Goal: Transaction & Acquisition: Purchase product/service

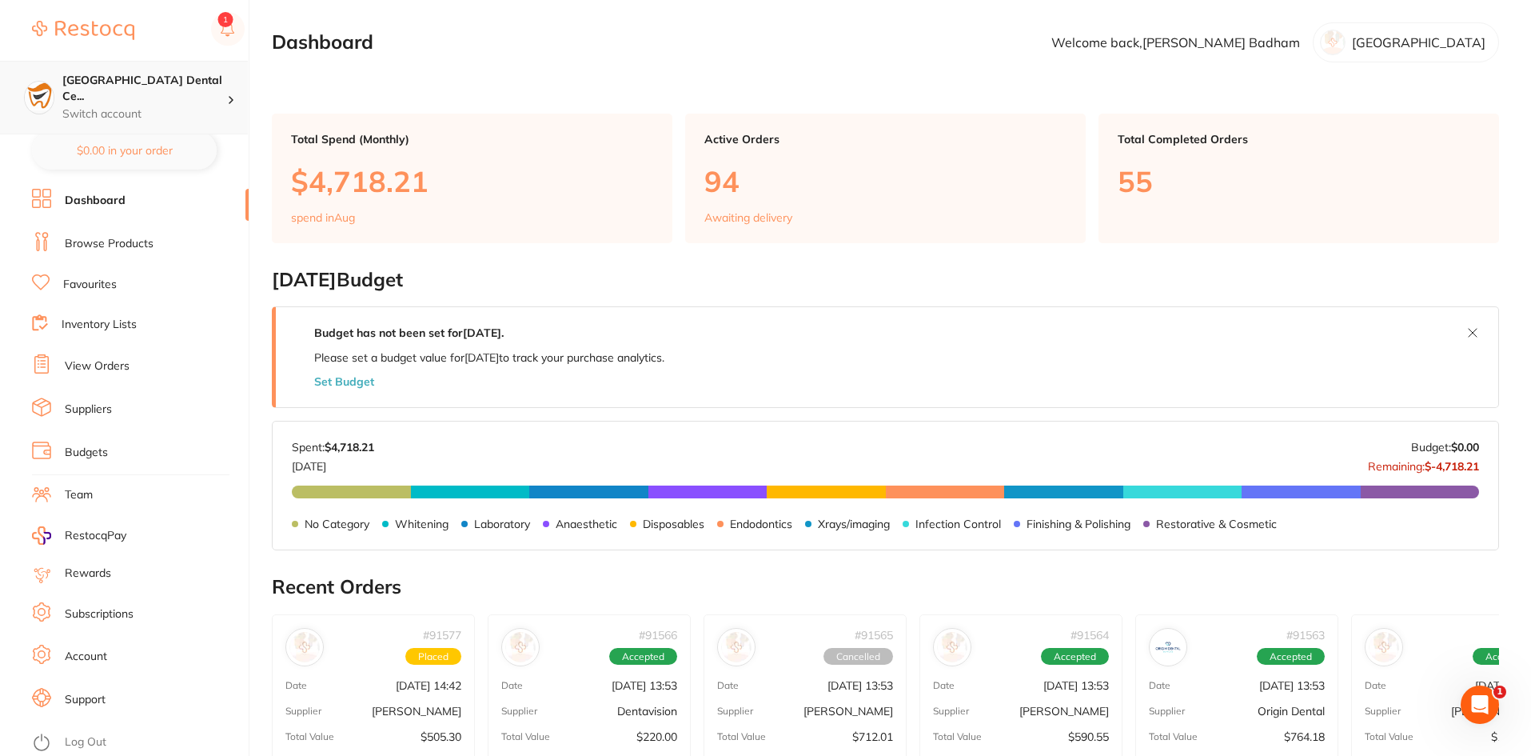
click at [117, 106] on p "Switch account" at bounding box center [144, 114] width 165 height 16
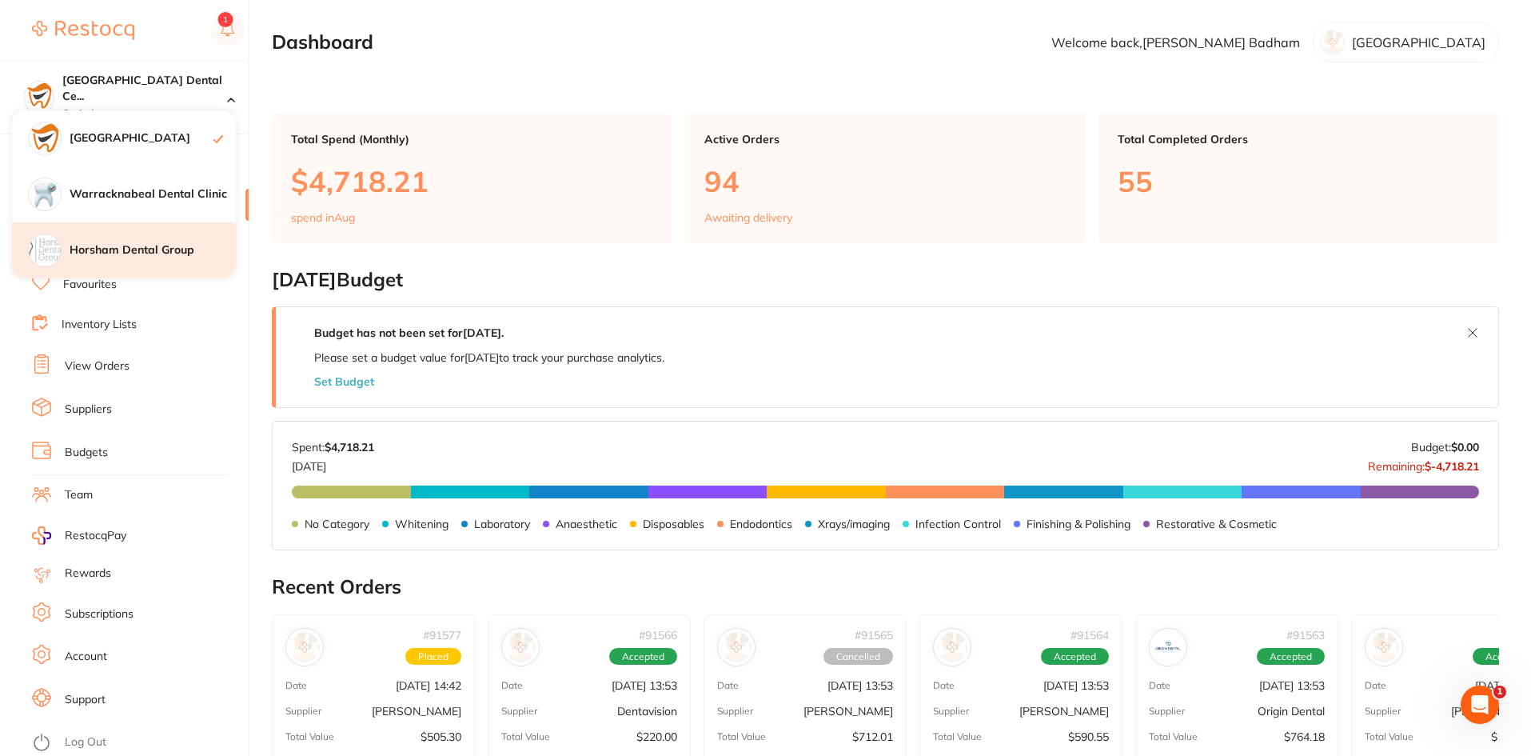
click at [127, 246] on h4 "Horsham Dental Group" at bounding box center [153, 250] width 166 height 16
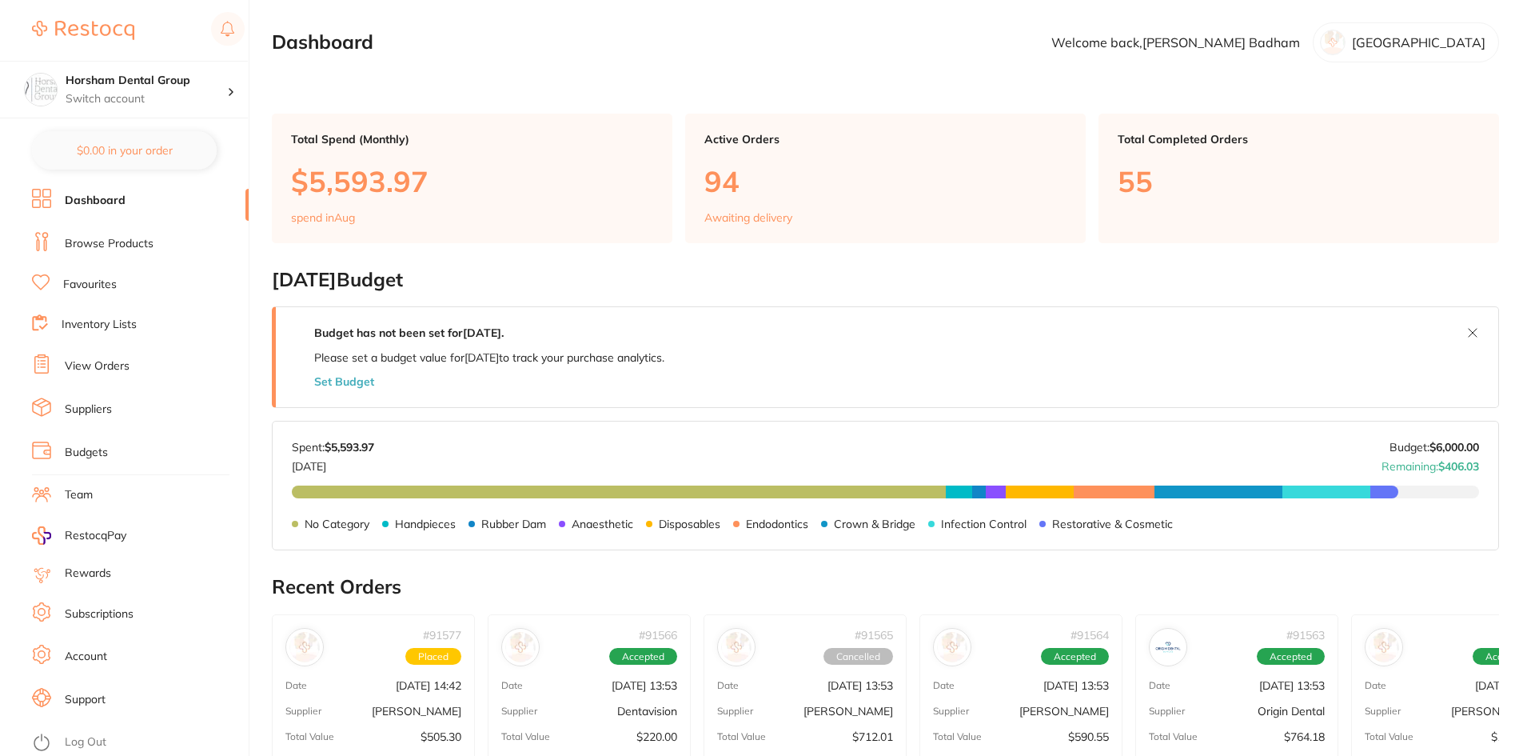
checkbox input "false"
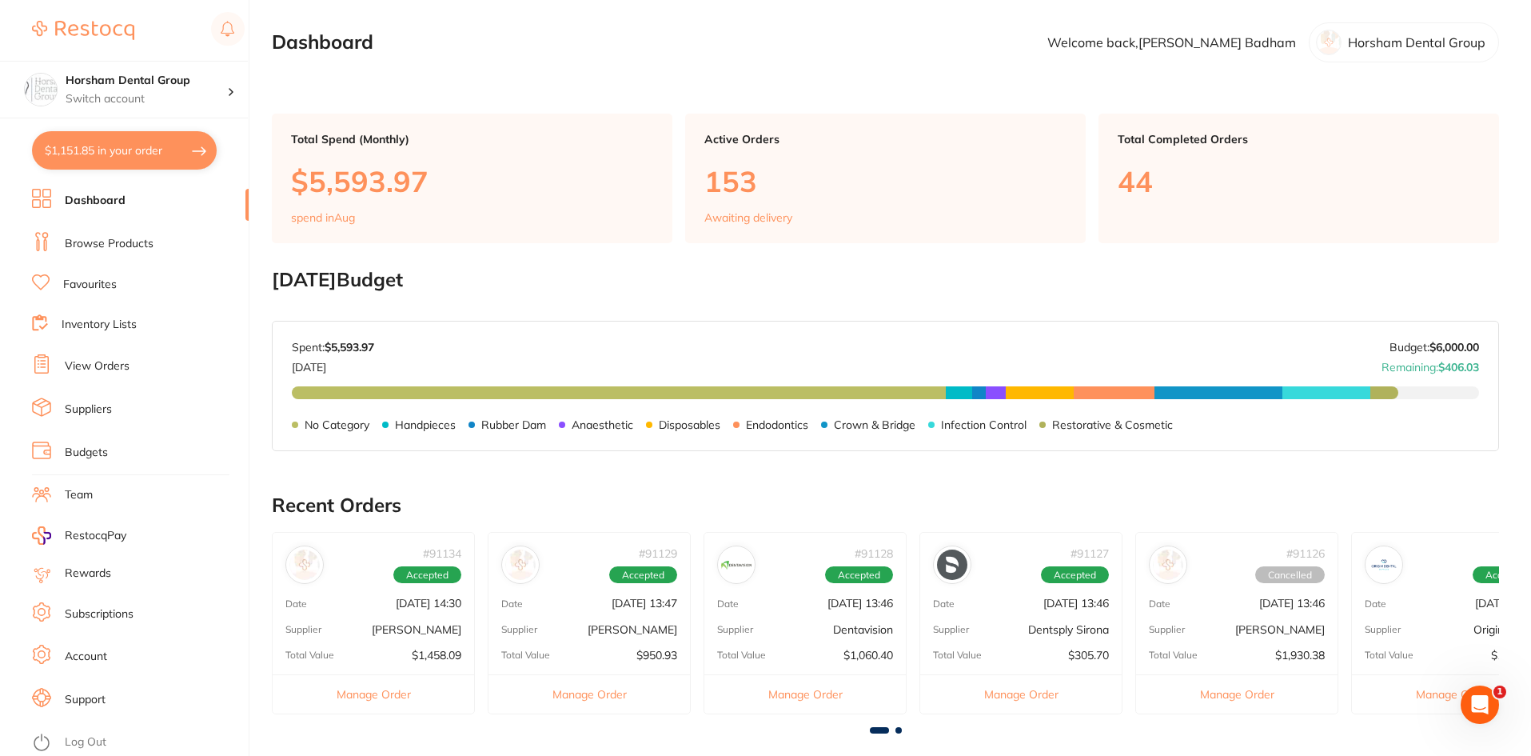
click at [90, 357] on li "View Orders" at bounding box center [140, 366] width 217 height 24
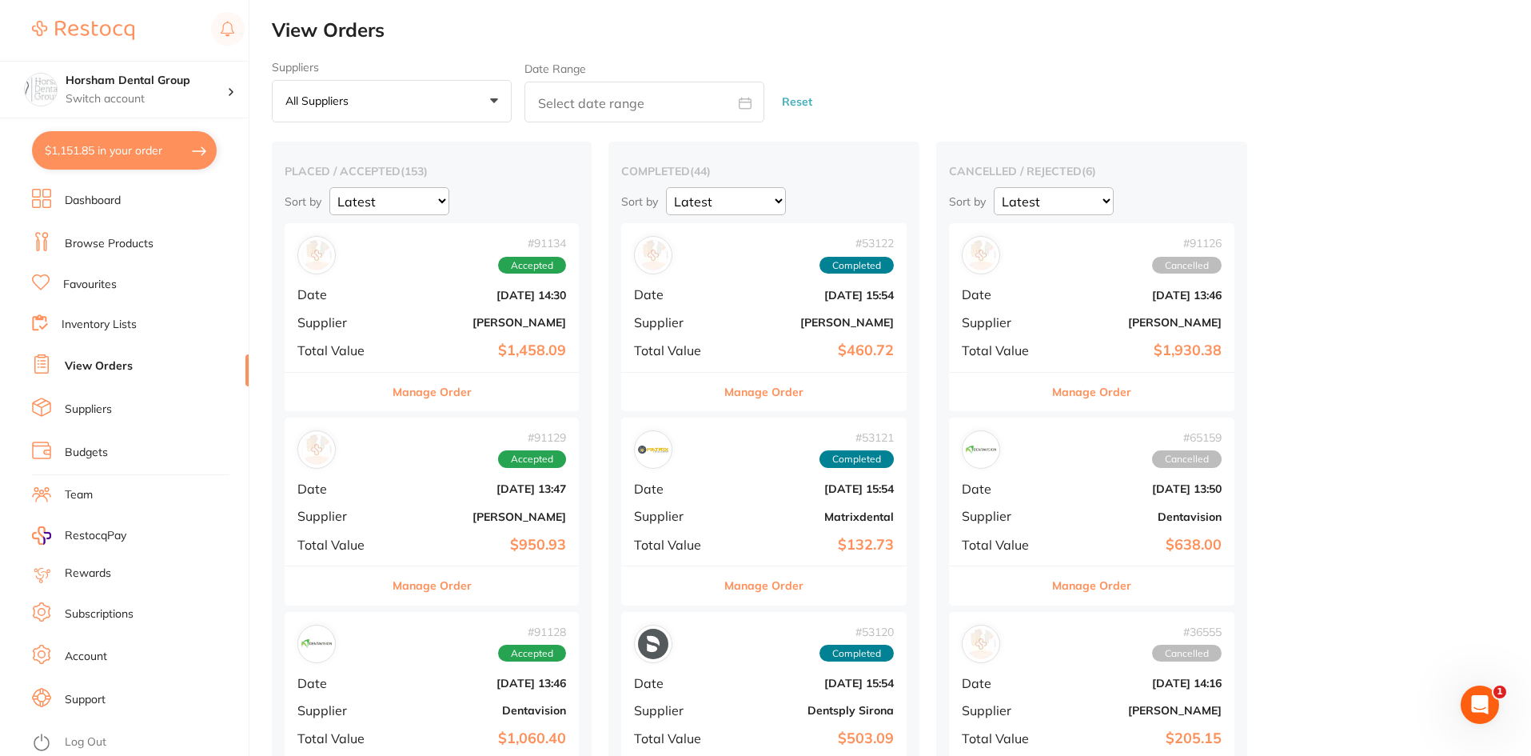
click at [122, 253] on li "Browse Products" at bounding box center [140, 244] width 217 height 24
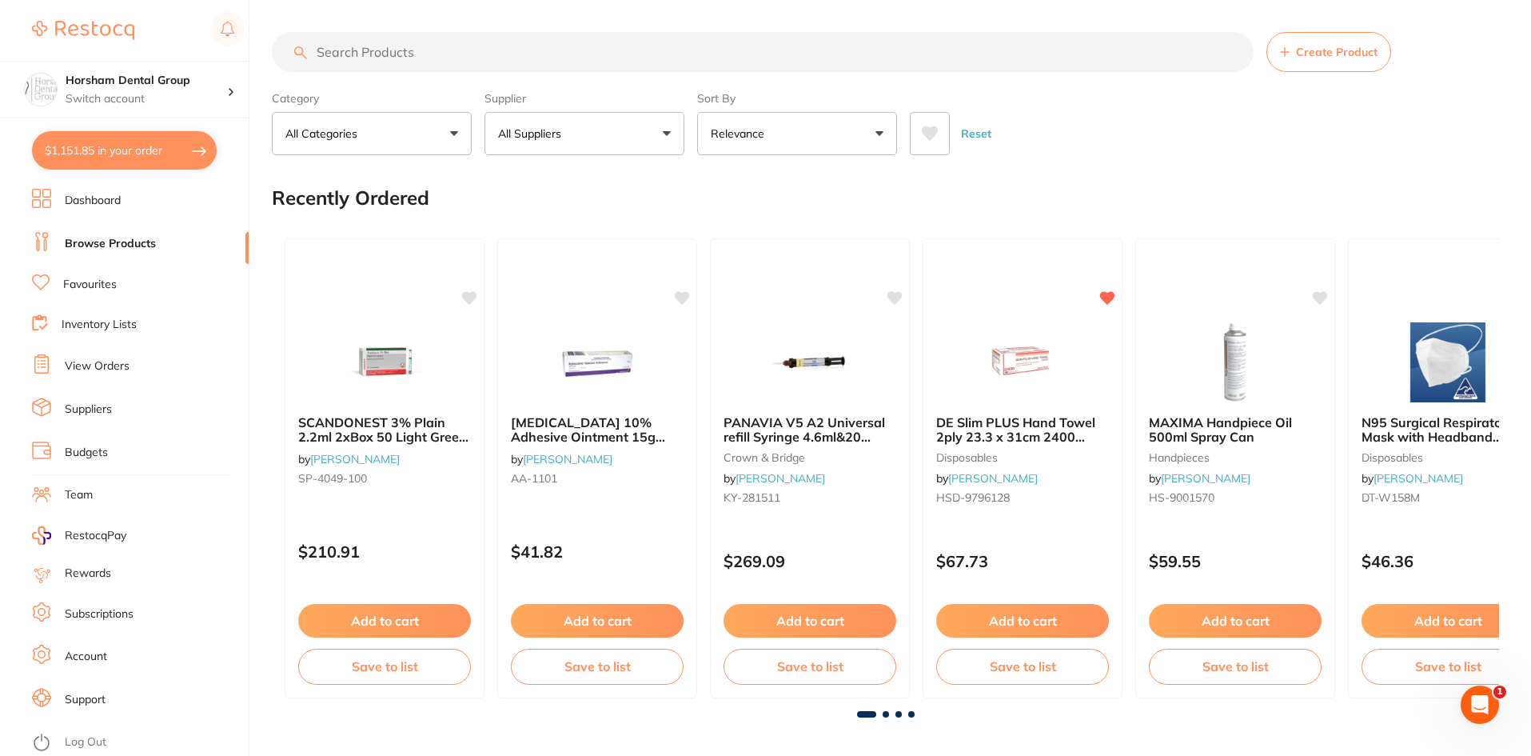
click at [421, 53] on input "search" at bounding box center [763, 52] width 982 height 40
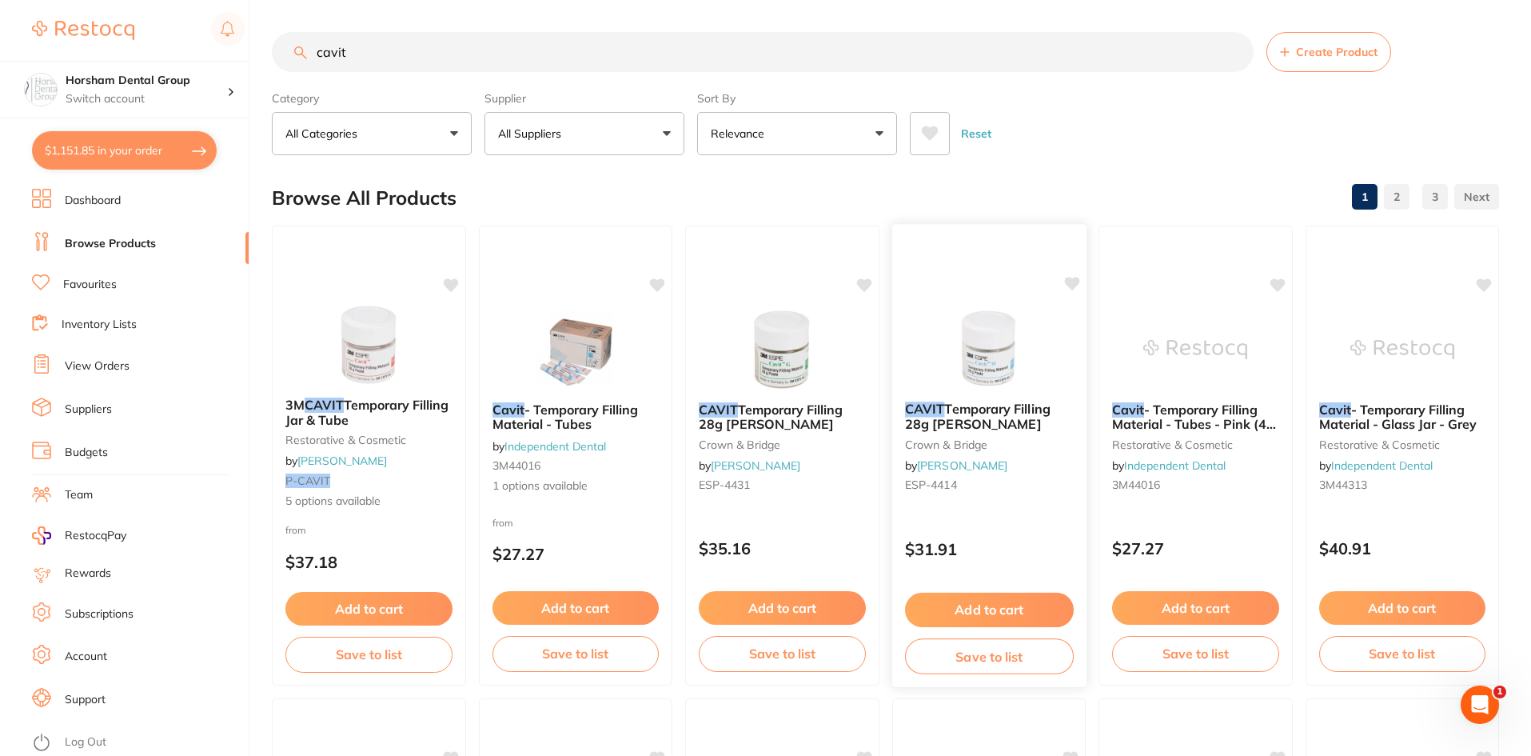
type input "cavit"
click at [972, 421] on span "Temporary Filling 28g Jar White" at bounding box center [977, 416] width 146 height 31
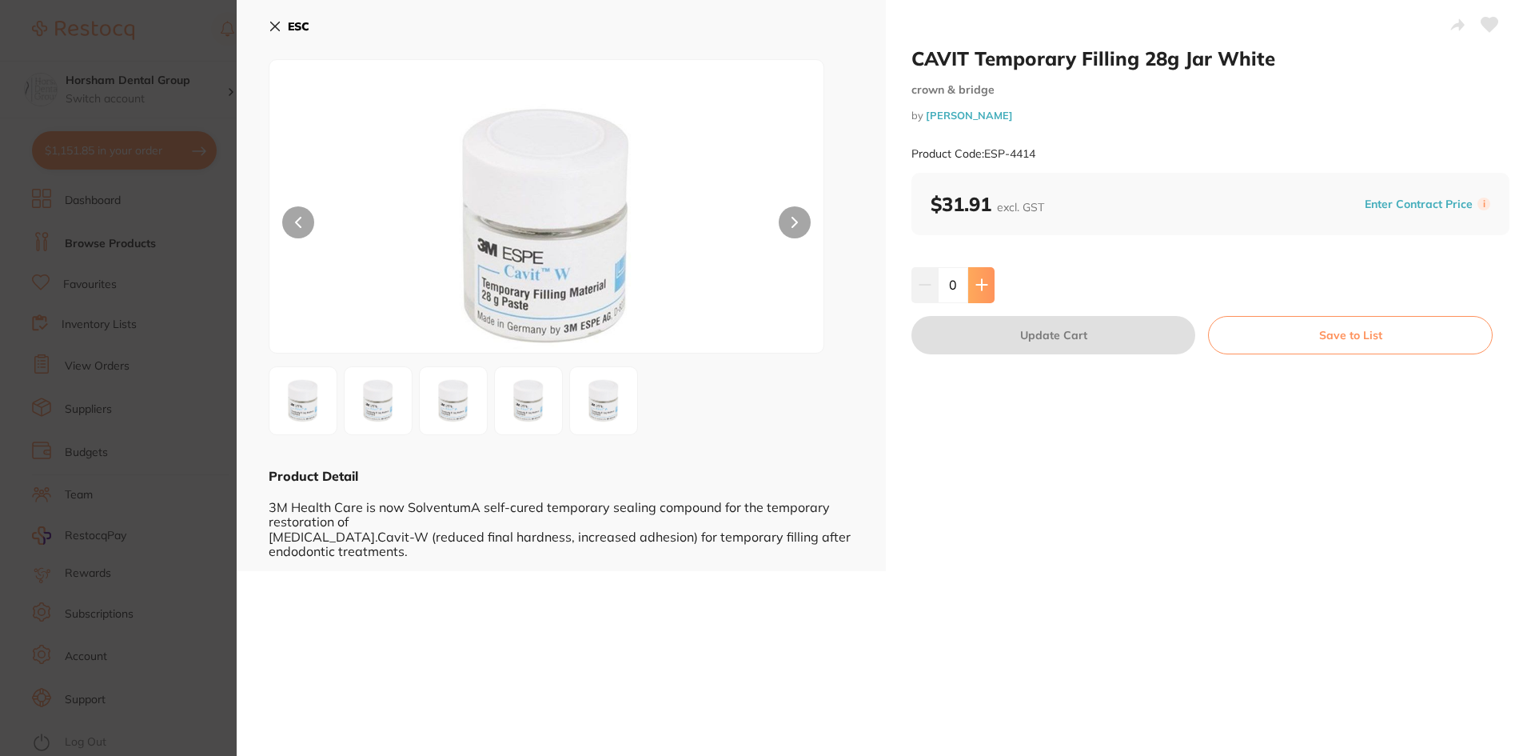
click at [990, 274] on button at bounding box center [981, 284] width 26 height 35
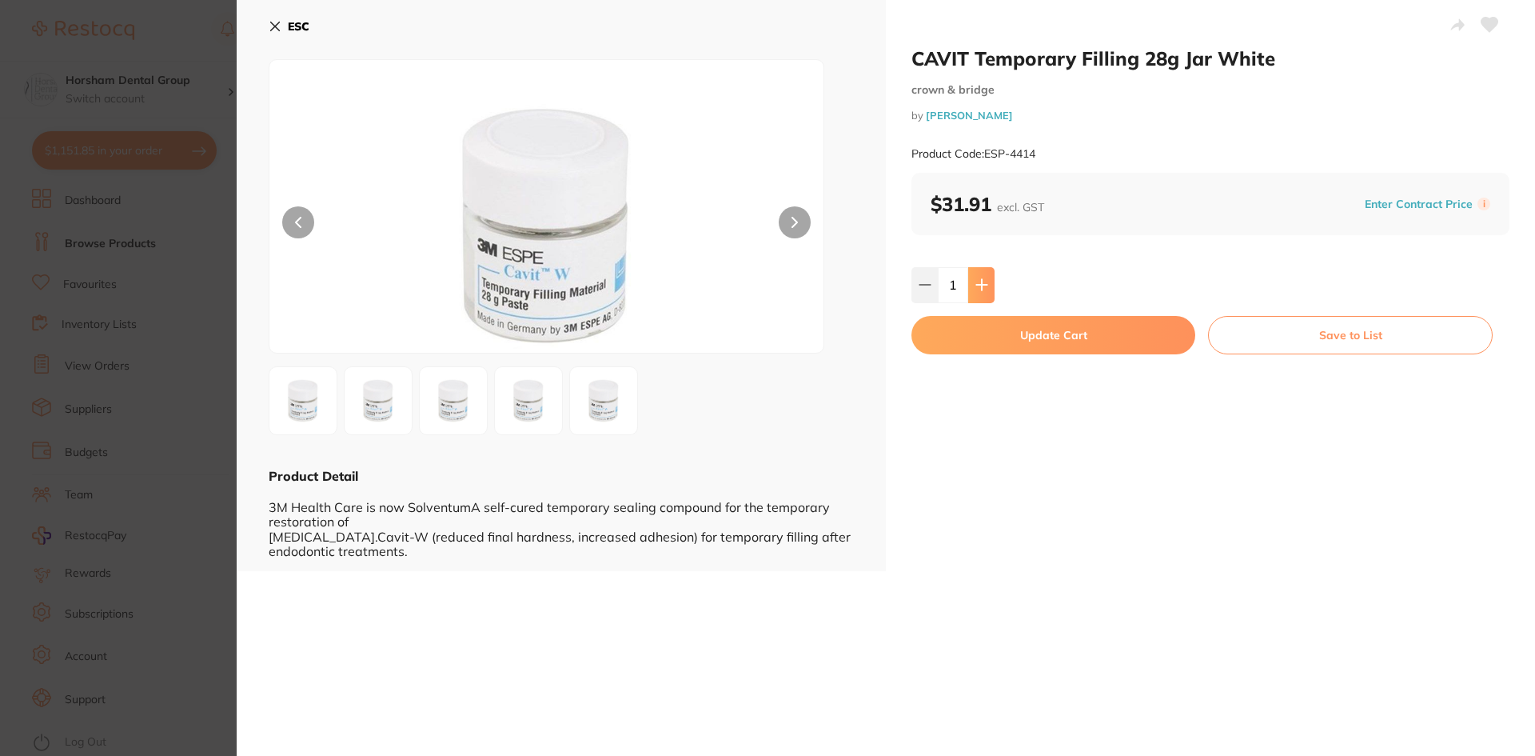
click at [980, 285] on icon at bounding box center [981, 285] width 10 height 10
type input "4"
click at [974, 349] on button "Update Cart" at bounding box center [1054, 335] width 284 height 38
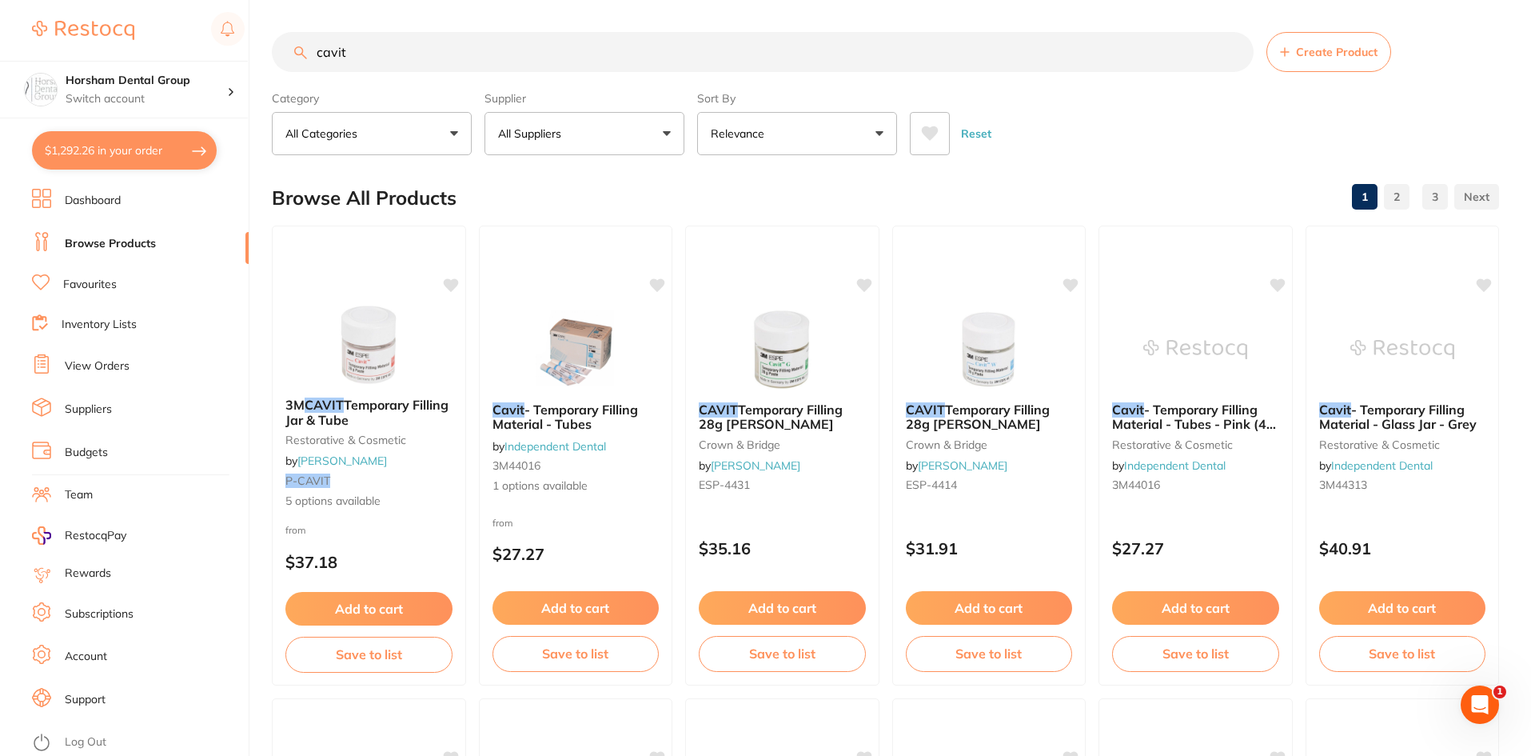
click at [378, 38] on input "cavit" at bounding box center [763, 52] width 982 height 40
click at [379, 41] on input "cavit" at bounding box center [763, 52] width 982 height 40
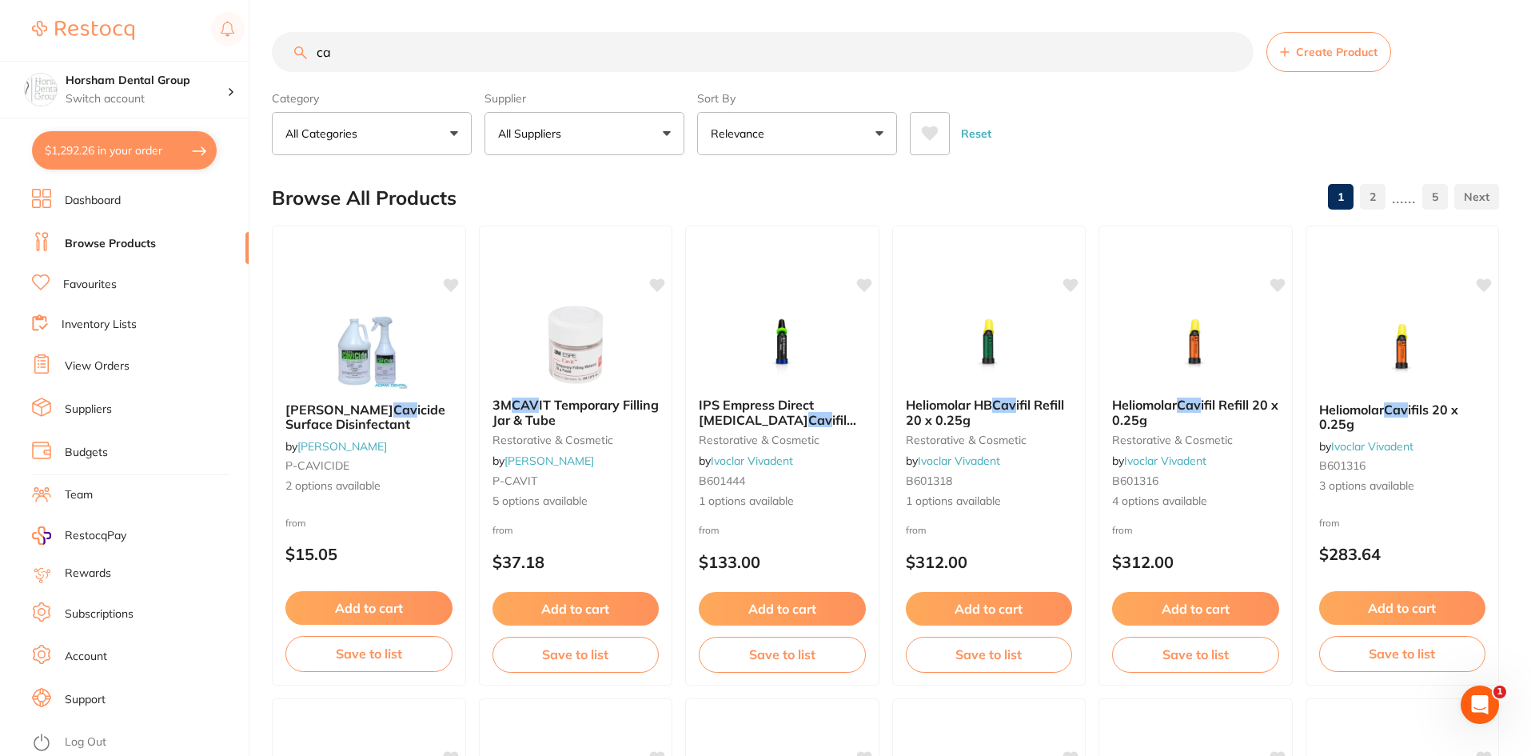
type input "c"
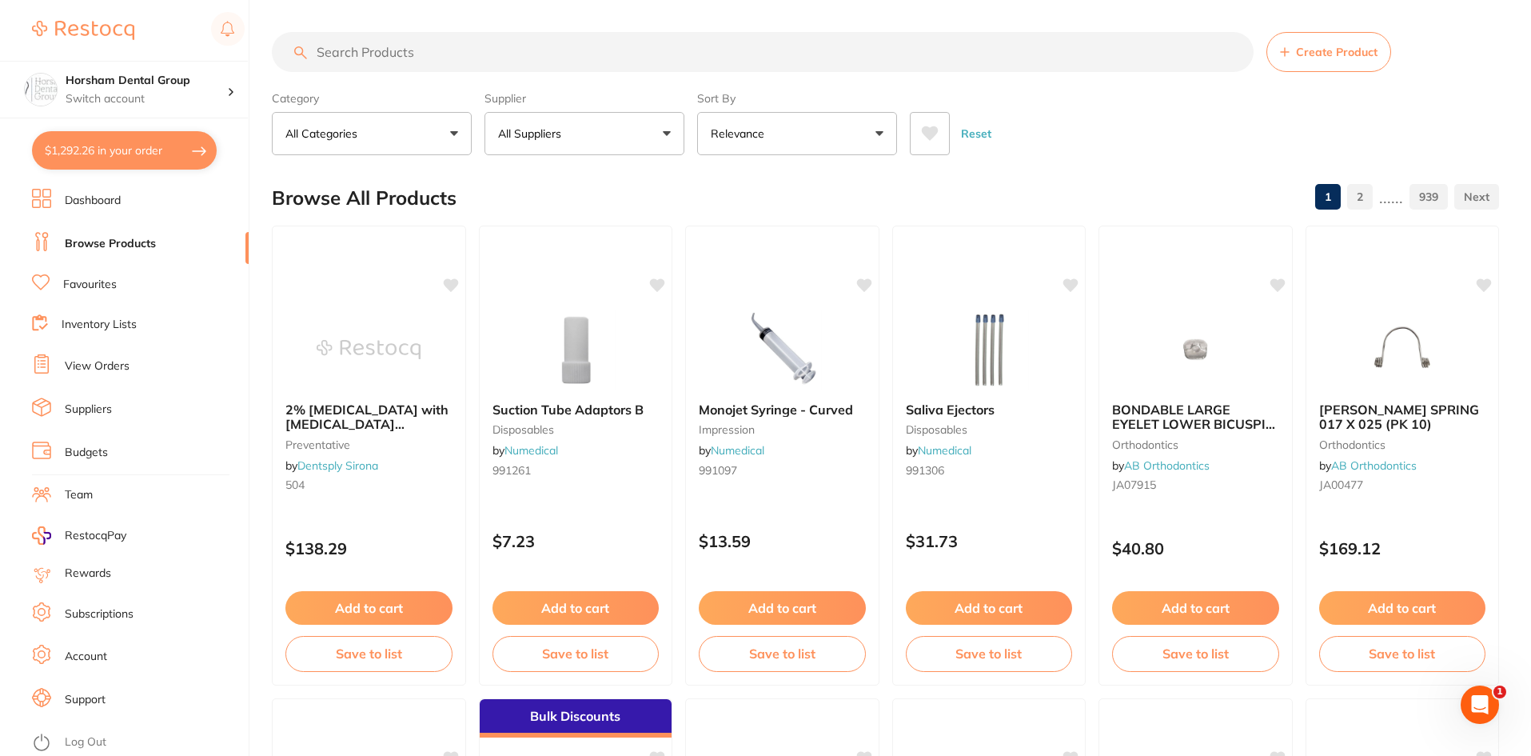
click at [82, 287] on link "Favourites" at bounding box center [90, 285] width 54 height 16
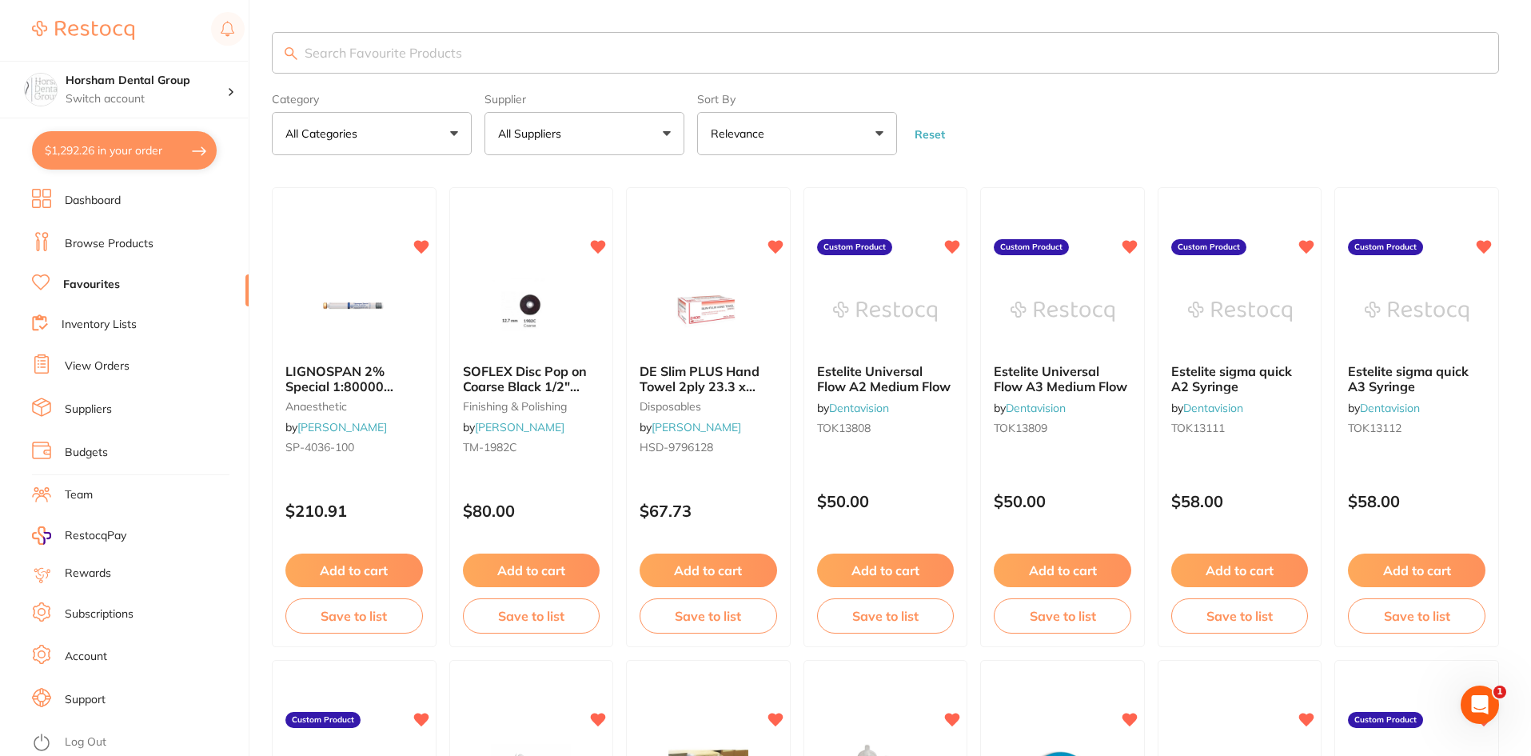
click at [96, 351] on ul "Dashboard Browse Products Favourites Inventory Lists View Orders Suppliers Budg…" at bounding box center [140, 472] width 217 height 567
click at [96, 355] on li "View Orders" at bounding box center [140, 366] width 217 height 24
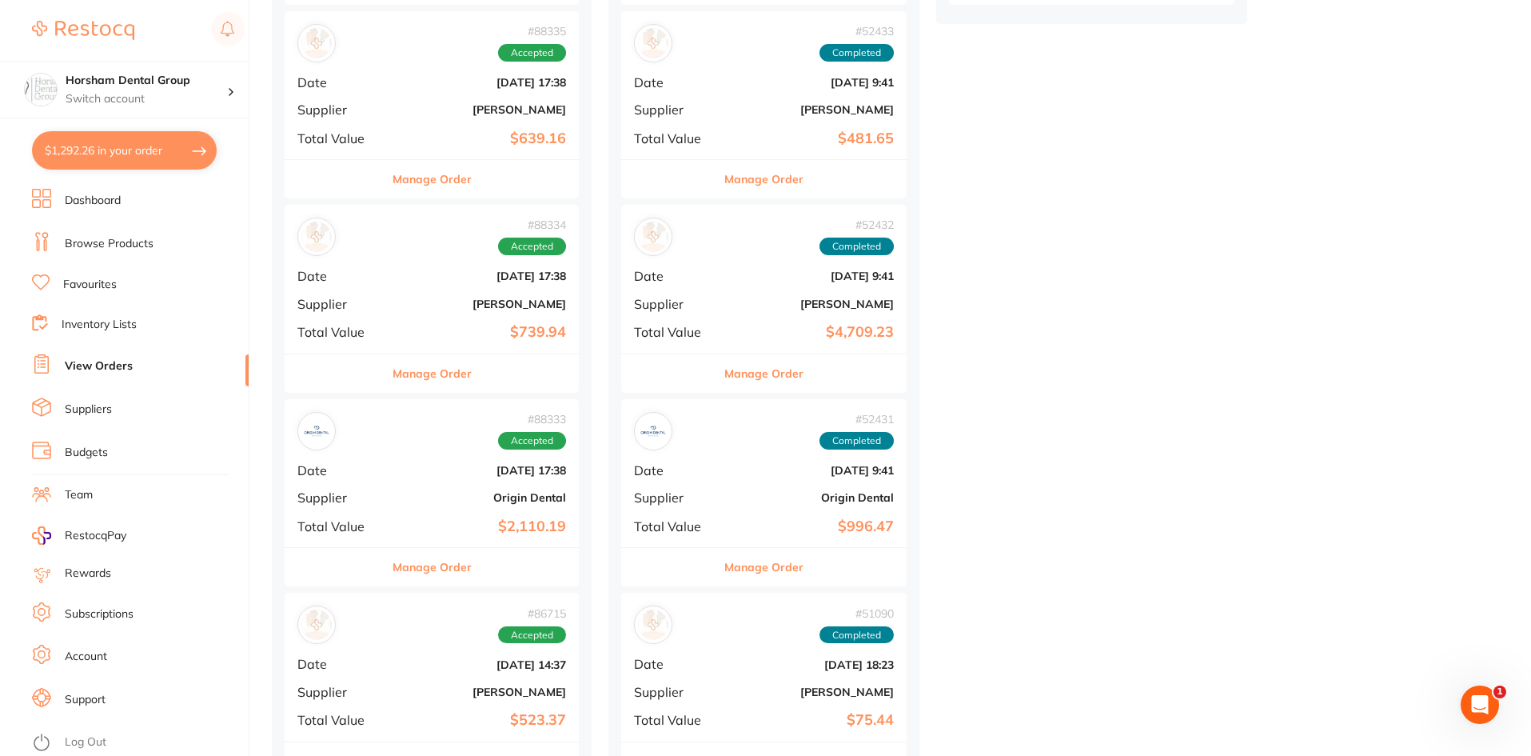
scroll to position [1519, 0]
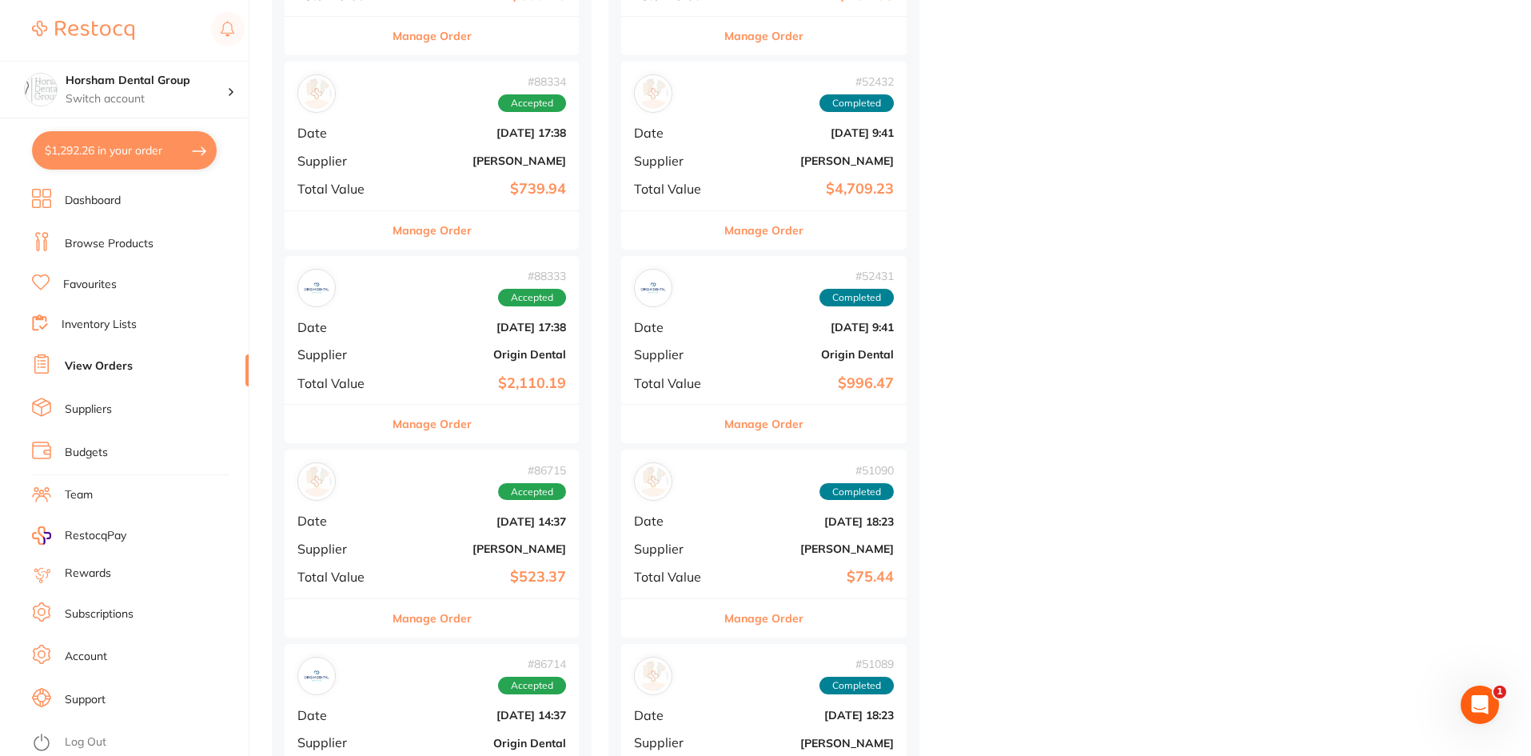
click at [476, 239] on div "Manage Order" at bounding box center [432, 229] width 294 height 39
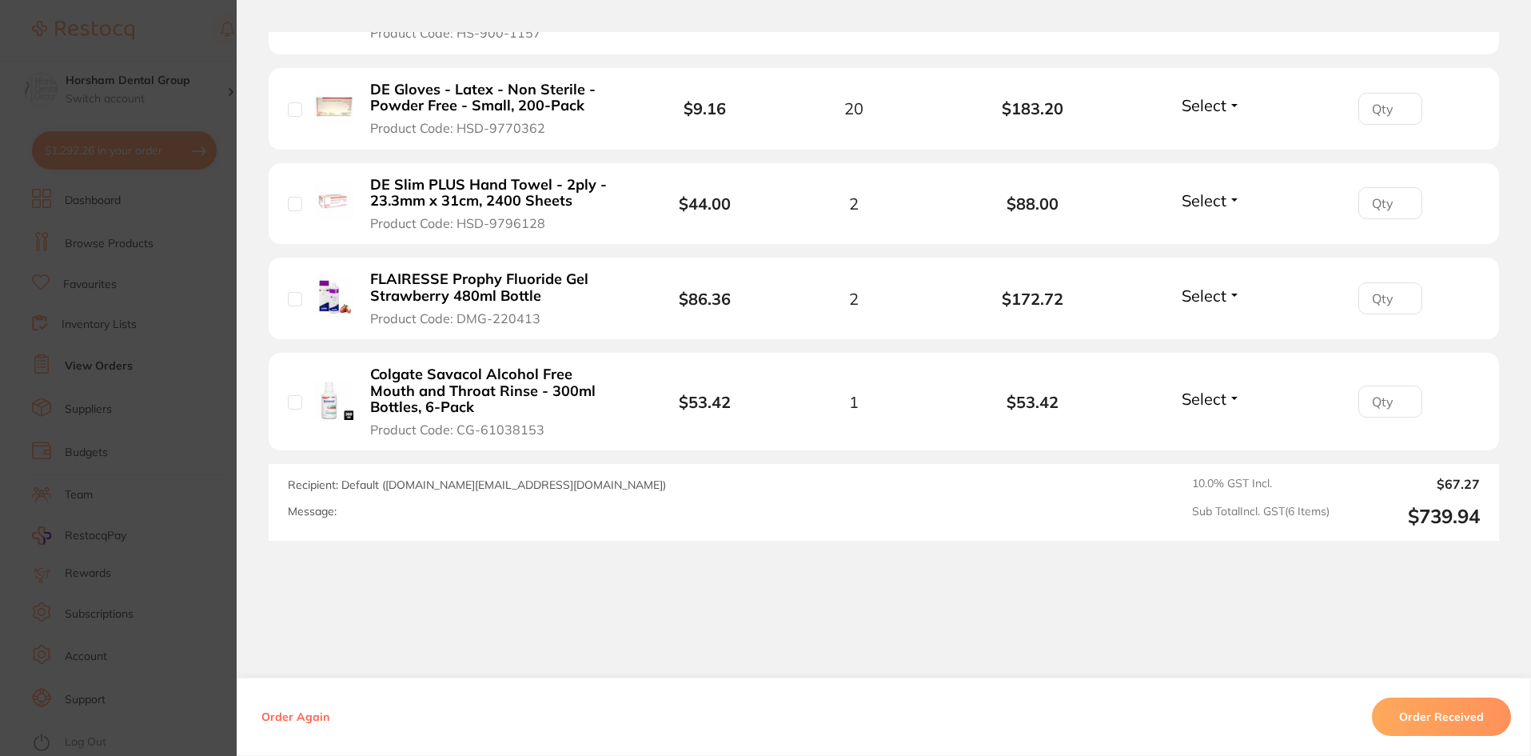
scroll to position [707, 0]
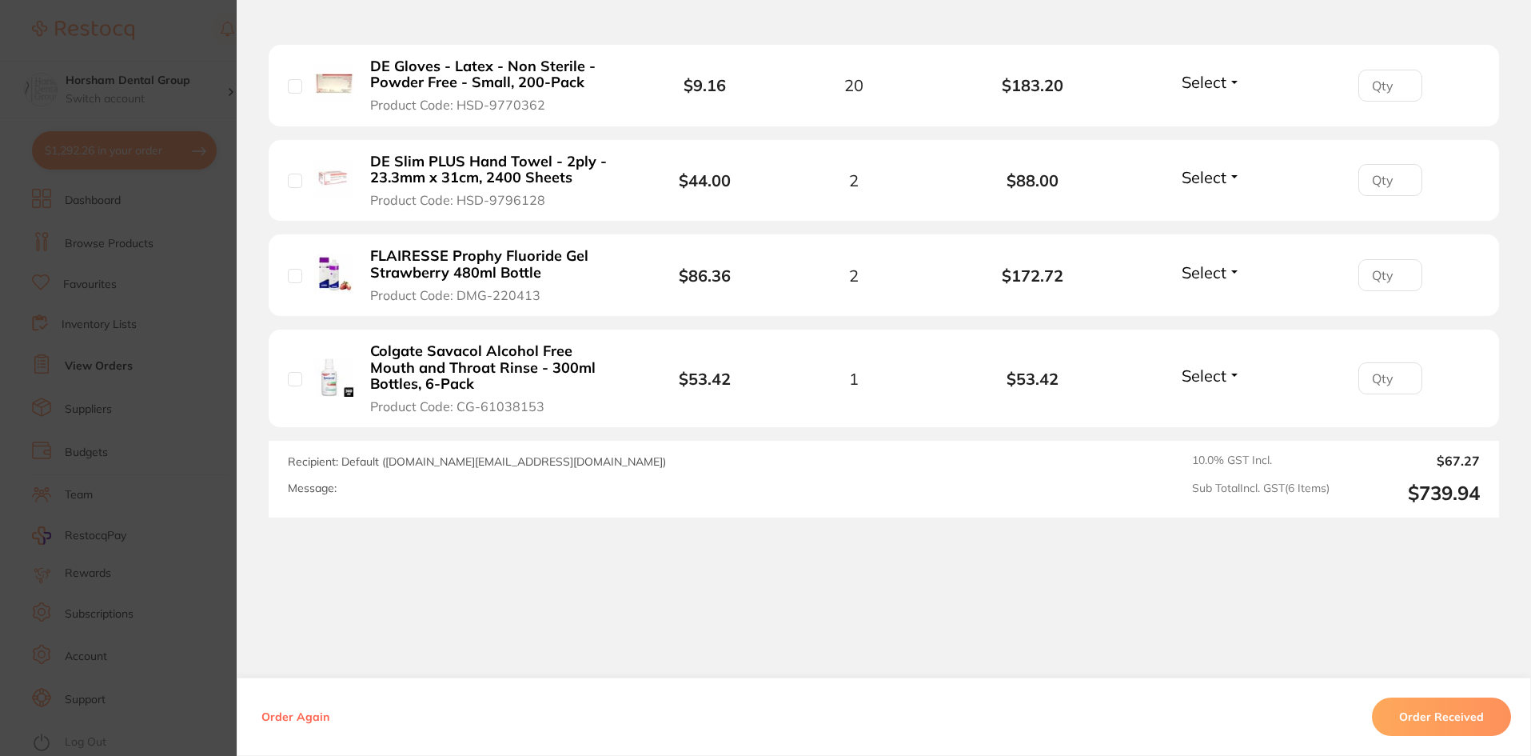
click at [165, 407] on section "Order ID: Restocq- 88334 Order Information Accepted Order Order Date Jul 31 202…" at bounding box center [765, 378] width 1531 height 756
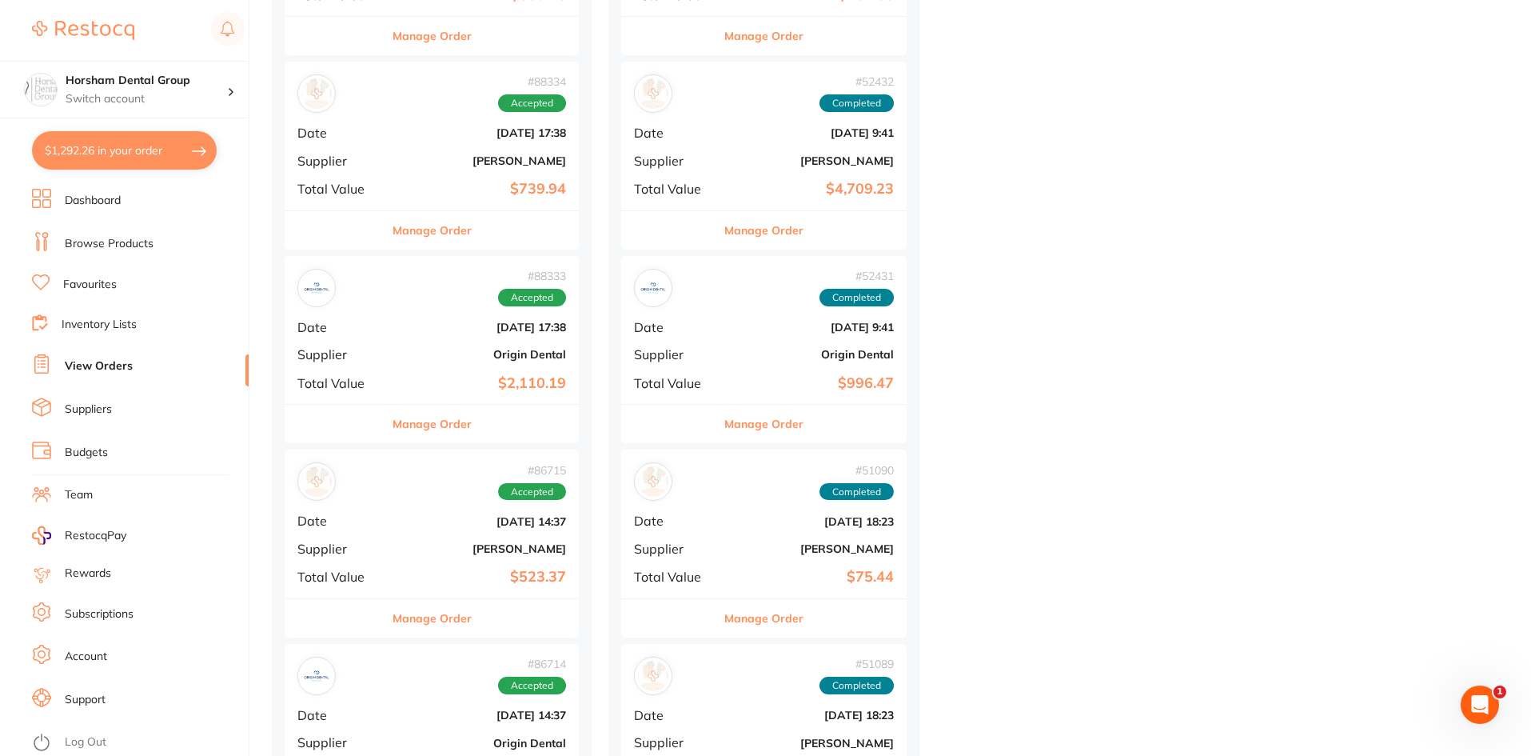
scroll to position [1679, 0]
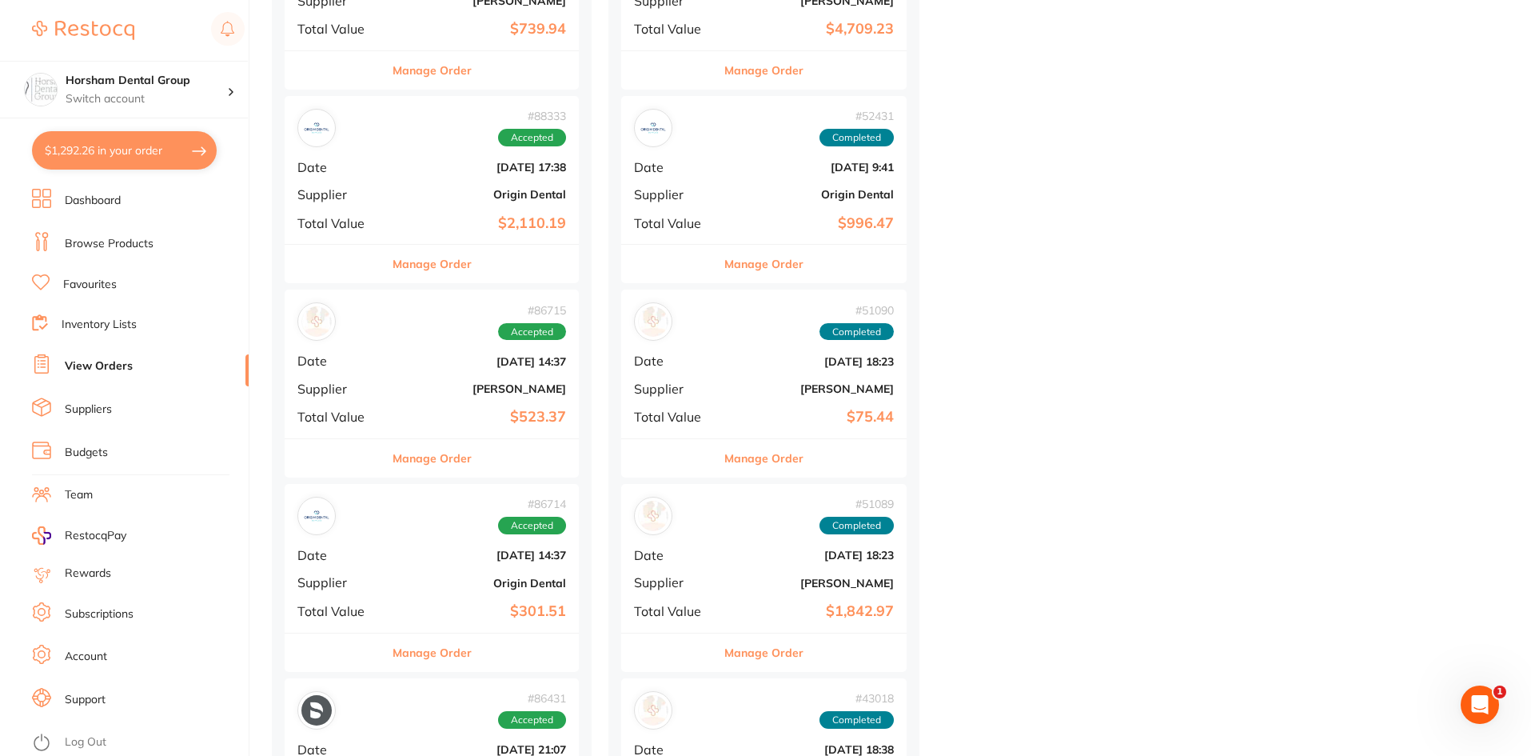
click at [425, 463] on button "Manage Order" at bounding box center [432, 458] width 79 height 38
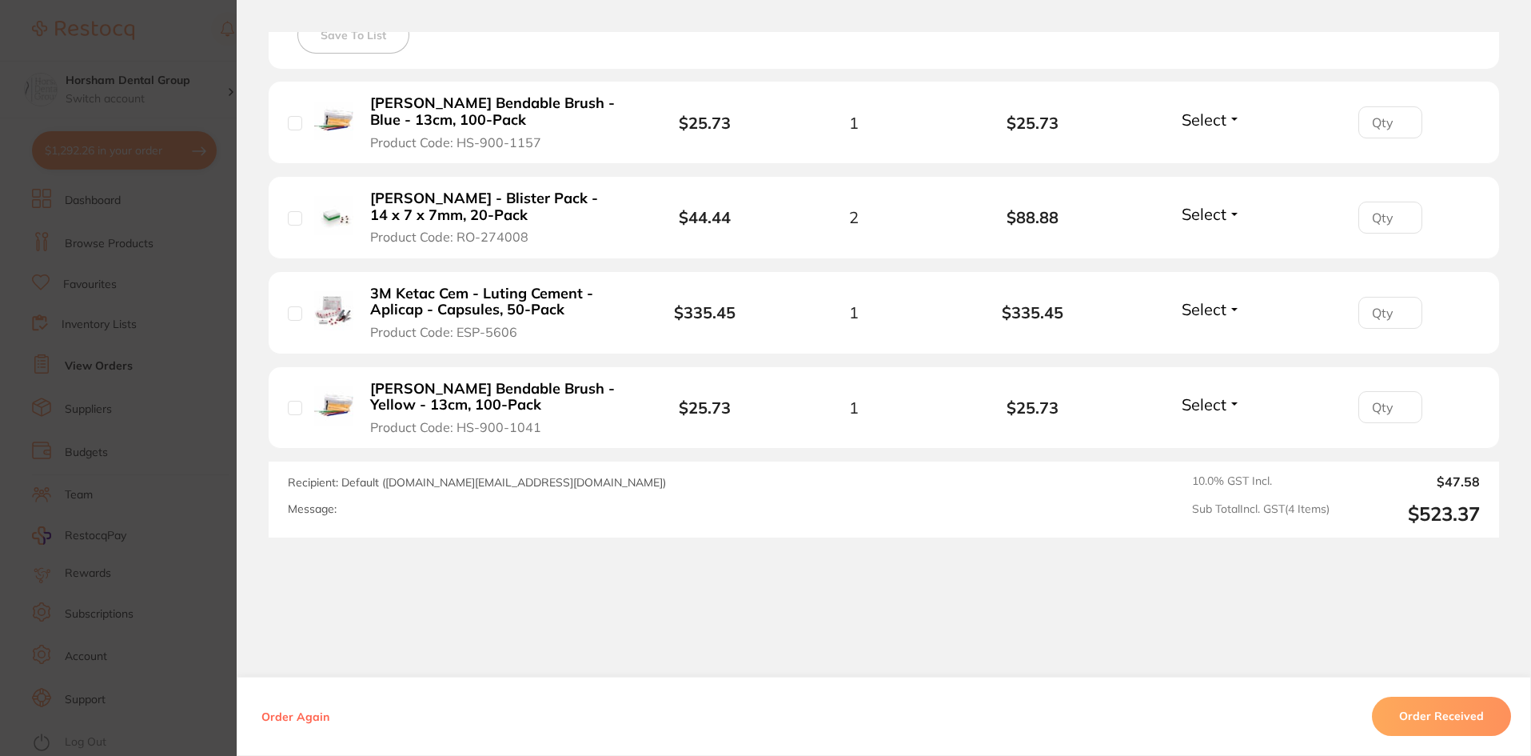
click at [176, 305] on section "Order ID: Restocq- 86715 Order Information Accepted Order Order Date [DATE] 14:…" at bounding box center [765, 378] width 1531 height 756
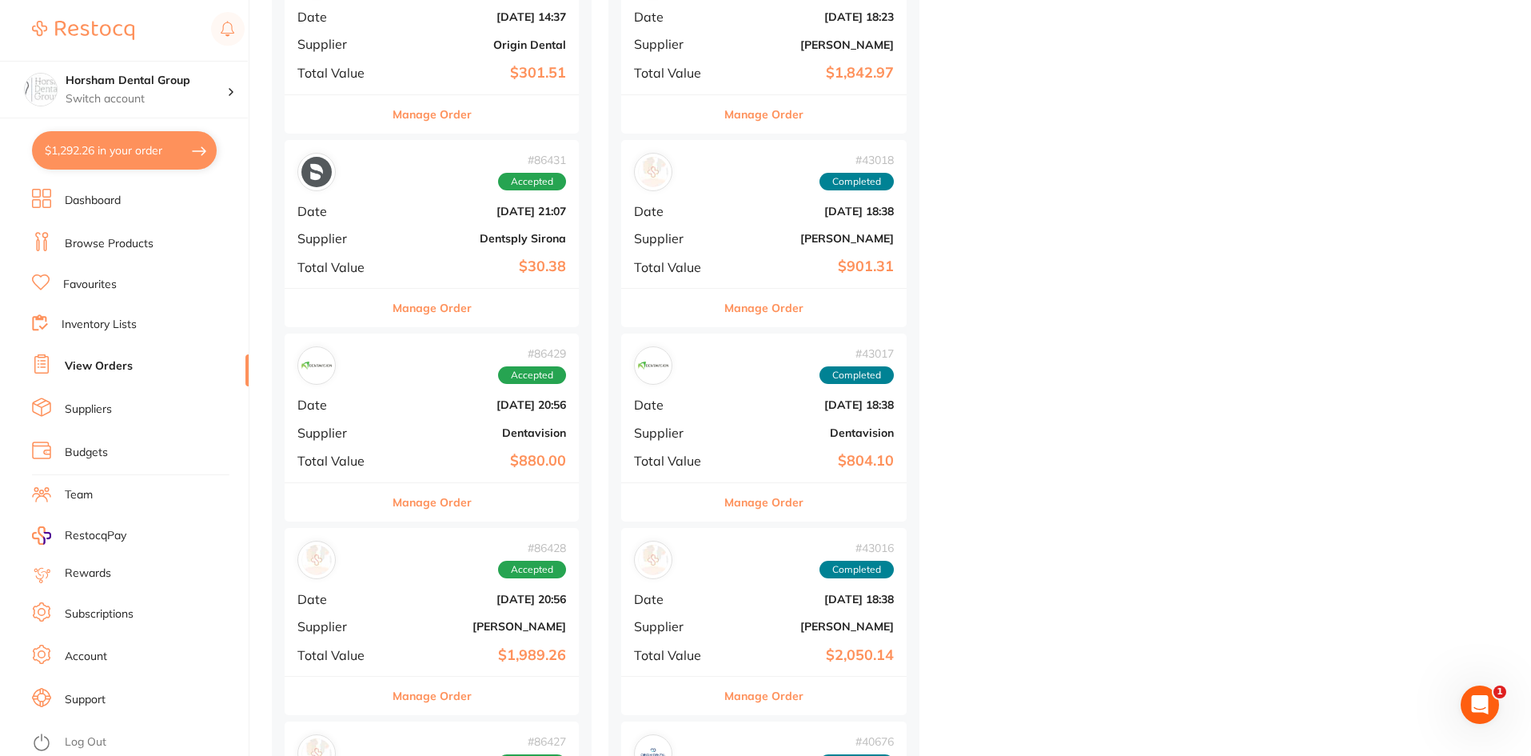
scroll to position [2319, 0]
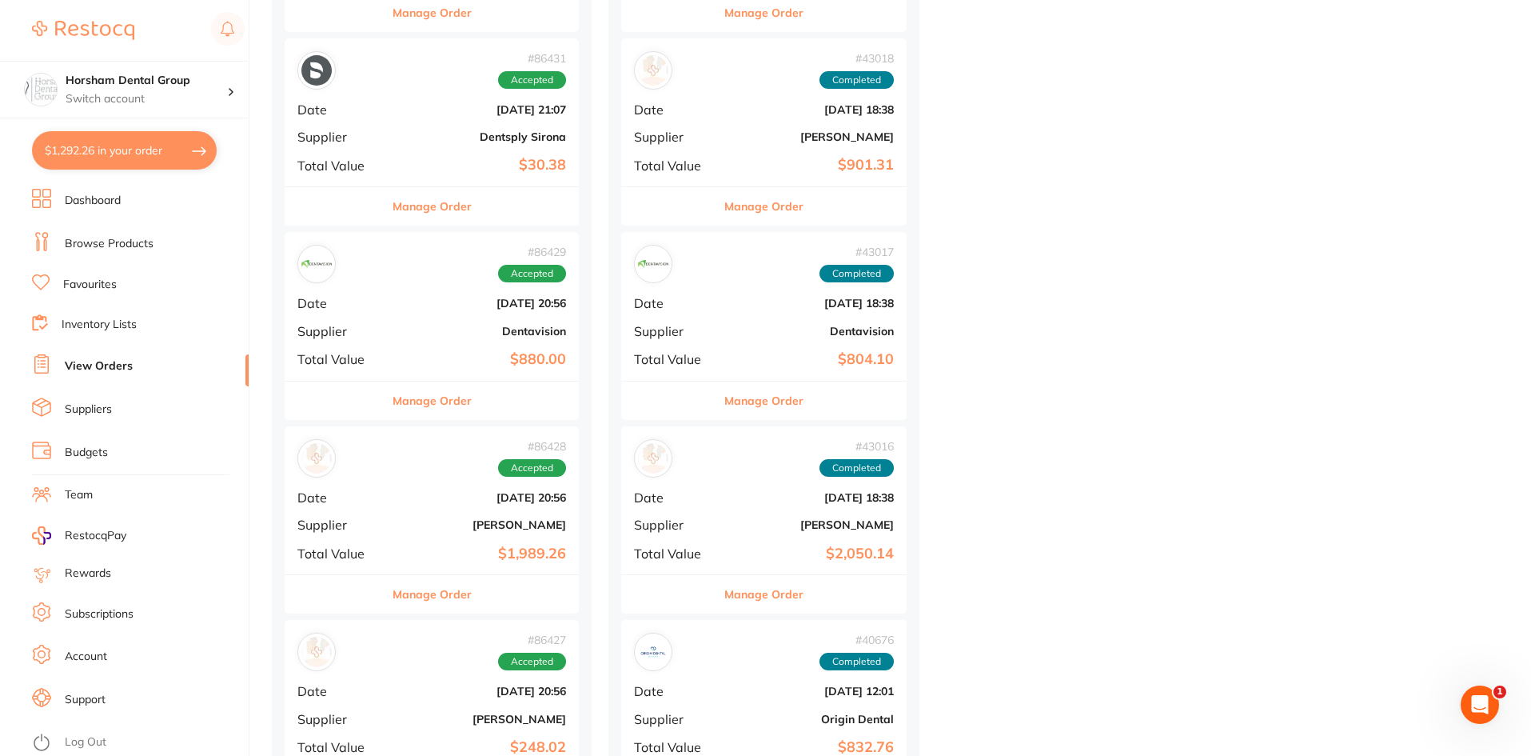
click at [456, 595] on button "Manage Order" at bounding box center [432, 594] width 79 height 38
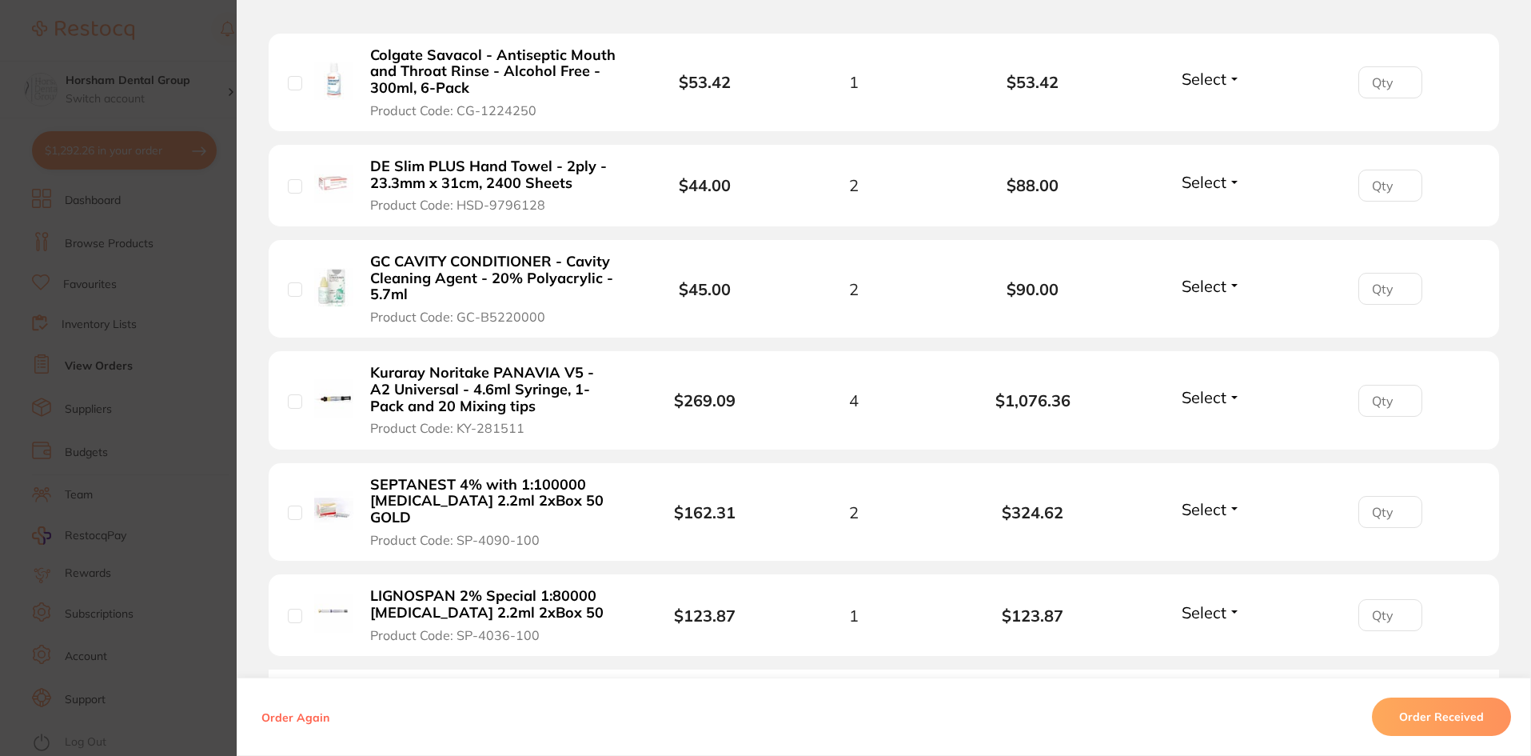
scroll to position [800, 0]
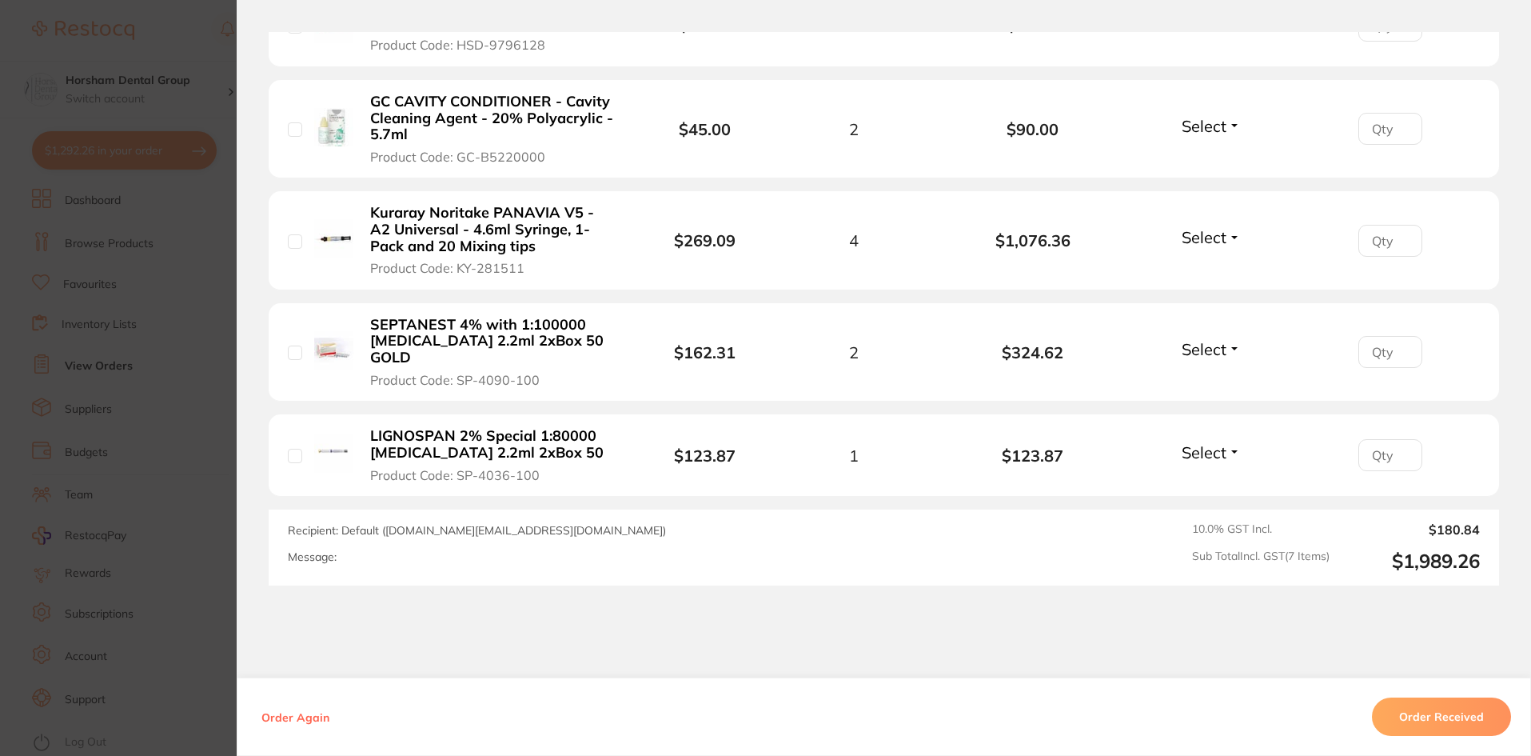
click at [490, 110] on b "GC CAVITY CONDITIONER - Cavity Cleaning Agent - 20% Polyacrylic - 5.7ml" at bounding box center [493, 119] width 247 height 50
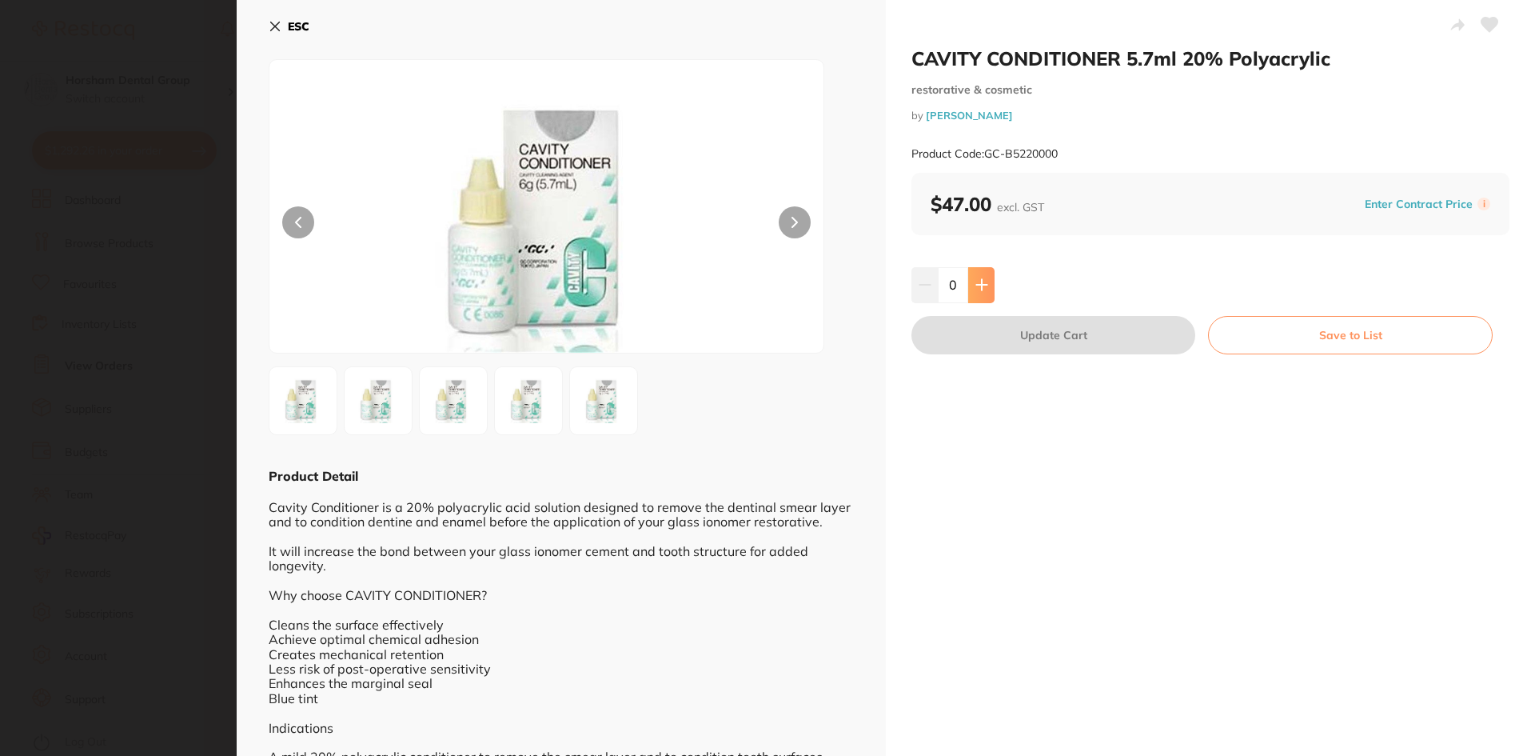
scroll to position [0, 0]
click at [991, 296] on button at bounding box center [981, 284] width 26 height 35
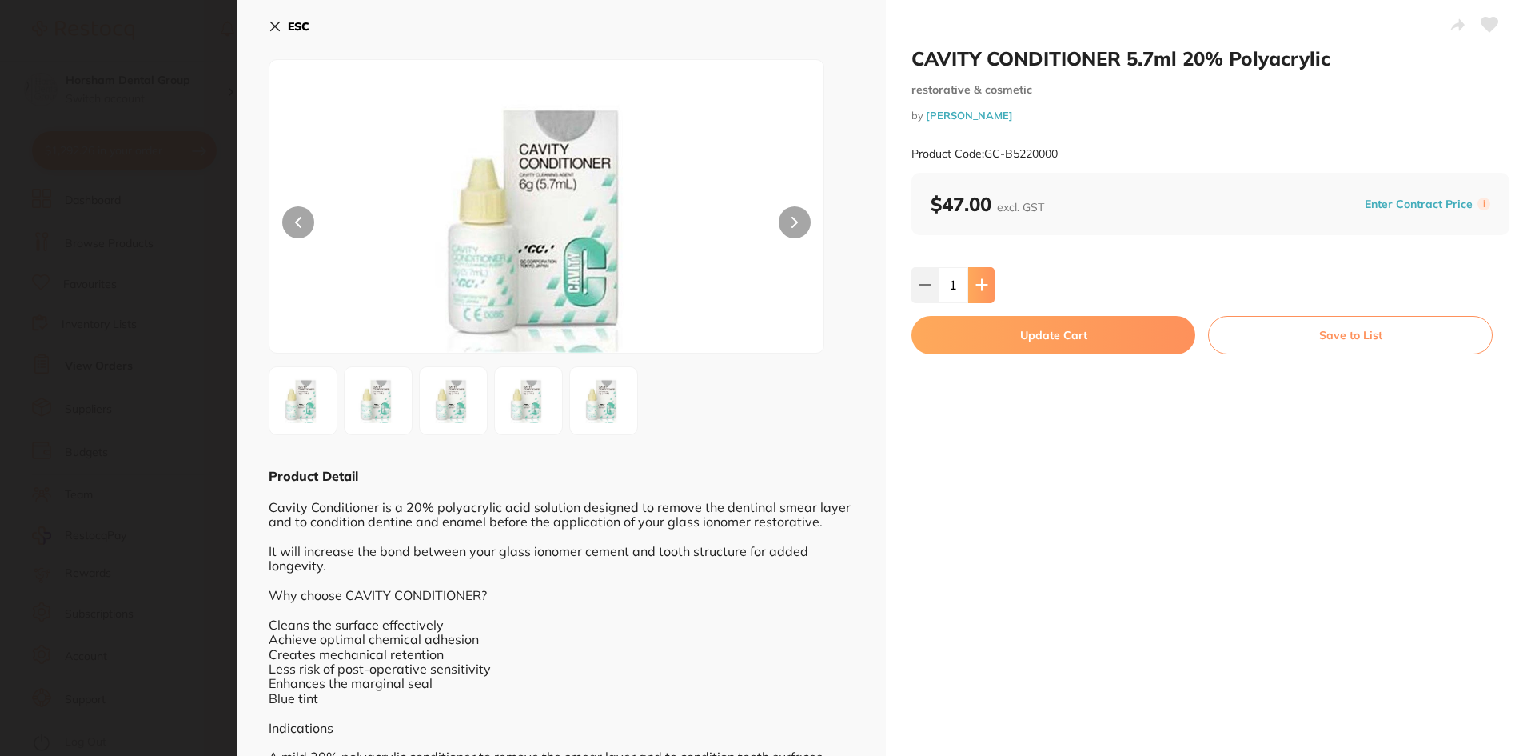
click at [991, 293] on button at bounding box center [981, 284] width 26 height 35
type input "2"
click at [999, 337] on button "Update Cart" at bounding box center [1054, 335] width 284 height 38
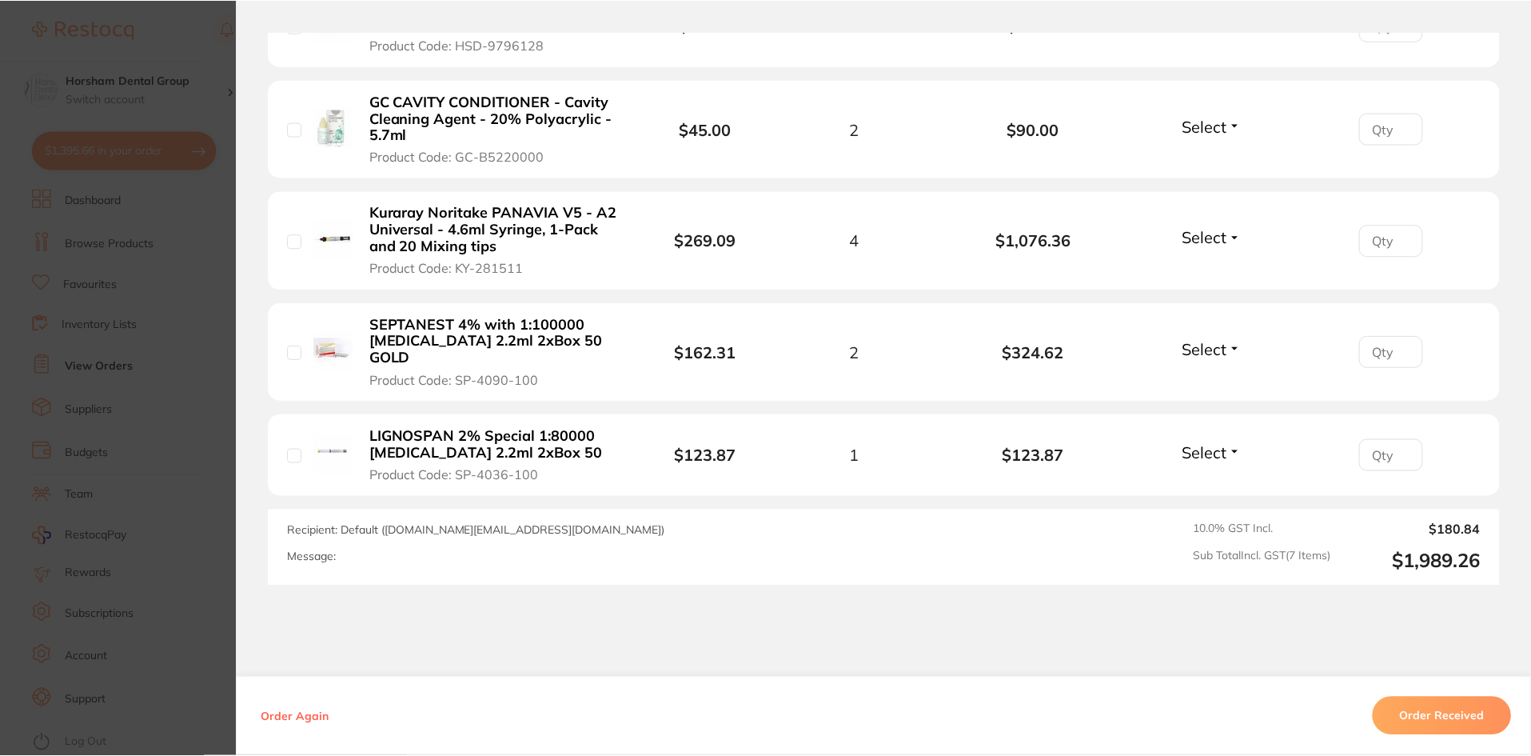
scroll to position [2319, 0]
drag, startPoint x: 711, startPoint y: 379, endPoint x: 719, endPoint y: 377, distance: 8.3
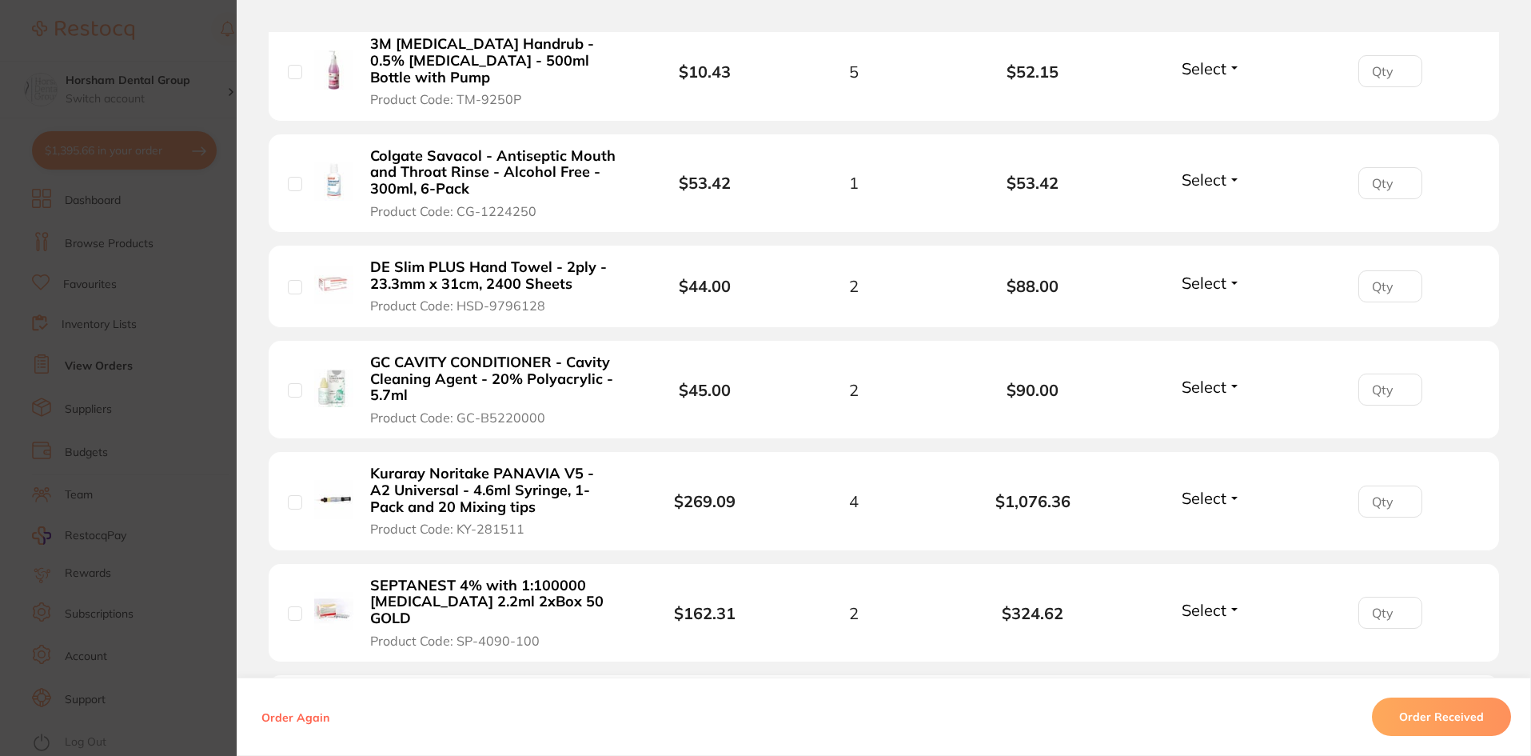
scroll to position [480, 0]
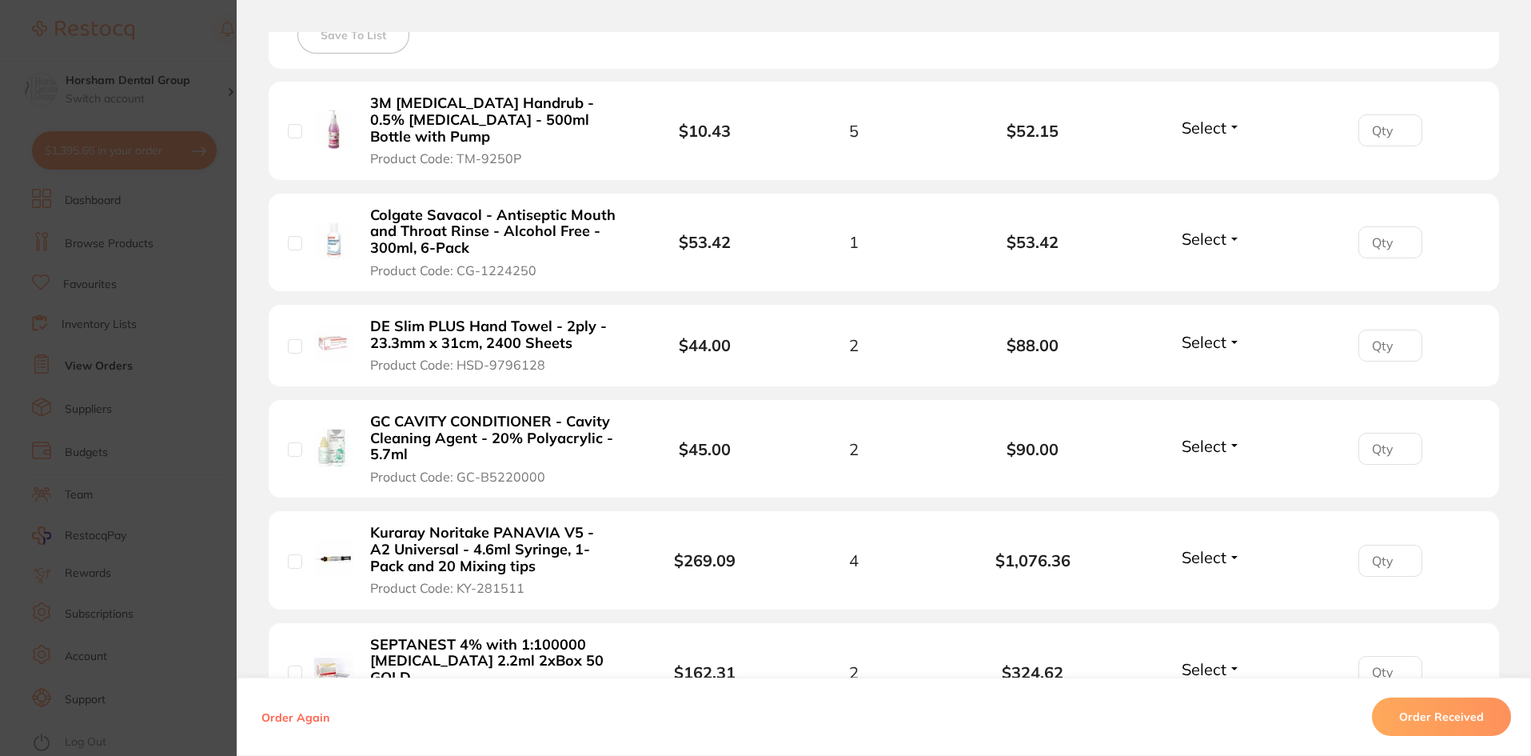
drag, startPoint x: 490, startPoint y: 341, endPoint x: 592, endPoint y: 332, distance: 102.0
click at [489, 341] on b "DE Slim PLUS Hand Towel - 2ply - 23.3mm x 31cm, 2400 Sheets" at bounding box center [493, 334] width 247 height 33
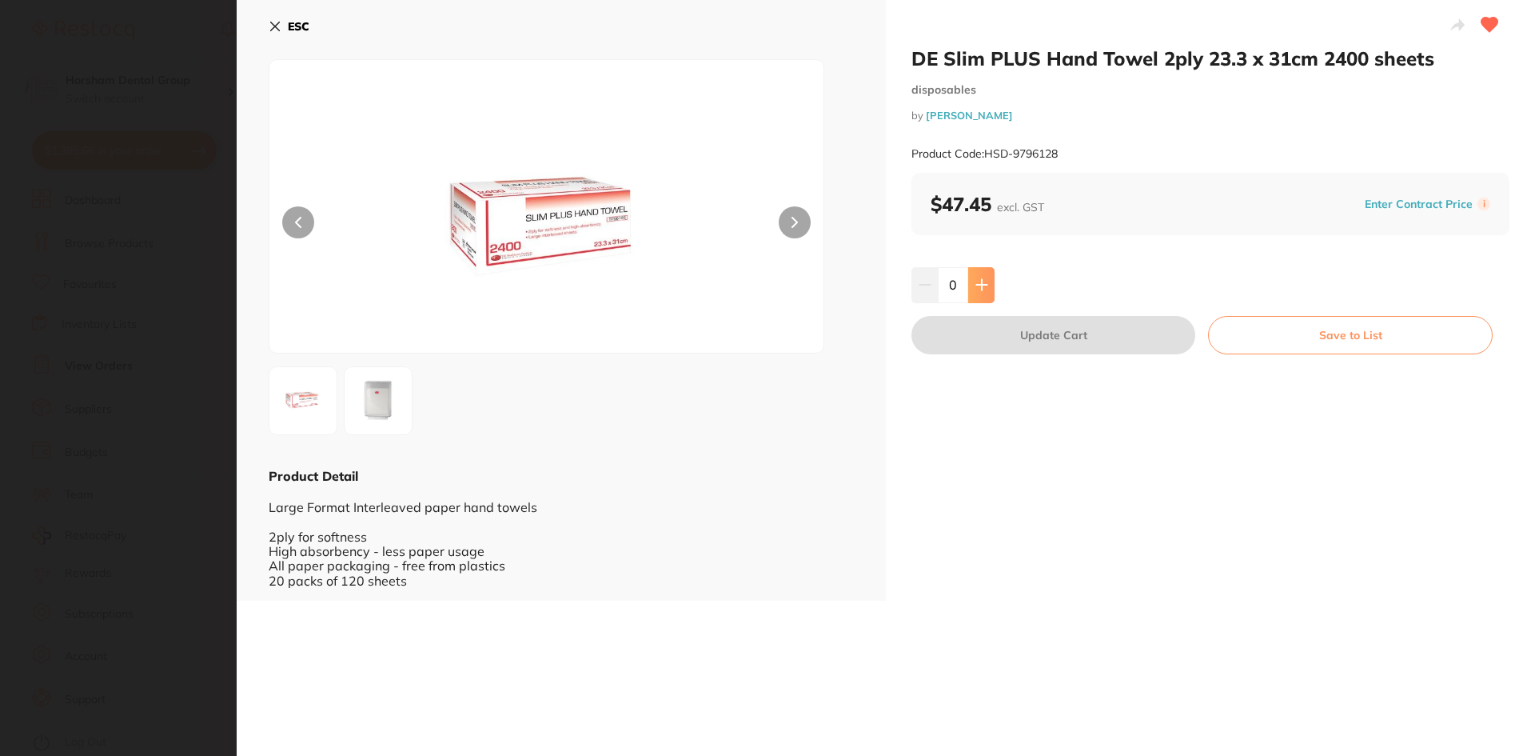
scroll to position [0, 0]
click at [985, 289] on icon at bounding box center [982, 284] width 13 height 13
type input "1"
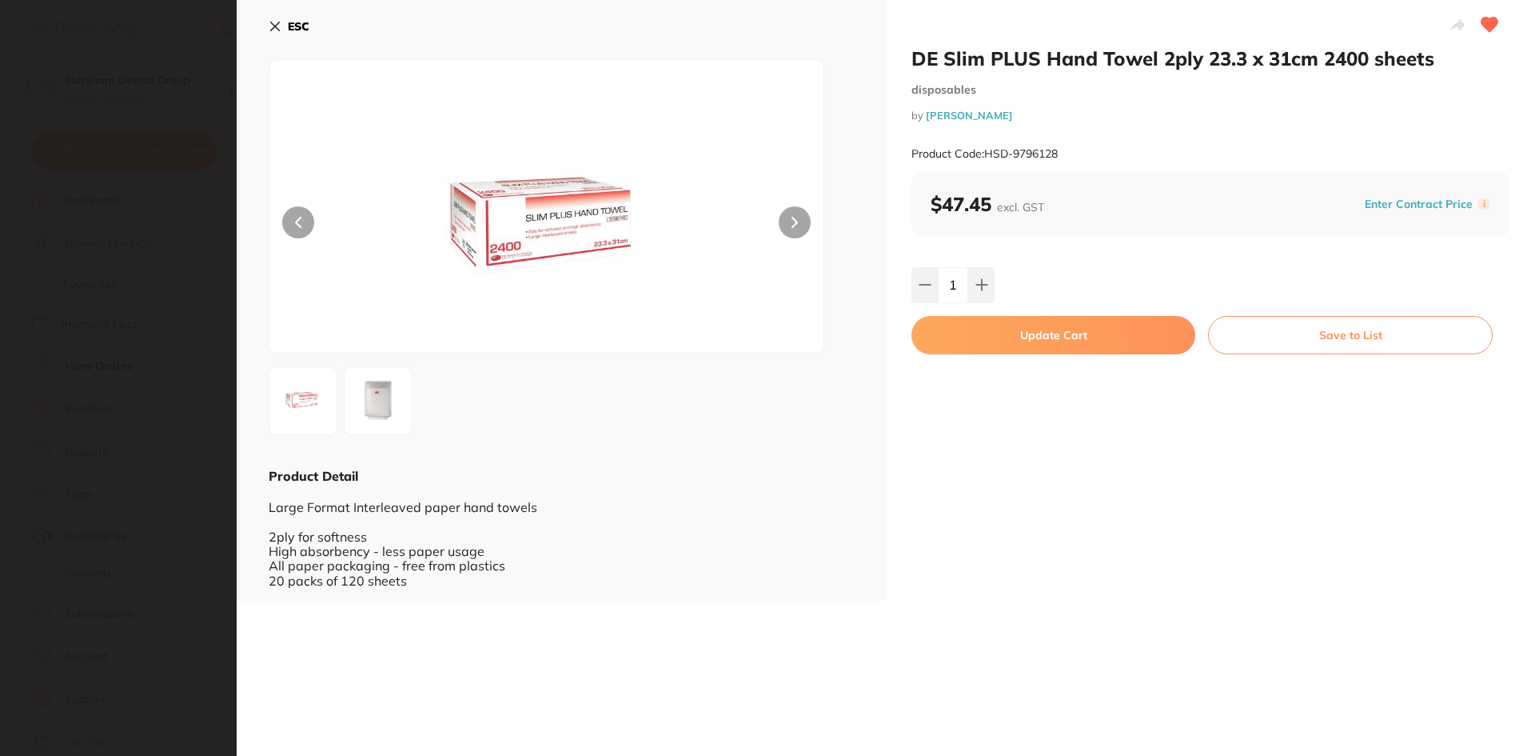
click at [999, 337] on button "Update Cart" at bounding box center [1054, 335] width 284 height 38
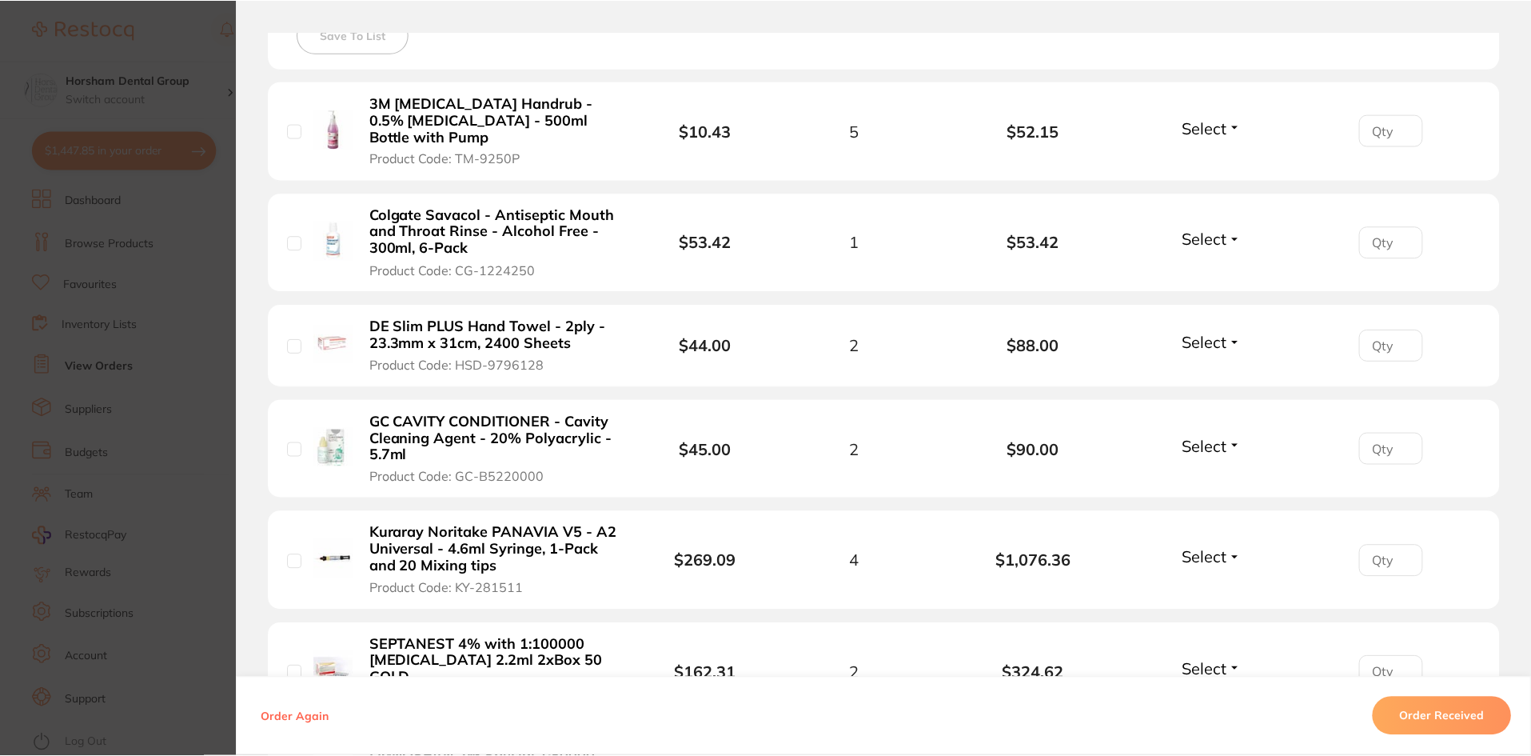
scroll to position [2319, 0]
click at [252, 233] on section "Your Orders Select all ( 0 ) Price Quantity Total Item Status You can use this …" at bounding box center [884, 409] width 1295 height 992
click at [187, 272] on section "Order ID: Restocq- 86428 Order Information Accepted Order Order Date Jul 13 202…" at bounding box center [765, 378] width 1531 height 756
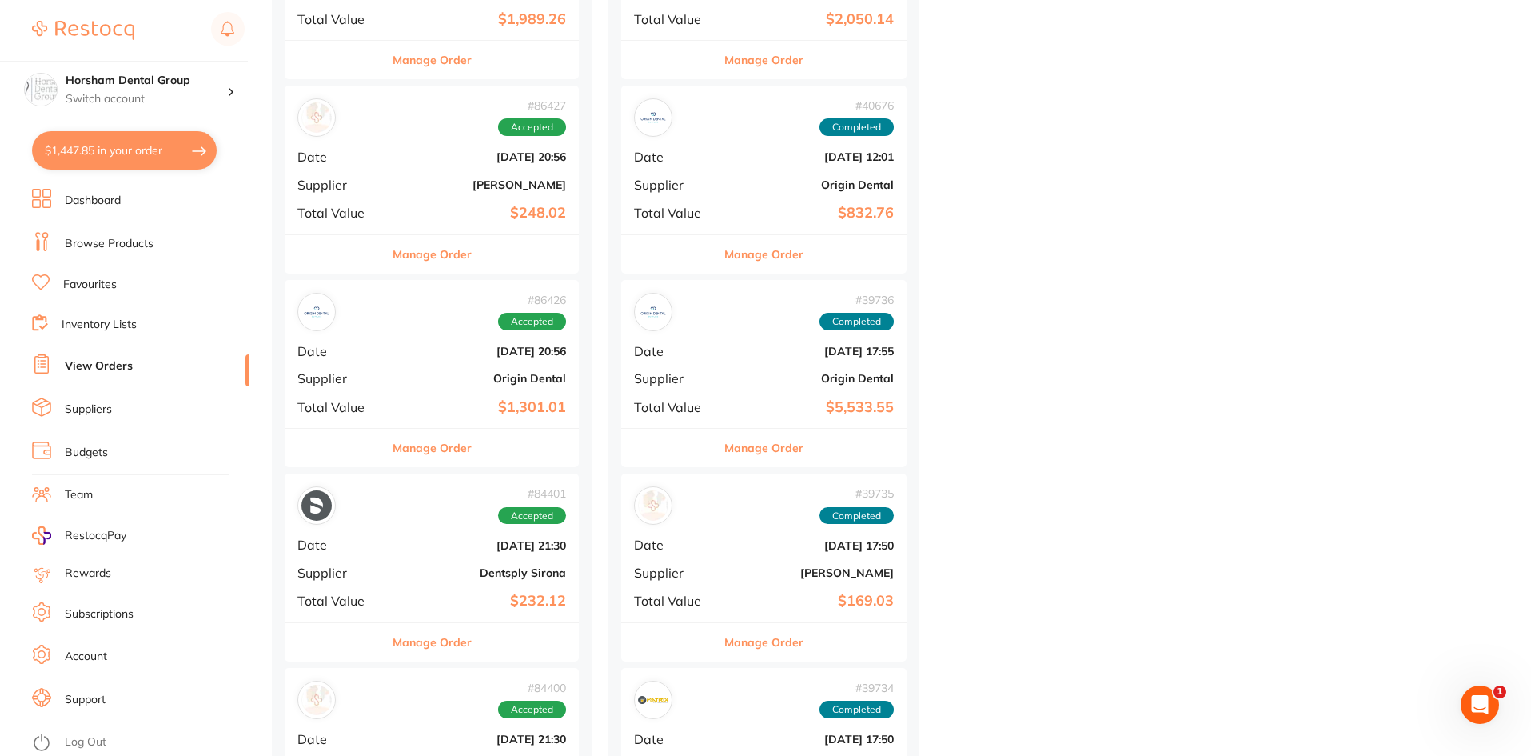
scroll to position [2959, 0]
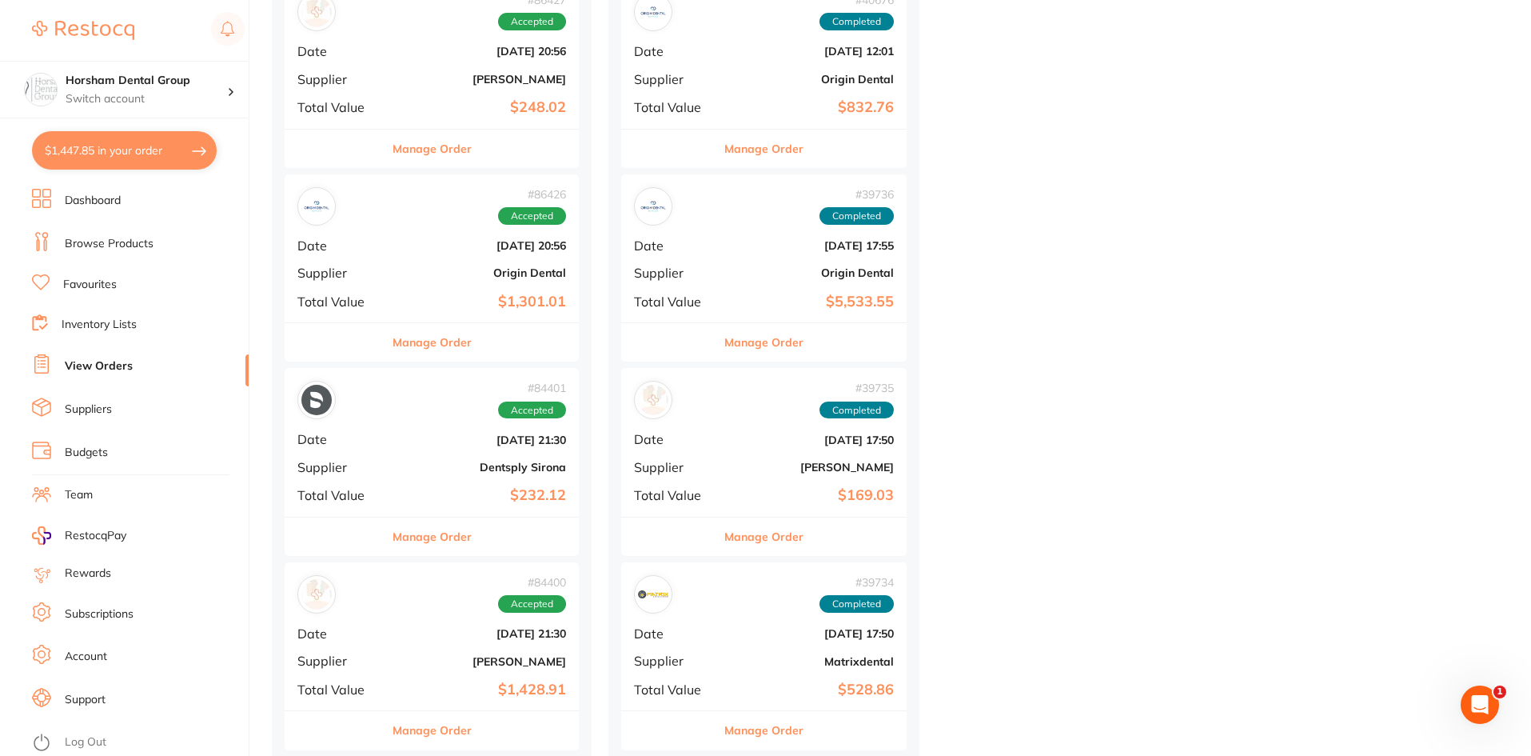
click at [471, 718] on button "Manage Order" at bounding box center [432, 730] width 79 height 38
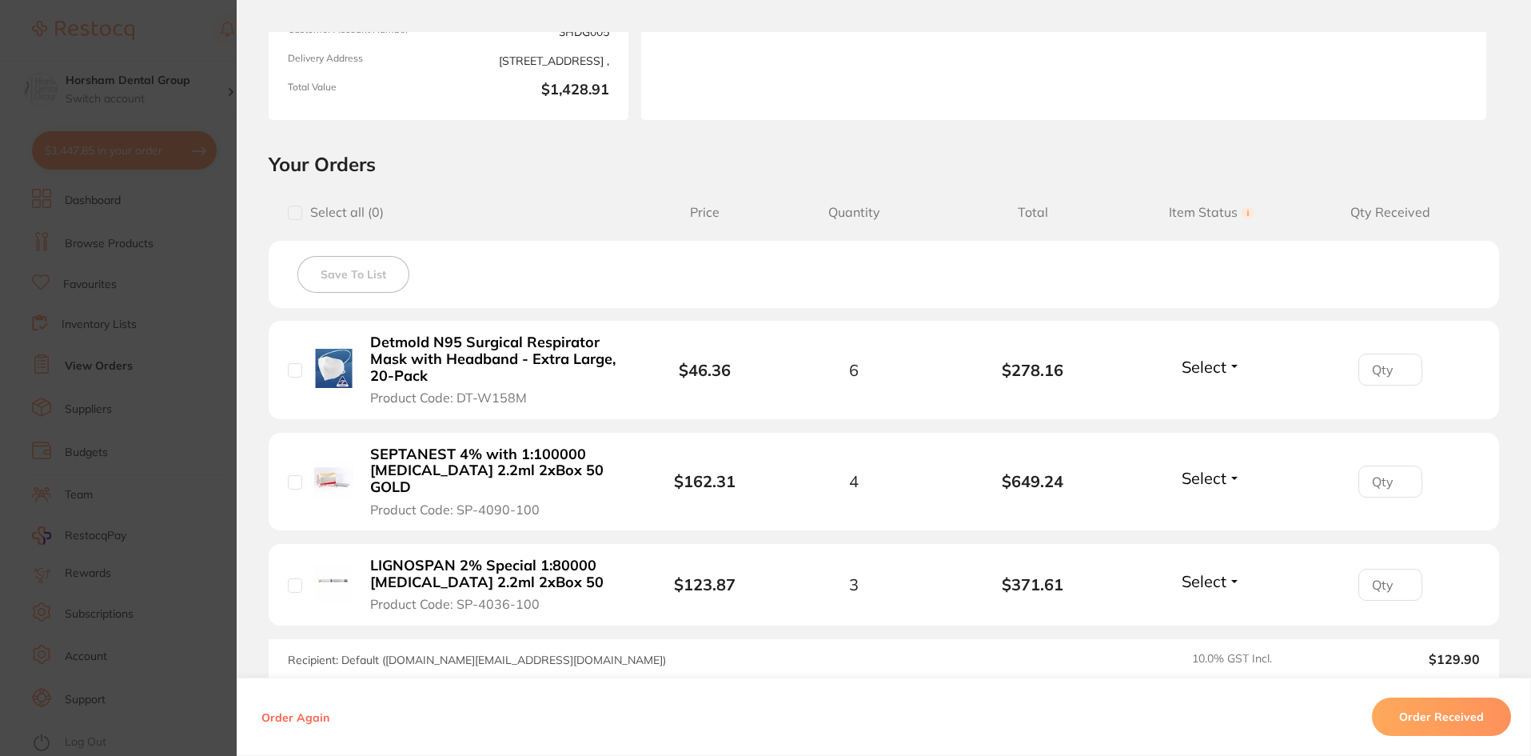
scroll to position [421, 0]
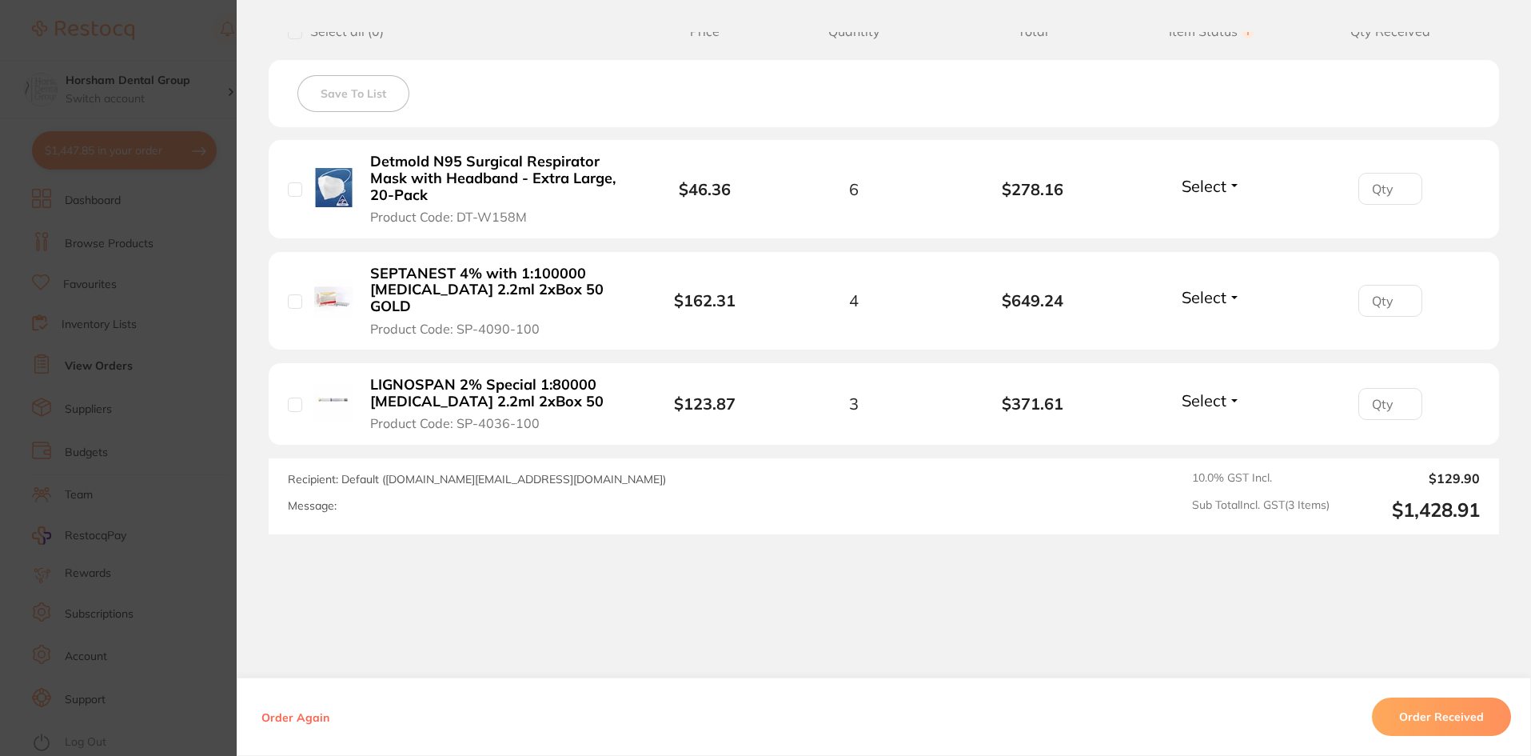
click at [168, 375] on section "Order ID: Restocq- 84400 Order Information Accepted Order Order Date Jun 25 202…" at bounding box center [765, 378] width 1531 height 756
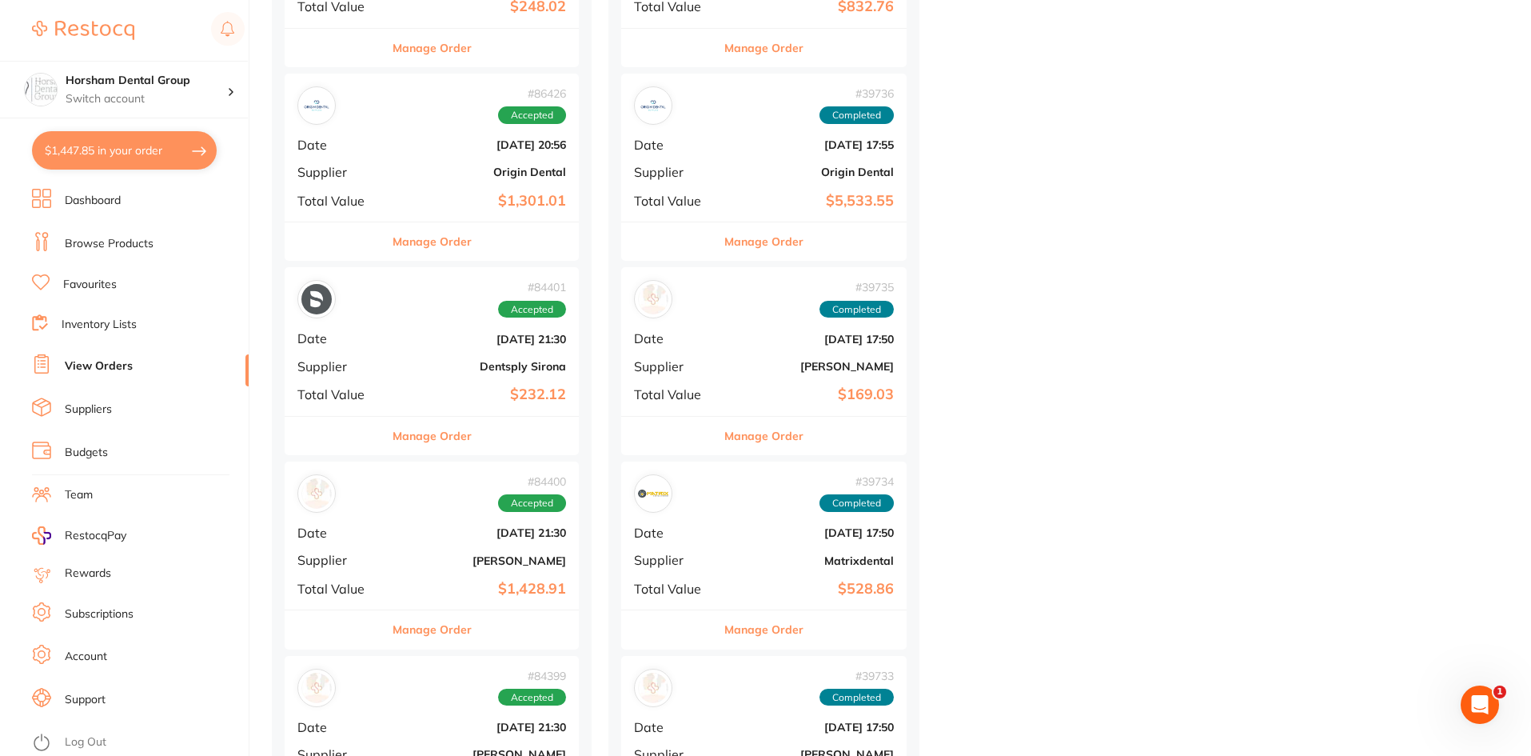
scroll to position [3278, 0]
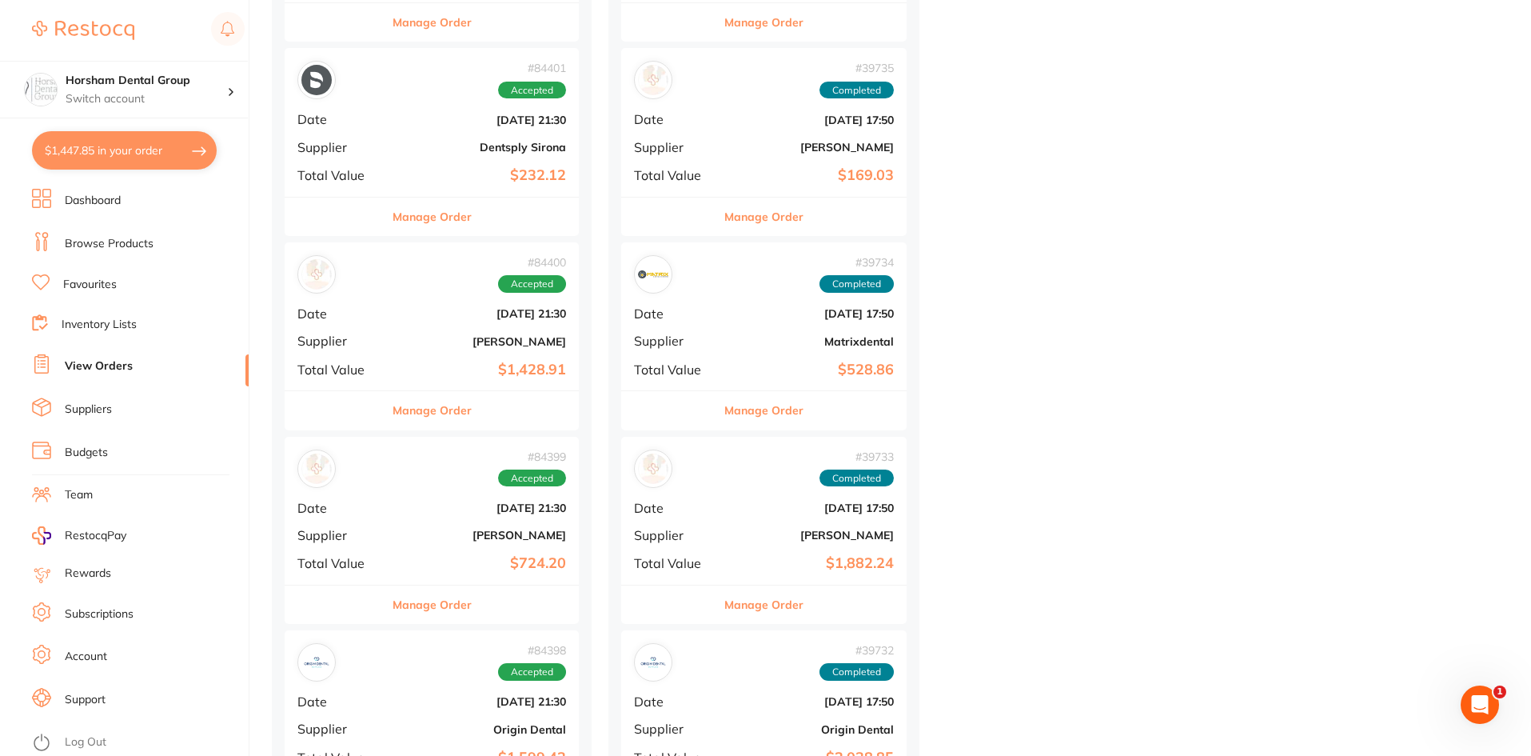
click at [418, 409] on button "Manage Order" at bounding box center [432, 410] width 79 height 38
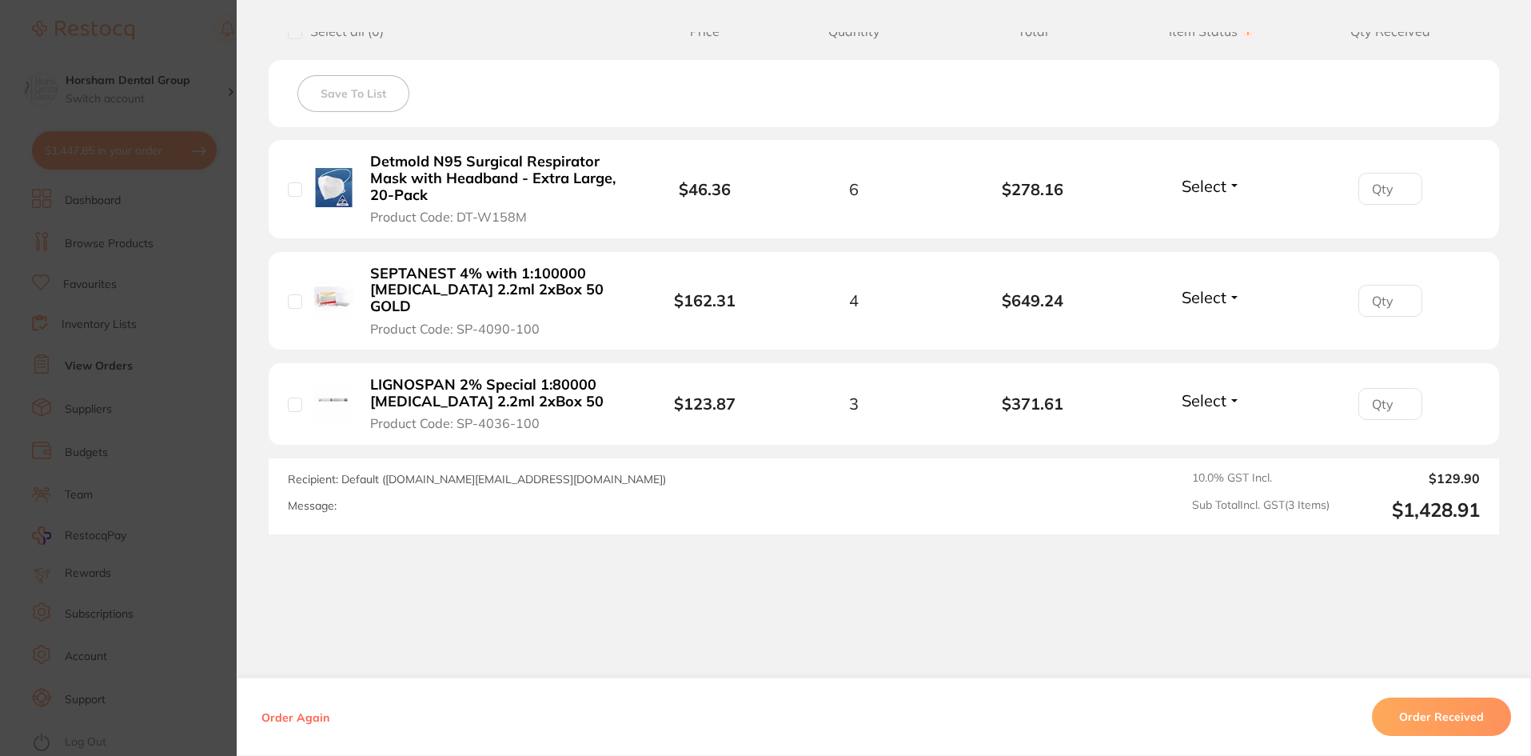
click at [128, 386] on section "Order ID: Restocq- 84400 Order Information Accepted Order Order Date Jun 25 202…" at bounding box center [765, 378] width 1531 height 756
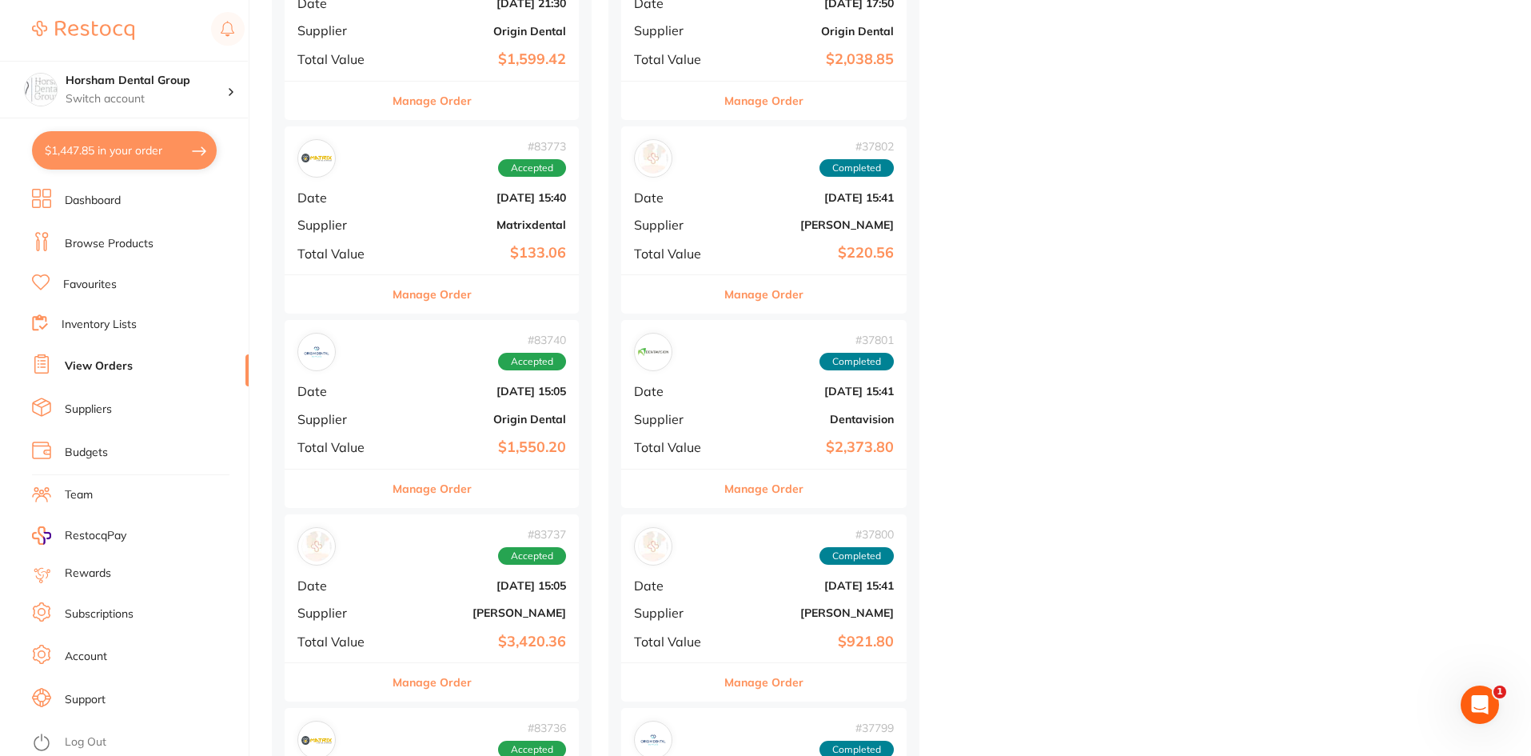
scroll to position [3998, 0]
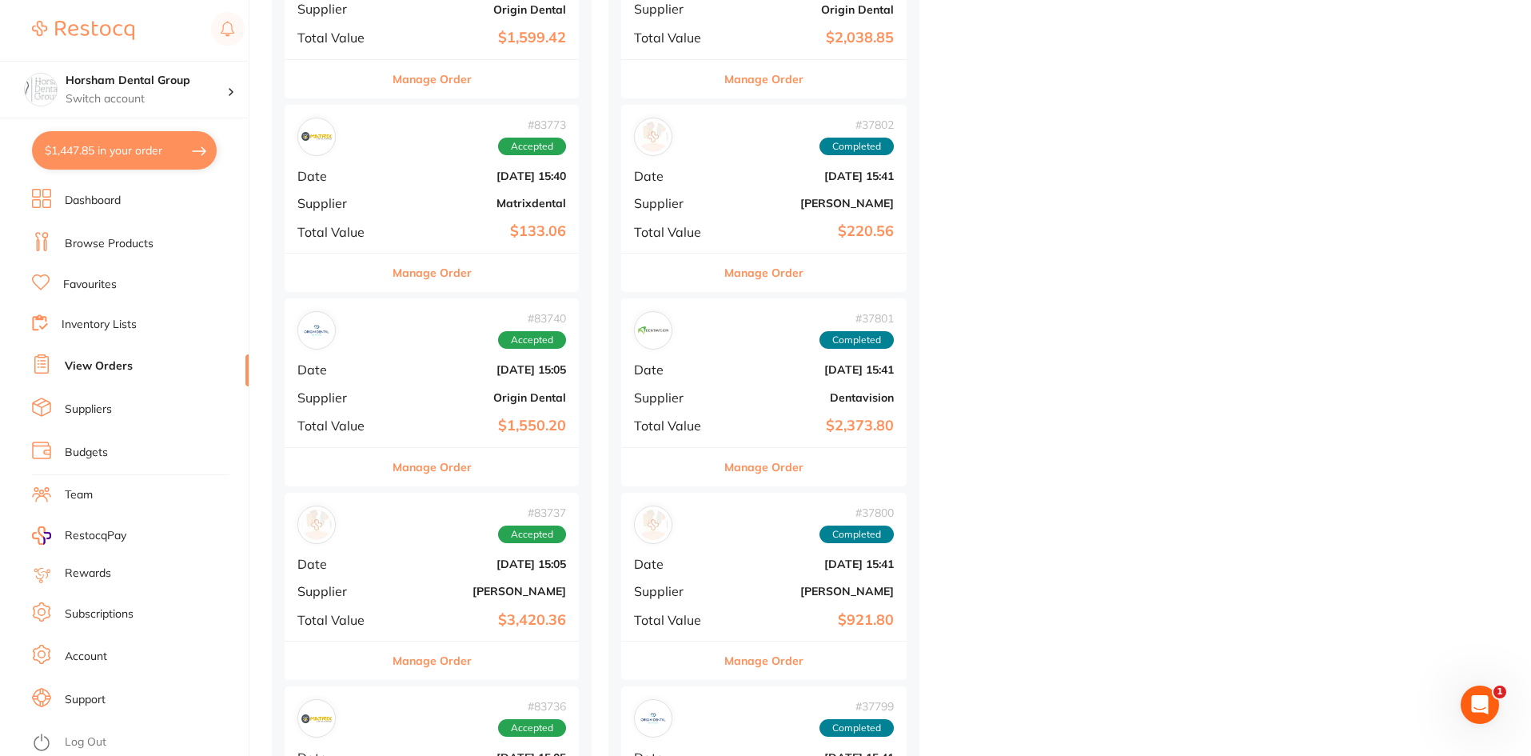
click at [455, 655] on button "Manage Order" at bounding box center [432, 660] width 79 height 38
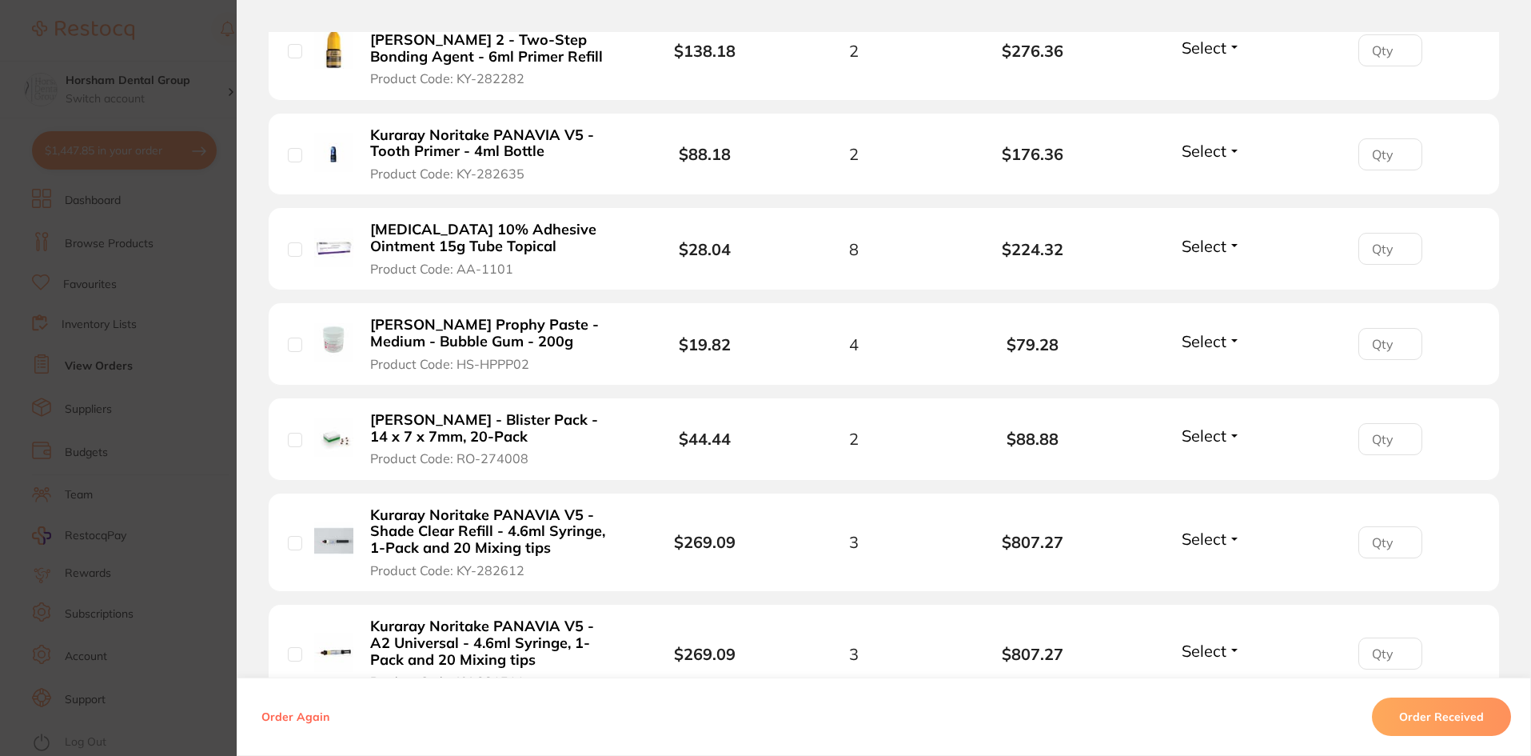
scroll to position [480, 0]
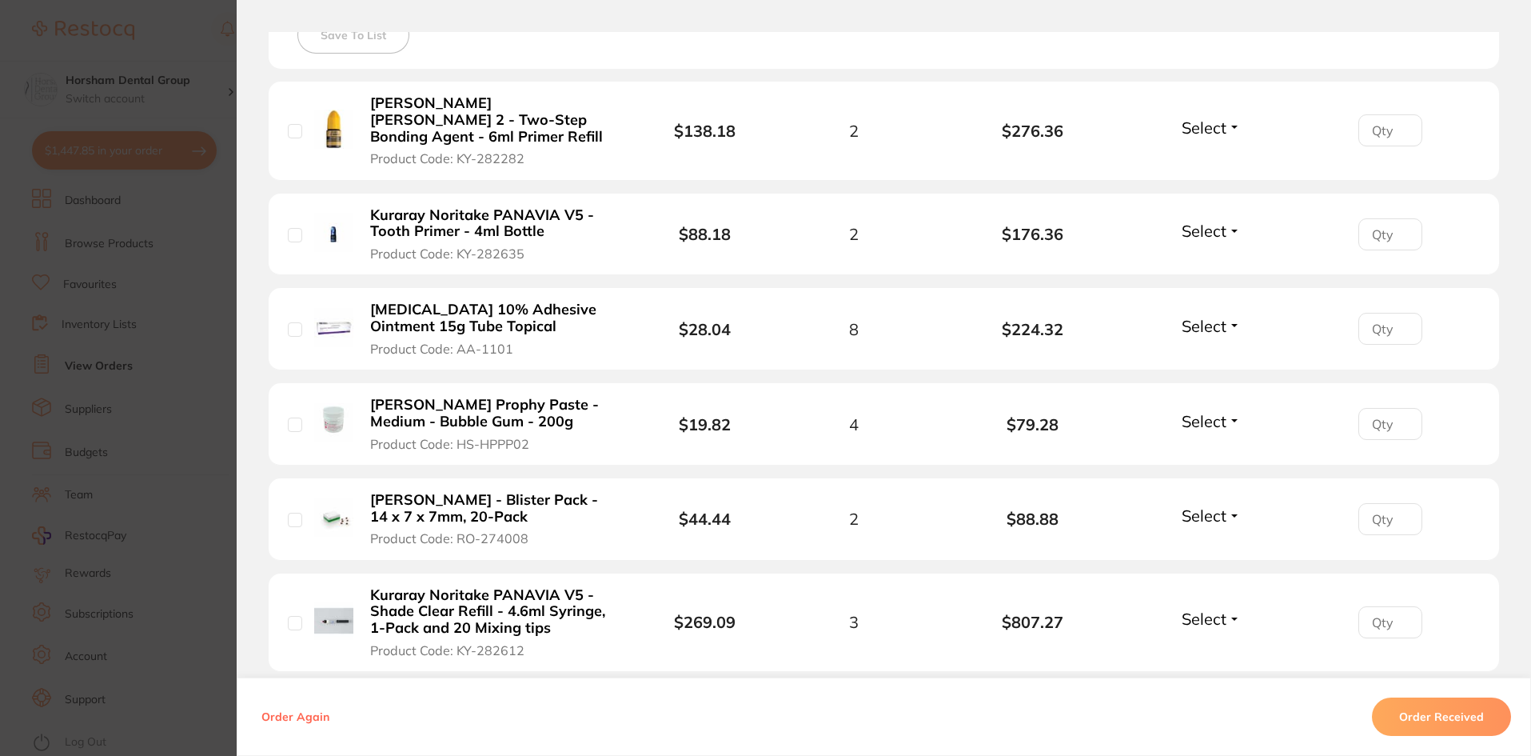
click at [450, 97] on b "Kuraray Noritake SE BOND 2 - Two-Step Bonding Agent - 6ml Primer Refill" at bounding box center [493, 120] width 247 height 50
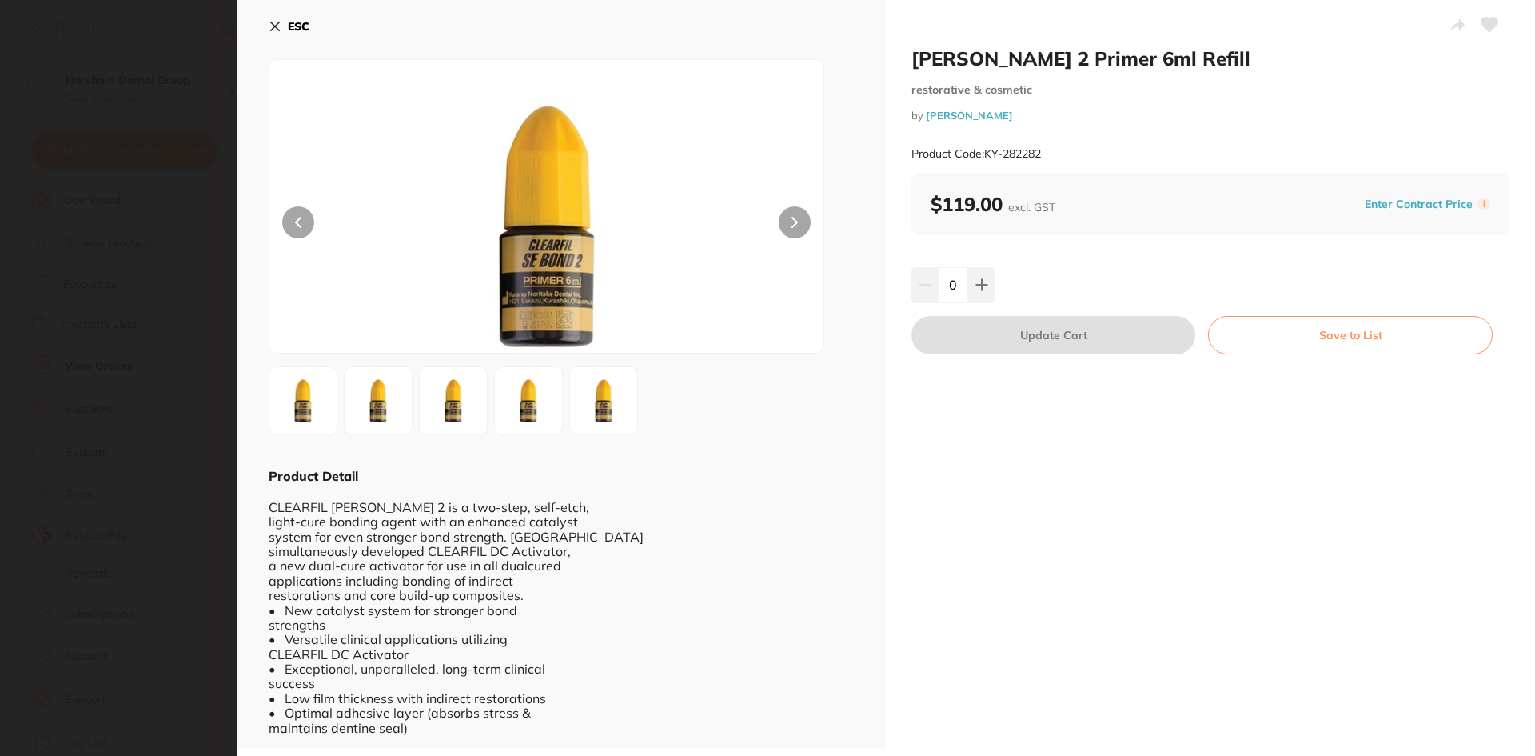
scroll to position [0, 0]
click at [278, 21] on icon at bounding box center [275, 26] width 13 height 13
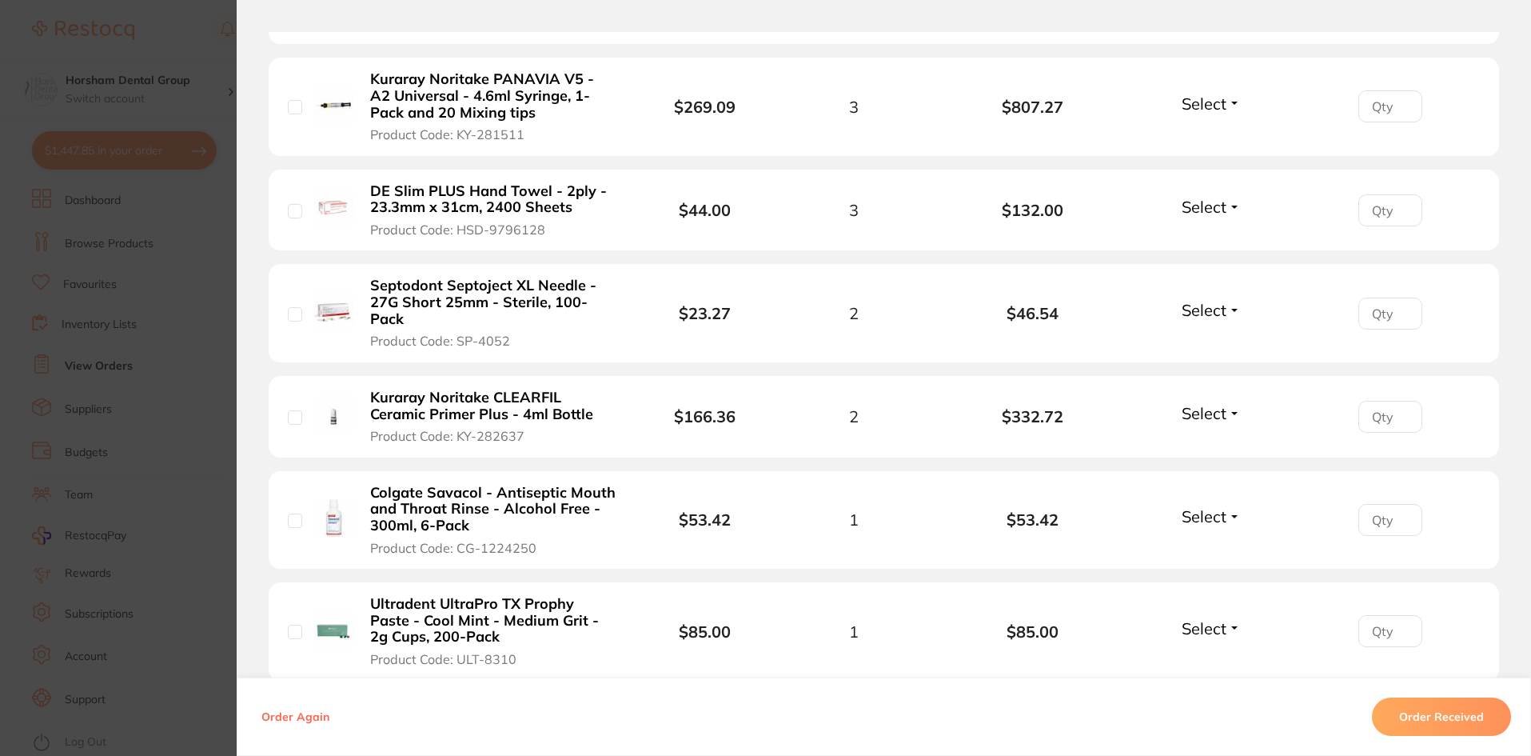
scroll to position [1199, 0]
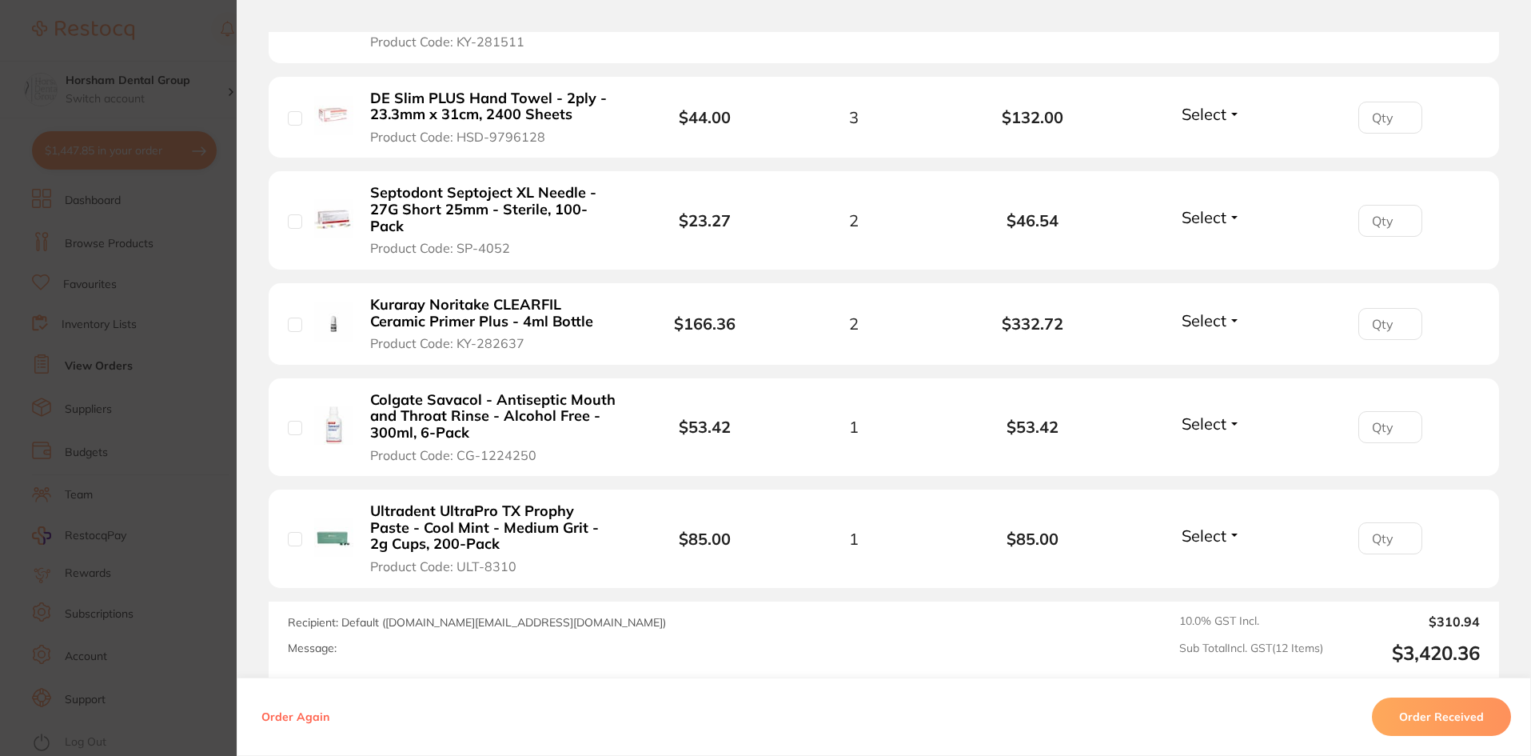
click at [537, 529] on b "Ultradent UltraPro TX Prophy Paste - Cool Mint - Medium Grit - 2g Cups, 200-Pack" at bounding box center [493, 528] width 247 height 50
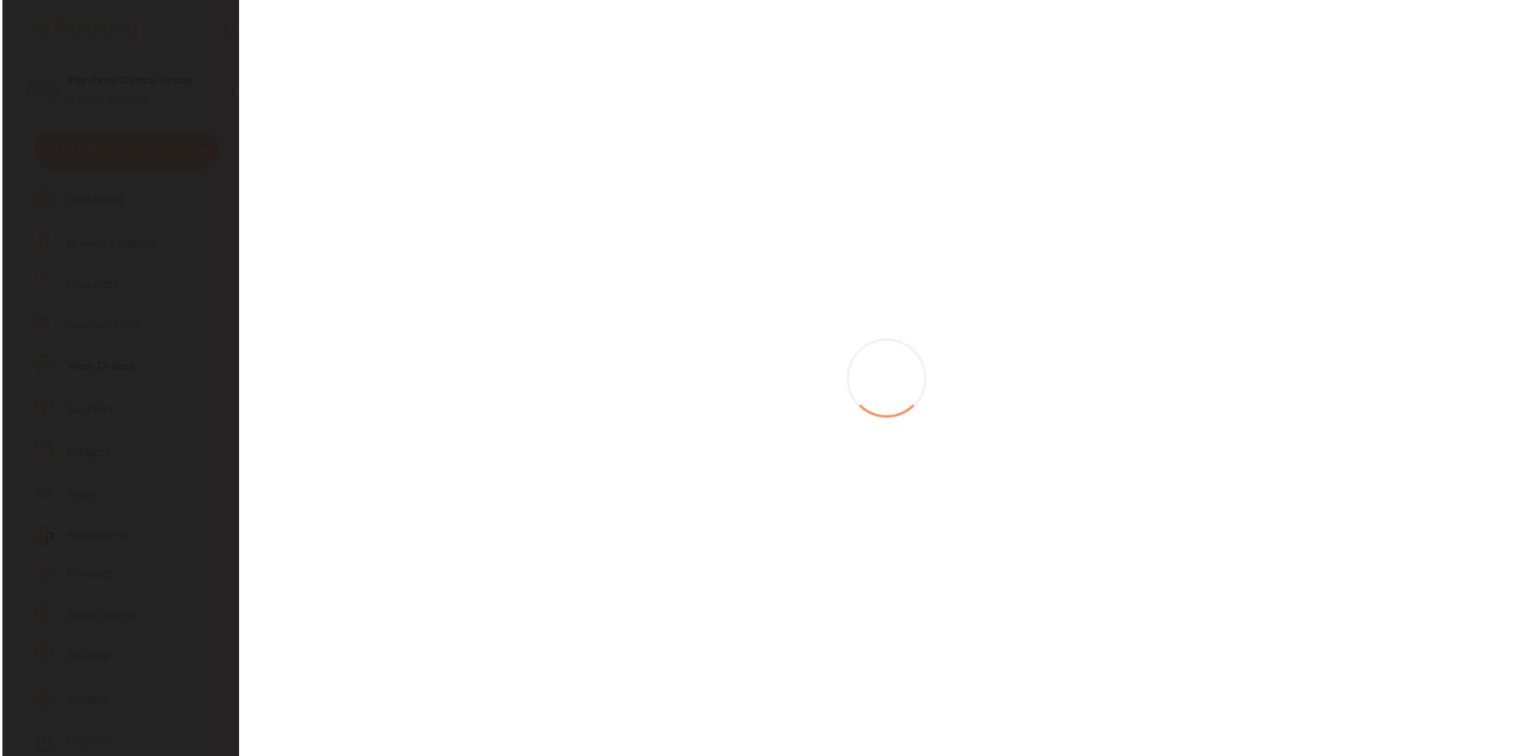
scroll to position [0, 0]
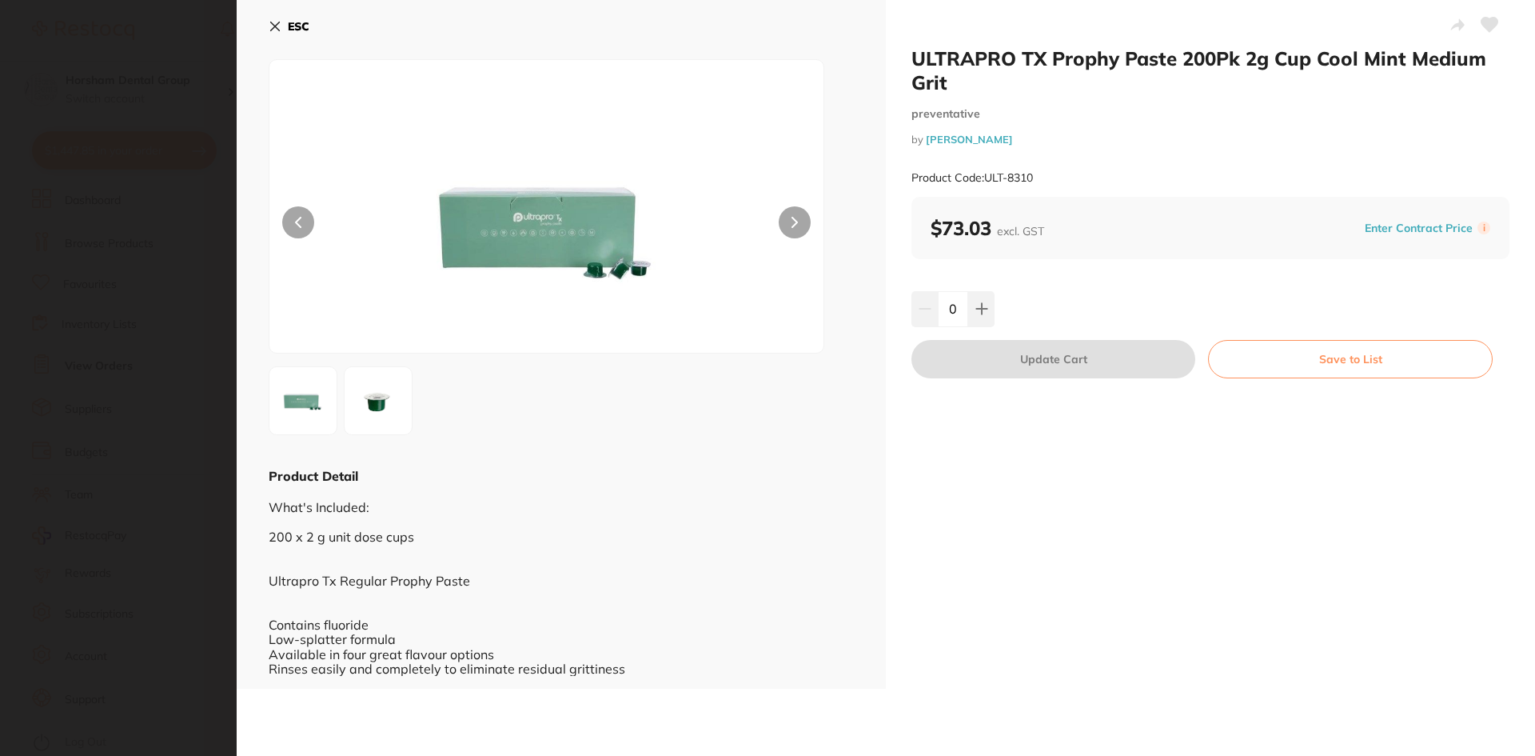
click at [960, 312] on input "0" at bounding box center [953, 308] width 30 height 35
click at [968, 316] on button at bounding box center [981, 308] width 26 height 35
type input "1"
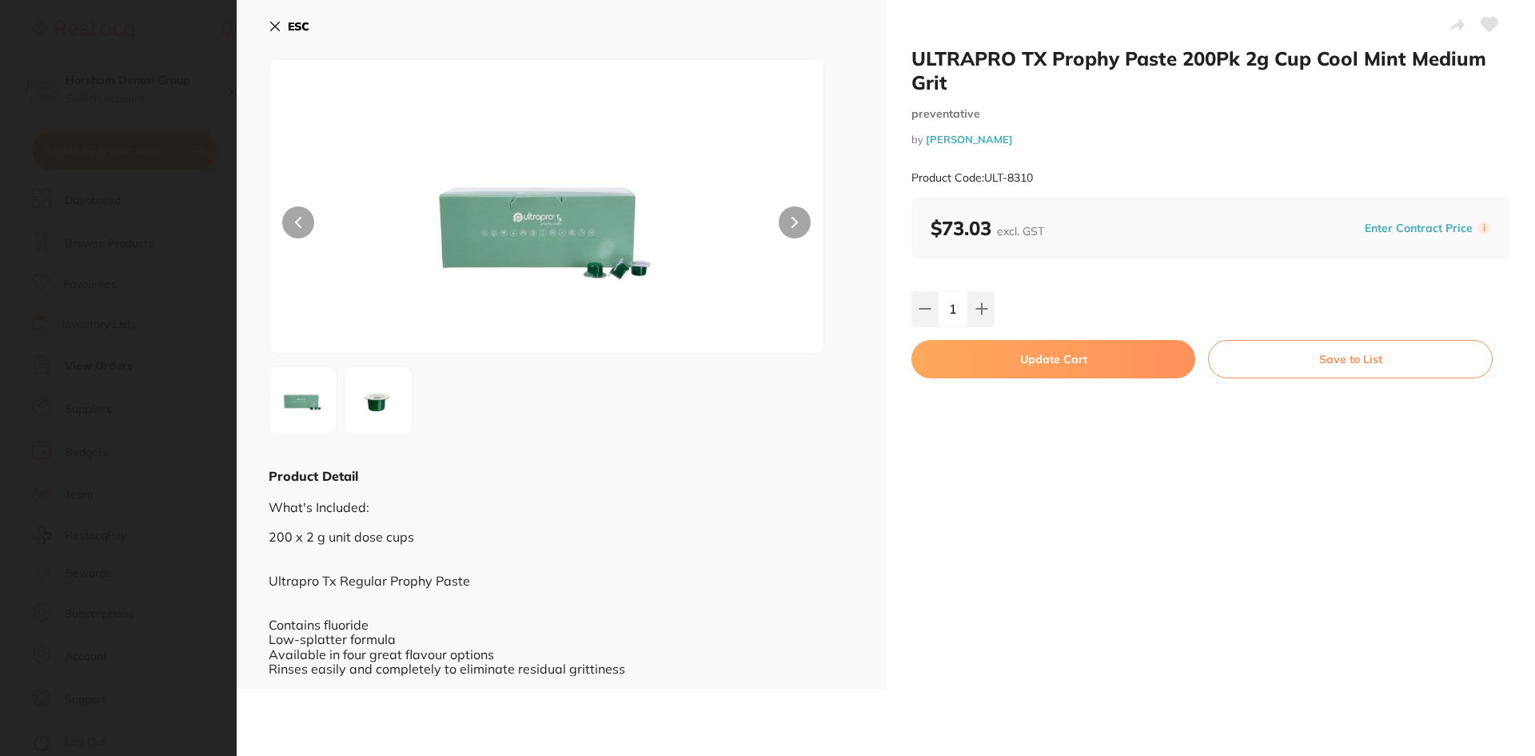
click at [972, 369] on button "Update Cart" at bounding box center [1054, 359] width 284 height 38
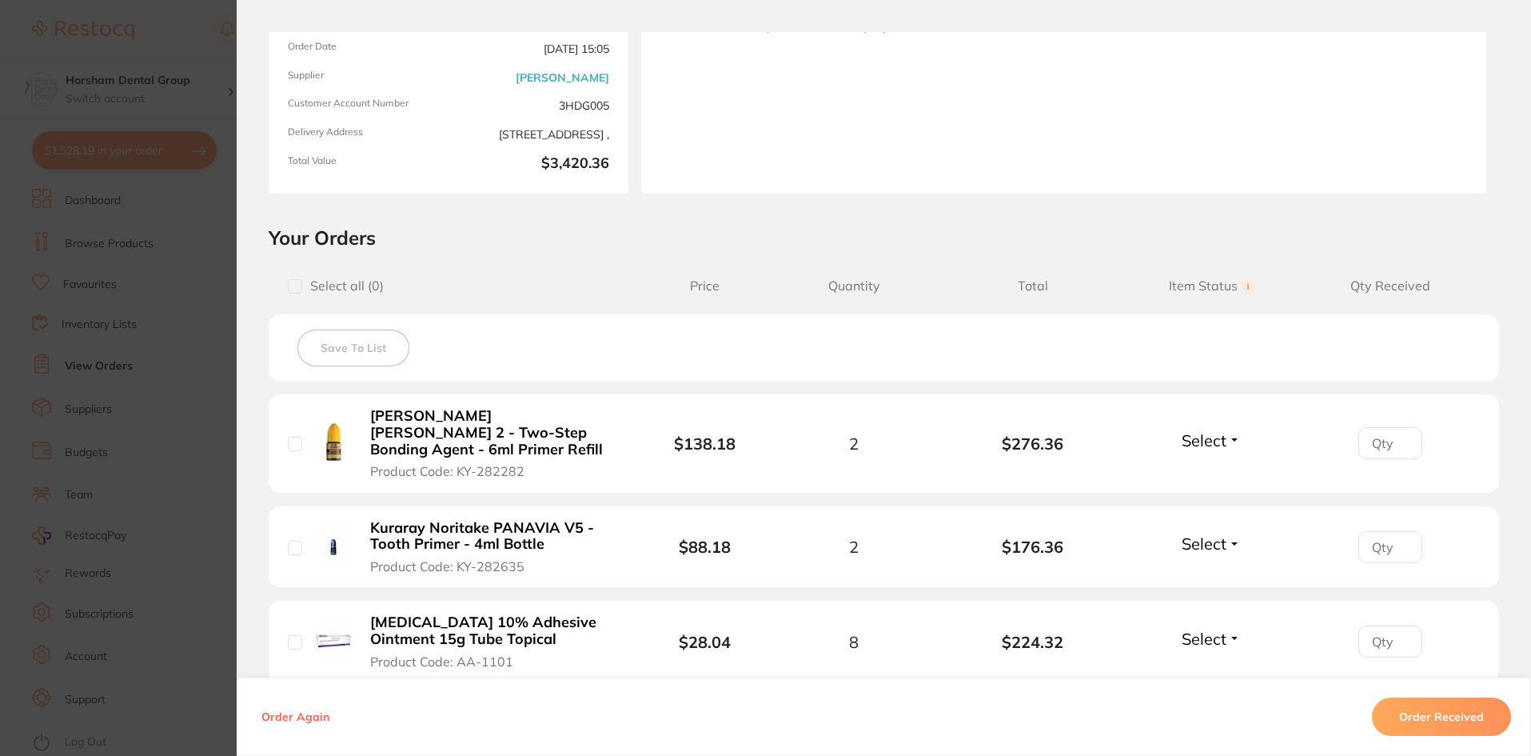
scroll to position [160, 0]
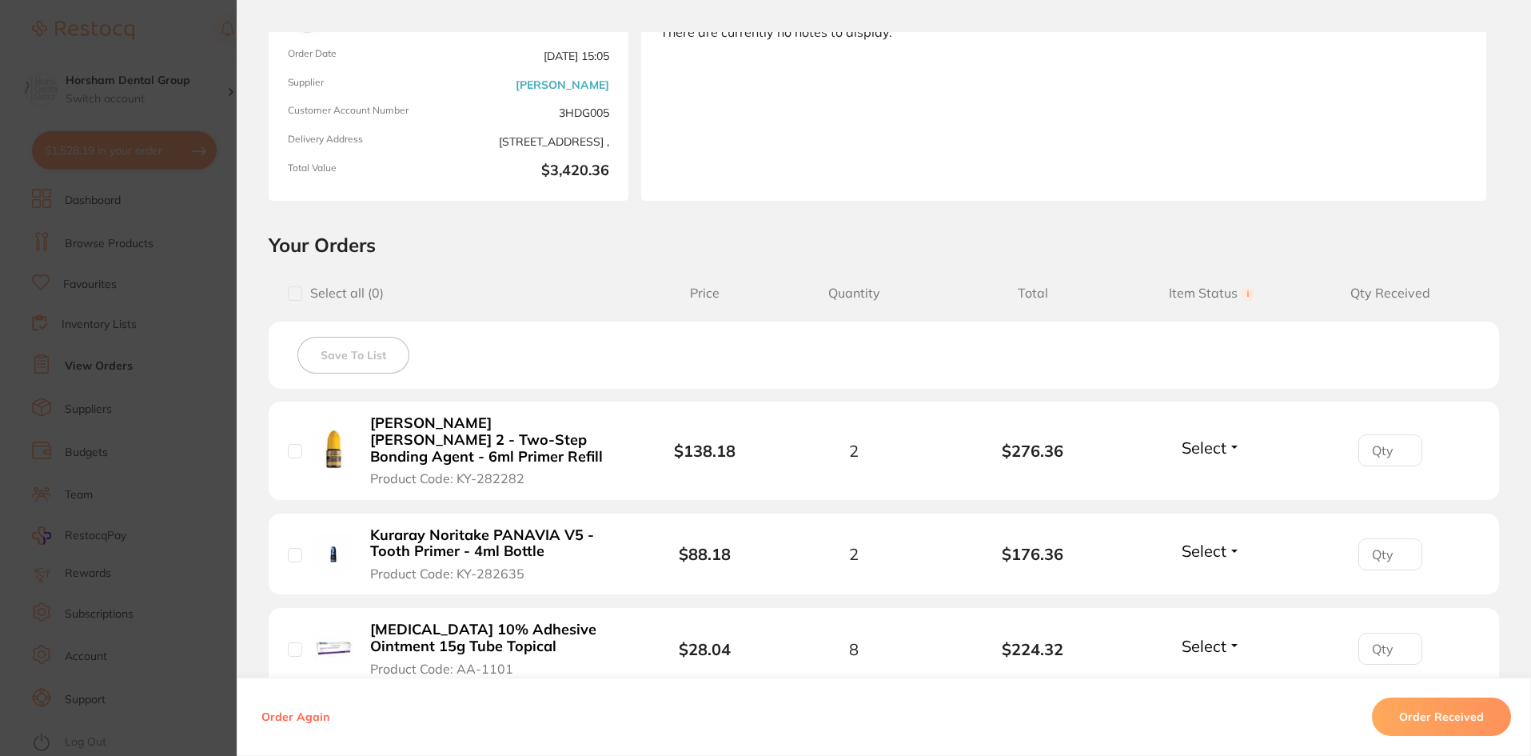
click at [149, 340] on section "Order ID: Restocq- 83737 Order Information Accepted Order Order Date Jun 18 202…" at bounding box center [765, 378] width 1531 height 756
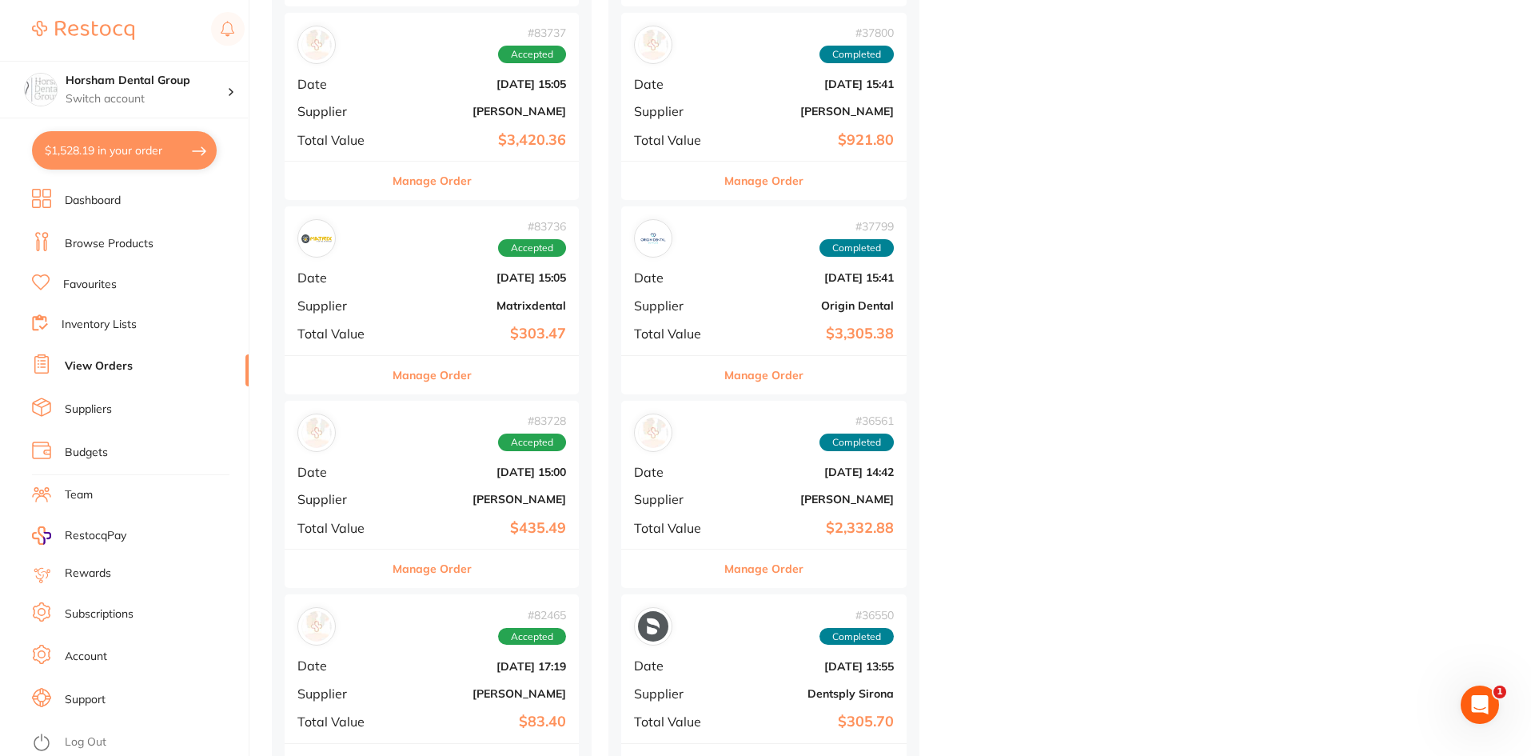
scroll to position [4878, 0]
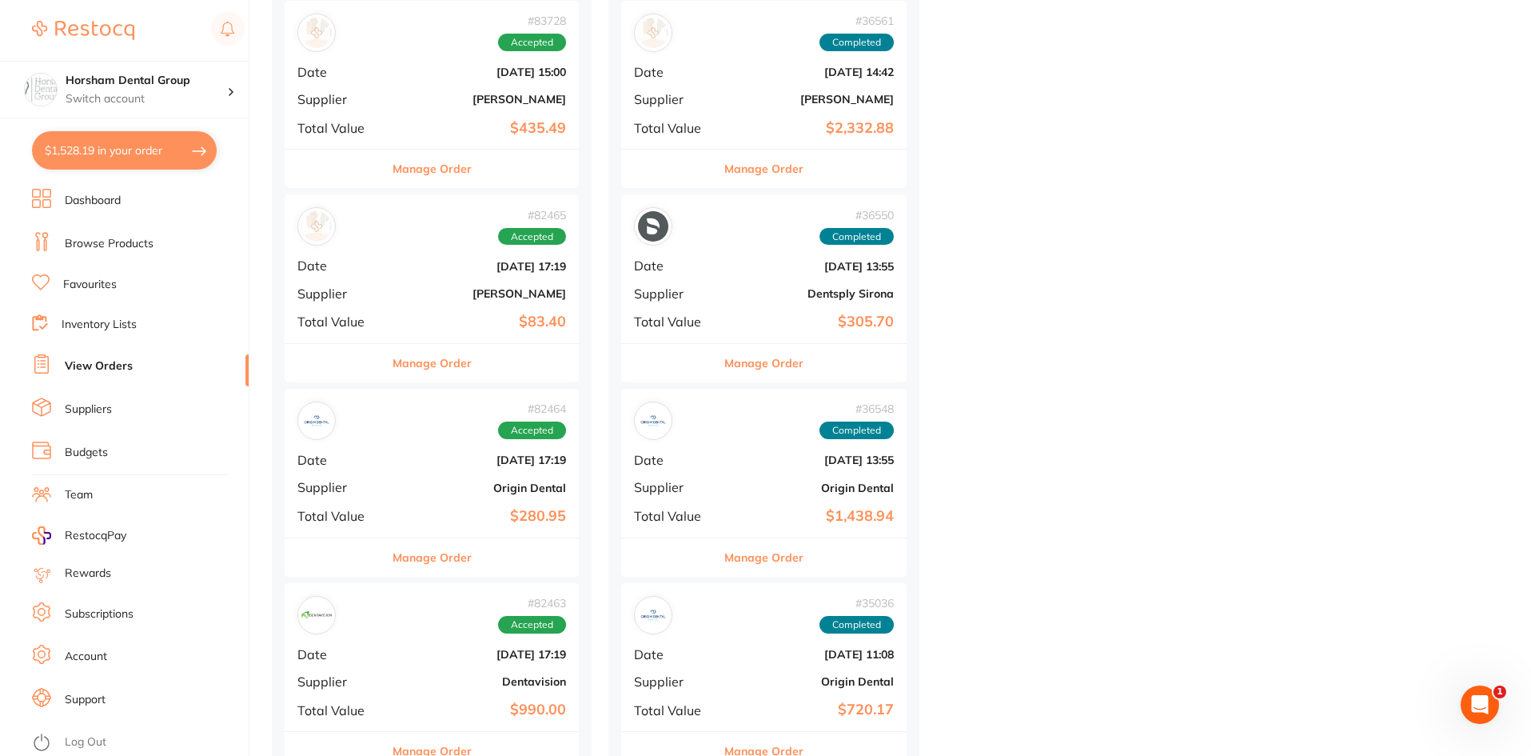
click at [381, 569] on div "Manage Order" at bounding box center [432, 556] width 294 height 39
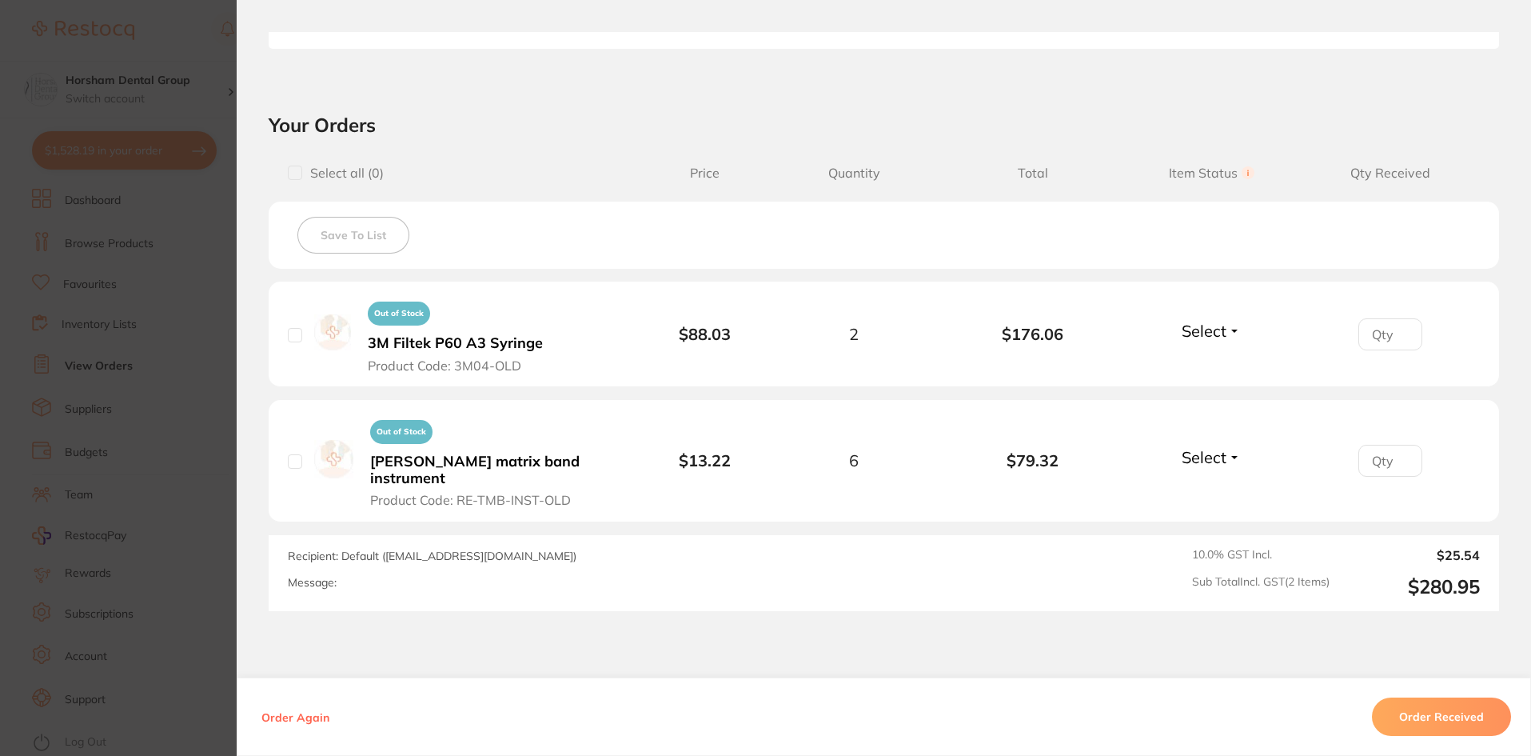
click at [215, 549] on section "Order ID: Restocq- 82464 Order Information Accepted Order Order Date Jun 5 2025…" at bounding box center [765, 378] width 1531 height 756
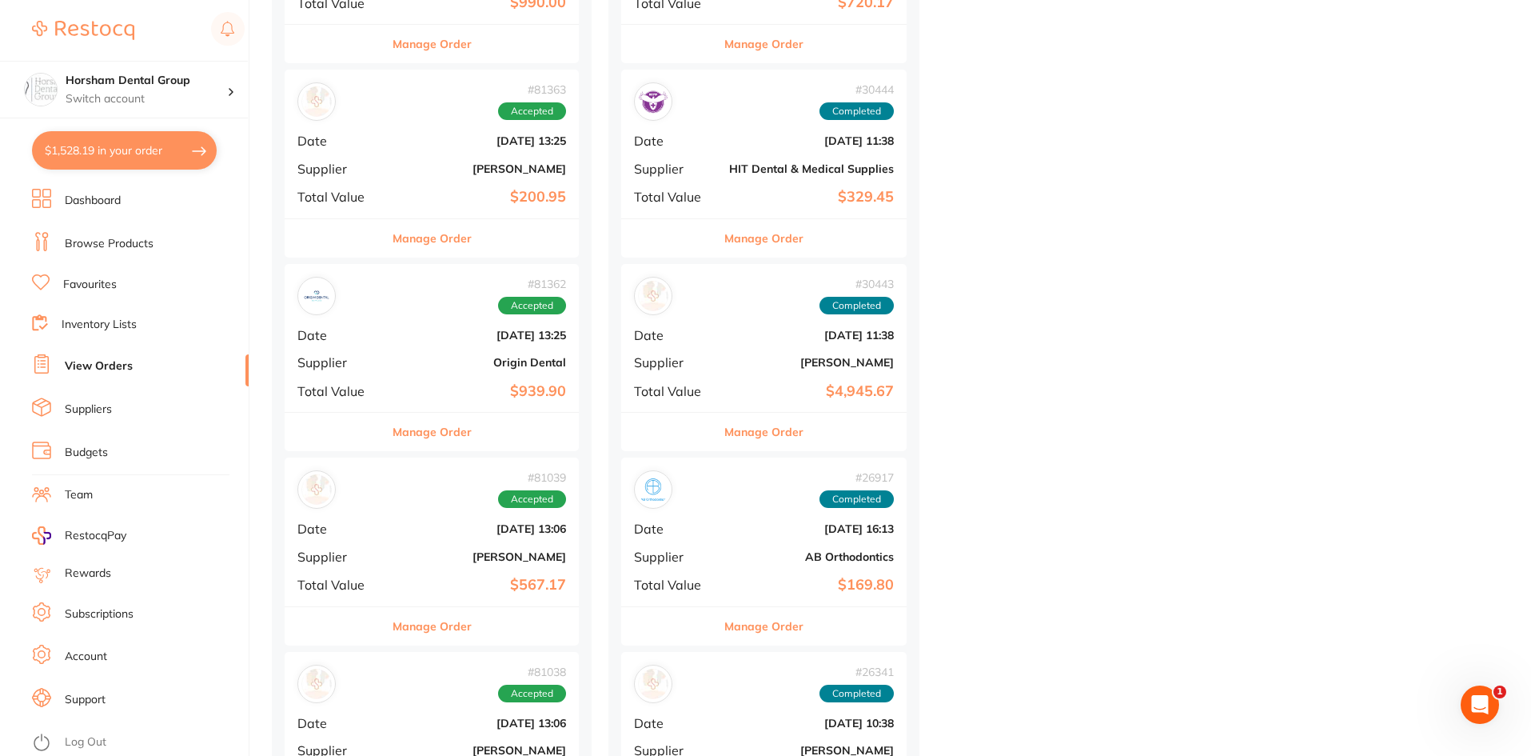
scroll to position [5677, 0]
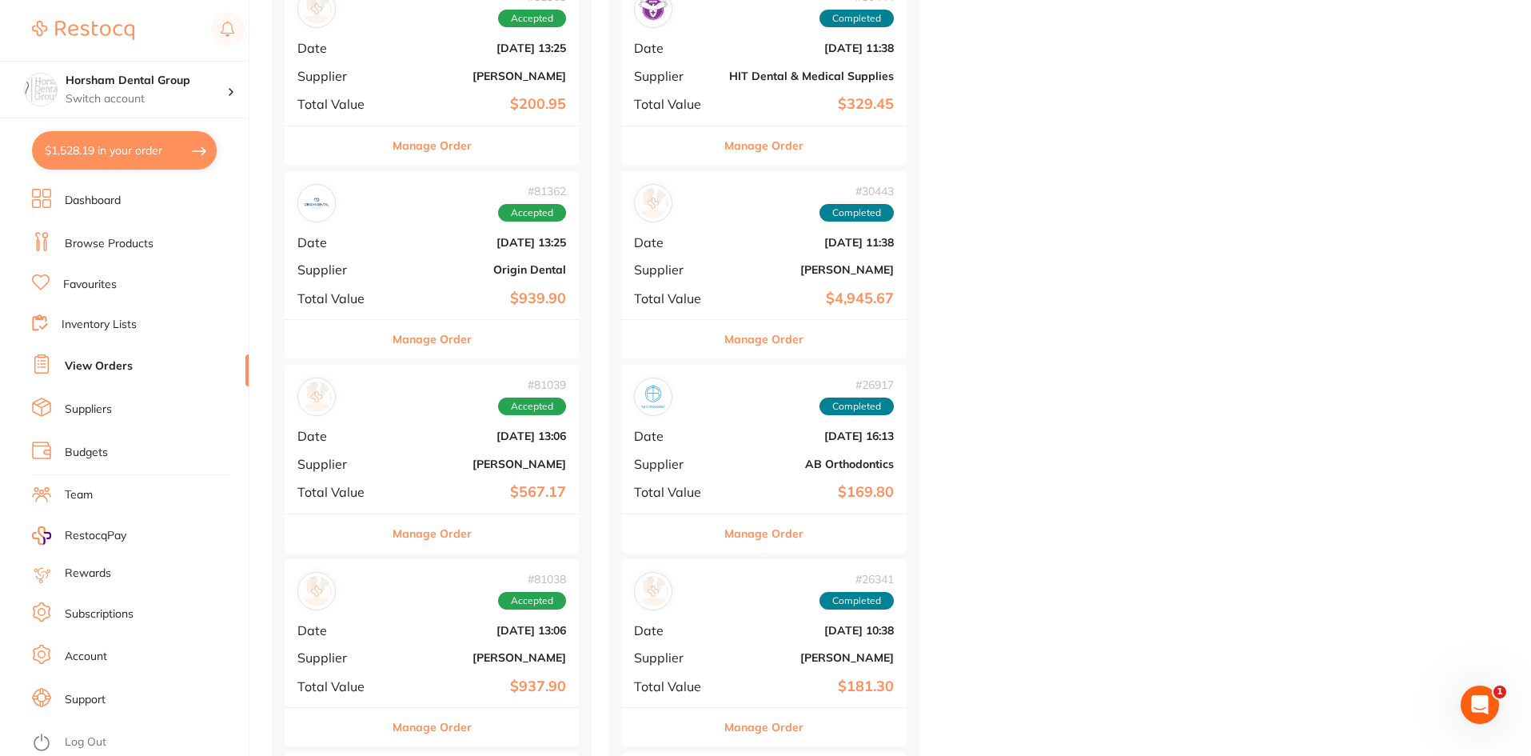
click at [454, 686] on b "$937.90" at bounding box center [481, 686] width 170 height 17
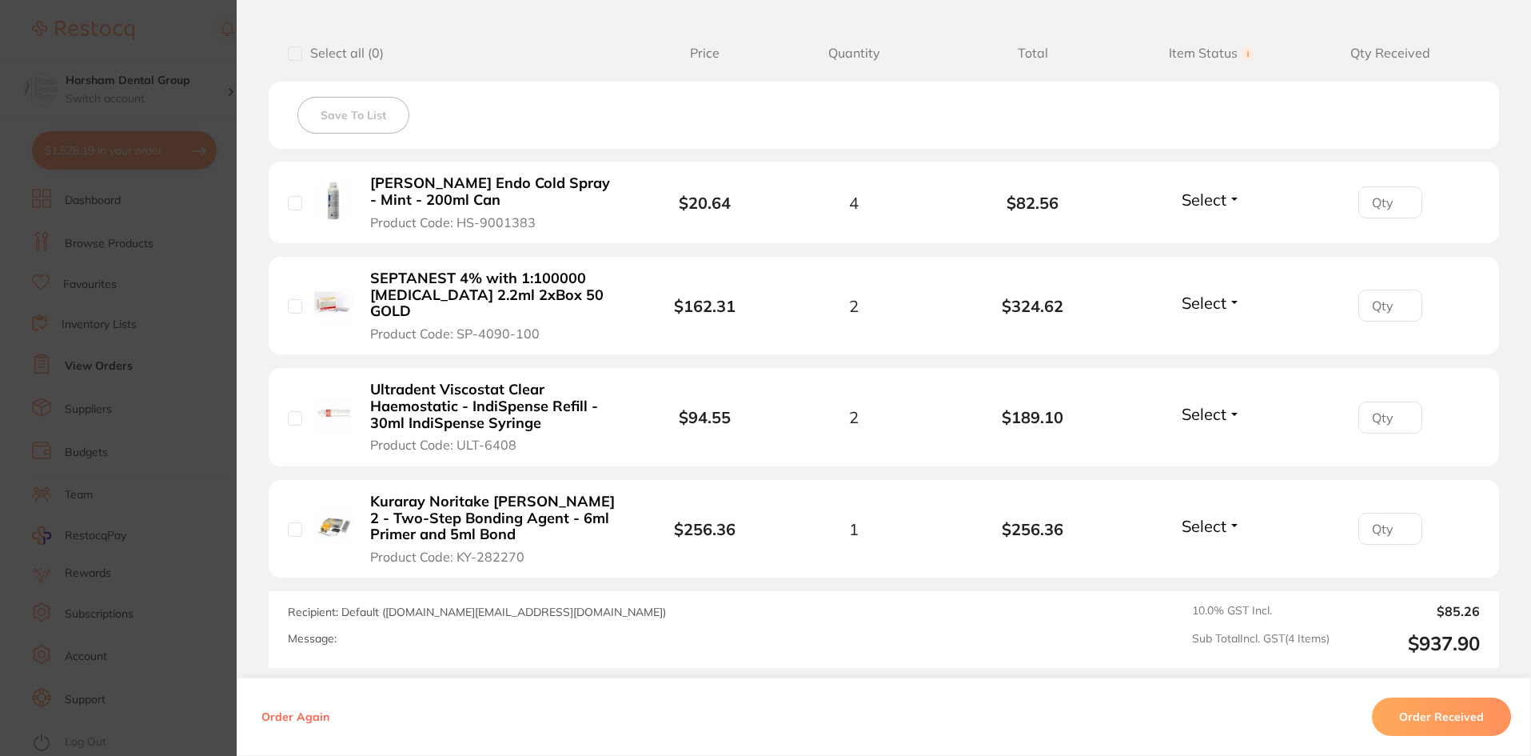
click at [407, 493] on b "Kuraray Noritake SE BOND 2 - Two-Step Bonding Agent - 6ml Primer and 5ml Bond" at bounding box center [493, 518] width 247 height 50
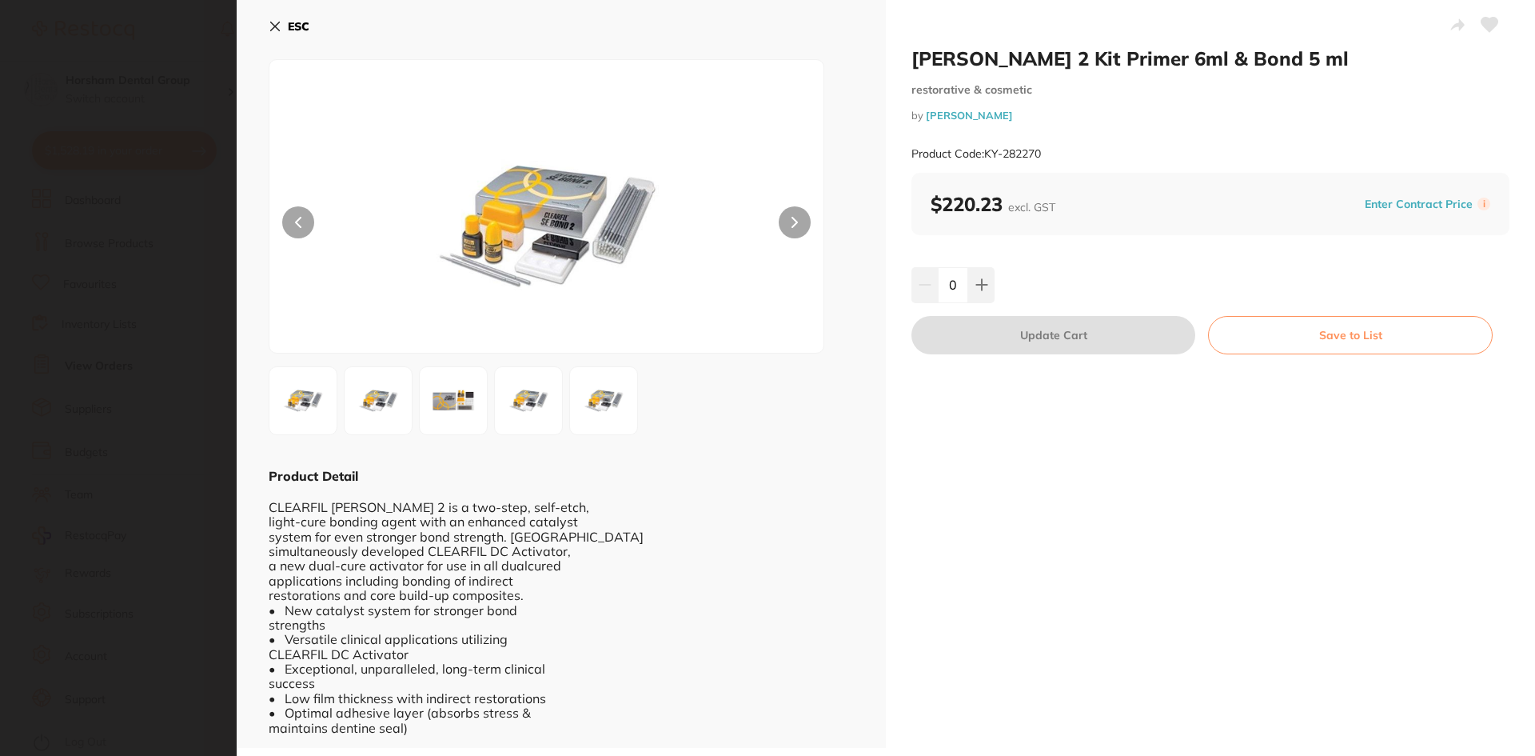
click at [469, 383] on img at bounding box center [454, 401] width 58 height 58
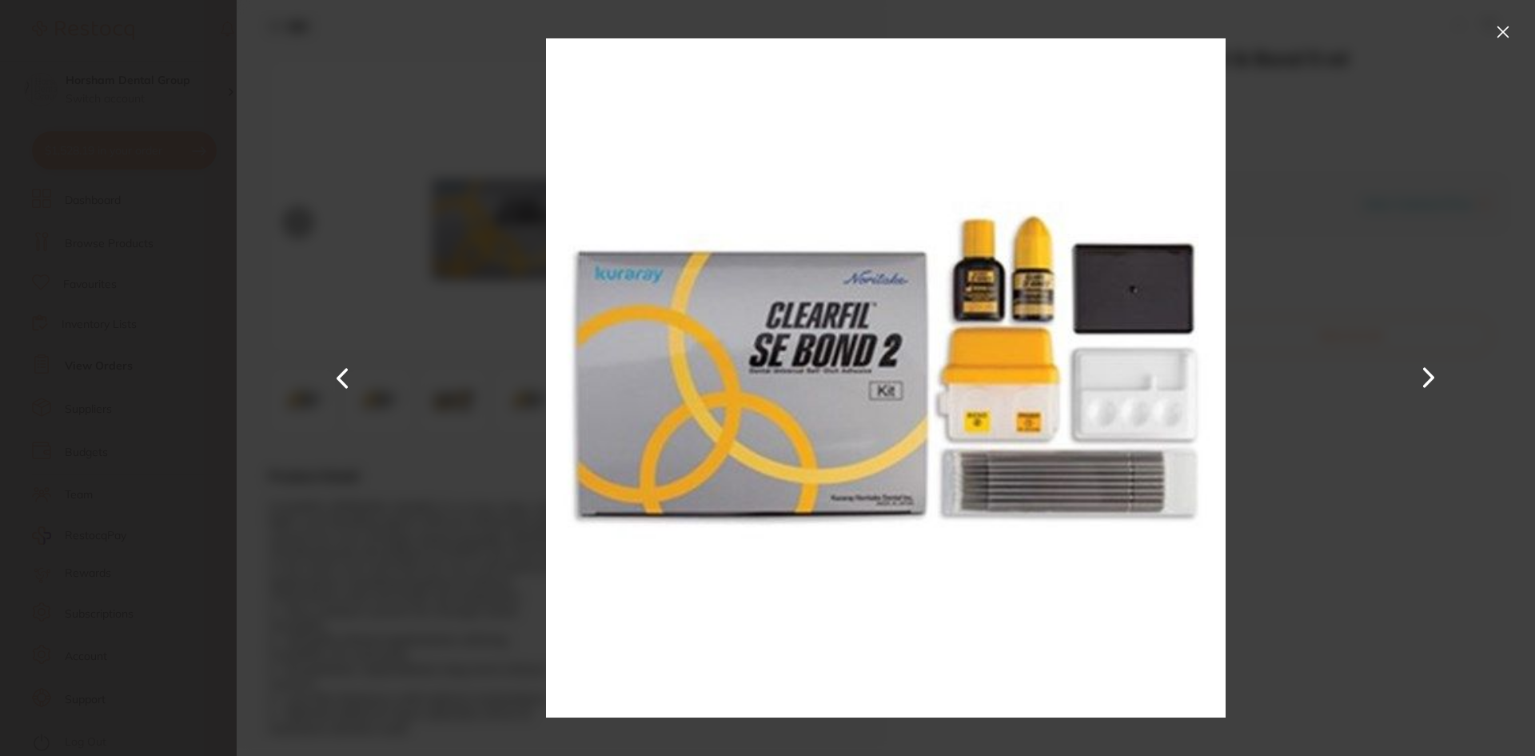
click at [1506, 20] on button at bounding box center [1504, 32] width 26 height 26
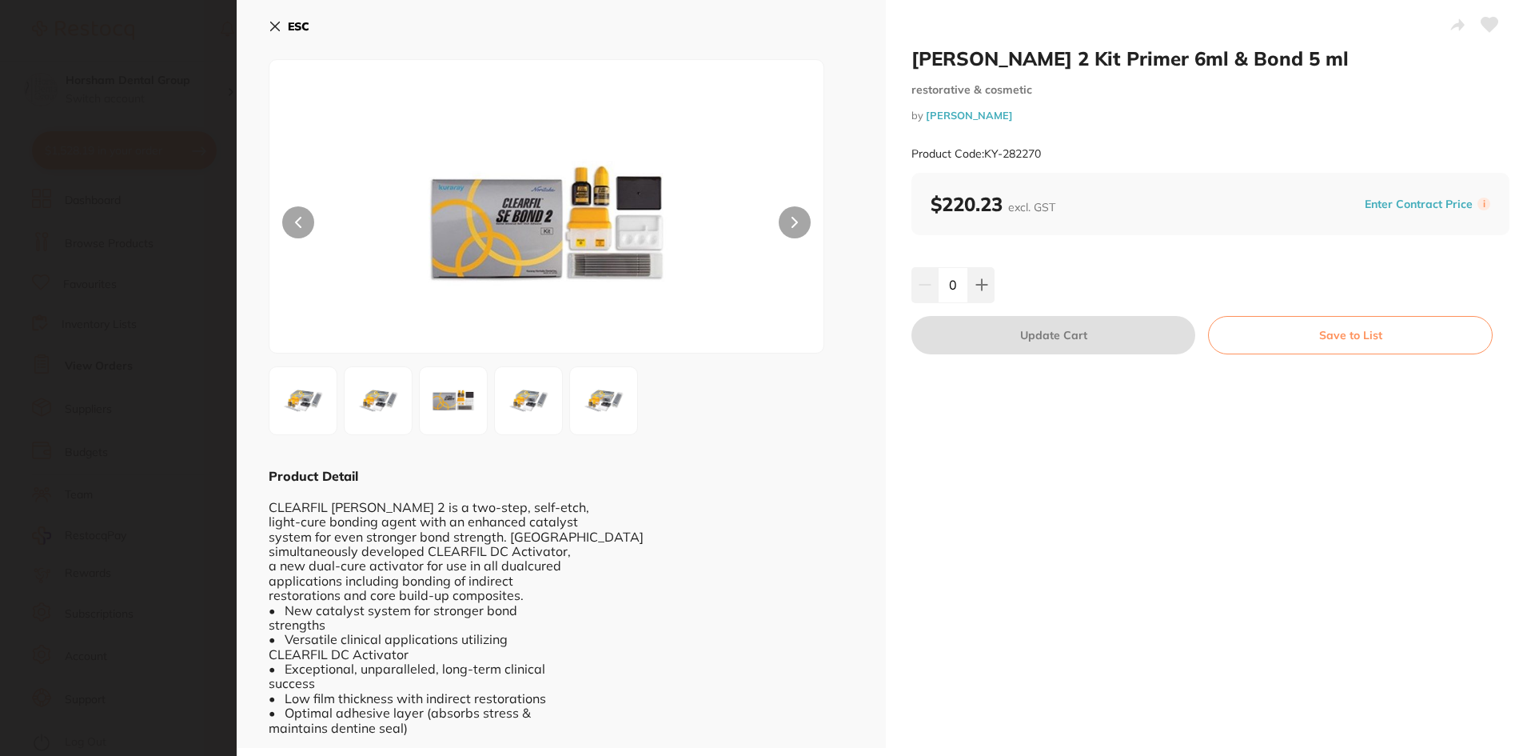
click at [496, 420] on button at bounding box center [528, 400] width 69 height 69
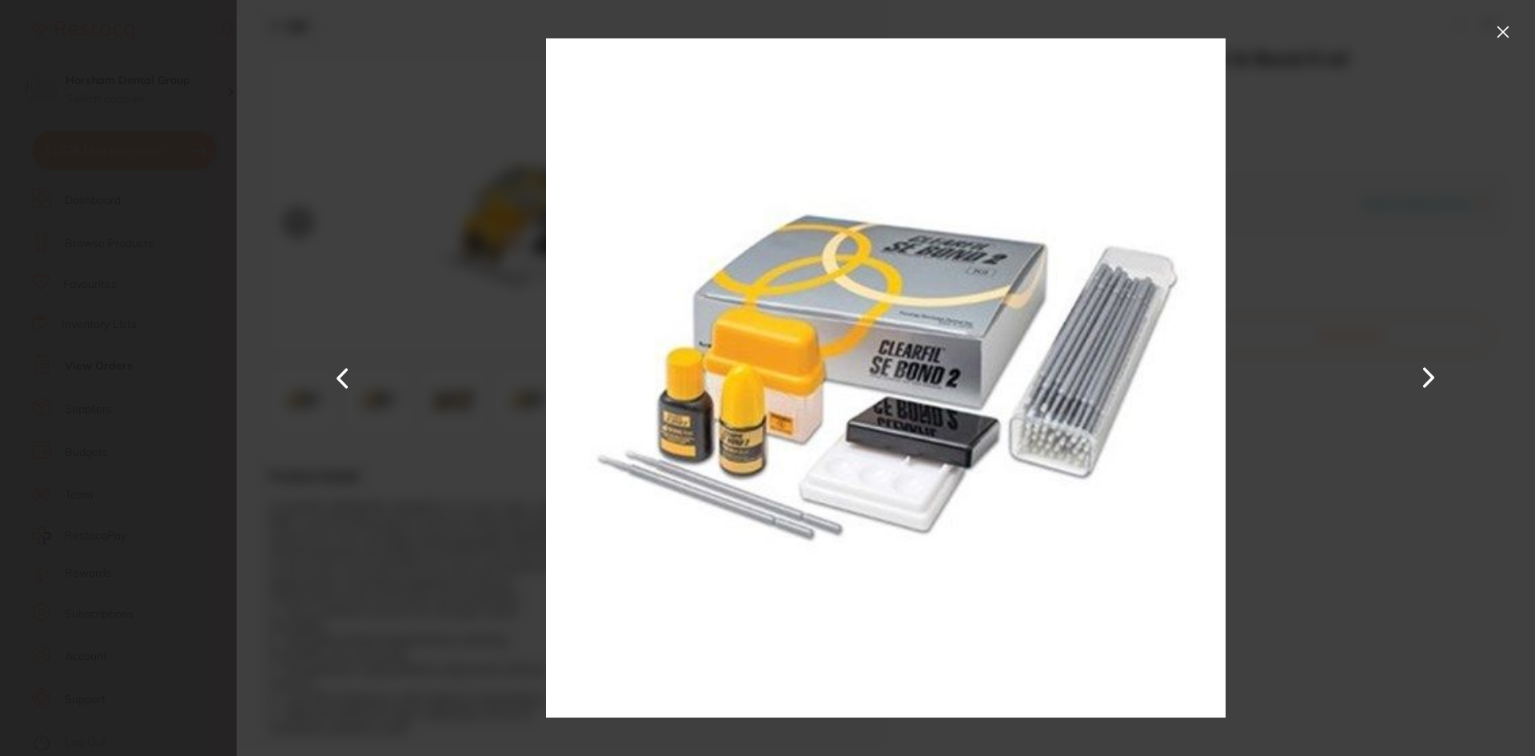
click at [1498, 36] on button at bounding box center [1504, 32] width 26 height 26
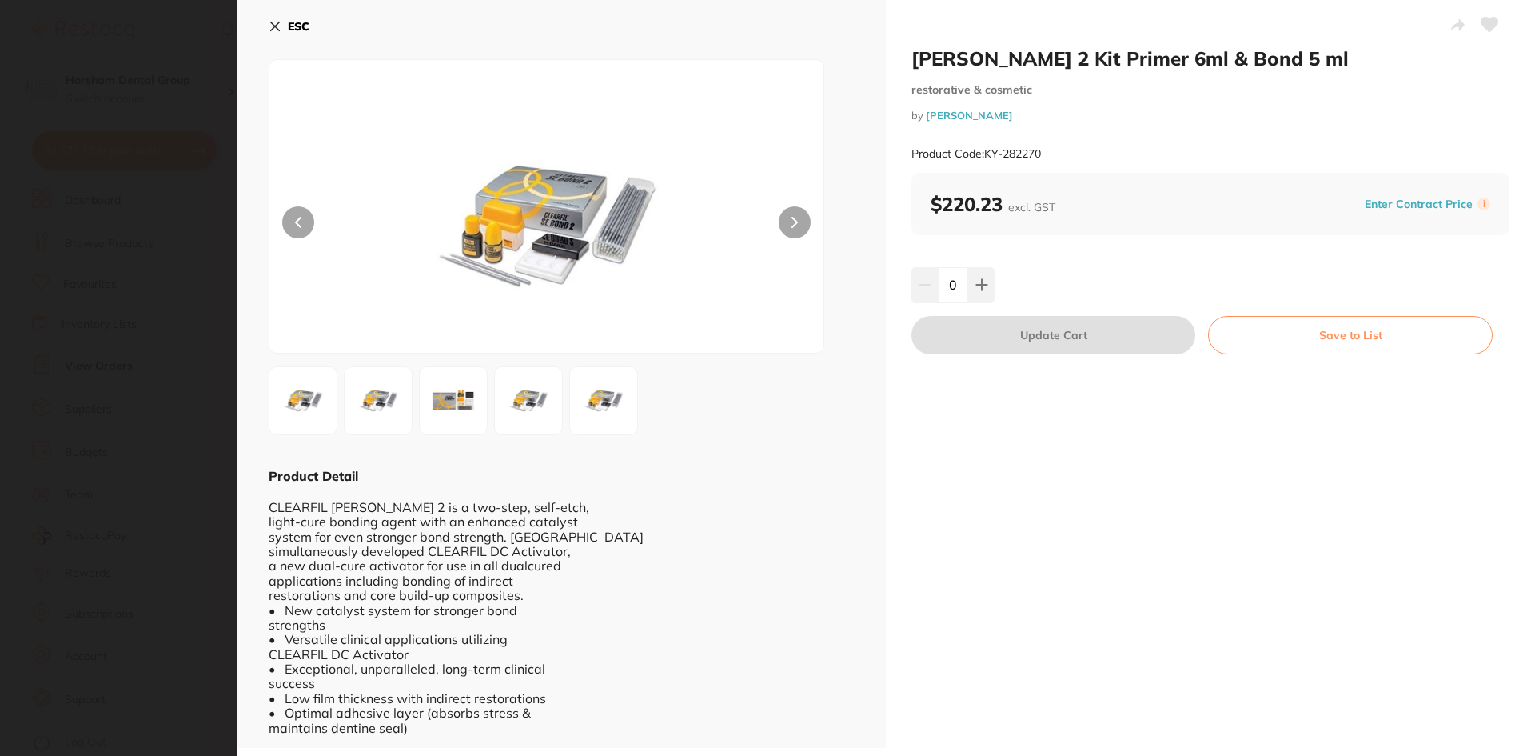
click at [565, 421] on div at bounding box center [561, 400] width 585 height 69
click at [284, 23] on button "ESC" at bounding box center [289, 26] width 41 height 27
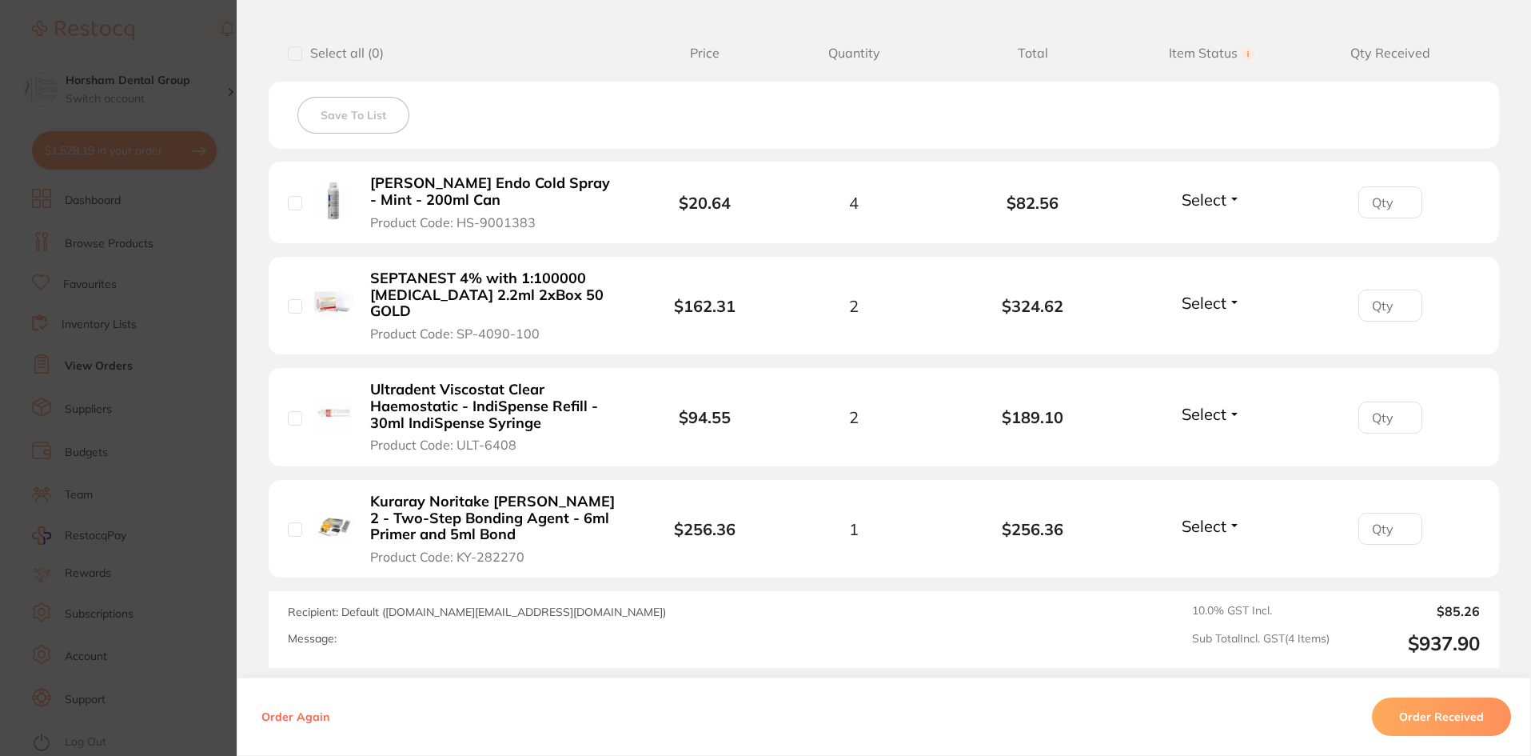
click at [93, 337] on section "Order ID: Restocq- 81038 Order Information Accepted Order Order Date May 28 202…" at bounding box center [765, 378] width 1531 height 756
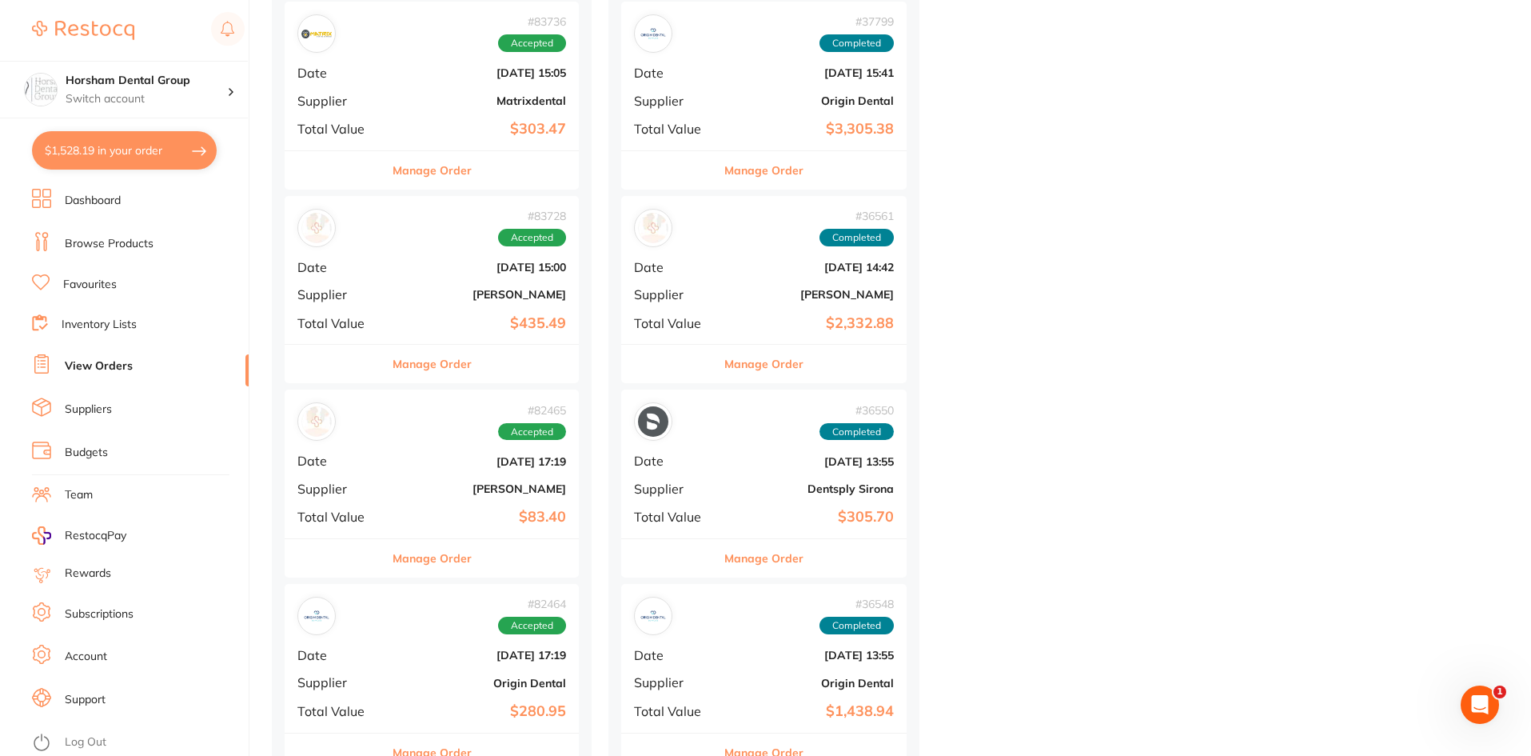
scroll to position [4478, 0]
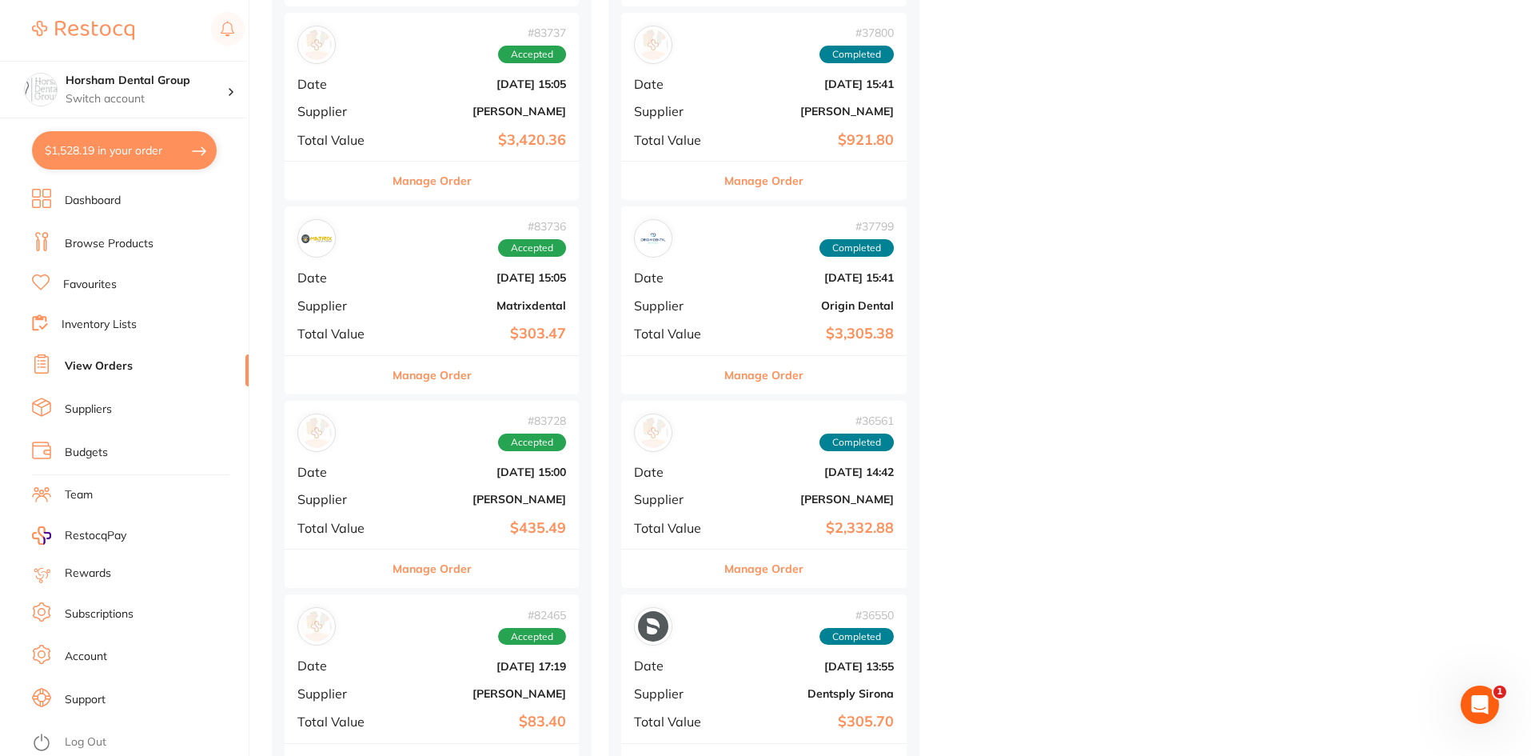
click at [139, 245] on link "Browse Products" at bounding box center [109, 244] width 89 height 16
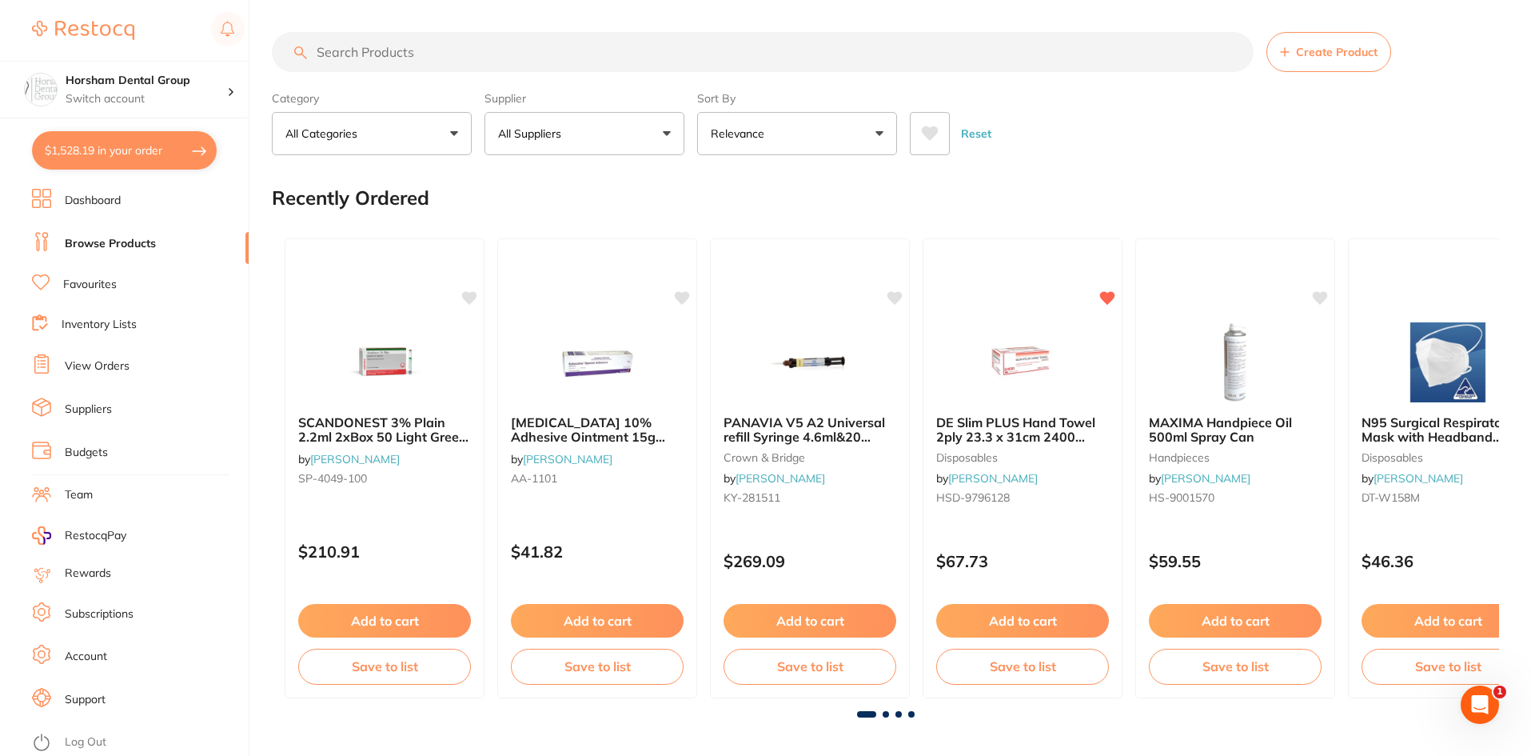
click at [394, 53] on input "search" at bounding box center [763, 52] width 982 height 40
type input "SE bond"
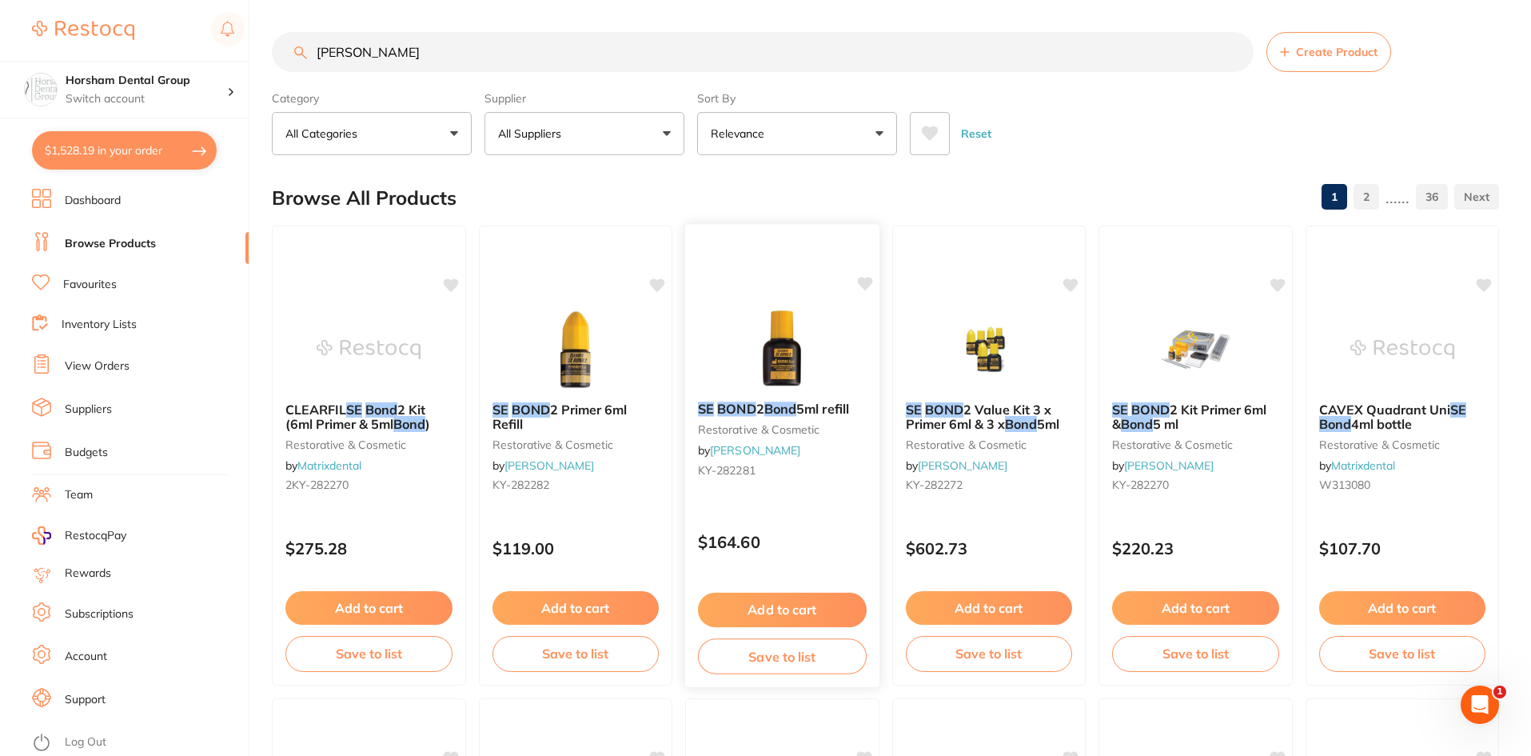
click at [813, 424] on small "restorative & cosmetic" at bounding box center [782, 429] width 169 height 13
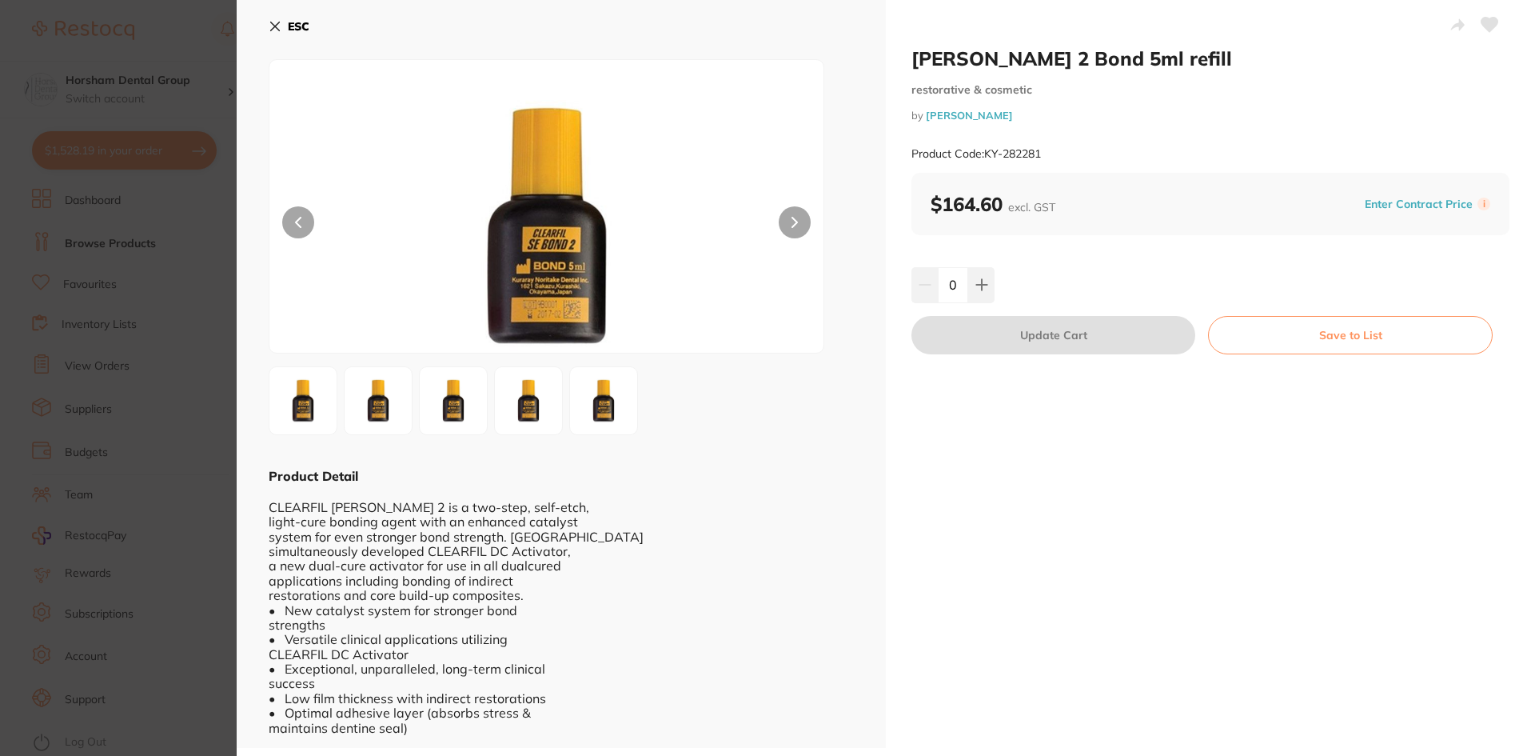
click at [293, 36] on button "ESC" at bounding box center [289, 26] width 41 height 27
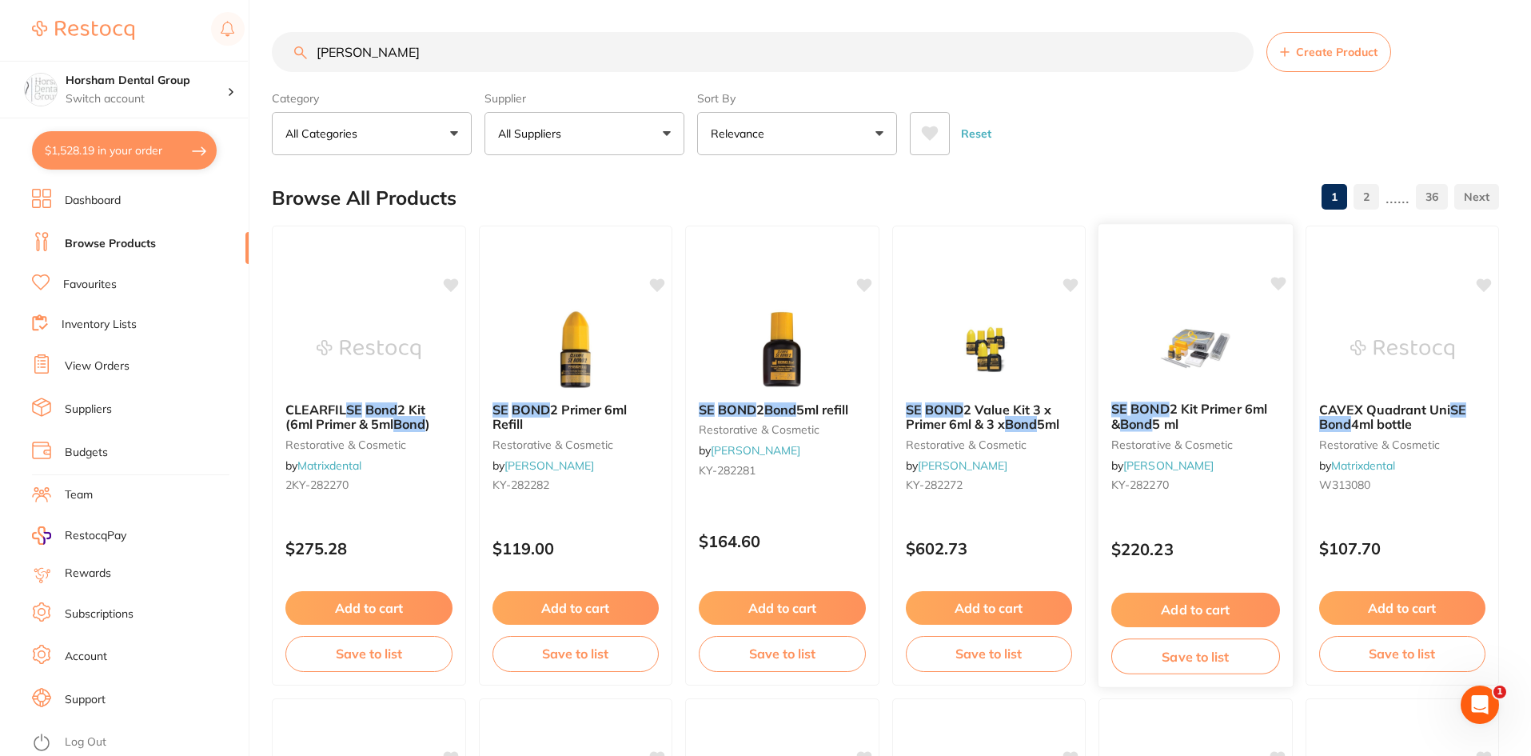
click at [1155, 381] on img at bounding box center [1195, 348] width 105 height 81
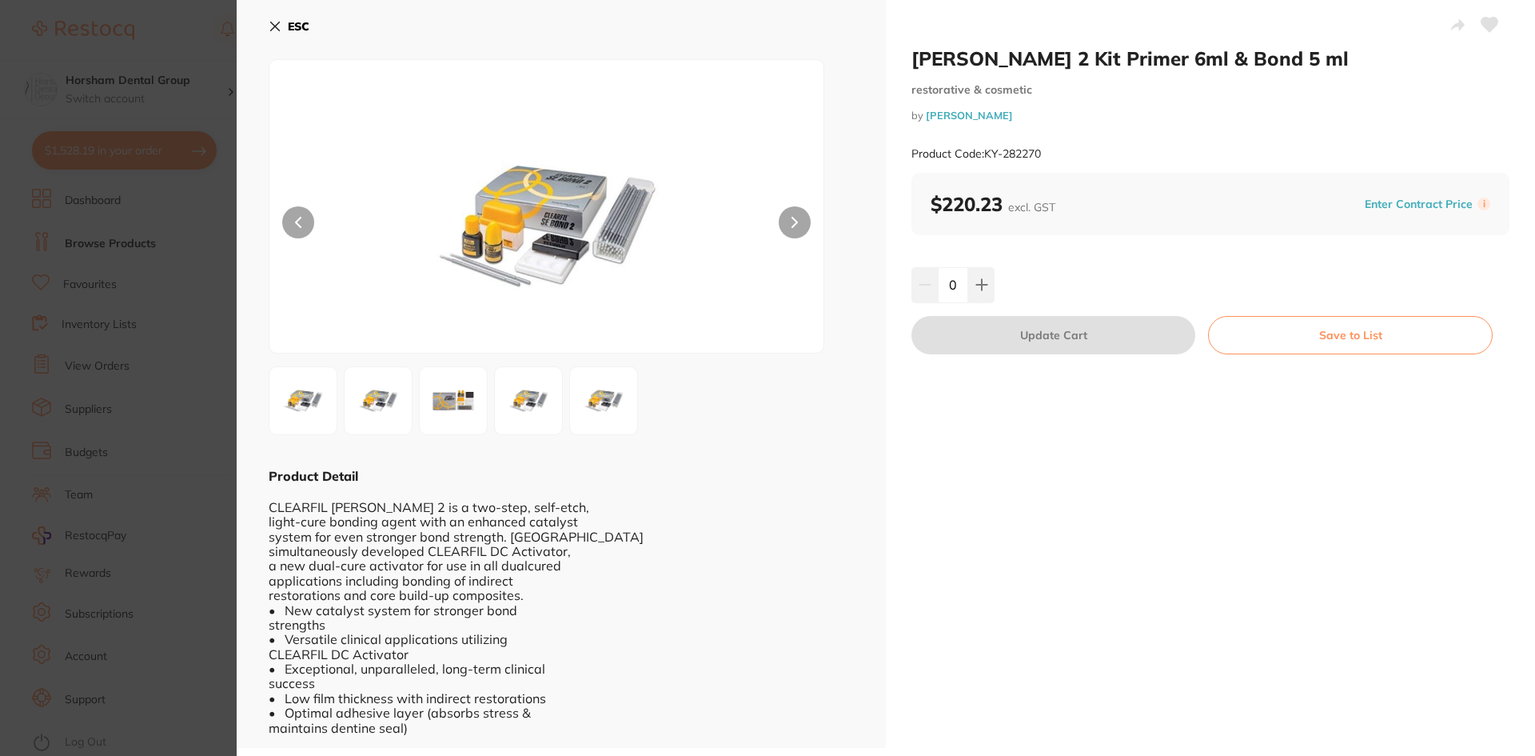
click at [287, 26] on button "ESC" at bounding box center [289, 26] width 41 height 27
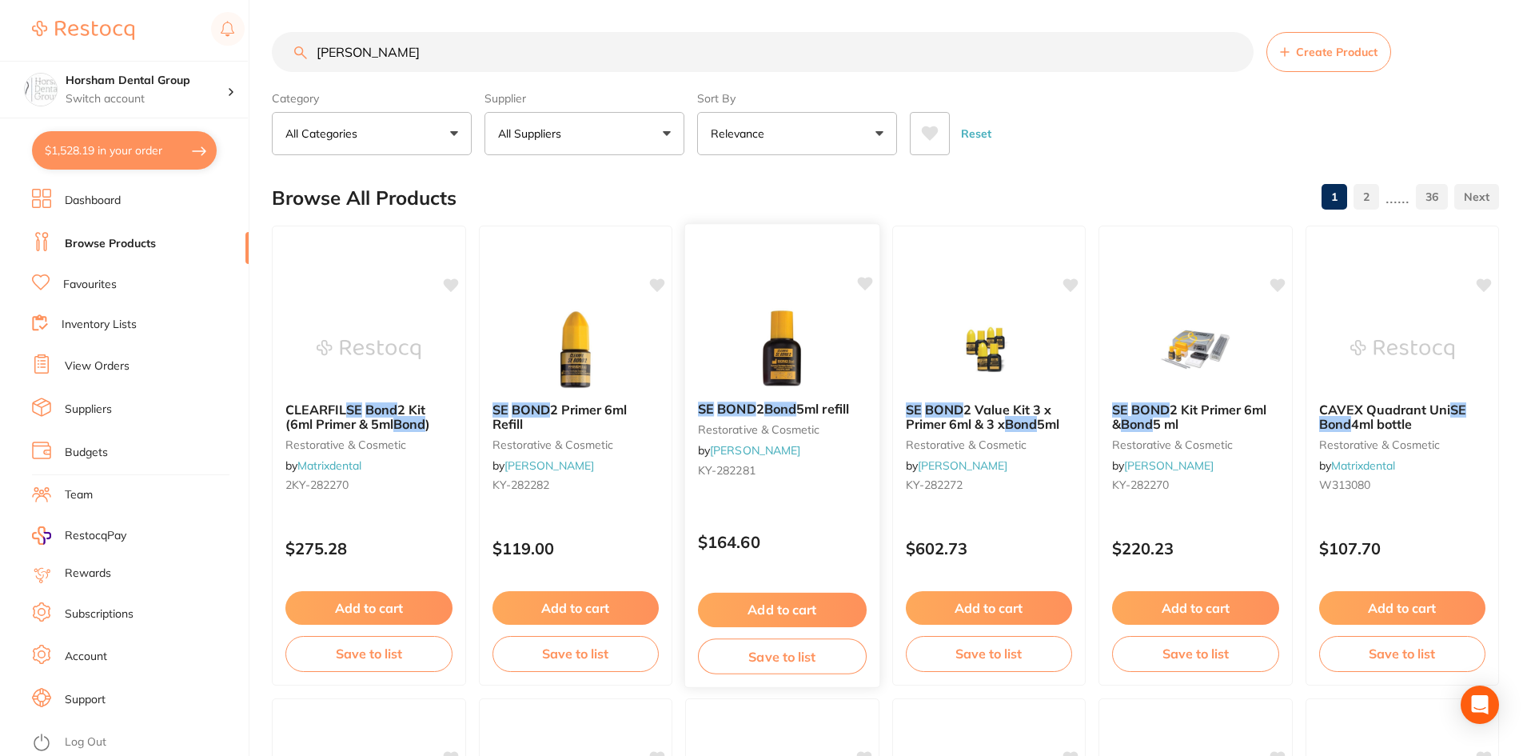
click at [772, 406] on em "Bond" at bounding box center [780, 409] width 32 height 16
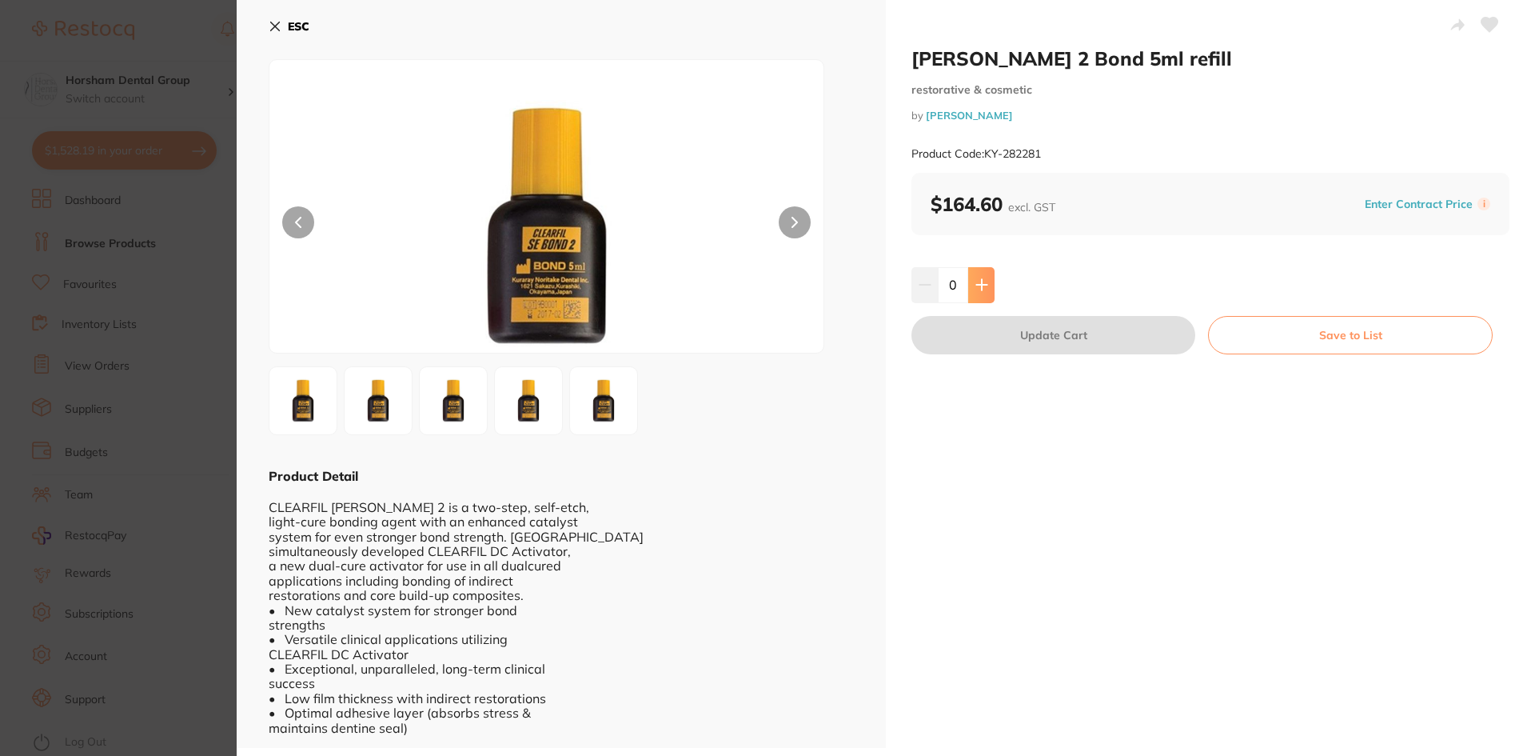
click at [984, 291] on icon at bounding box center [982, 284] width 13 height 13
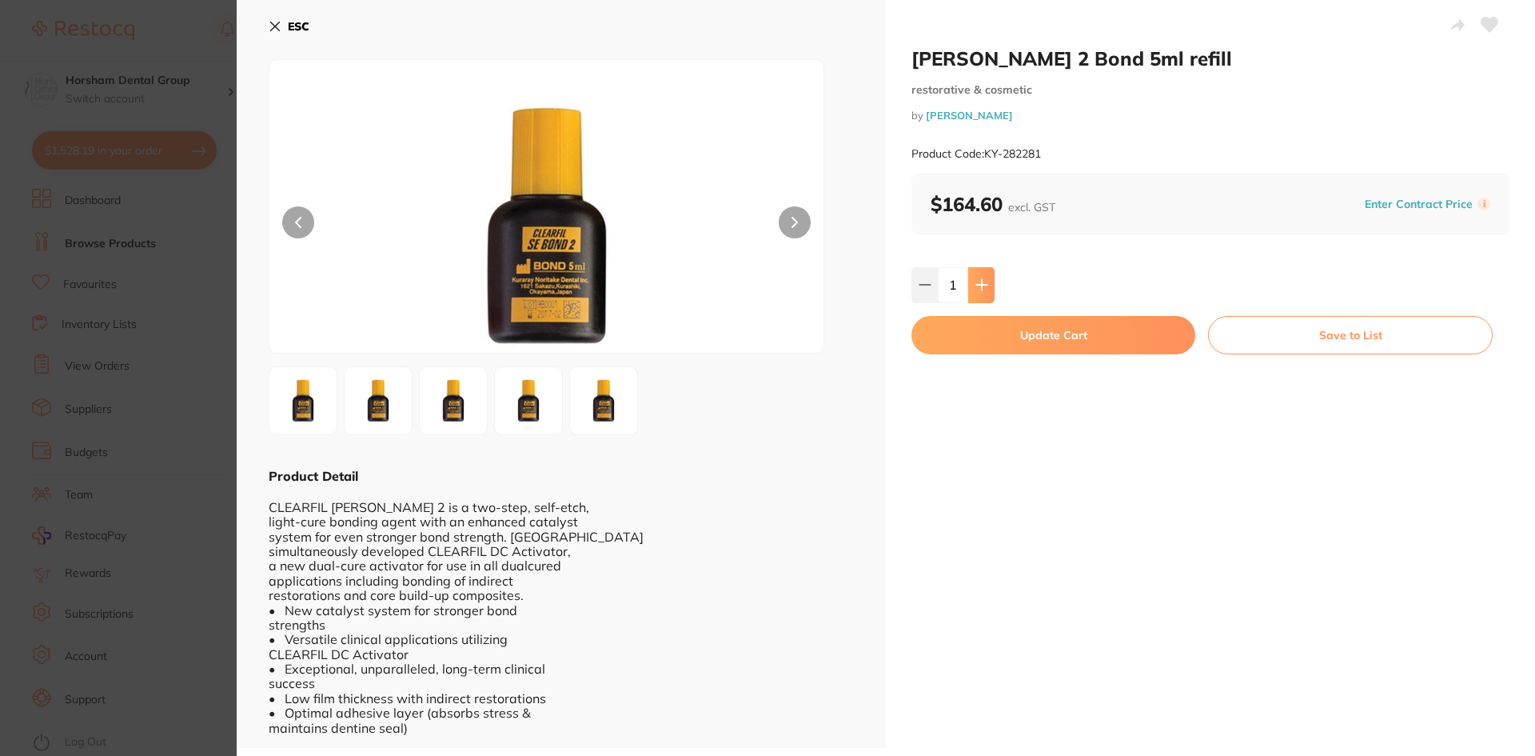
click at [983, 289] on icon at bounding box center [982, 284] width 13 height 13
type input "2"
click at [982, 320] on button "Update Cart" at bounding box center [1054, 335] width 284 height 38
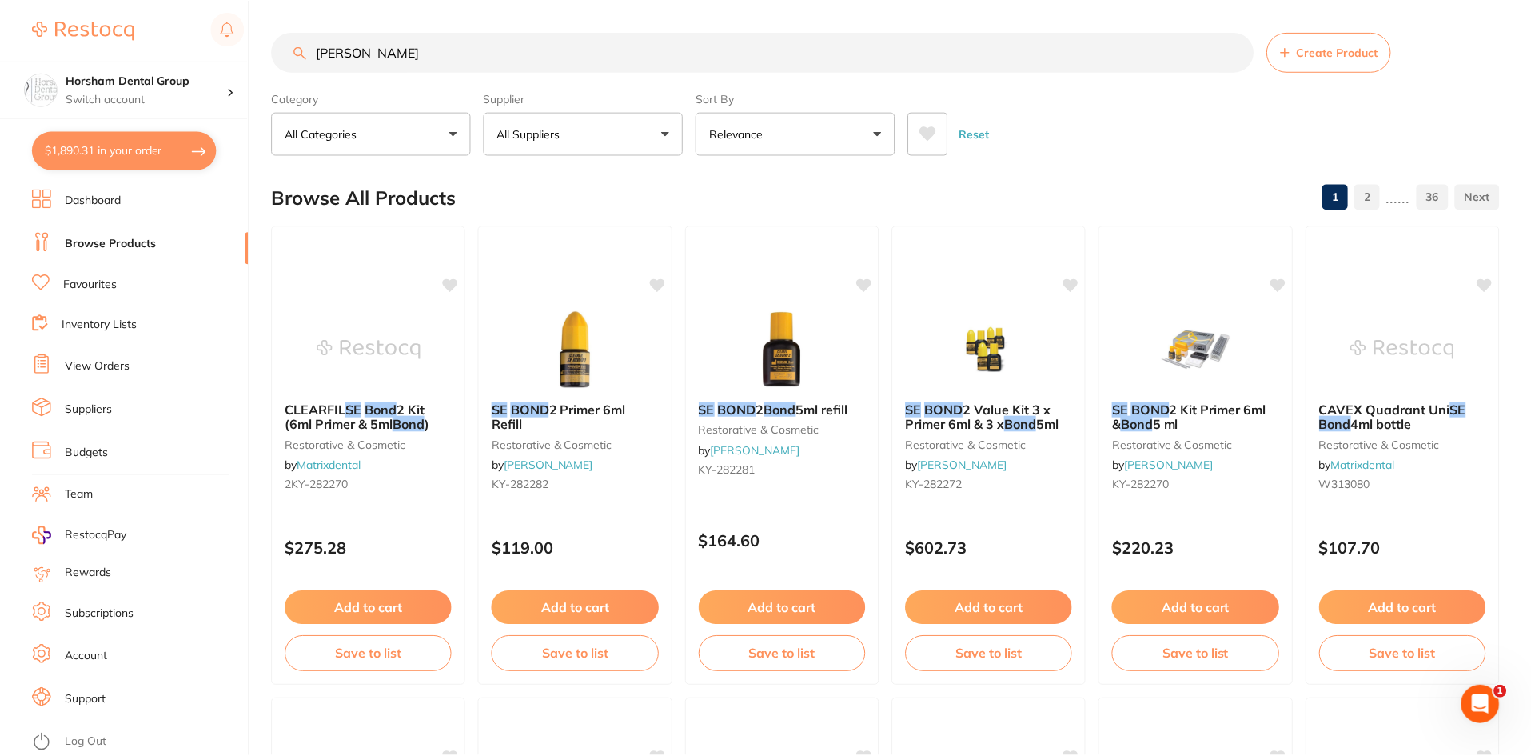
scroll to position [2, 0]
click at [142, 150] on button "$1,890.31 in your order" at bounding box center [124, 150] width 185 height 38
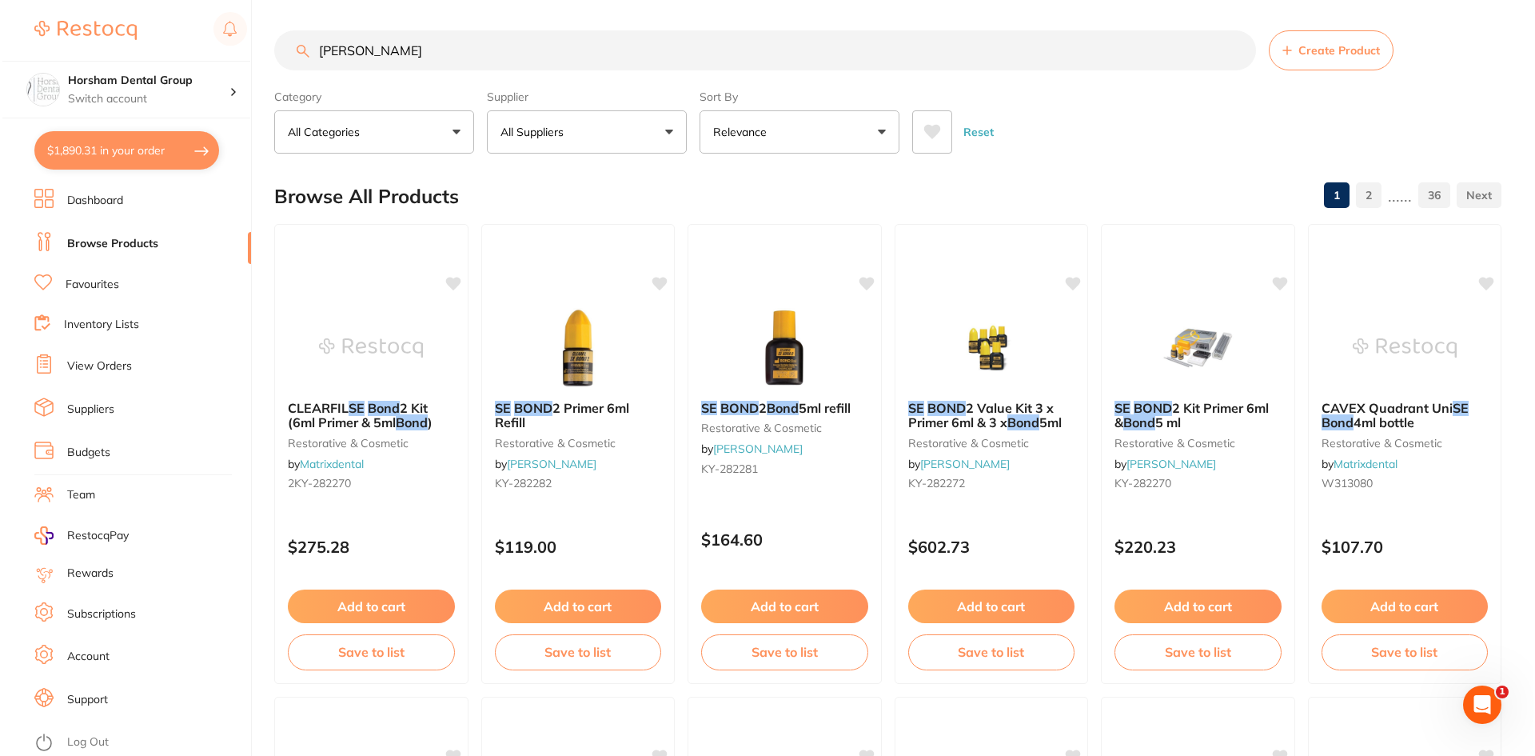
scroll to position [0, 0]
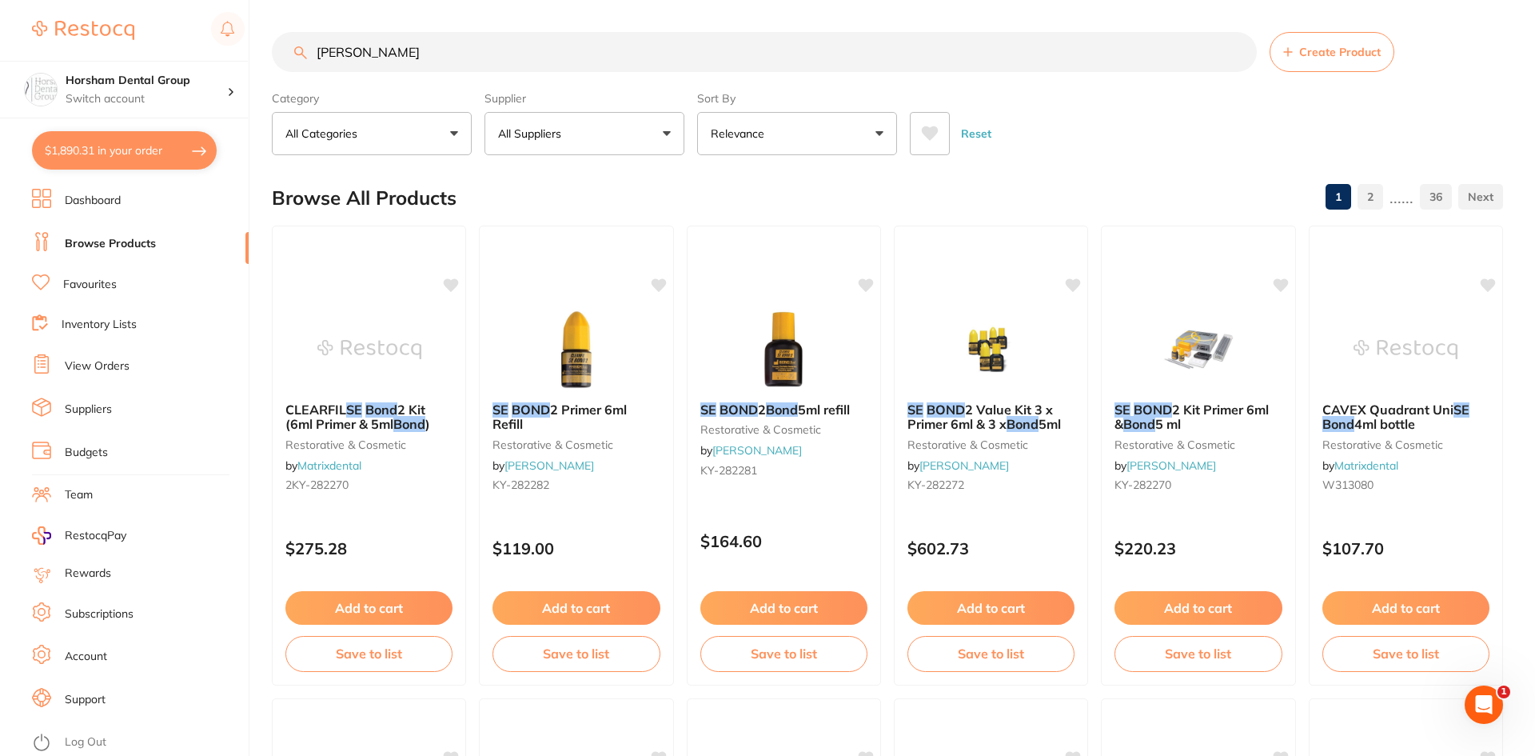
checkbox input "true"
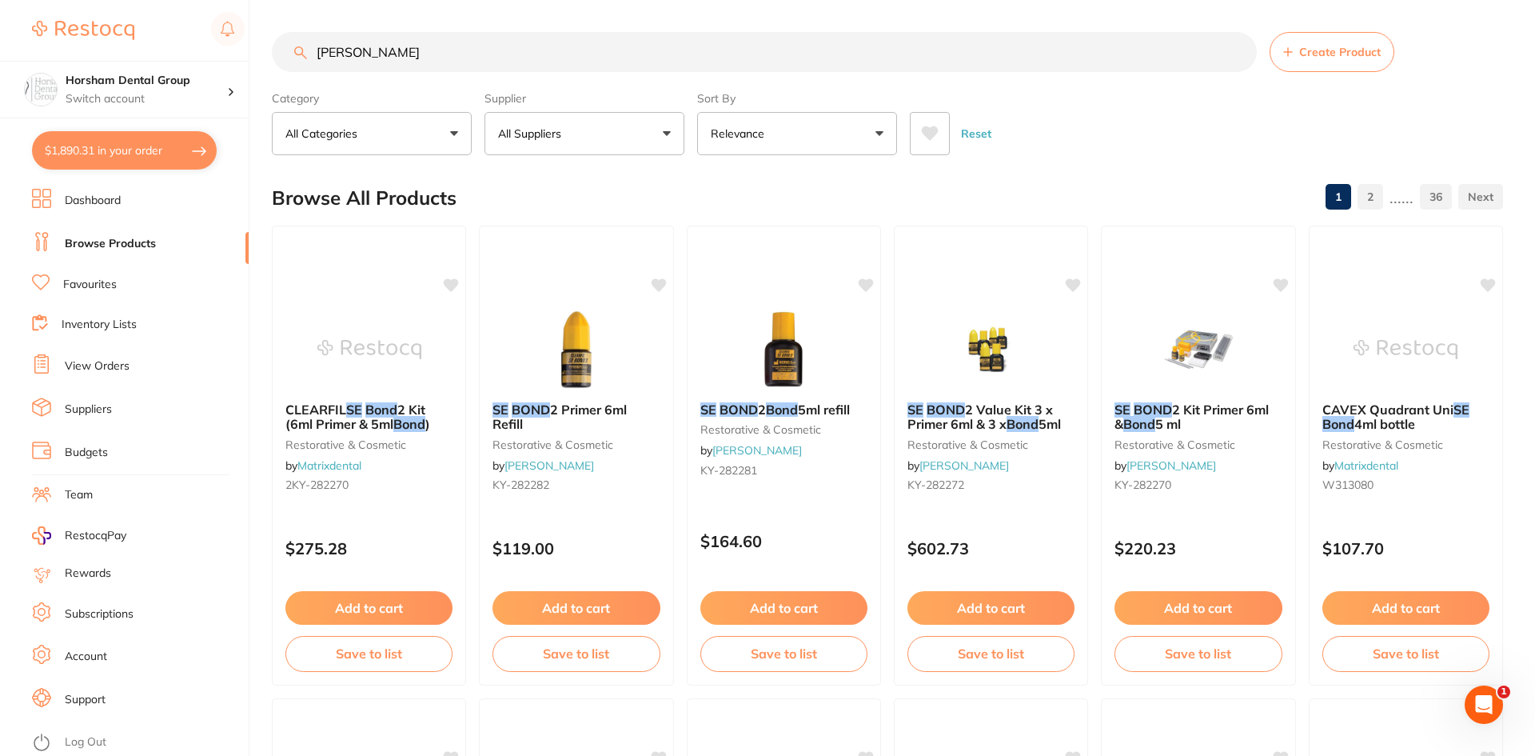
checkbox input "true"
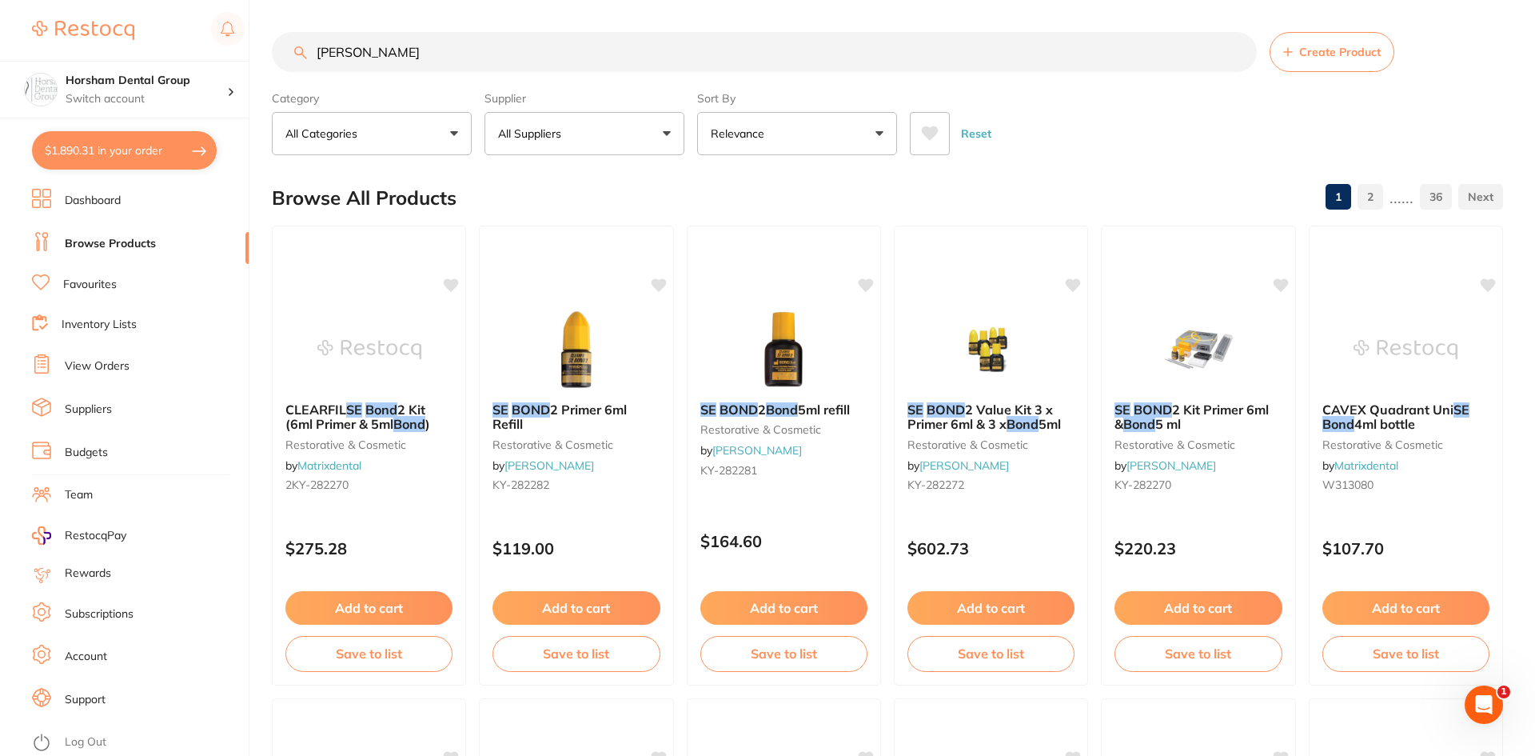
checkbox input "true"
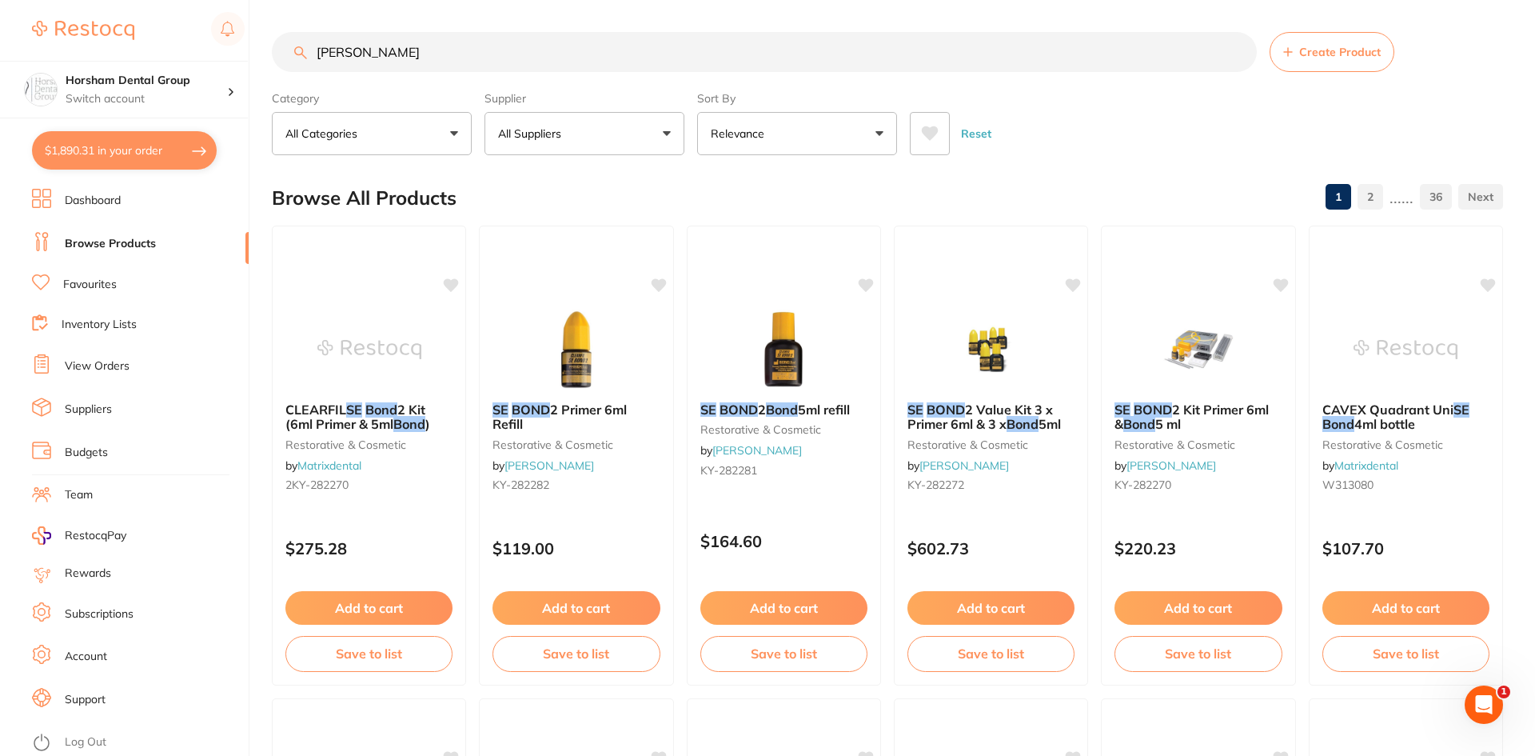
checkbox input "true"
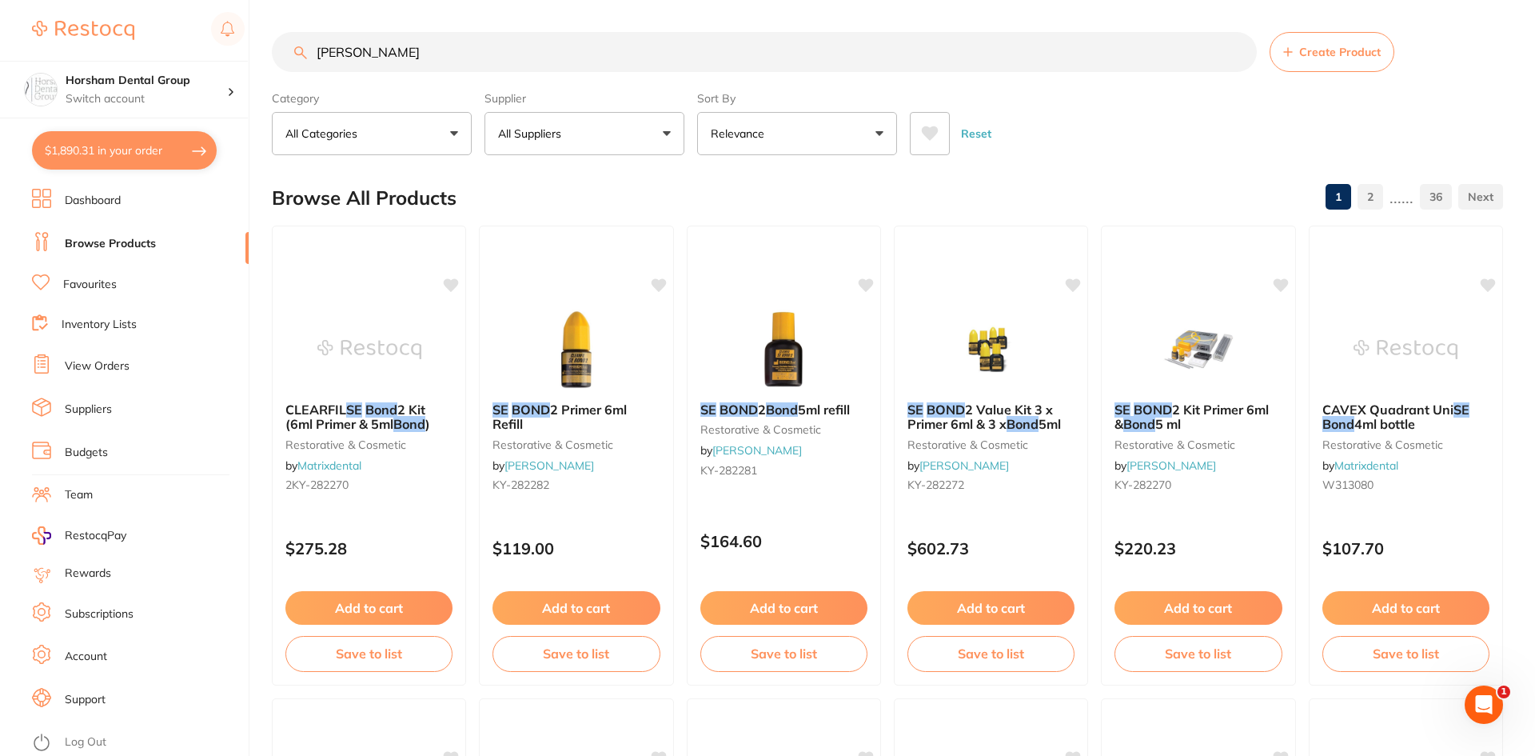
checkbox input "true"
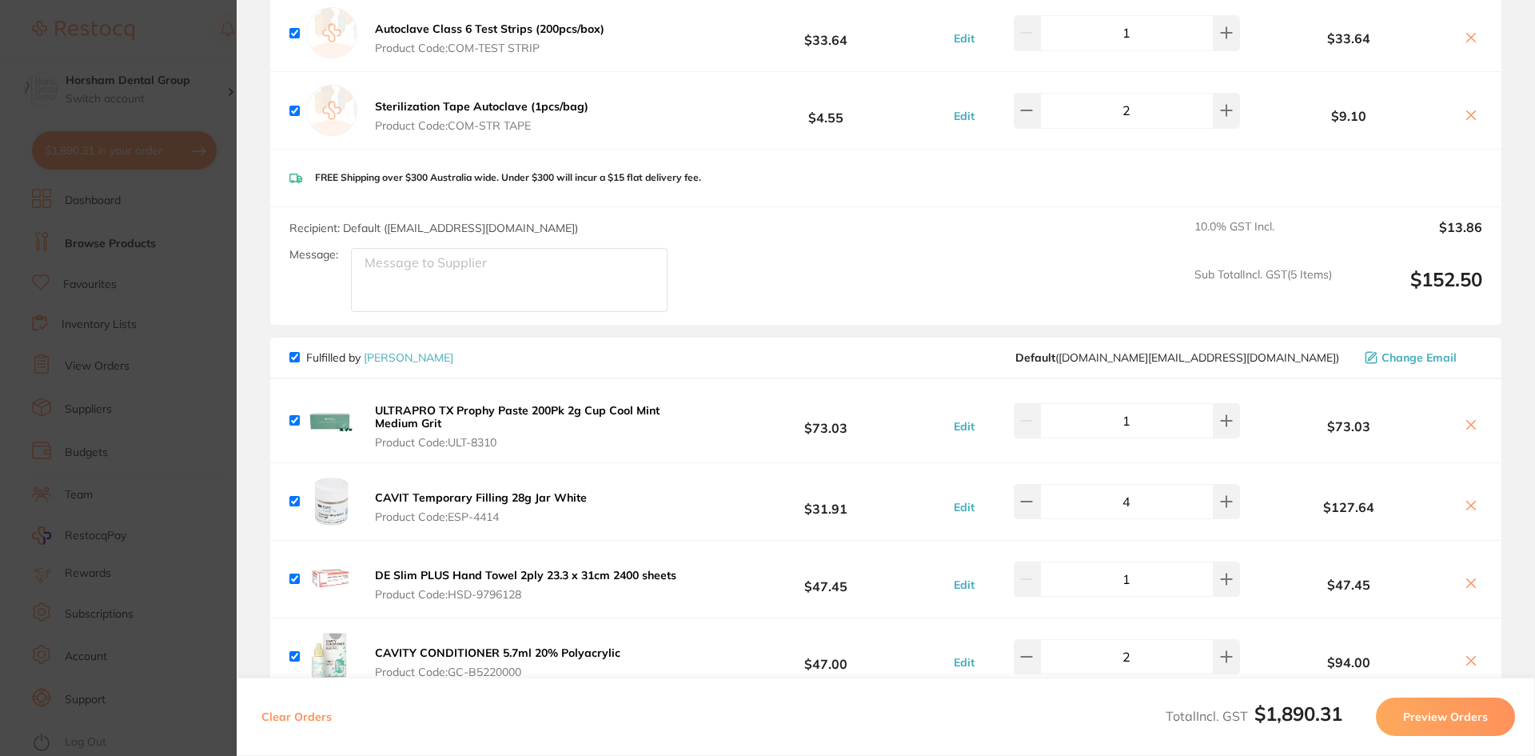
scroll to position [1199, 0]
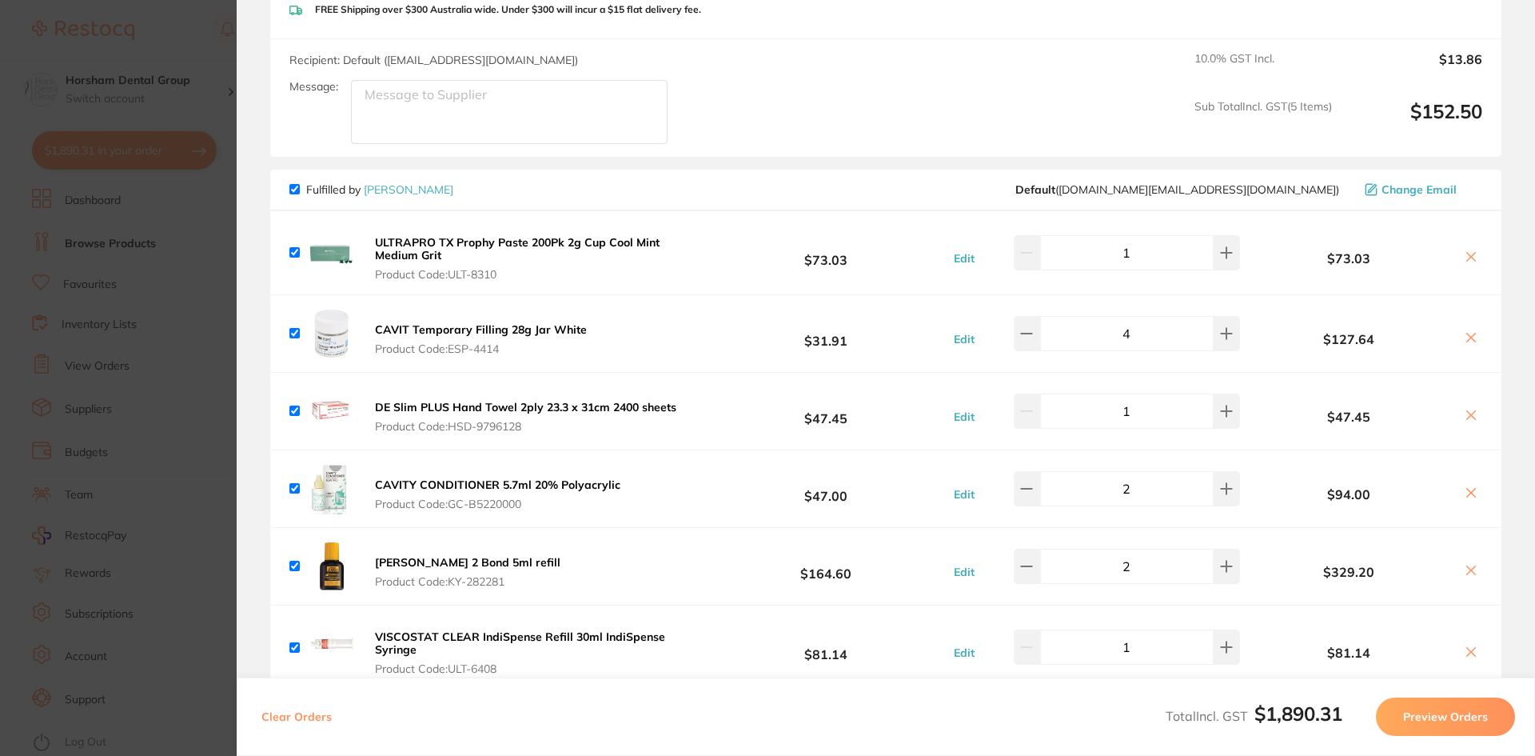
click at [109, 416] on section "Update RRP Set your pre negotiated price for this item. Item Agreed RRP (excl. …" at bounding box center [767, 378] width 1535 height 756
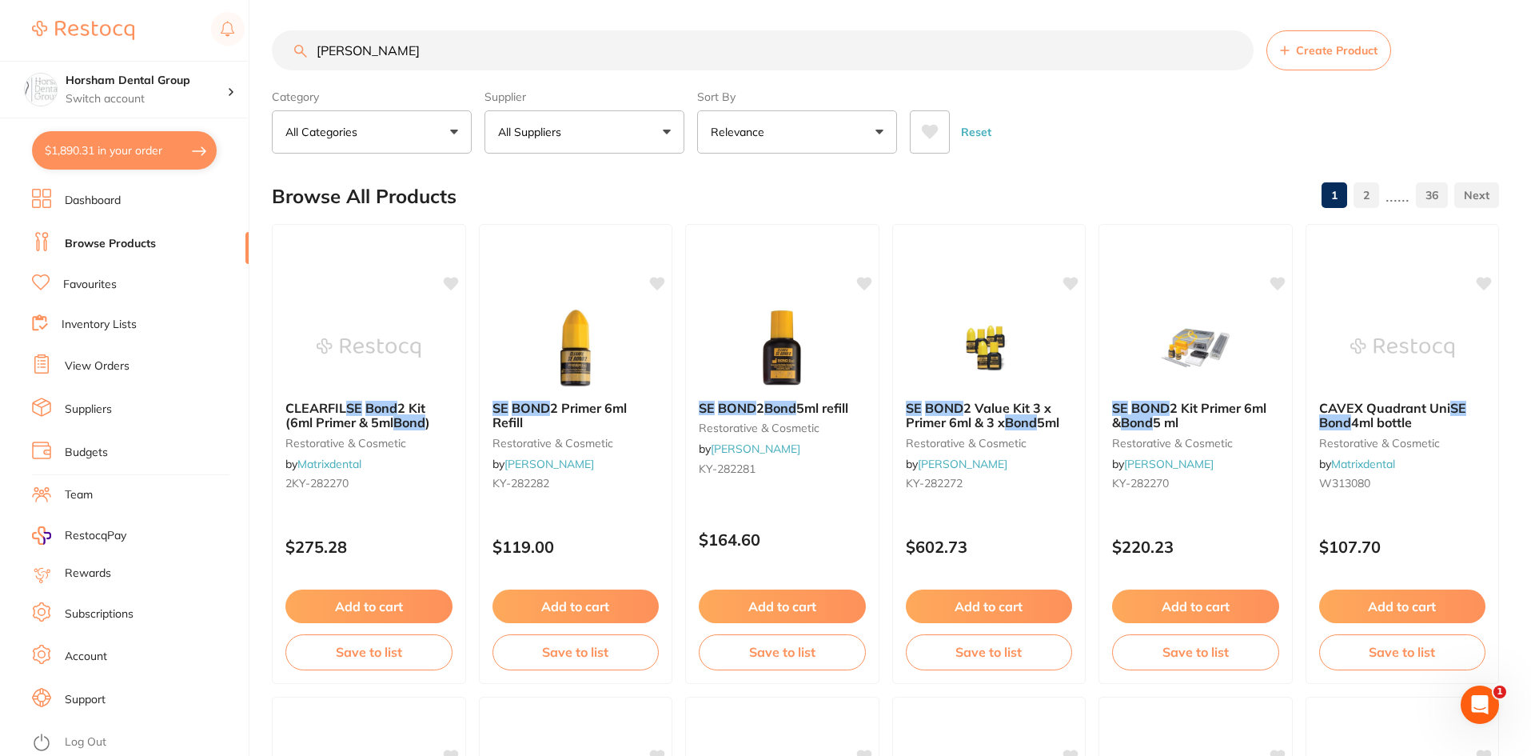
scroll to position [0, 0]
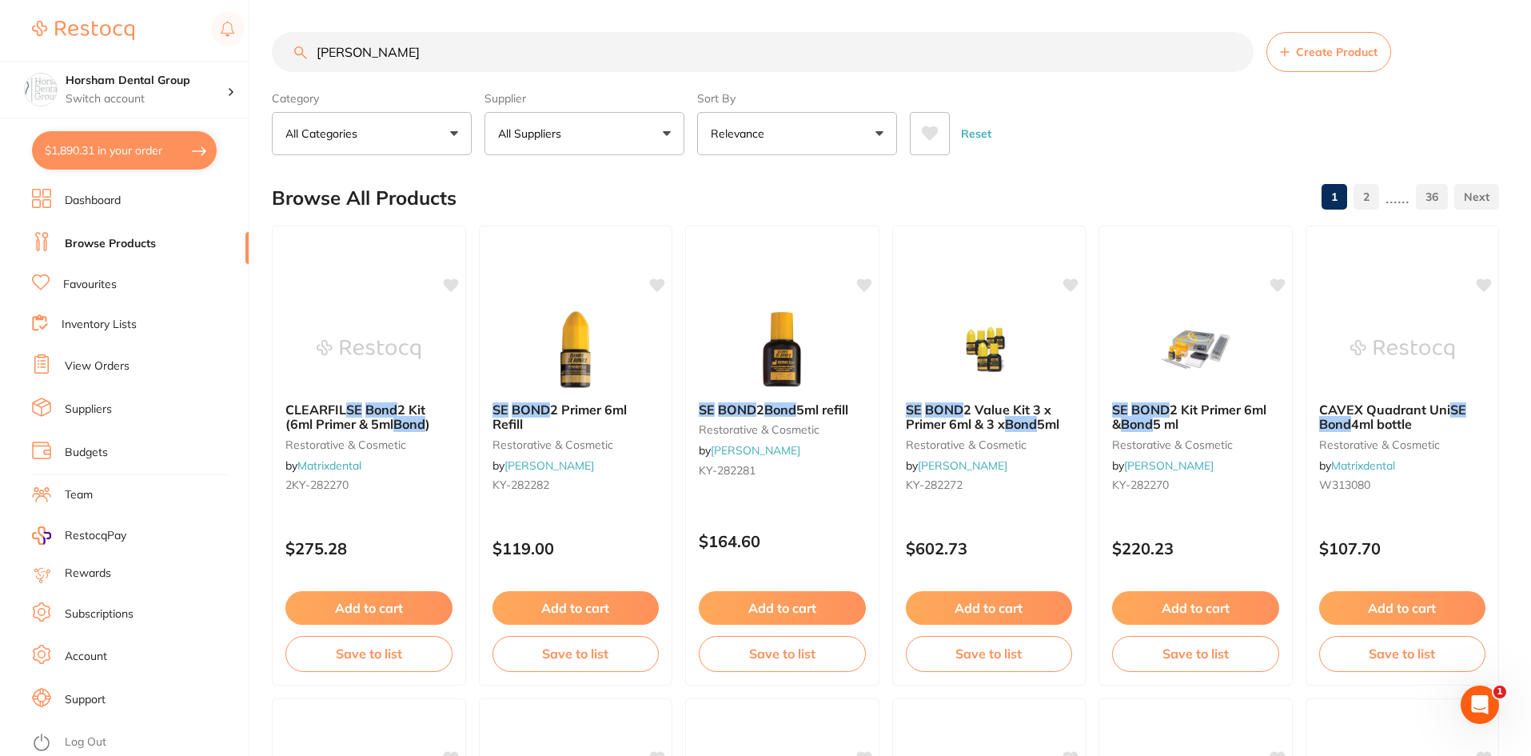
click at [414, 35] on input "SE bond" at bounding box center [763, 52] width 982 height 40
type input "S"
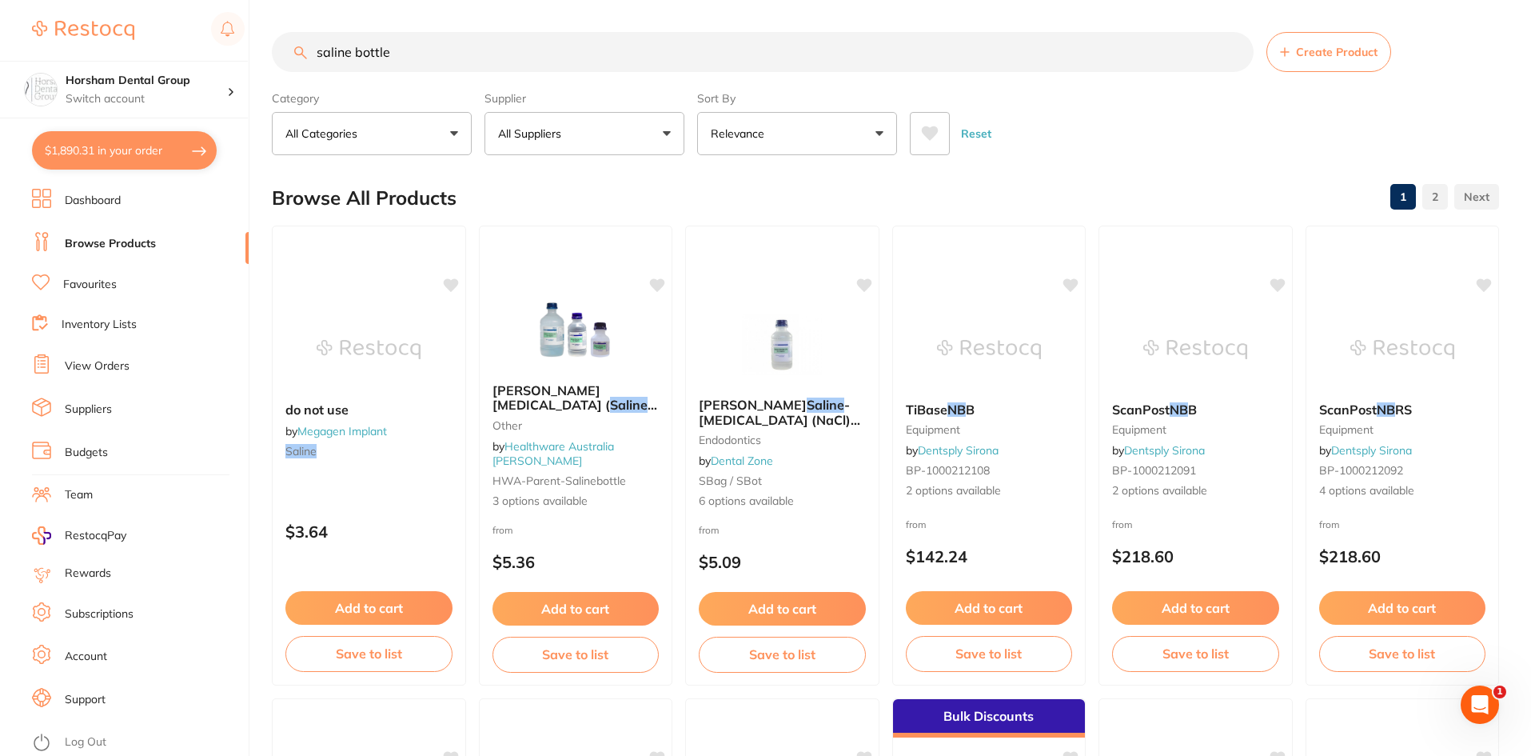
type input "saline bottle"
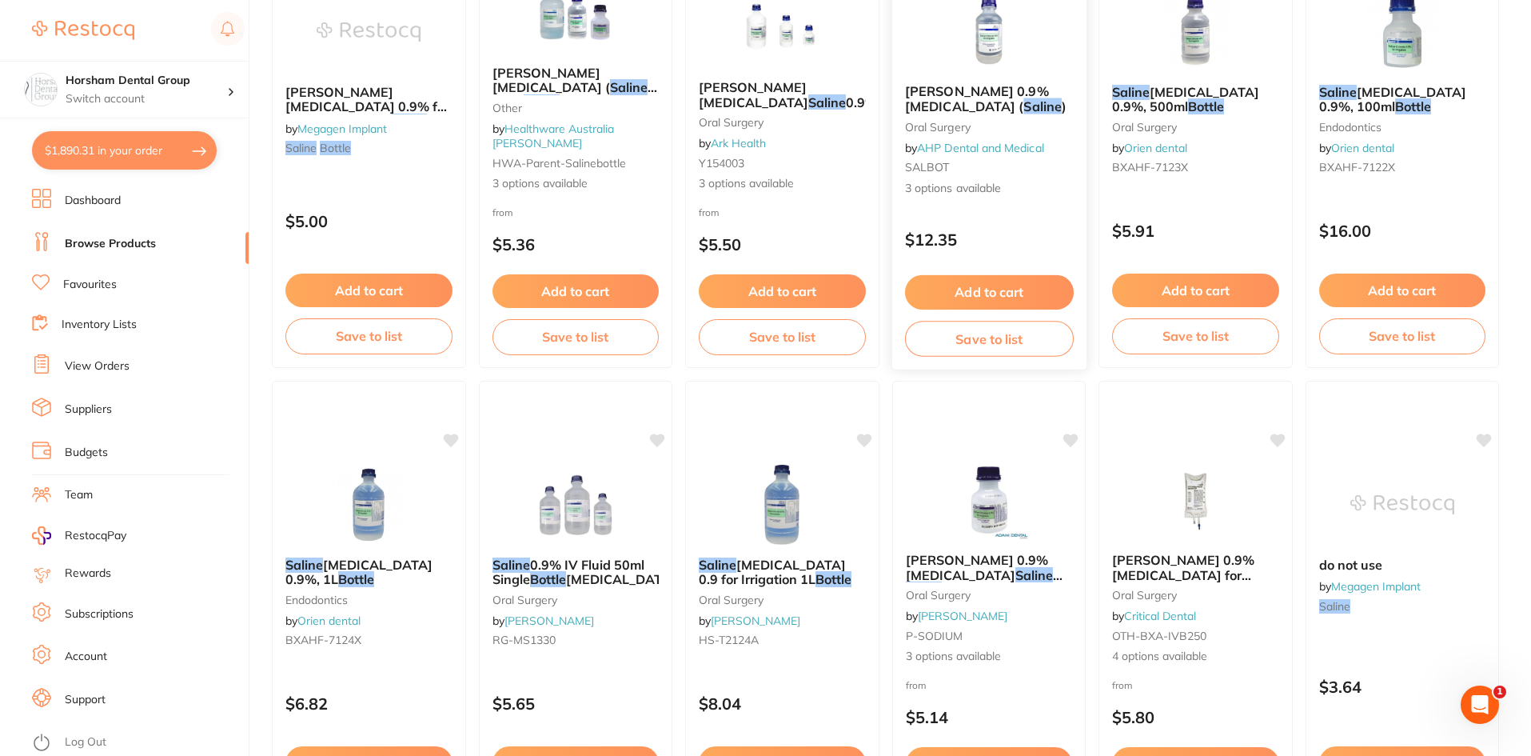
scroll to position [320, 0]
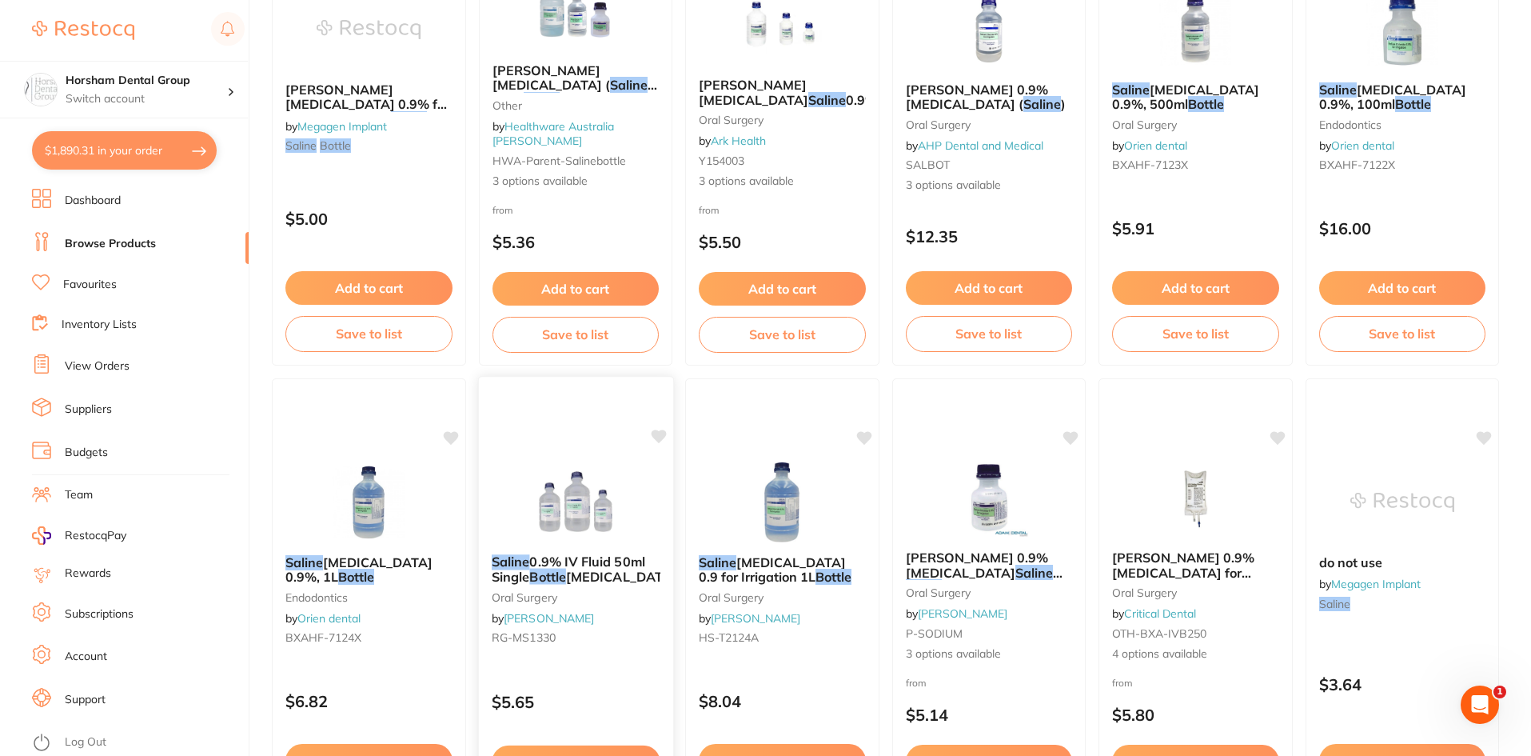
click at [558, 572] on em "Bottle" at bounding box center [547, 577] width 36 height 16
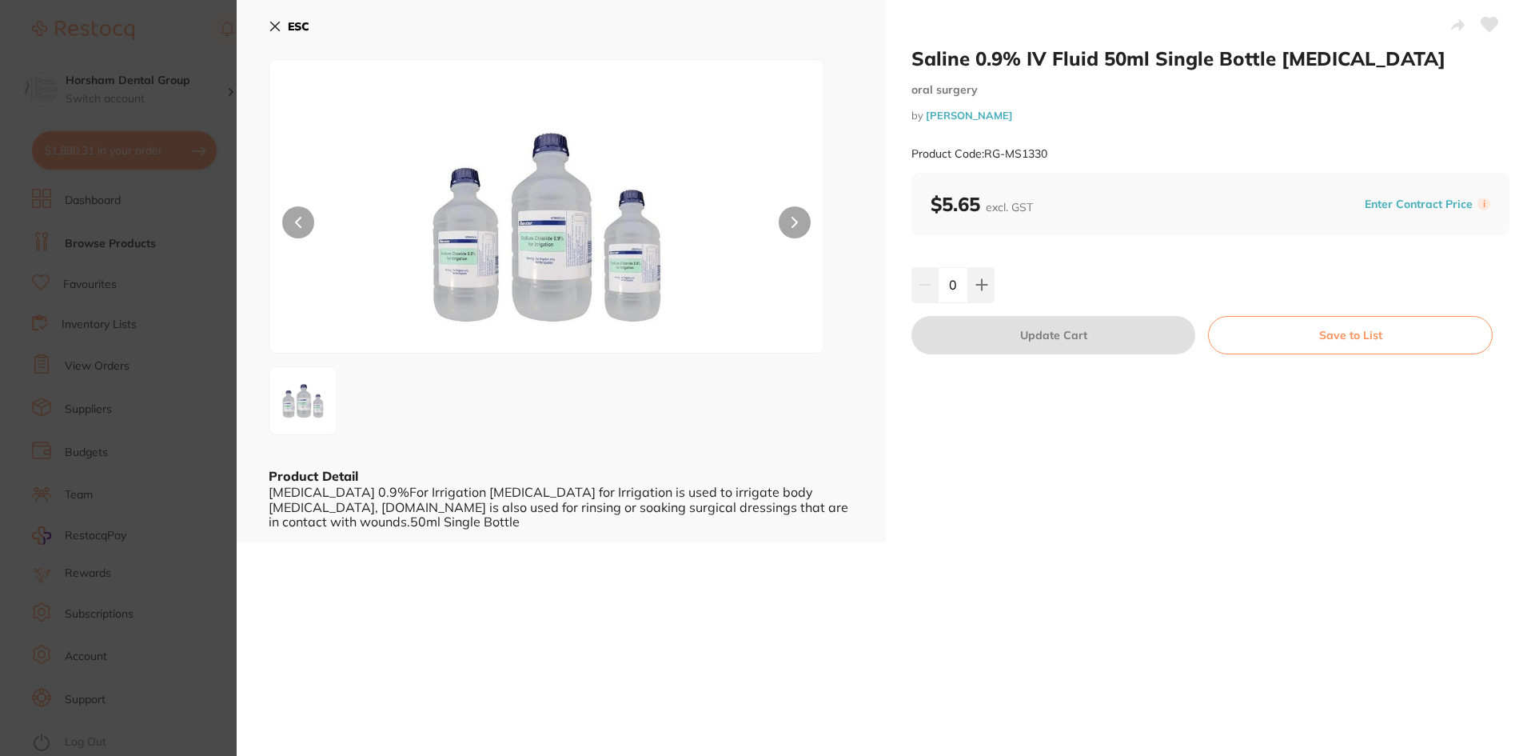
click at [280, 18] on button "ESC" at bounding box center [289, 26] width 41 height 27
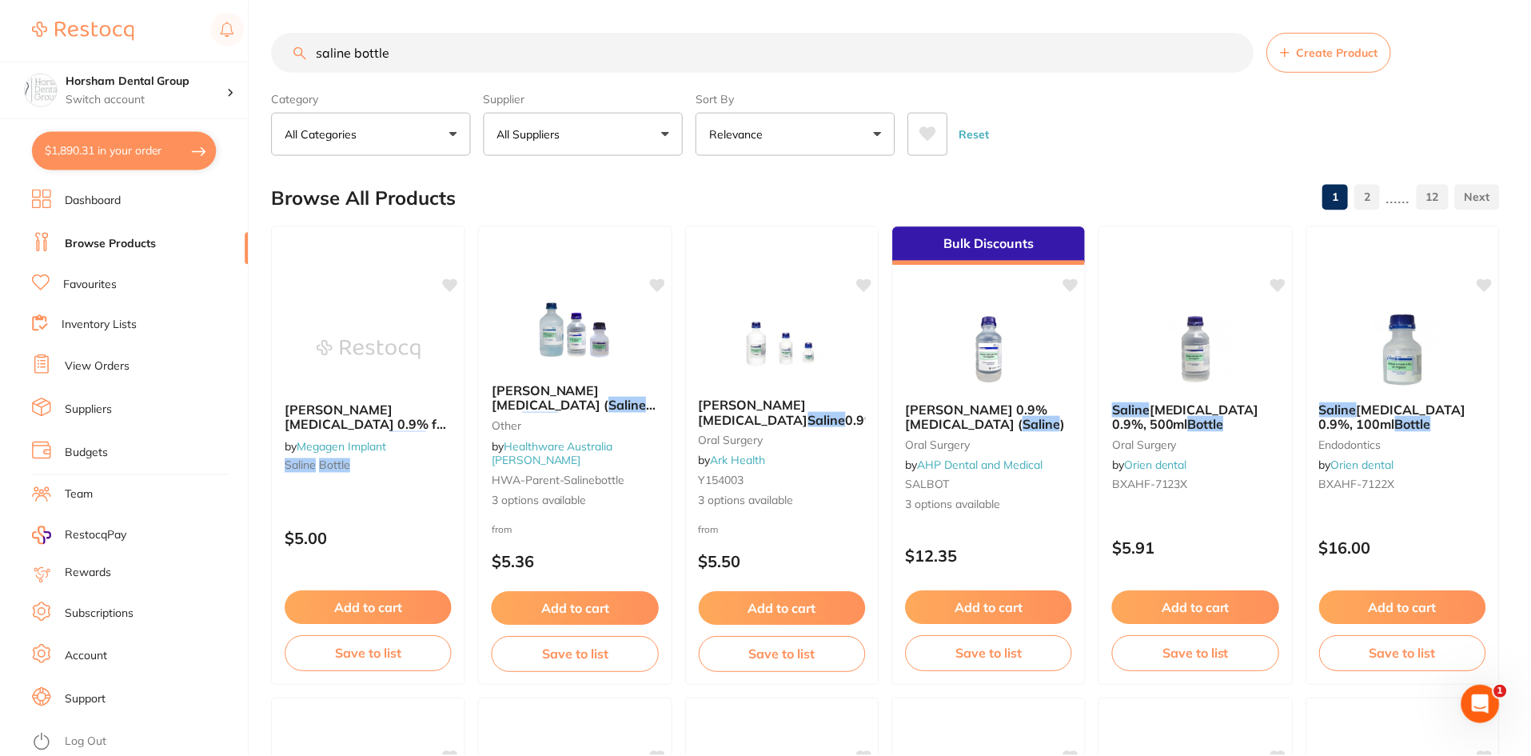
scroll to position [320, 0]
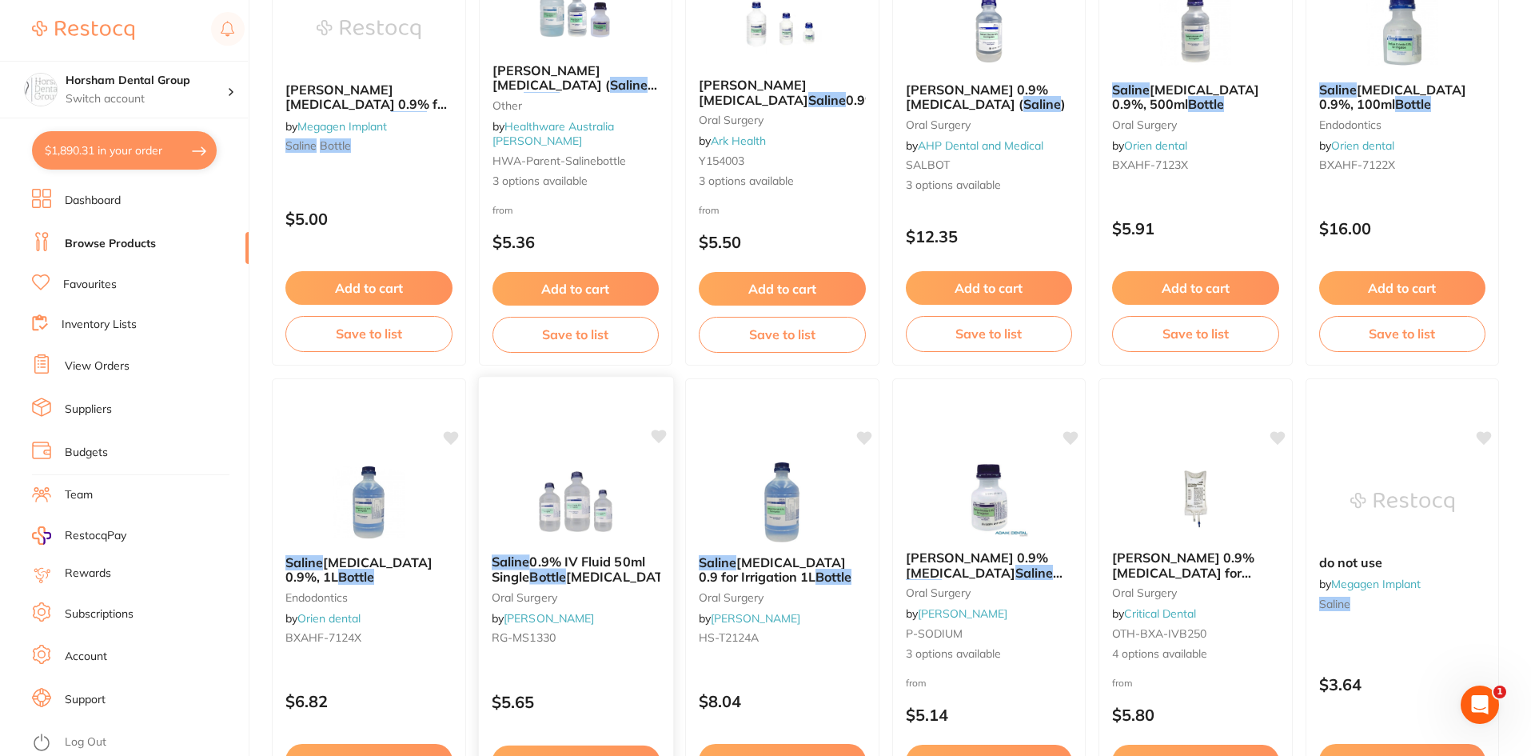
click at [600, 569] on span "Sodium Chloride" at bounding box center [620, 577] width 110 height 16
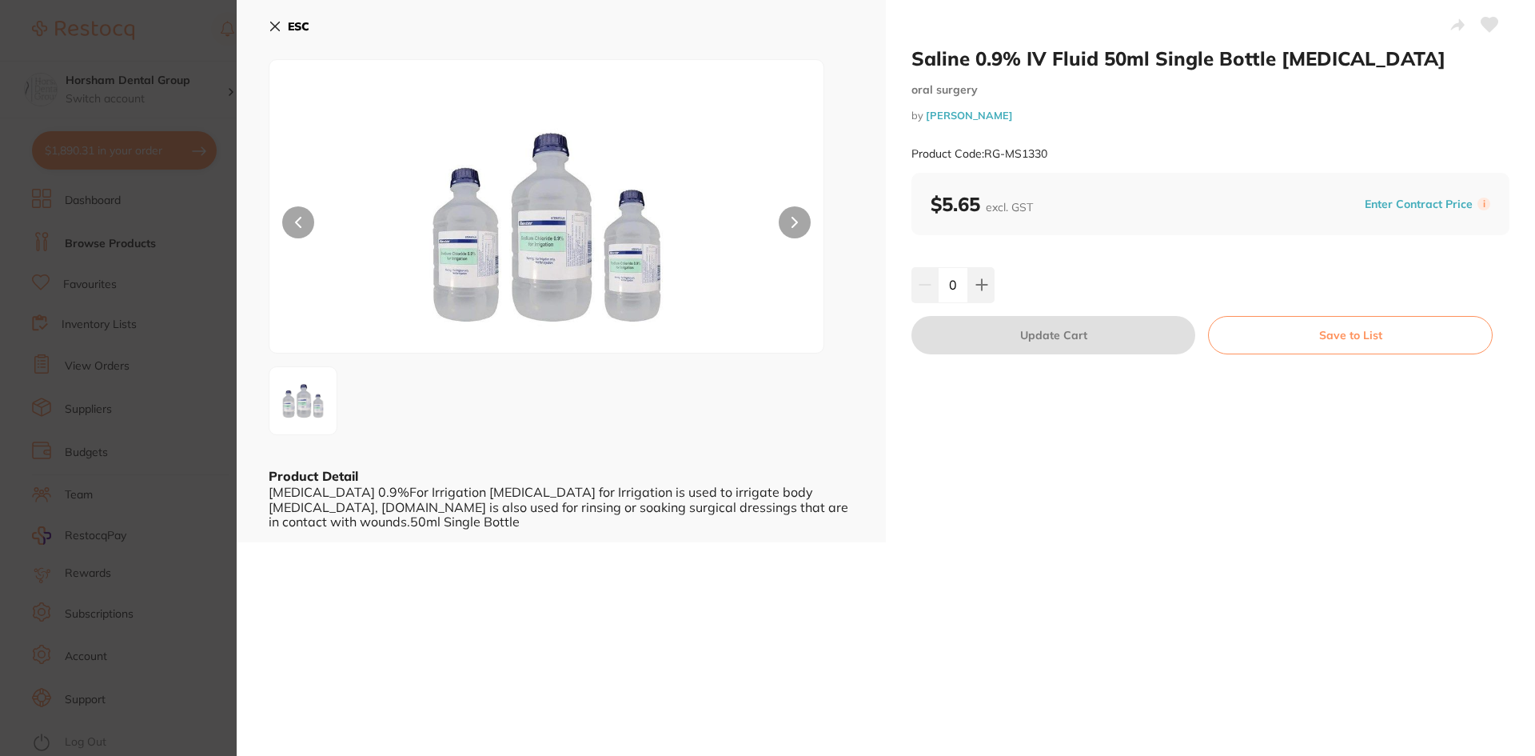
click at [157, 101] on section "Saline 0.9% IV Fluid 50ml Single Bottle Sodium Chloride oral surgery by Henry S…" at bounding box center [767, 378] width 1535 height 756
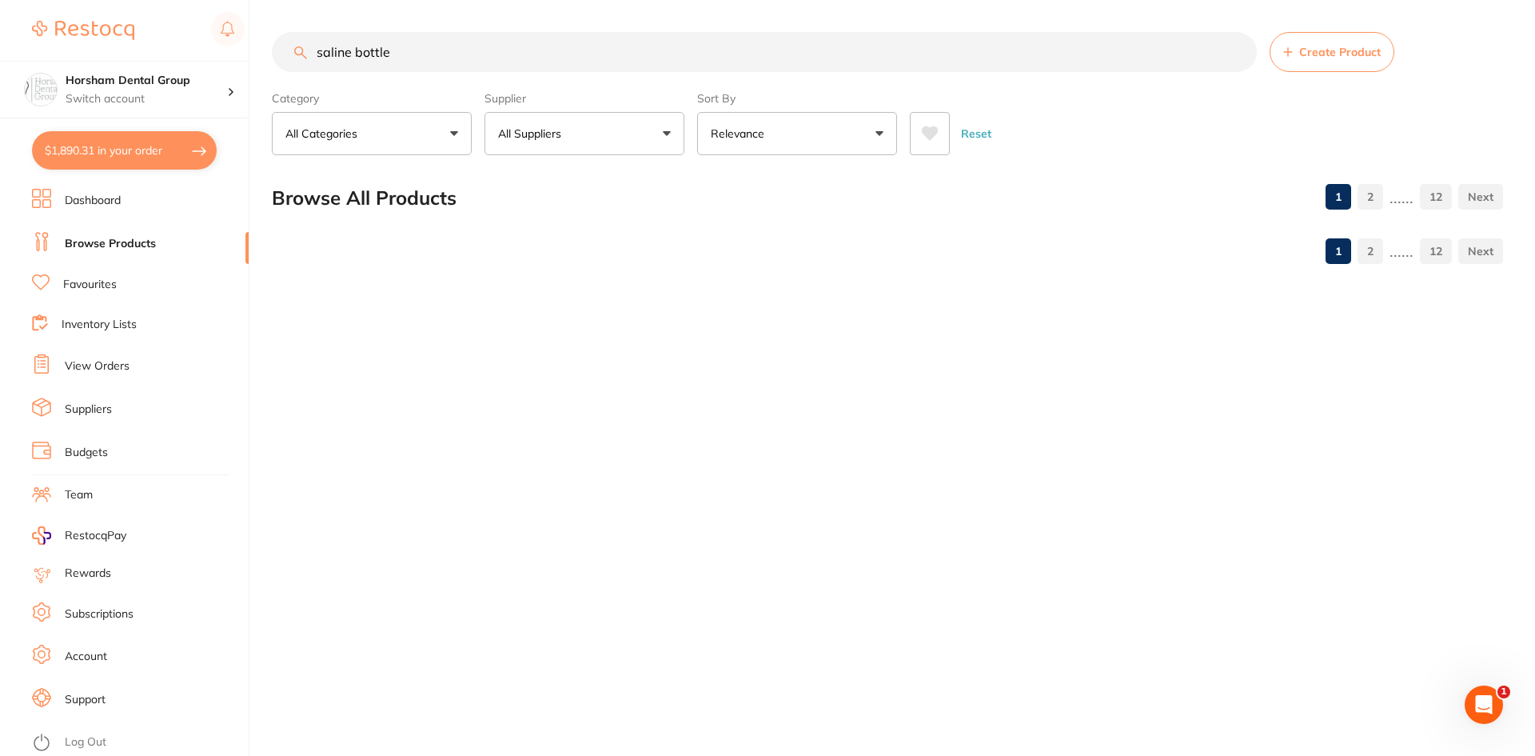
click at [570, 113] on button "All Suppliers" at bounding box center [585, 133] width 200 height 43
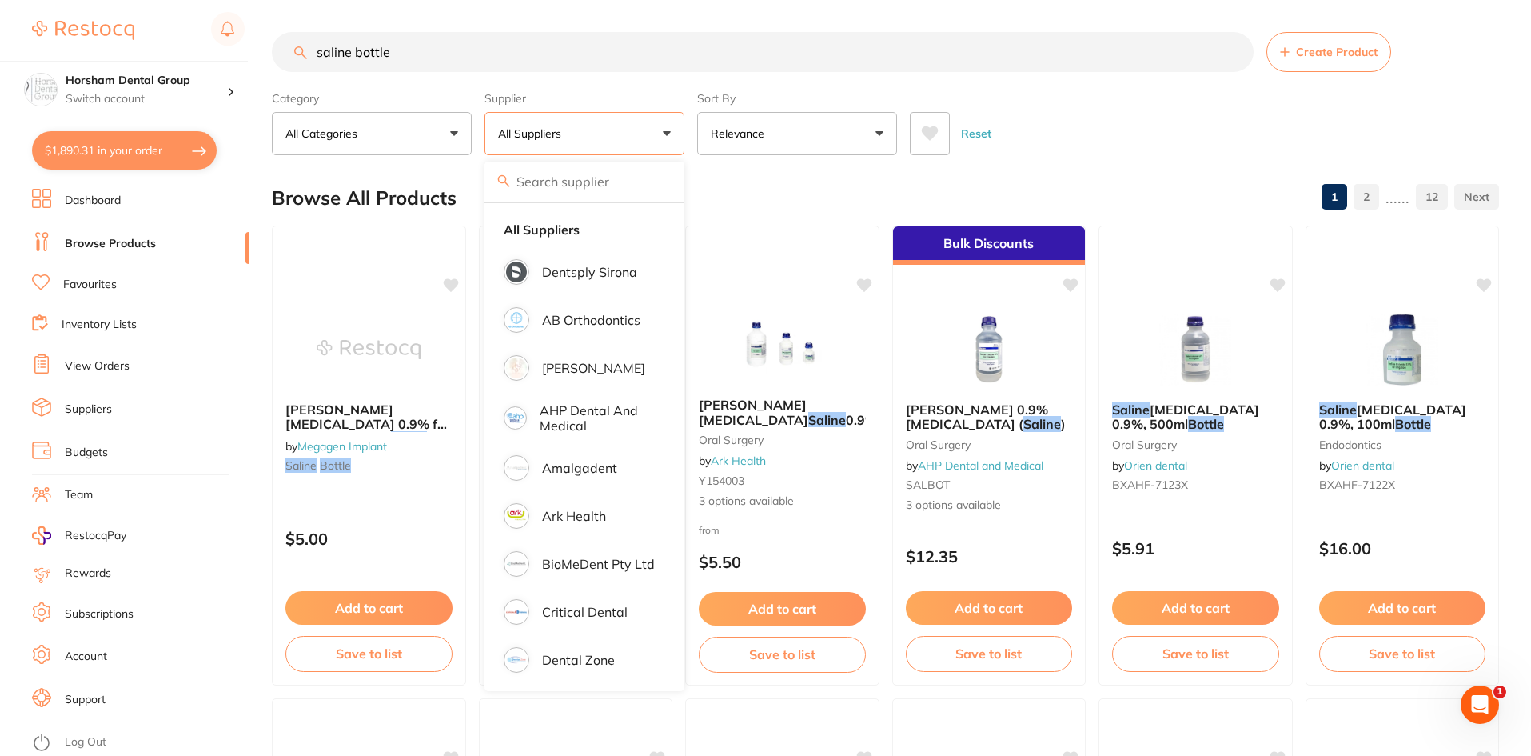
scroll to position [240, 0]
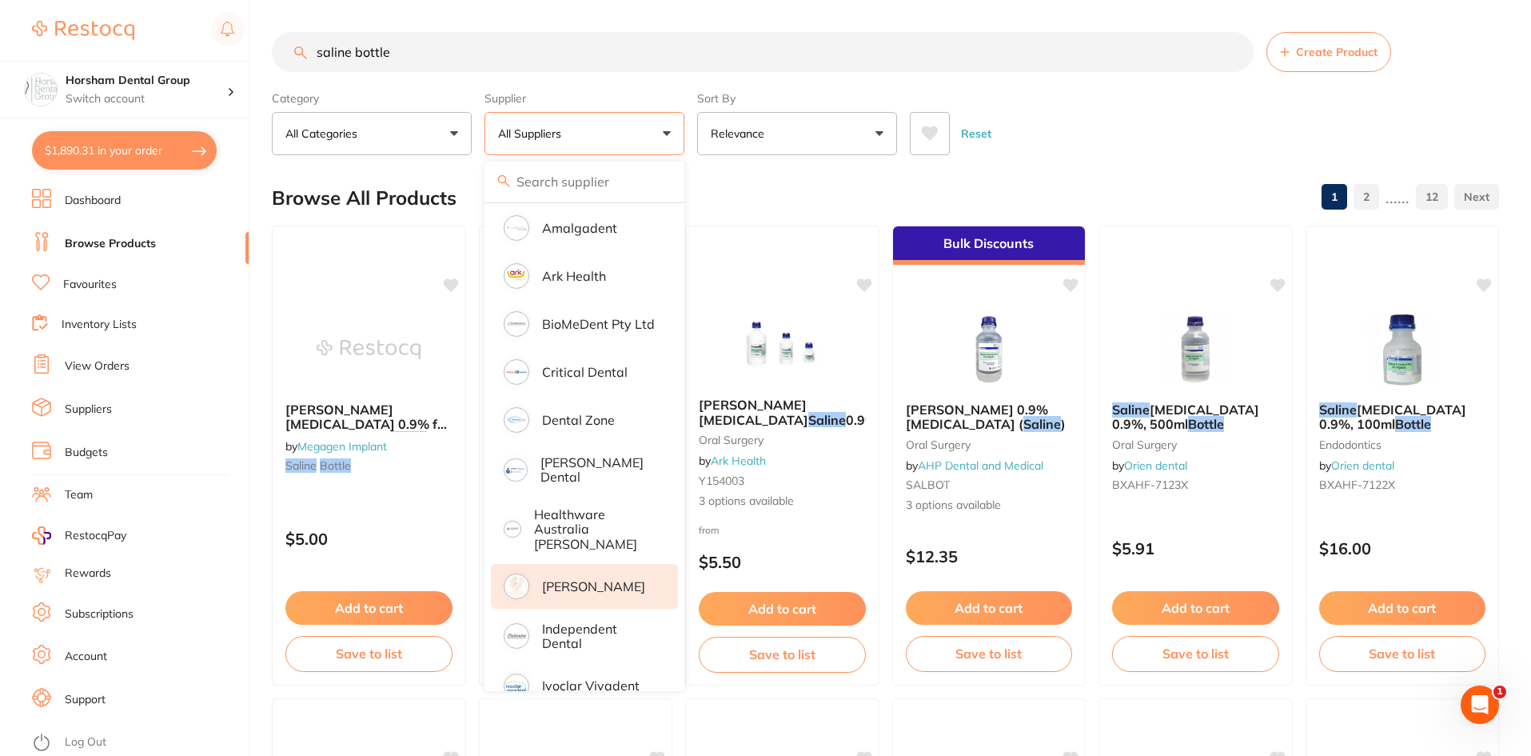
click at [574, 579] on p "[PERSON_NAME]" at bounding box center [593, 586] width 103 height 14
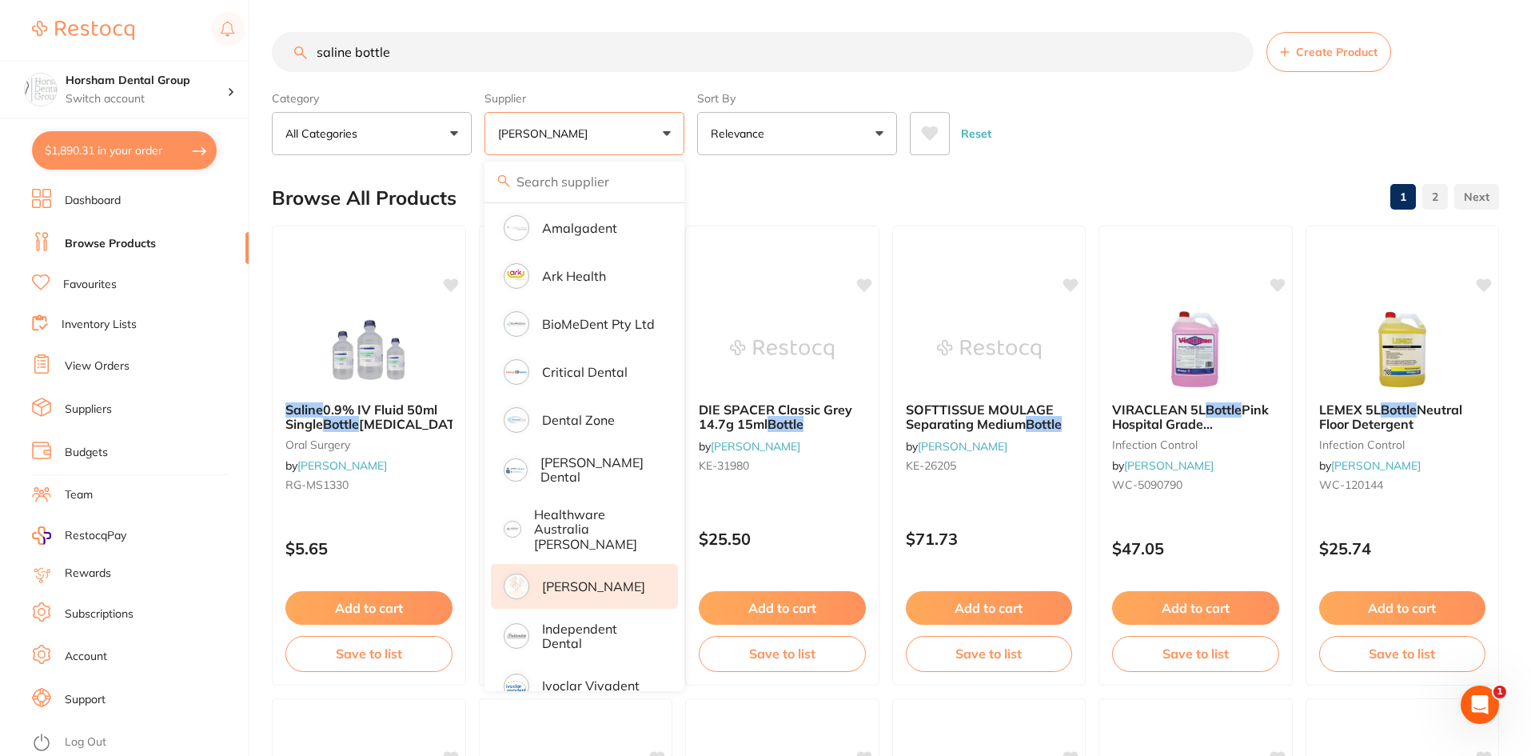
click at [1088, 175] on div "Browse All Products 1 2" at bounding box center [885, 198] width 1227 height 54
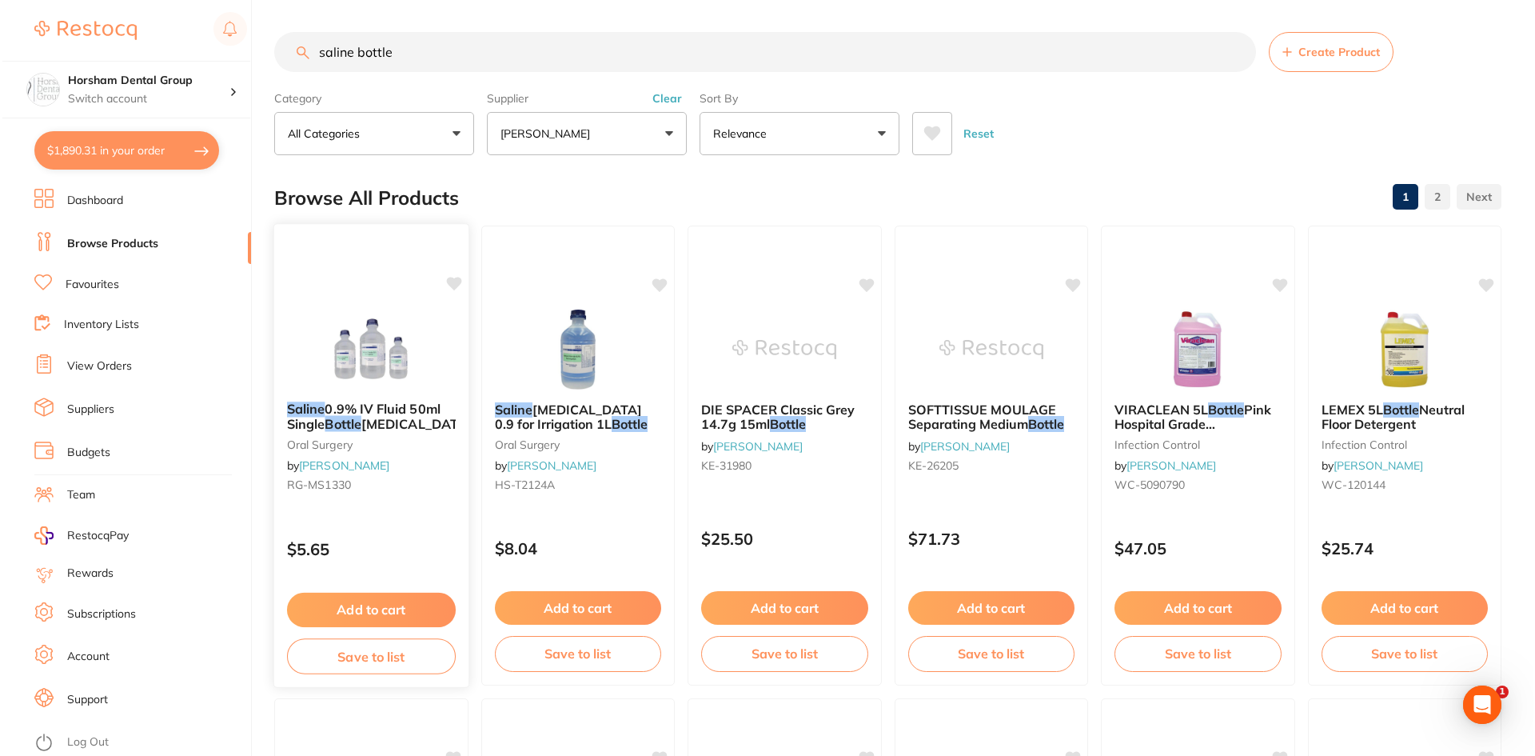
scroll to position [0, 0]
click at [378, 434] on div "Saline 0.9% IV Fluid 50ml Single Bottle Sodium Chloride oral surgery by Henry S…" at bounding box center [369, 450] width 194 height 122
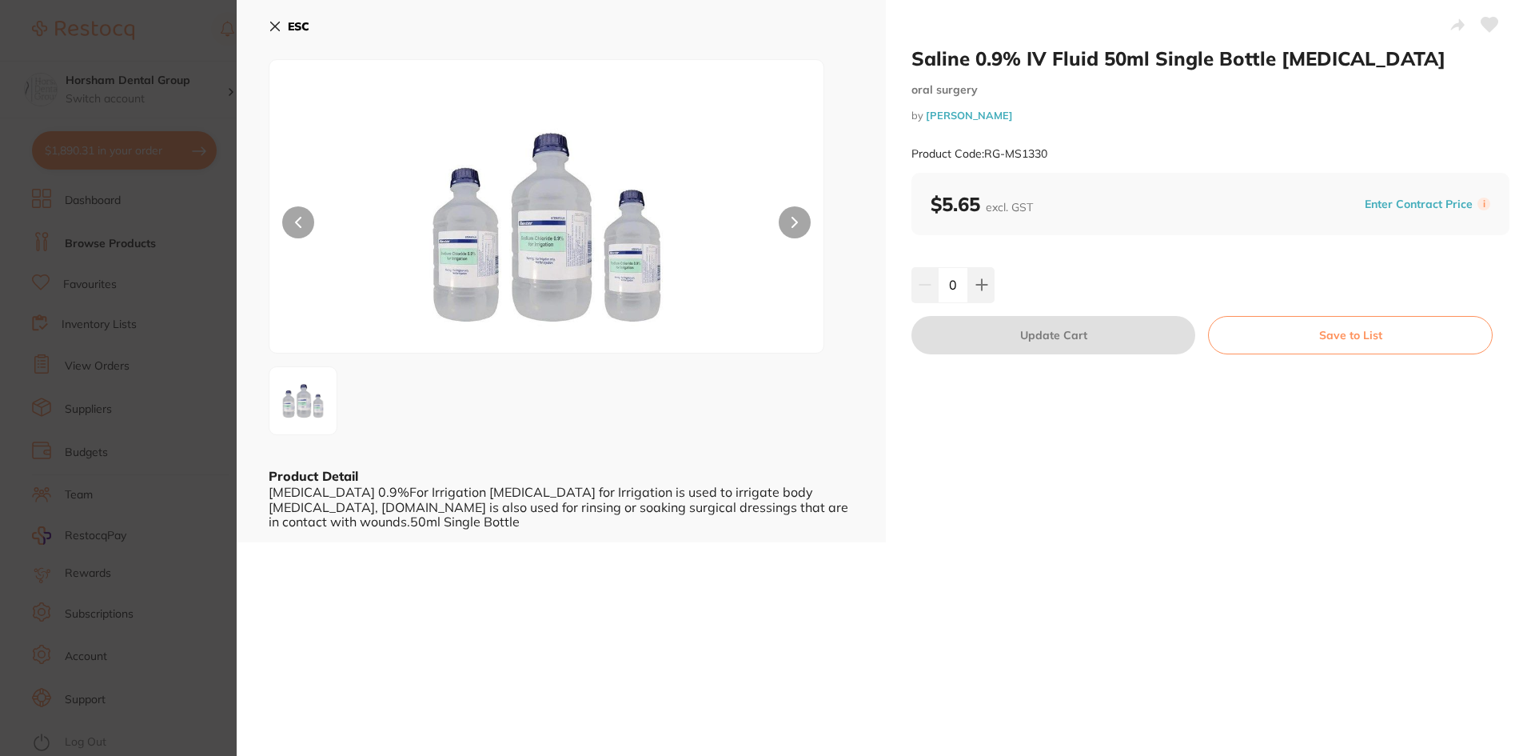
click at [194, 517] on section "Saline 0.9% IV Fluid 50ml Single Bottle Sodium Chloride oral surgery by Henry S…" at bounding box center [767, 378] width 1535 height 756
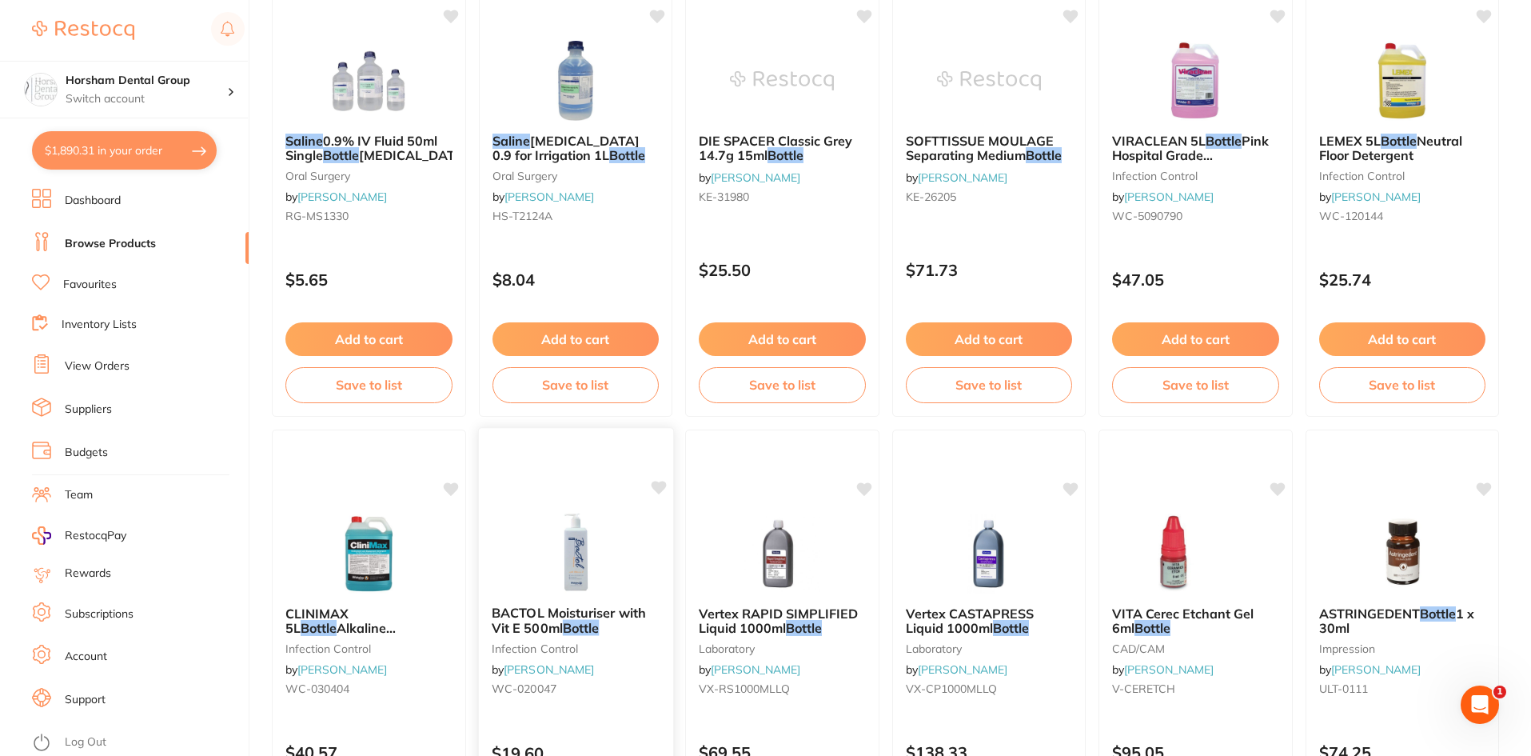
scroll to position [240, 0]
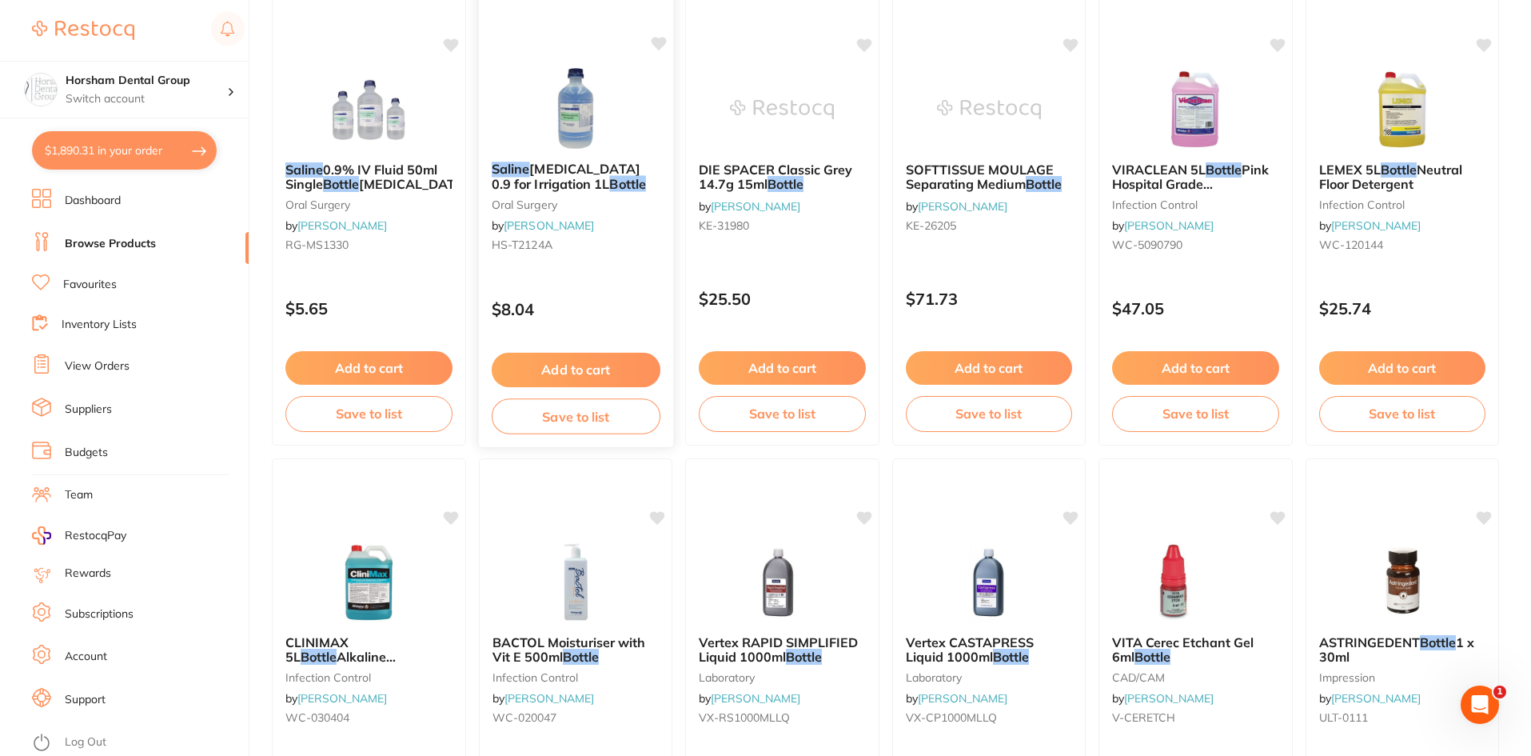
click at [611, 173] on span "Sodium Chloride 0.9 for Irrigation 1L" at bounding box center [565, 176] width 149 height 31
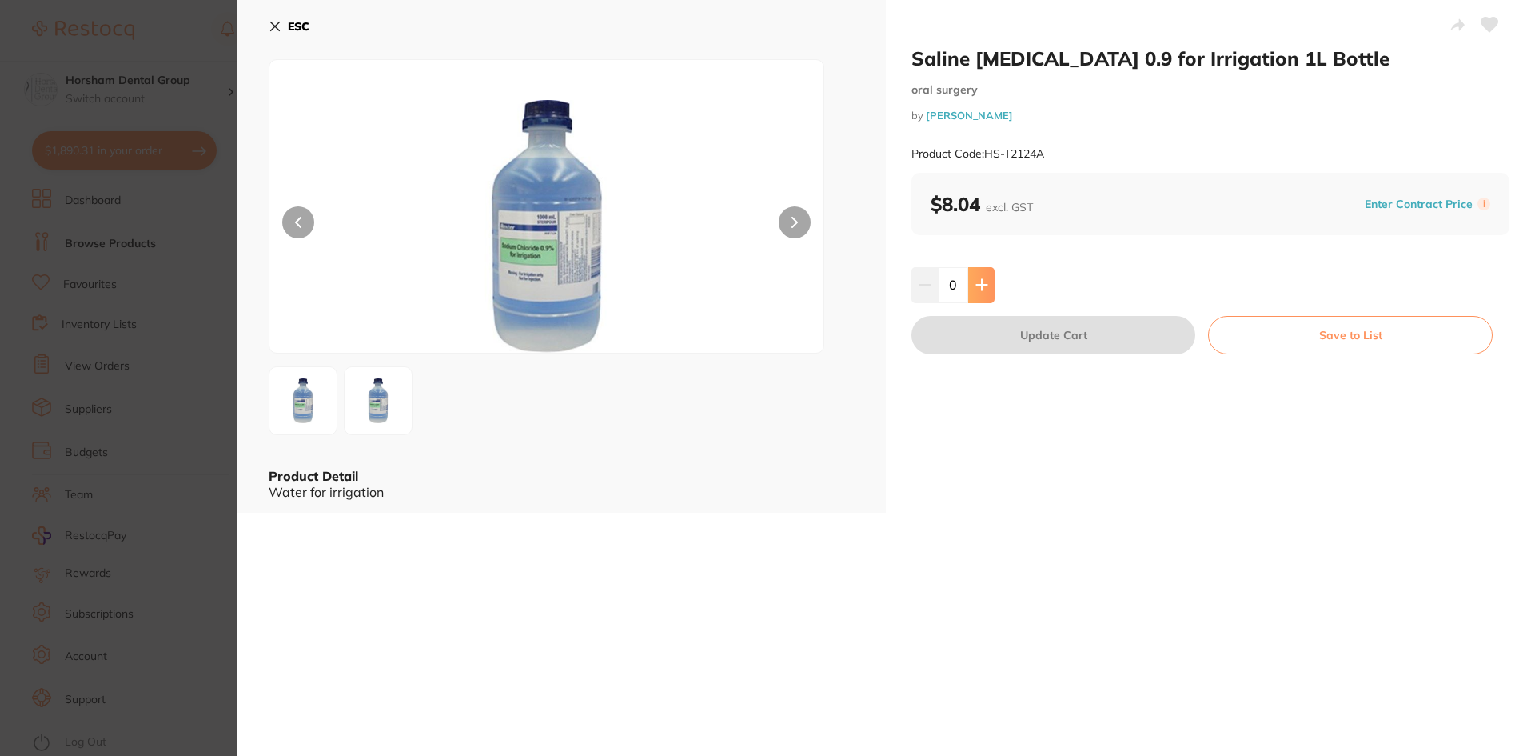
click at [976, 273] on button at bounding box center [981, 284] width 26 height 35
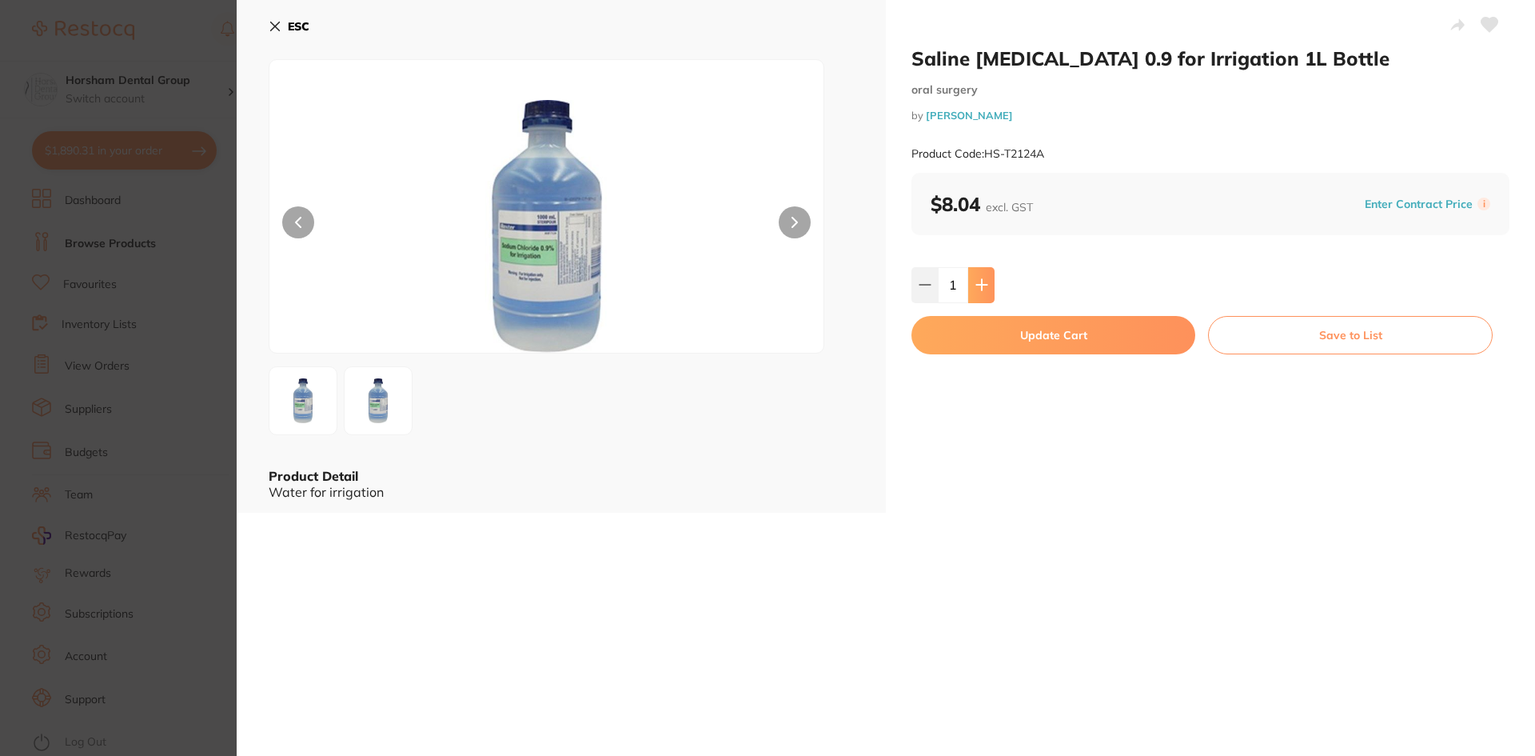
click at [976, 273] on button at bounding box center [981, 284] width 26 height 35
type input "4"
click at [981, 341] on button "Update Cart" at bounding box center [1054, 335] width 284 height 38
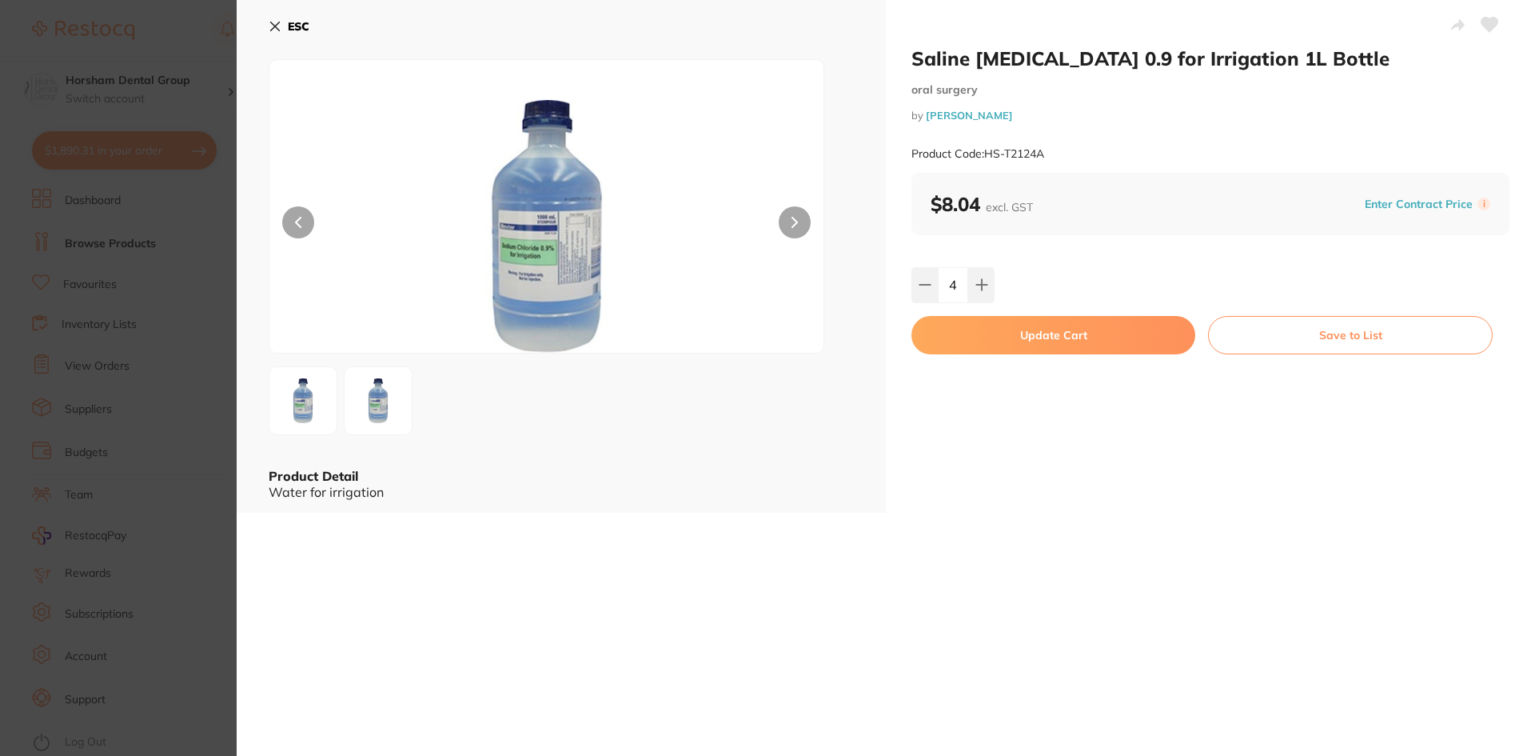
checkbox input "false"
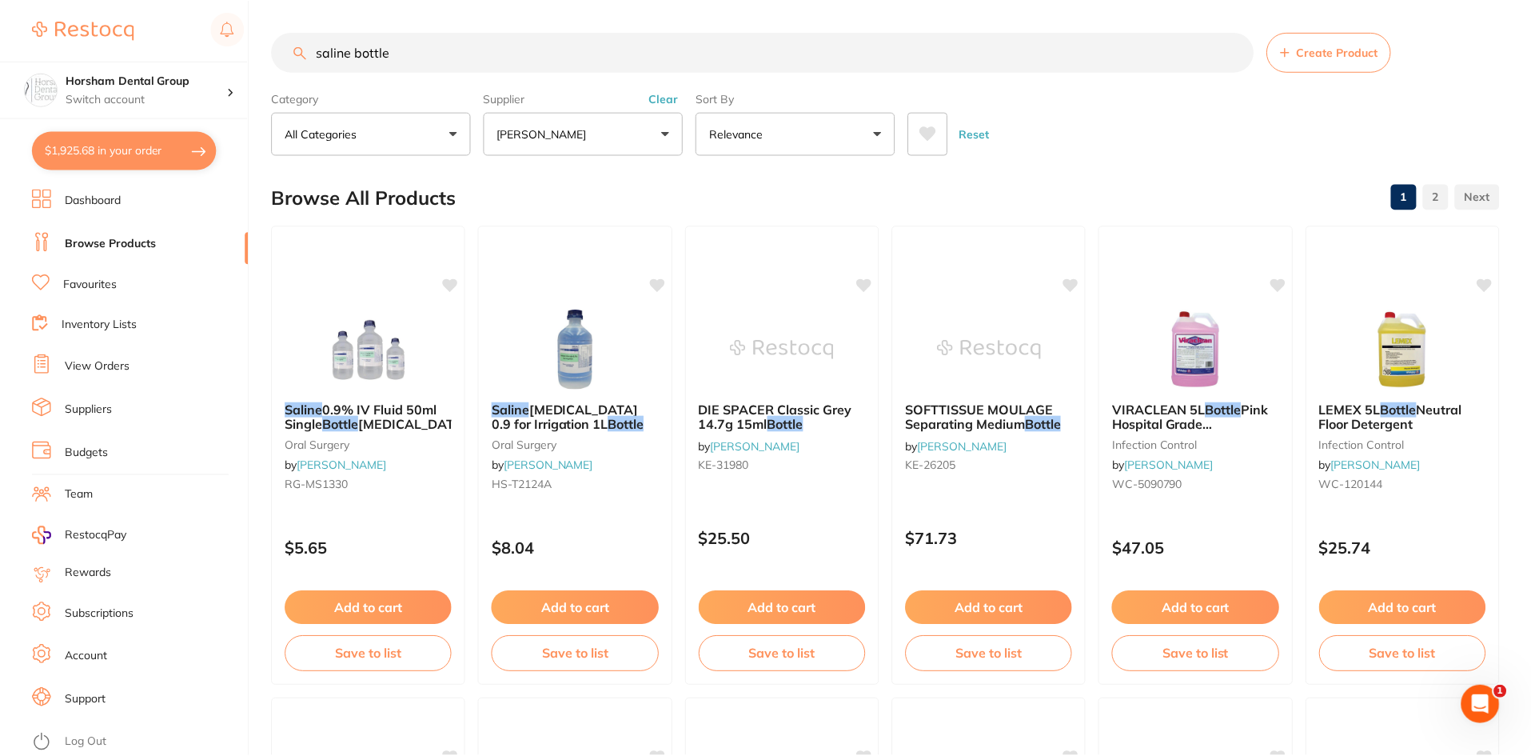
scroll to position [240, 0]
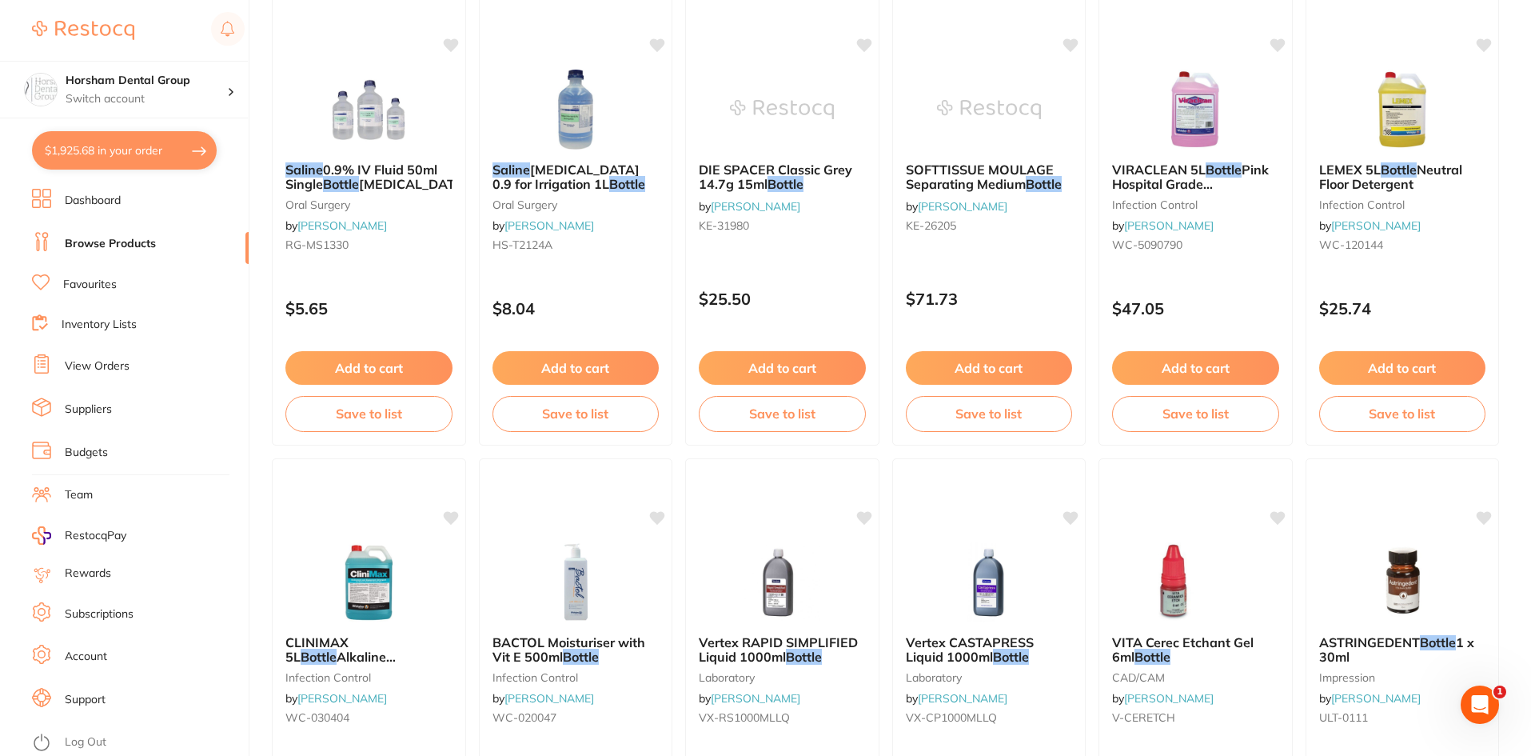
click at [158, 161] on button "$1,925.68 in your order" at bounding box center [124, 150] width 185 height 38
checkbox input "true"
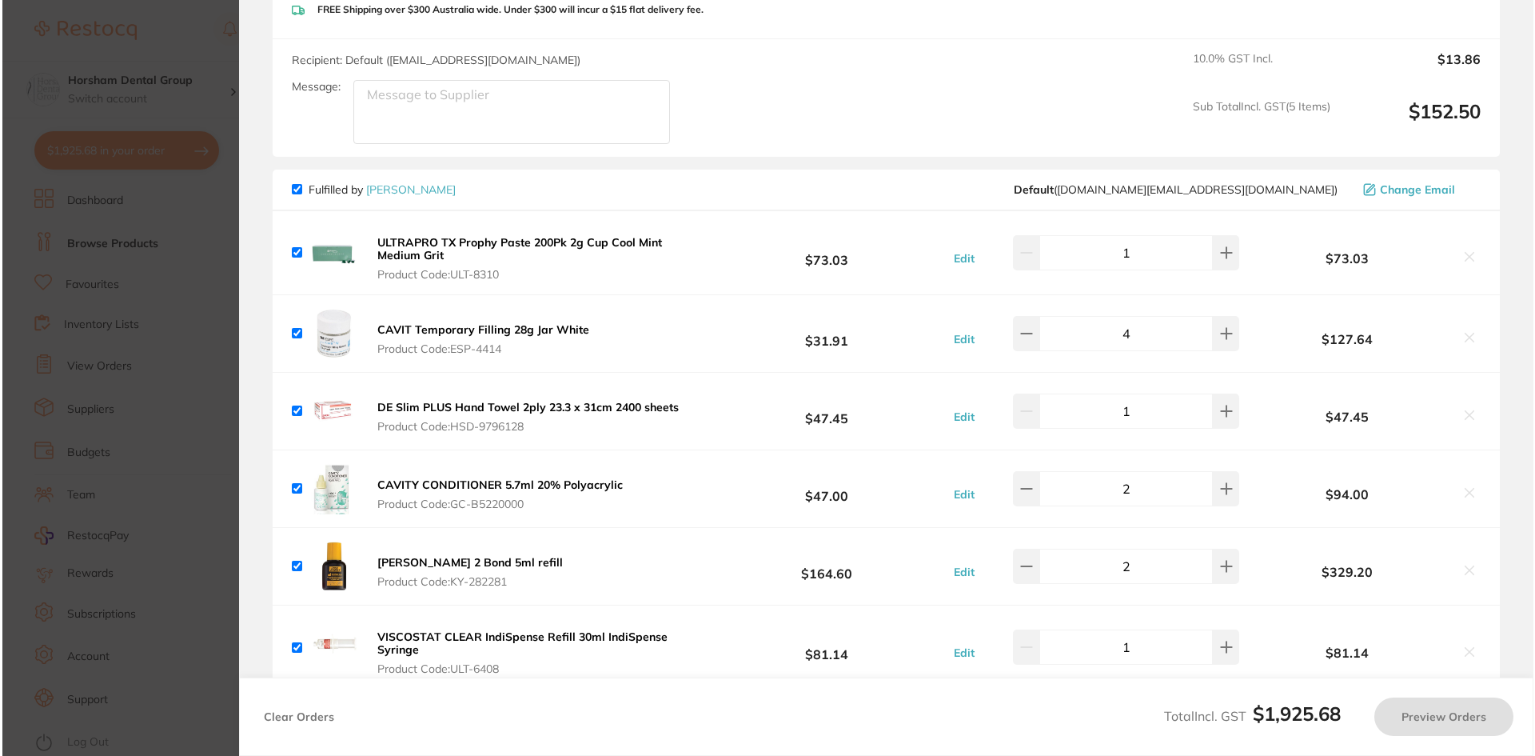
scroll to position [0, 0]
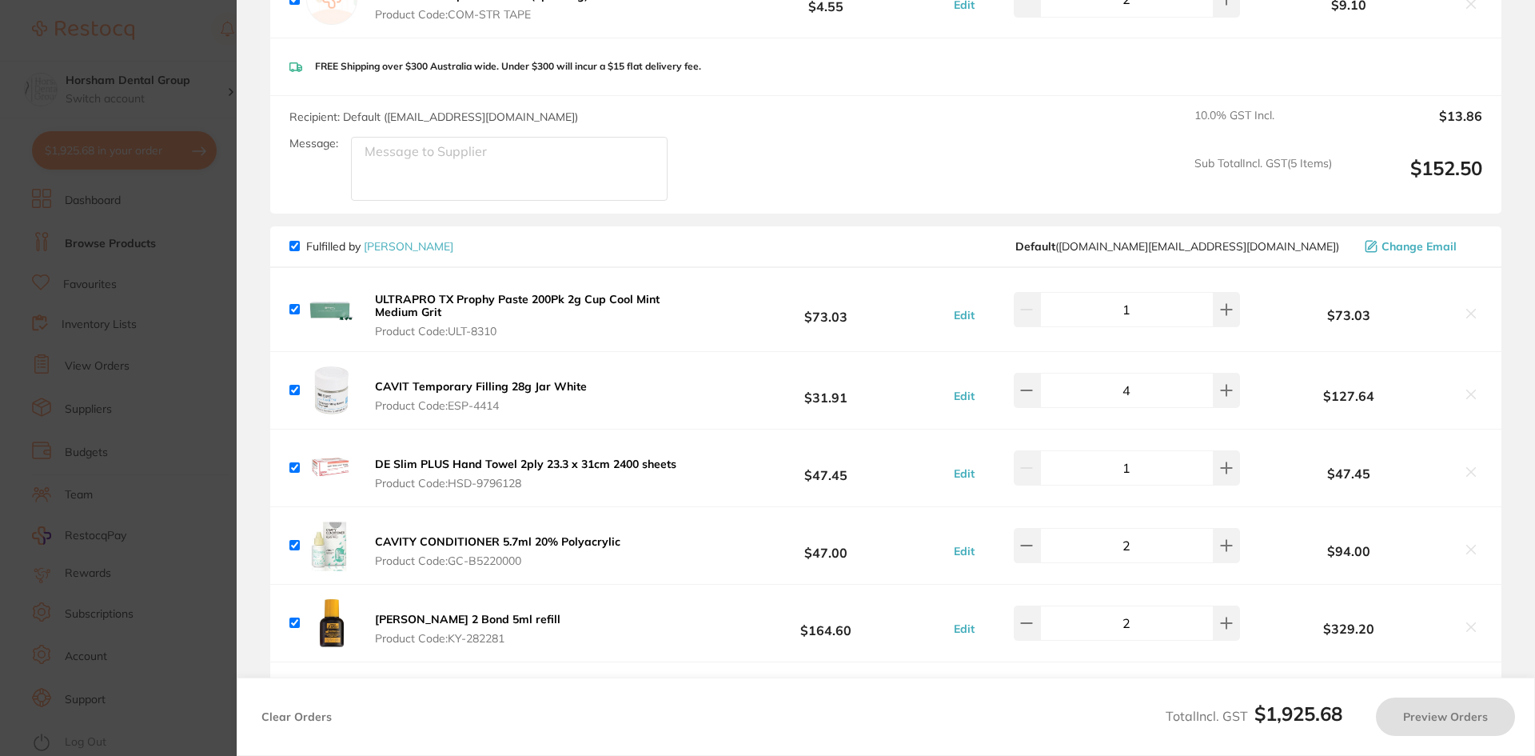
checkbox input "true"
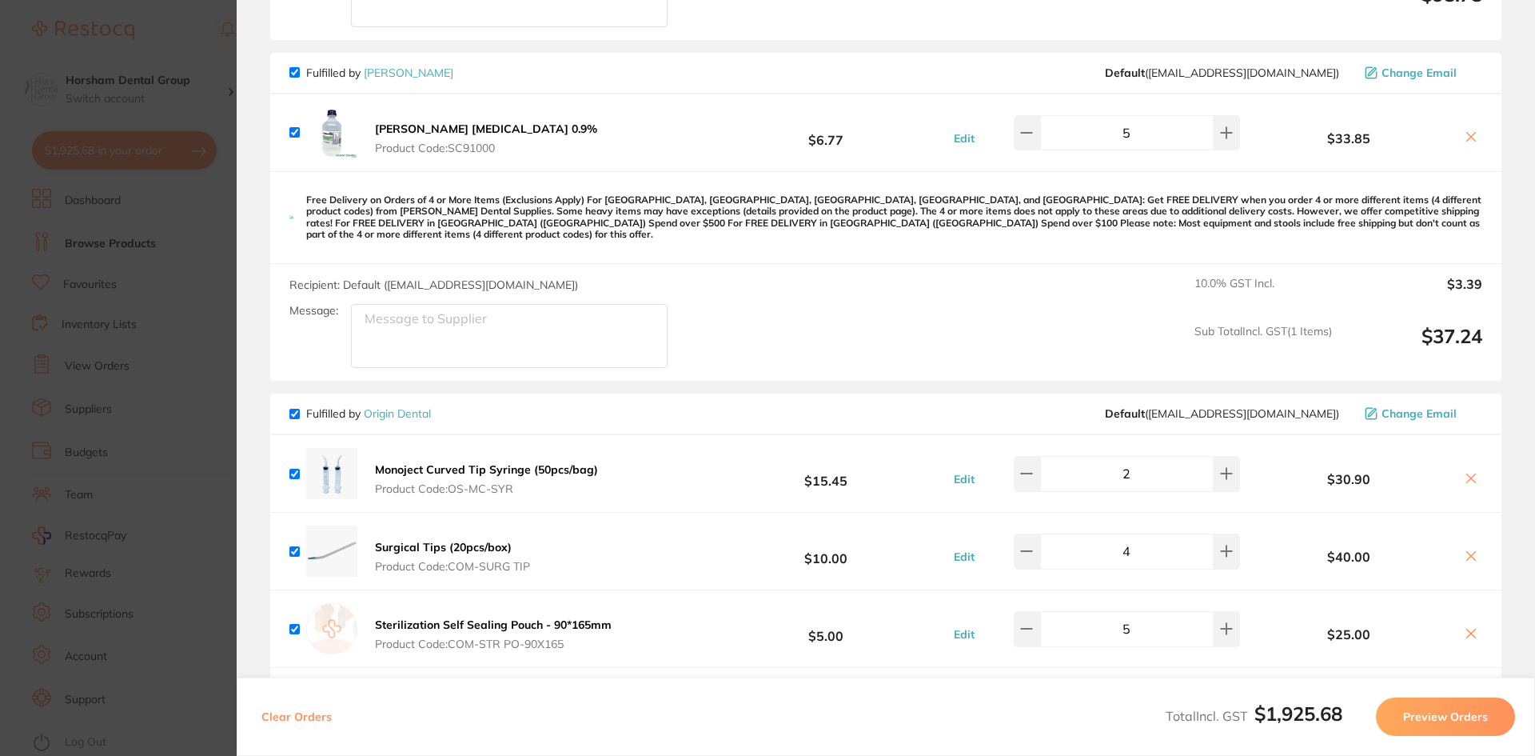
scroll to position [160, 0]
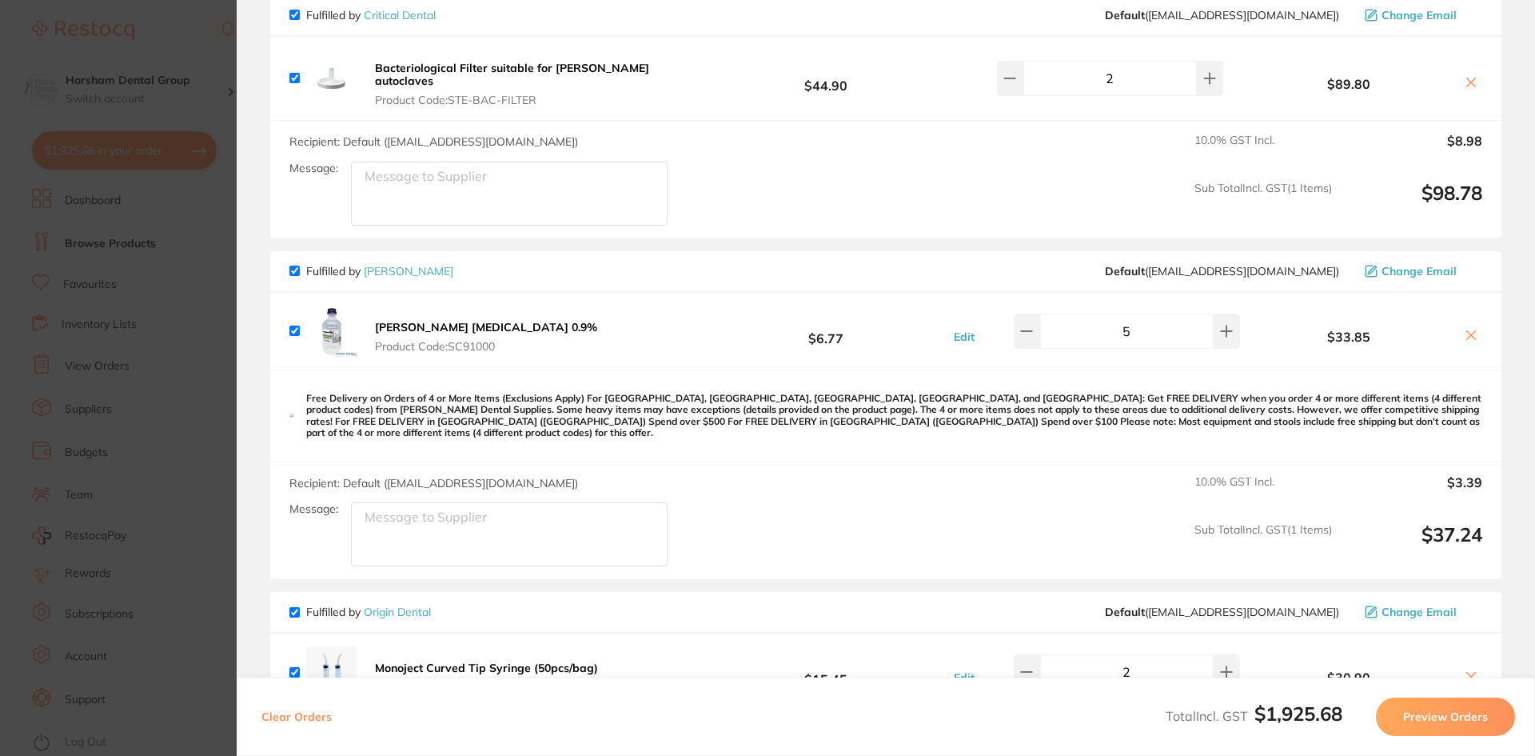
click at [1472, 332] on icon at bounding box center [1471, 335] width 13 height 13
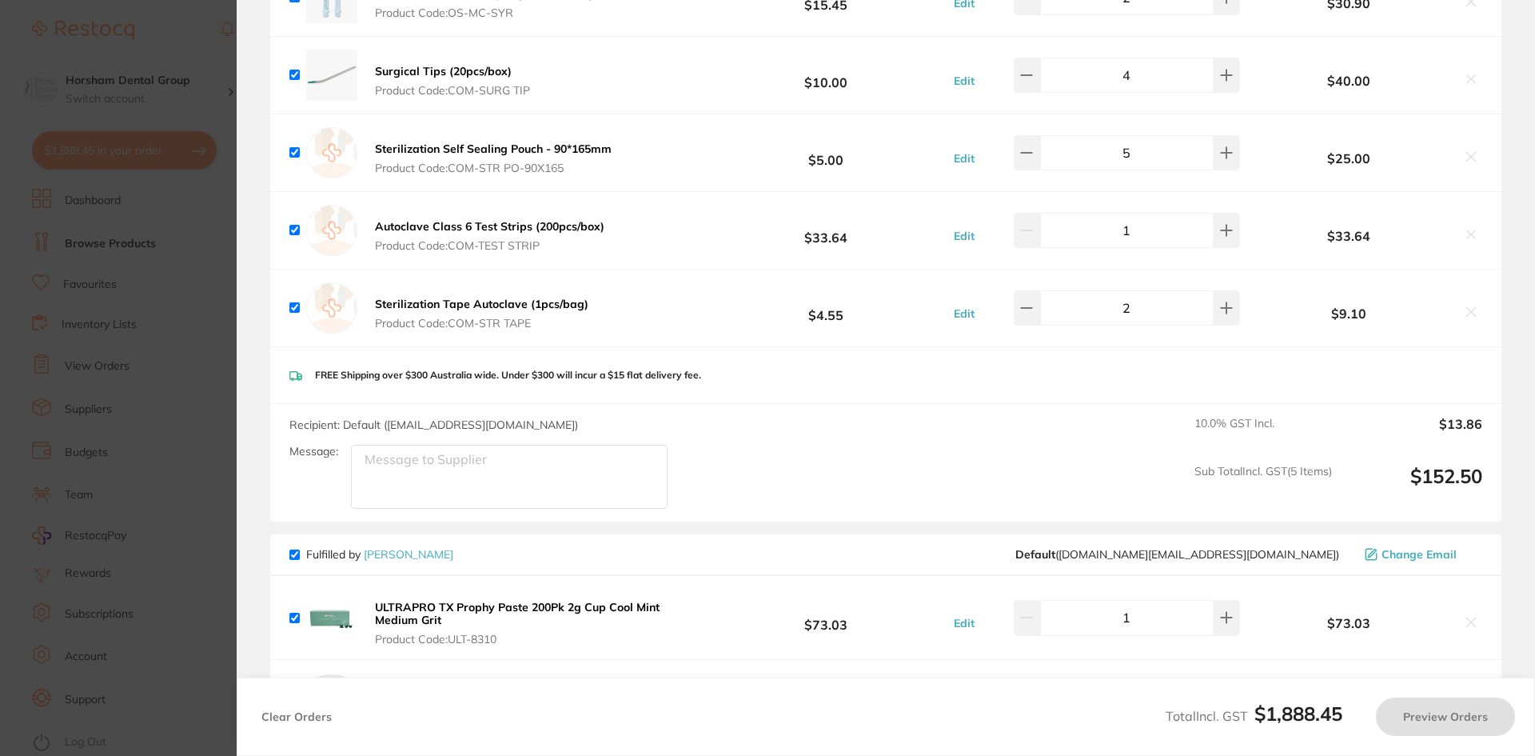
scroll to position [413, 0]
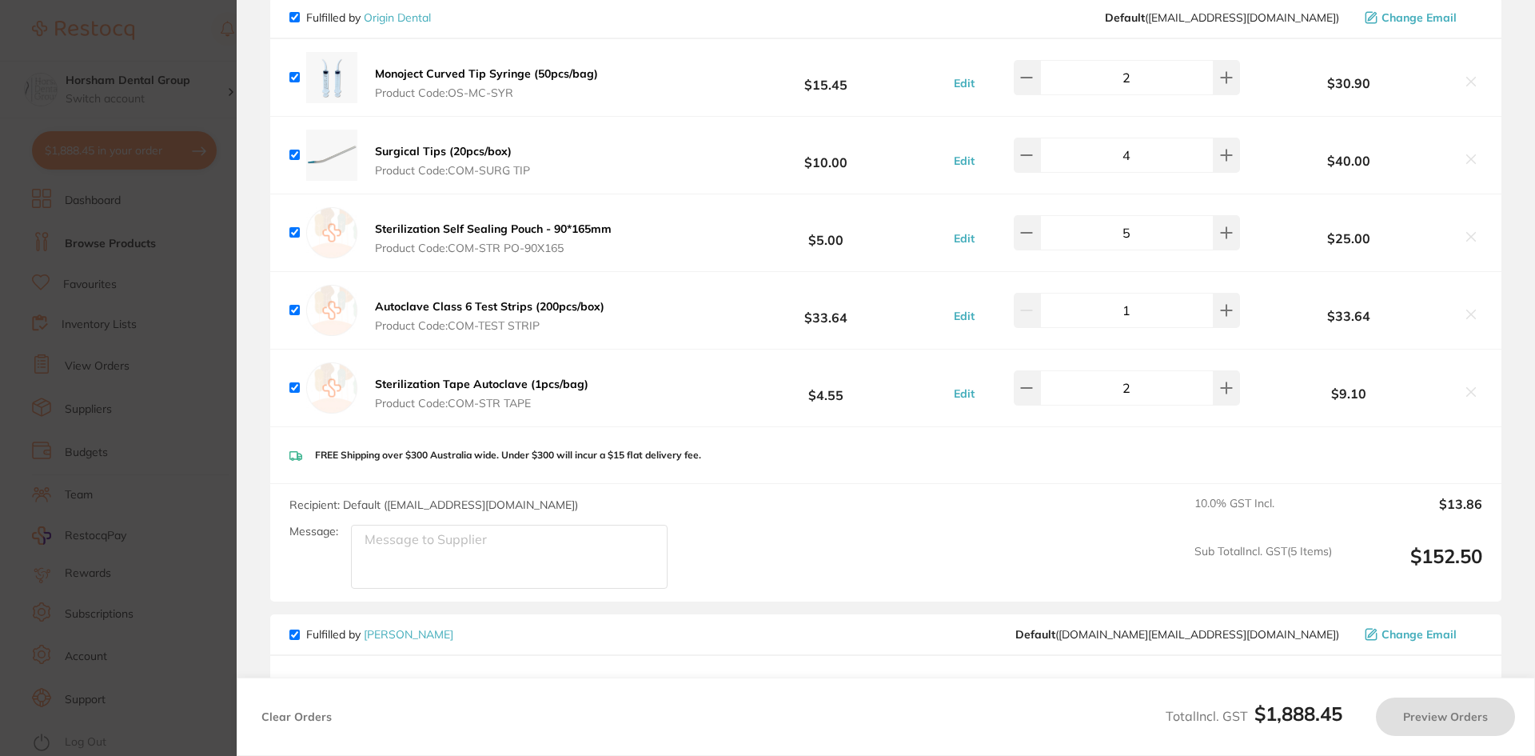
checkbox input "true"
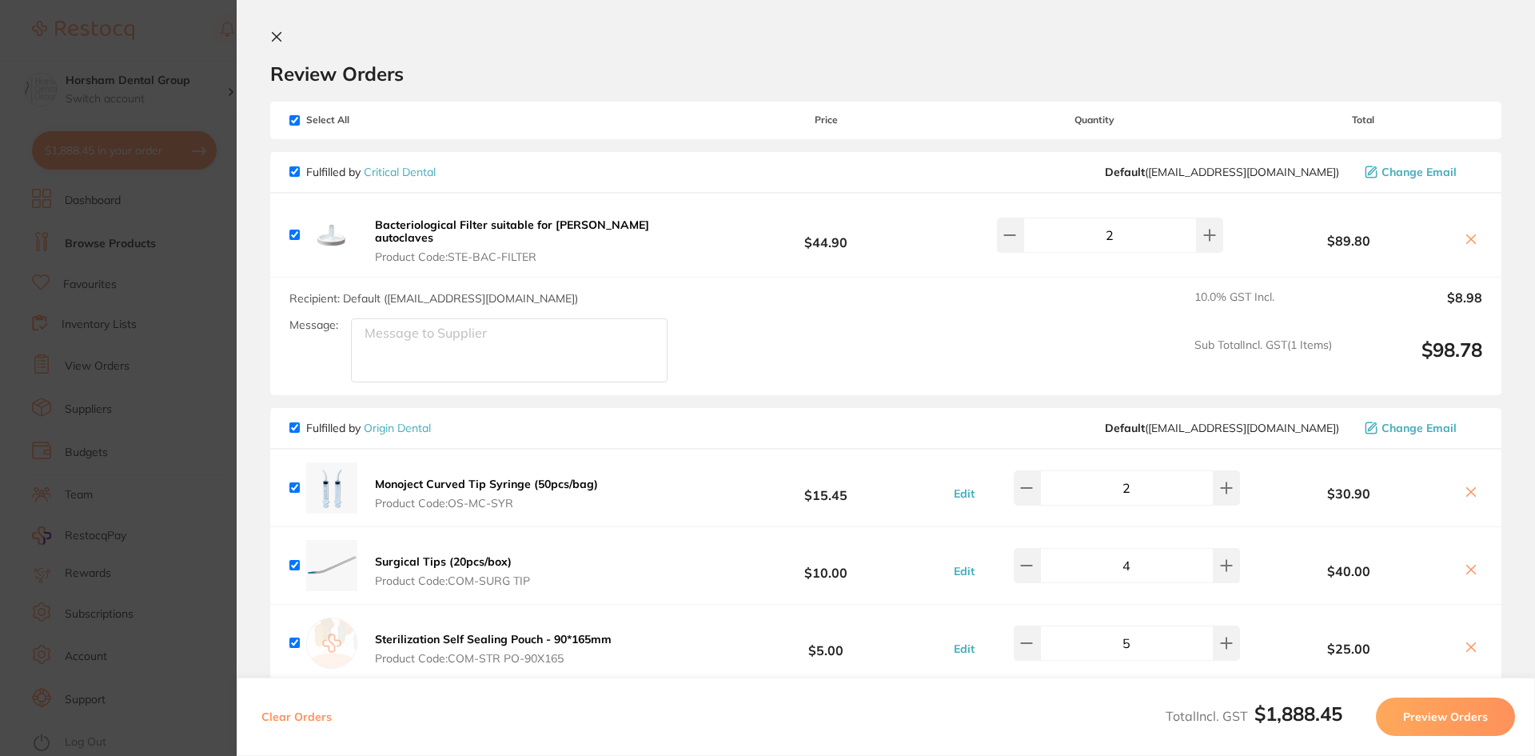
scroll to position [0, 0]
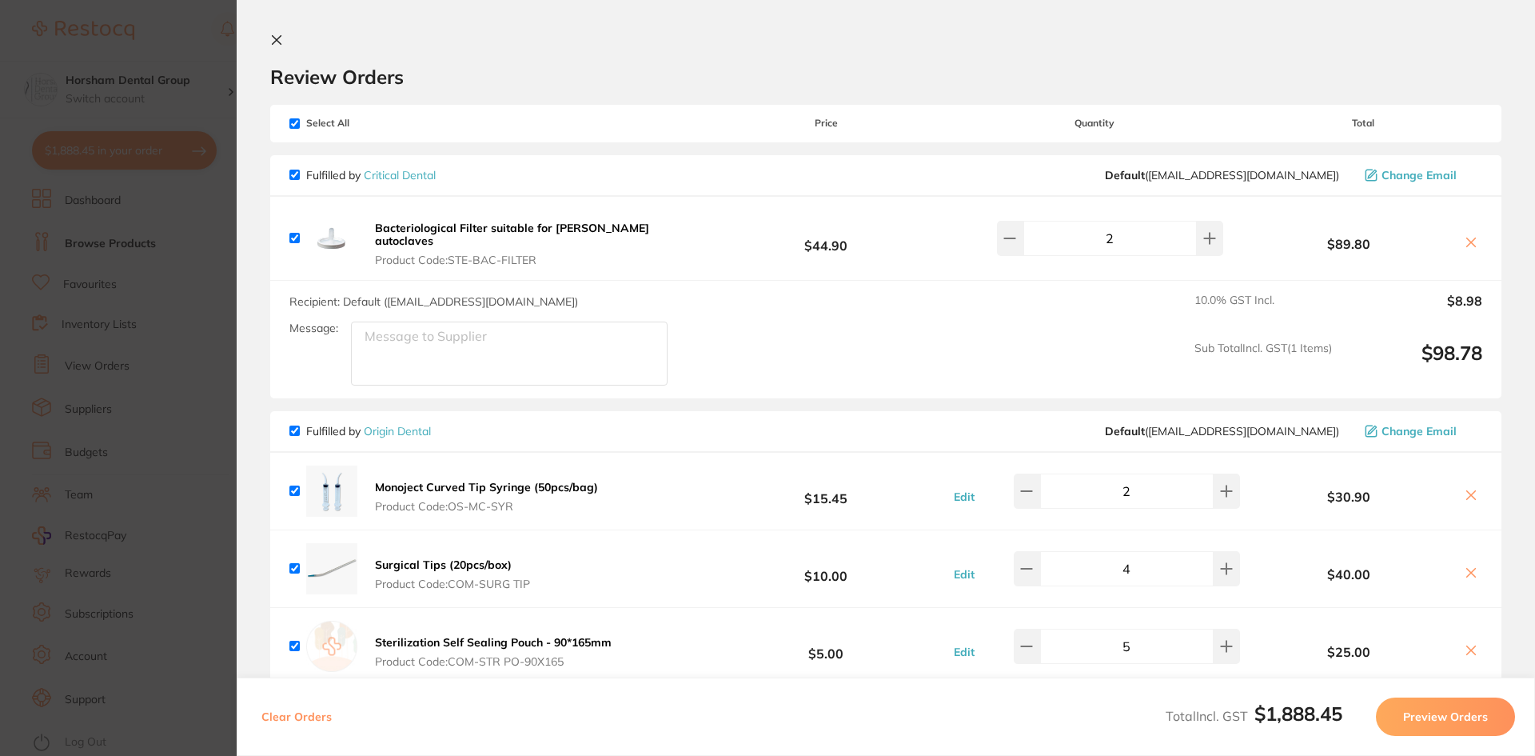
click at [86, 273] on section "Update RRP Set your pre negotiated price for this item. Item Agreed RRP (excl. …" at bounding box center [767, 378] width 1535 height 756
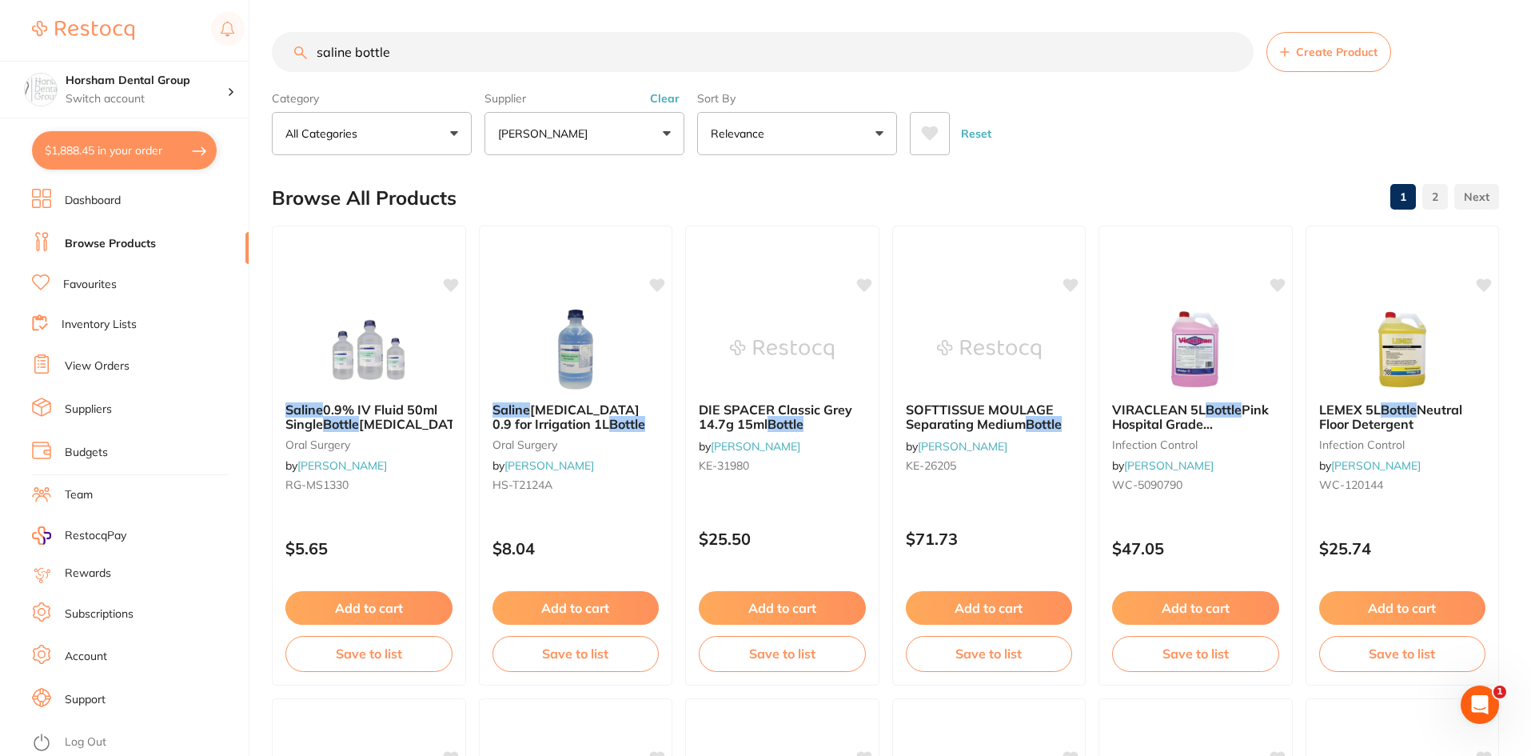
click at [378, 56] on input "saline bottle" at bounding box center [763, 52] width 982 height 40
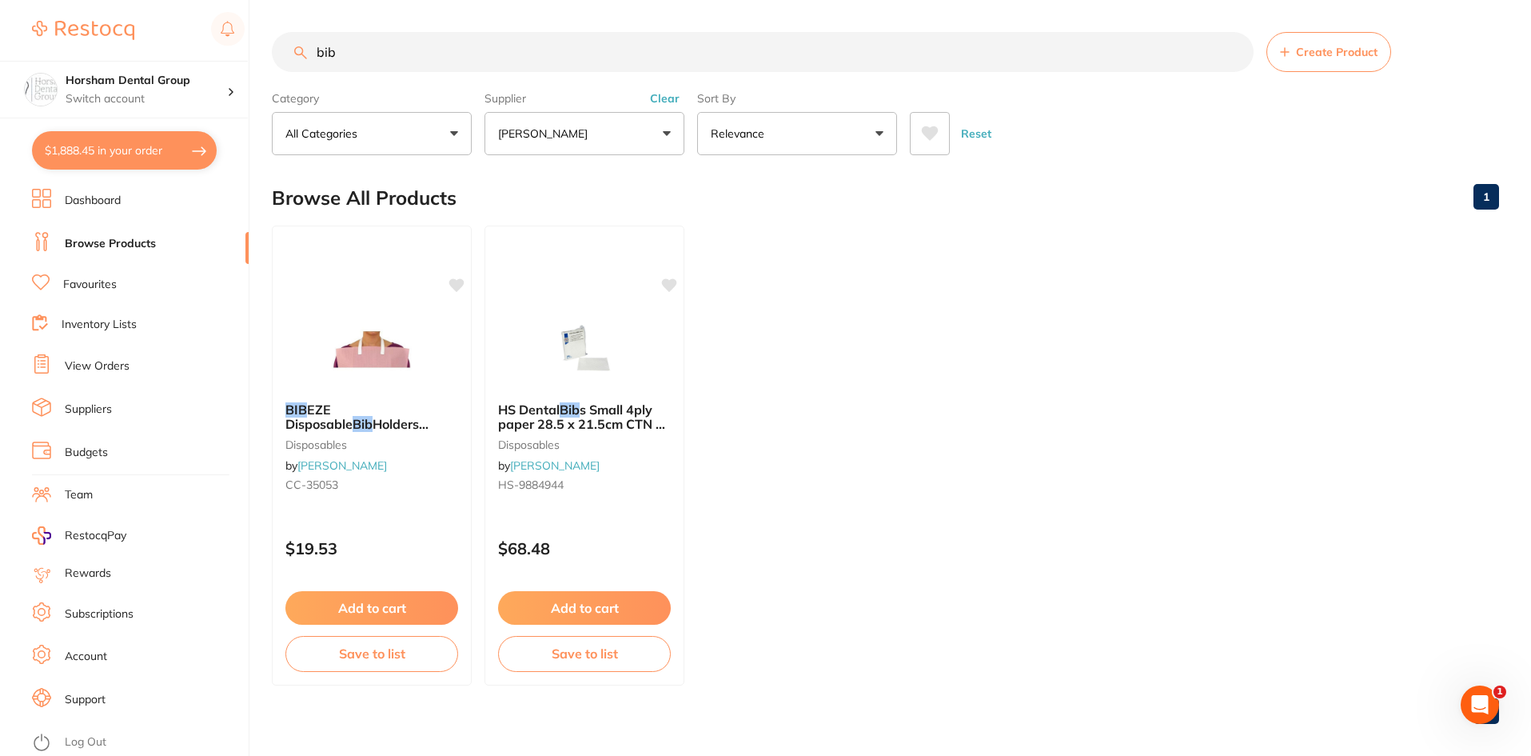
type input "bib"
click at [656, 102] on button "Clear" at bounding box center [664, 98] width 39 height 14
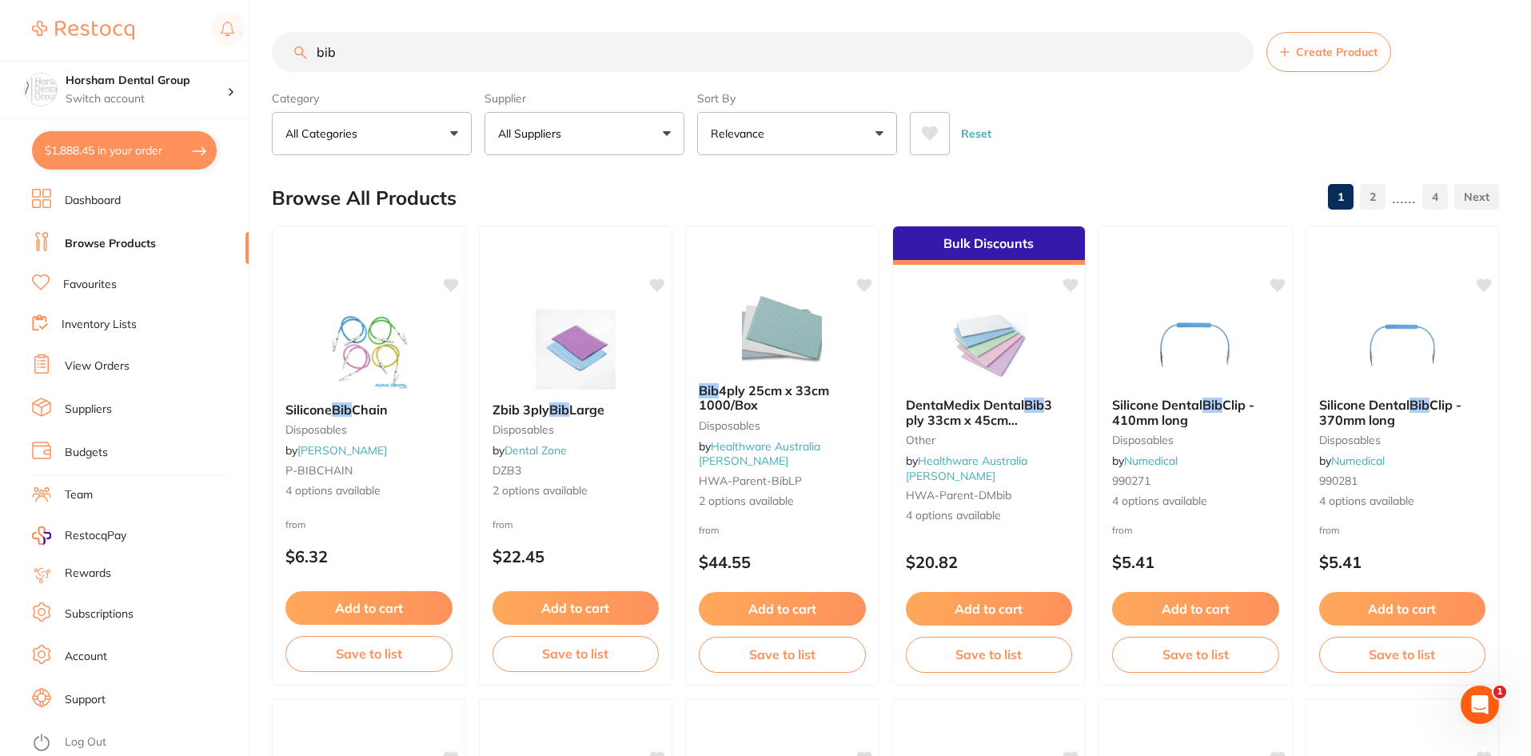
click at [610, 135] on button "All Suppliers" at bounding box center [585, 133] width 200 height 43
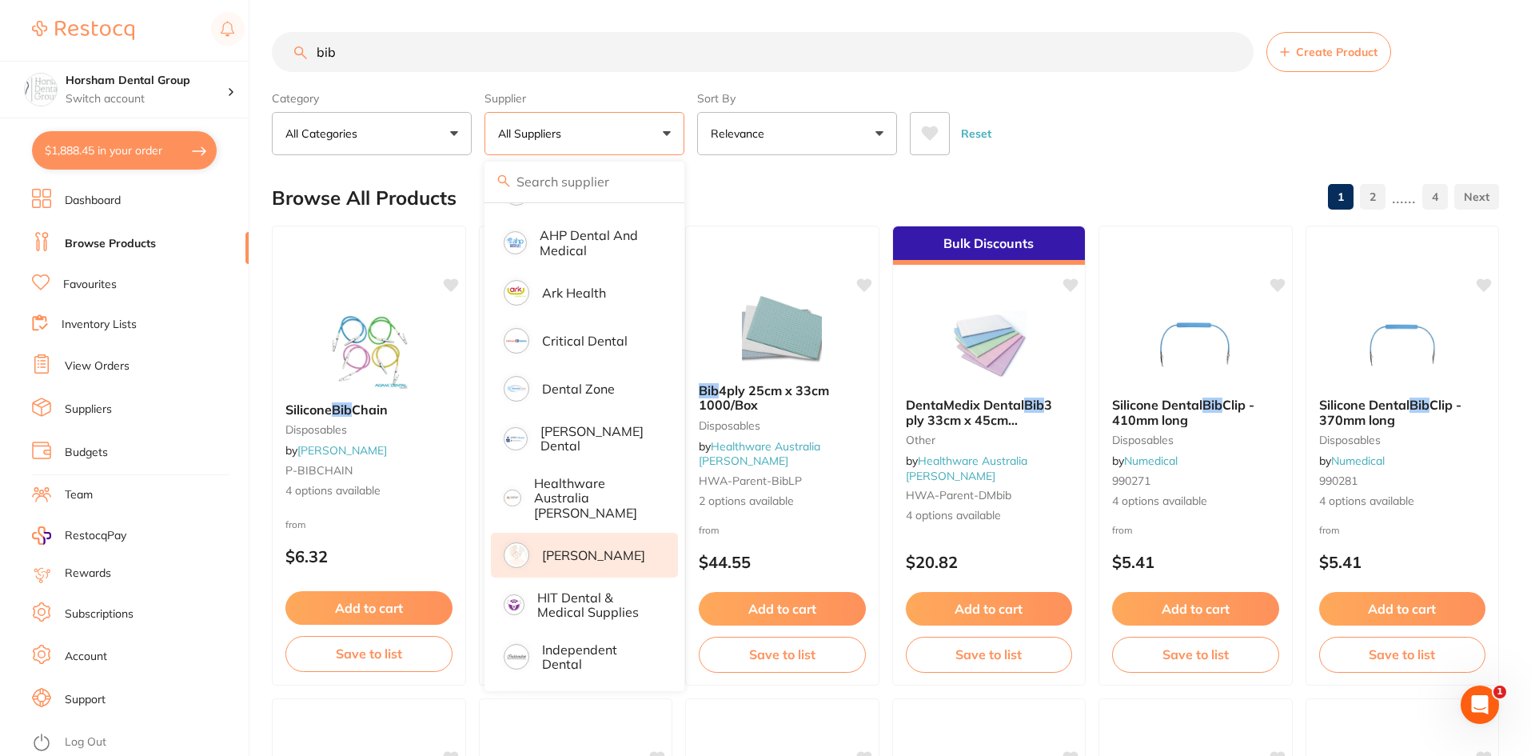
scroll to position [2, 0]
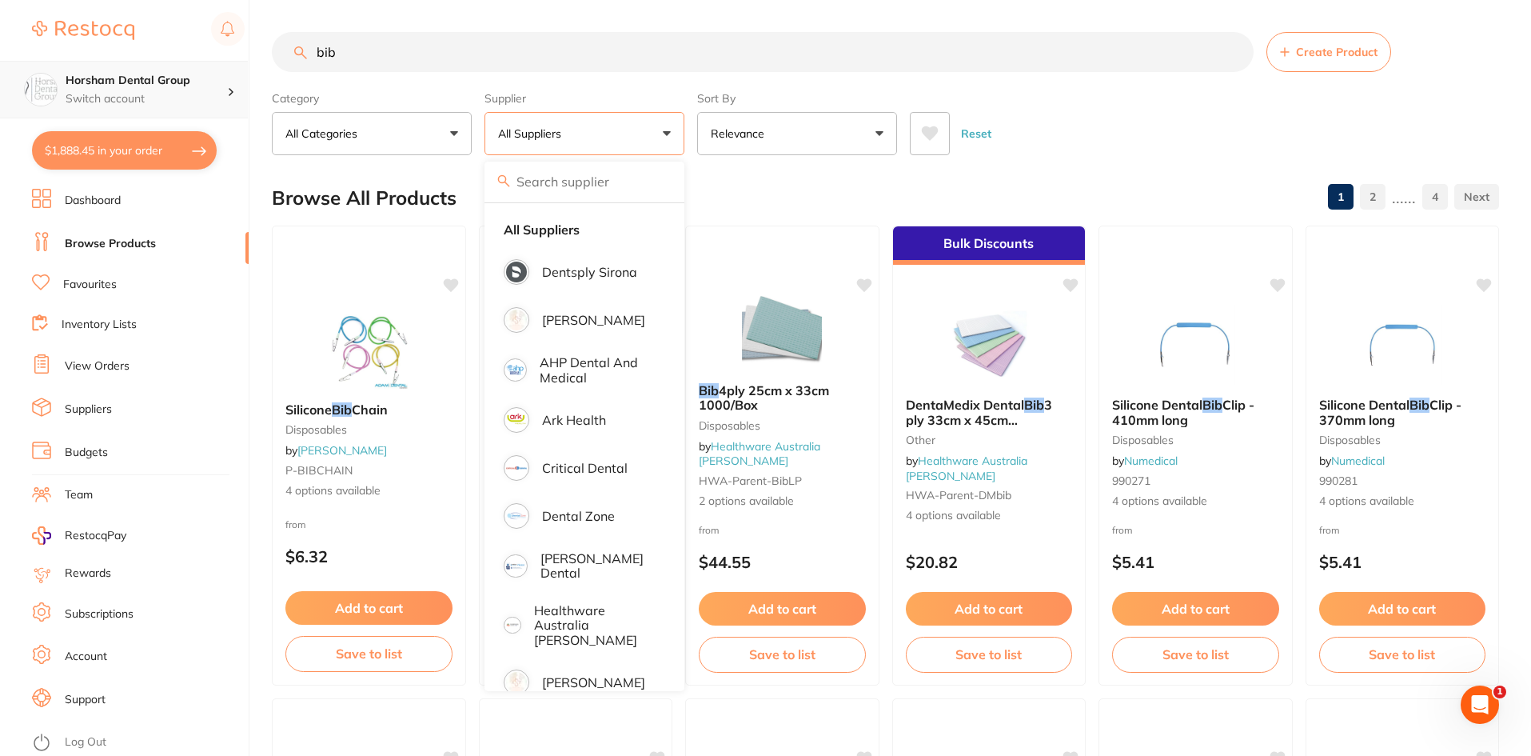
click at [155, 78] on h4 "Horsham Dental Group" at bounding box center [147, 81] width 162 height 16
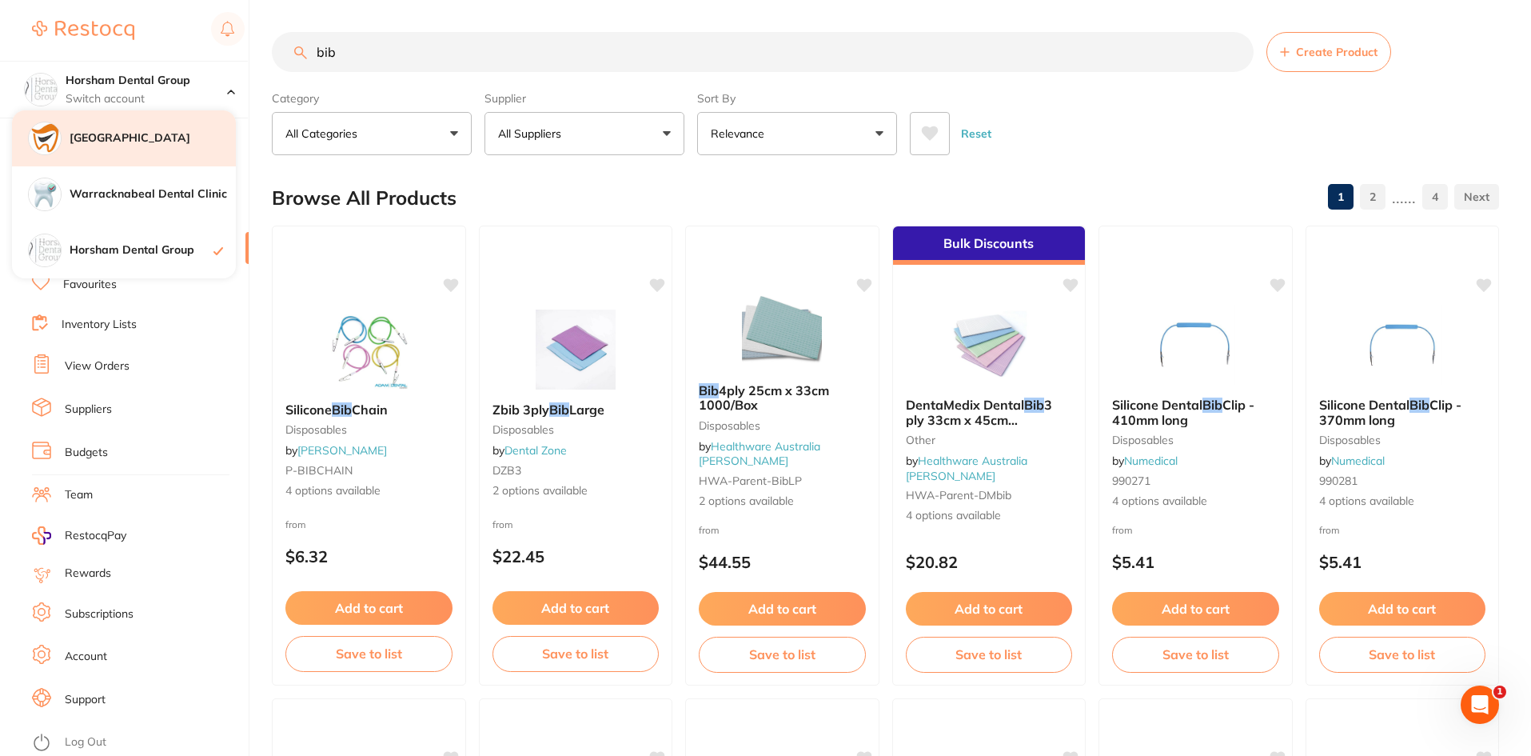
click at [139, 144] on h4 "[GEOGRAPHIC_DATA]" at bounding box center [153, 138] width 166 height 16
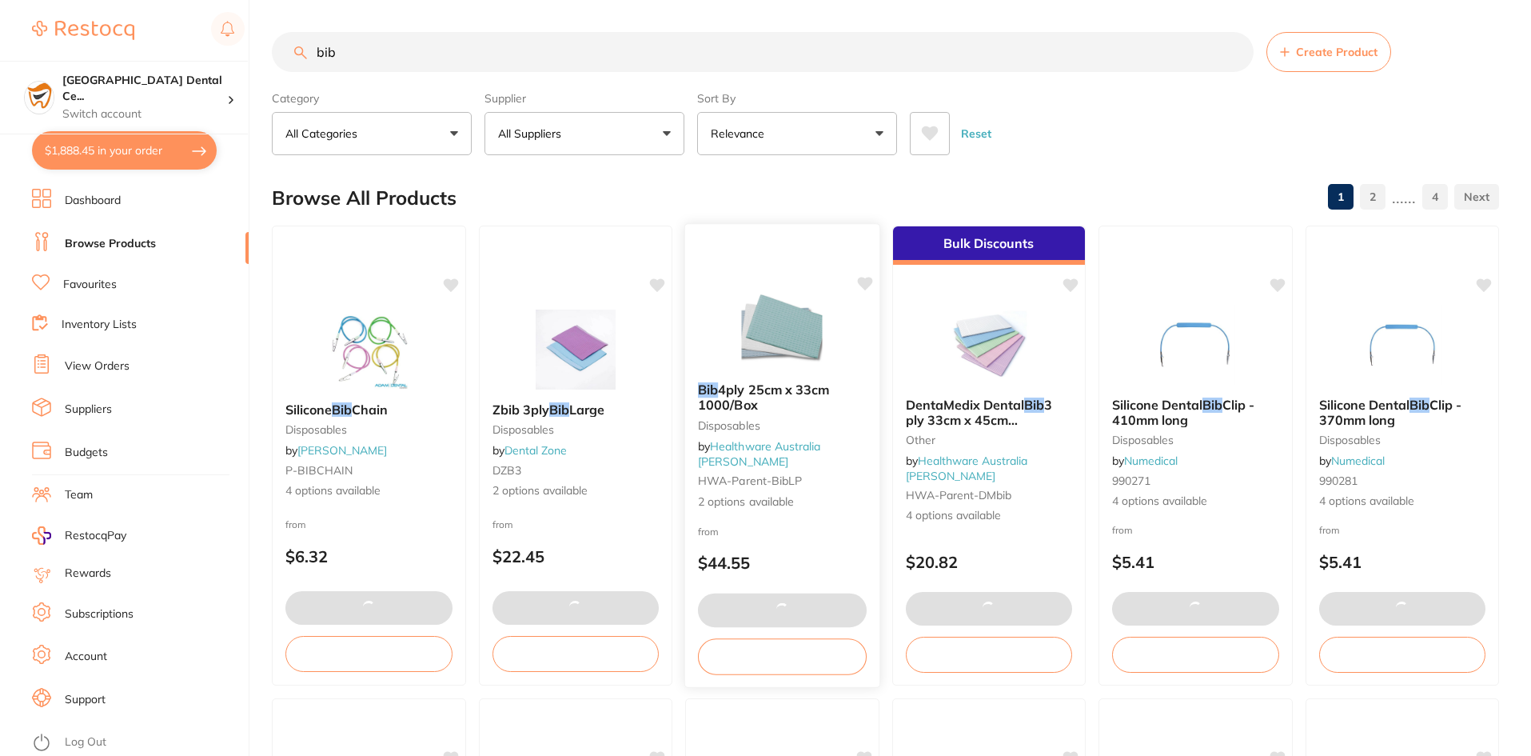
checkbox input "false"
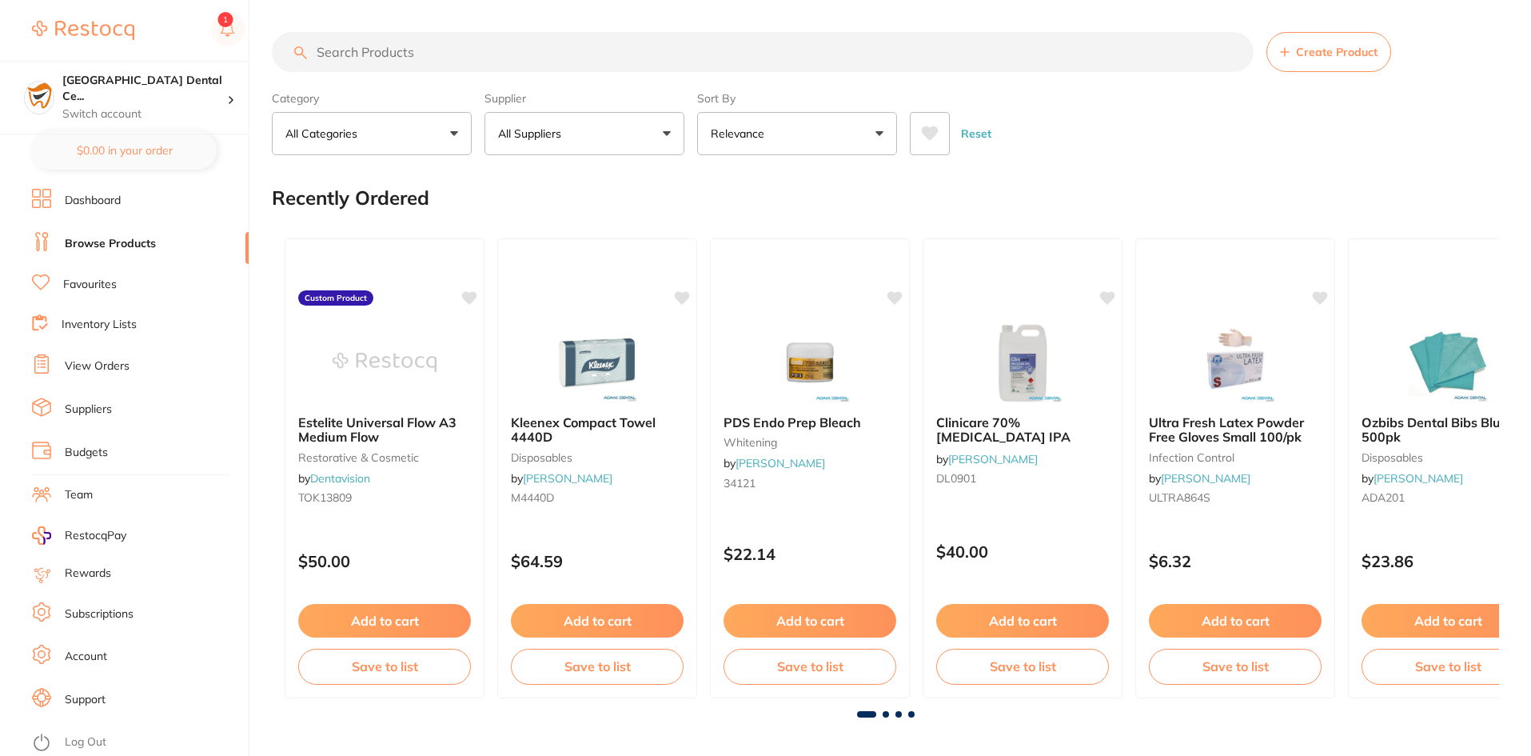
click at [348, 54] on input "search" at bounding box center [763, 52] width 982 height 40
click at [361, 52] on input "search" at bounding box center [763, 52] width 982 height 40
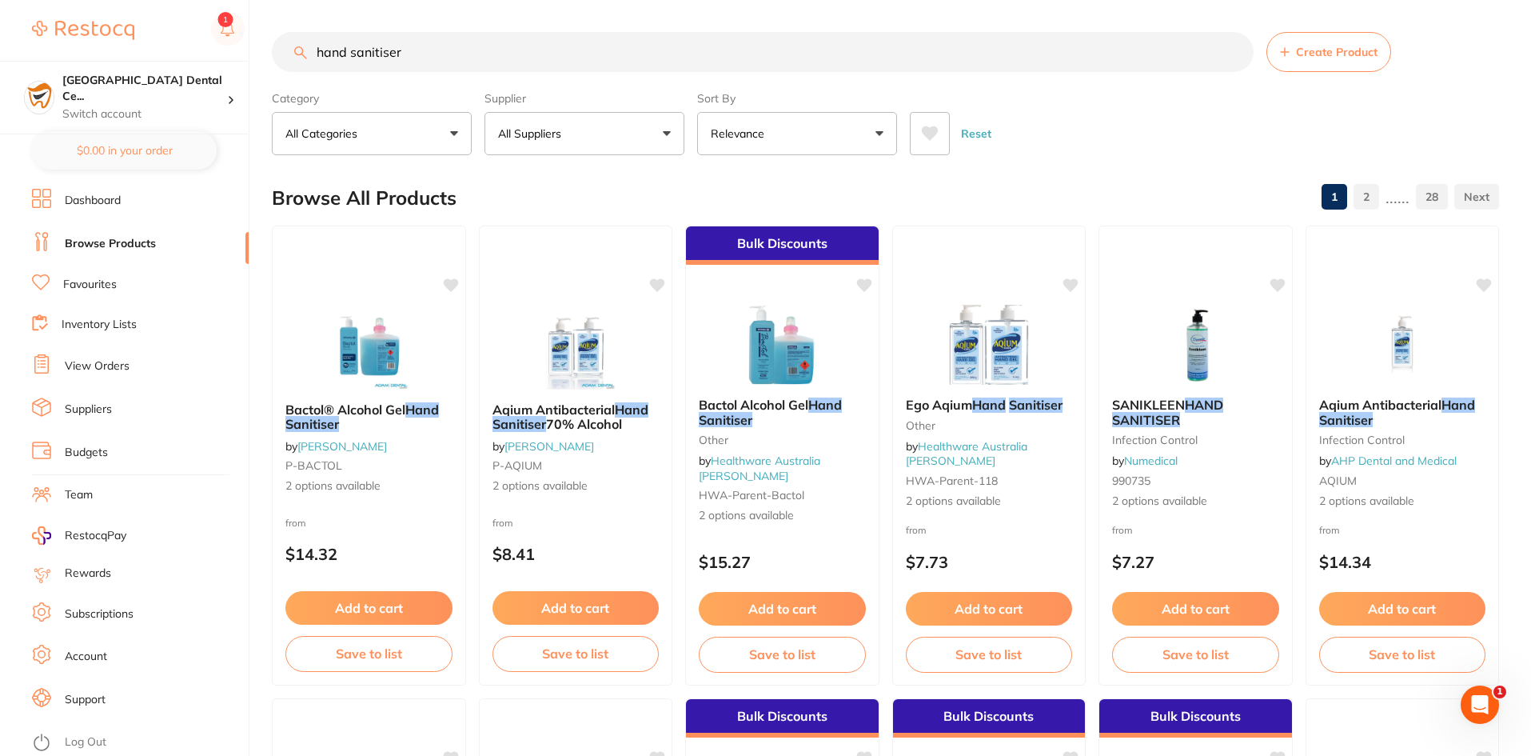
click at [480, 55] on input "hand sanitiser" at bounding box center [763, 52] width 982 height 40
type input "angel blue"
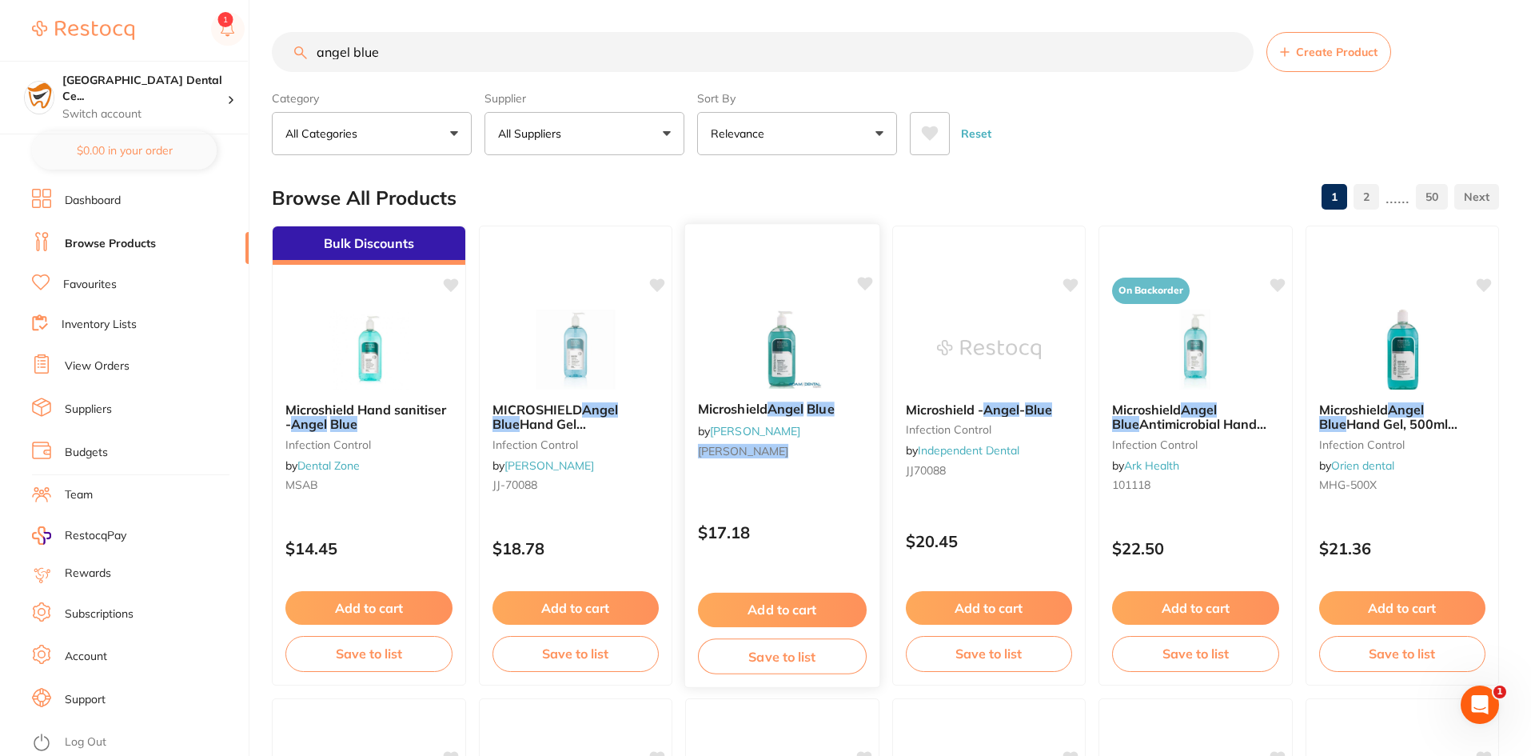
click at [764, 377] on img at bounding box center [782, 348] width 105 height 81
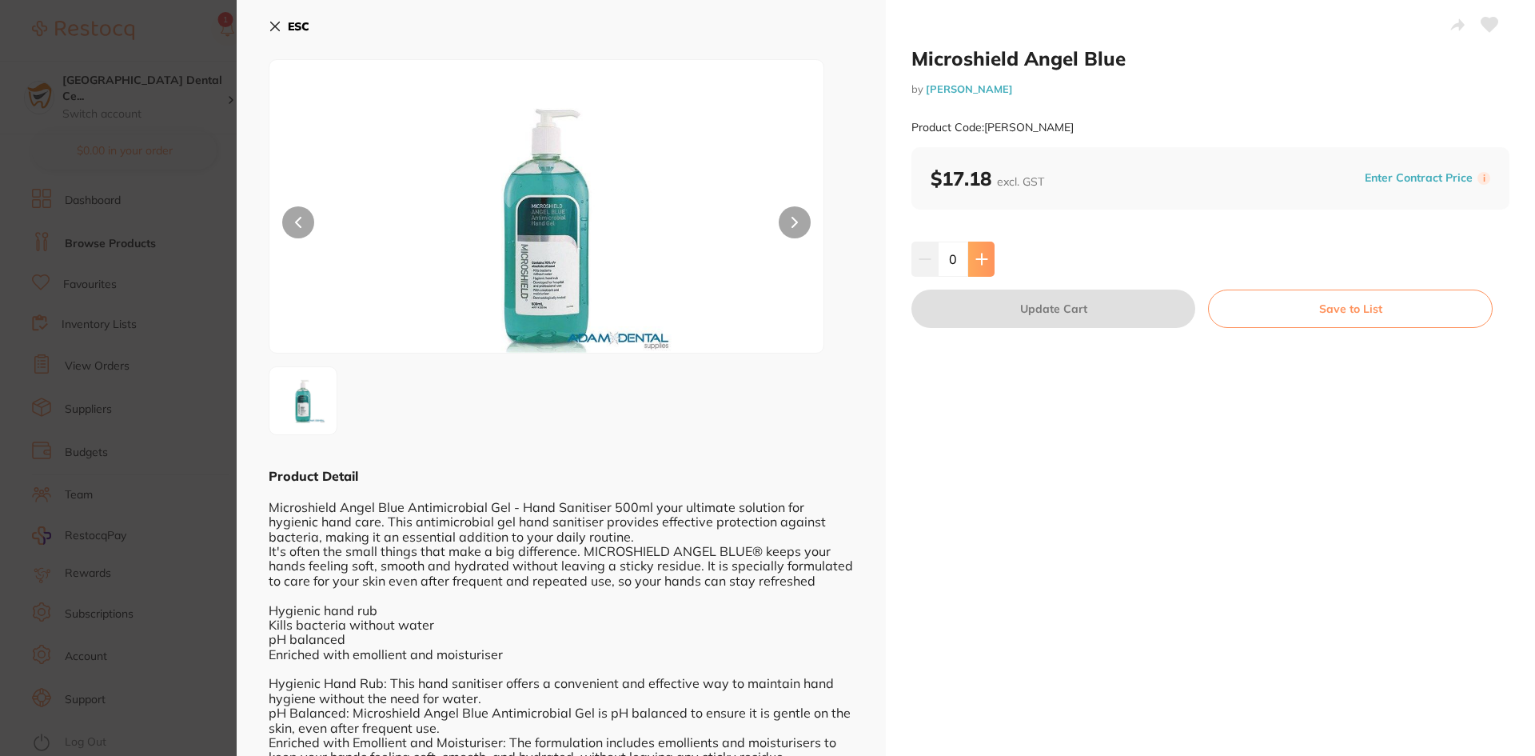
click at [984, 259] on icon at bounding box center [981, 258] width 10 height 10
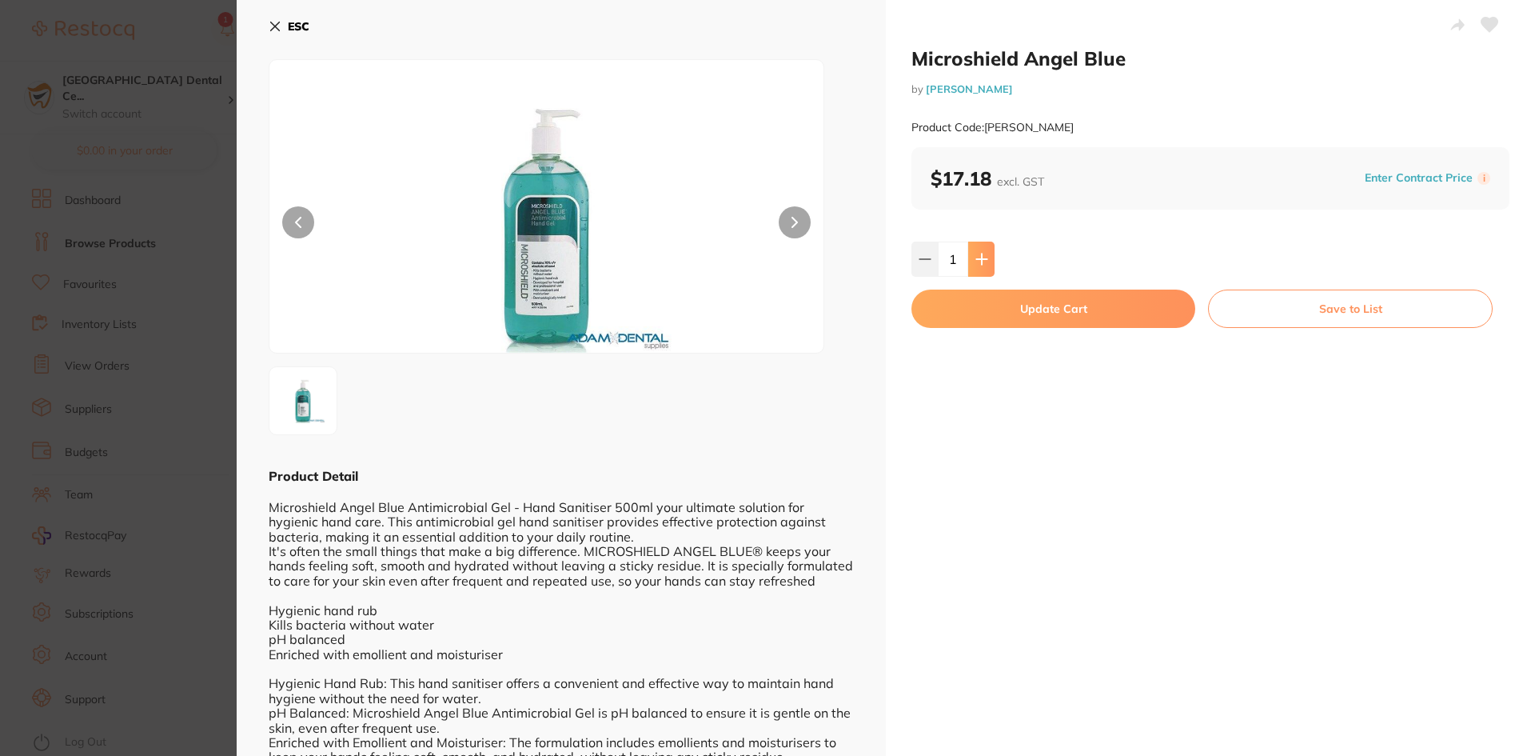
click at [984, 259] on icon at bounding box center [981, 258] width 10 height 10
click at [979, 254] on icon at bounding box center [981, 258] width 10 height 10
type input "5"
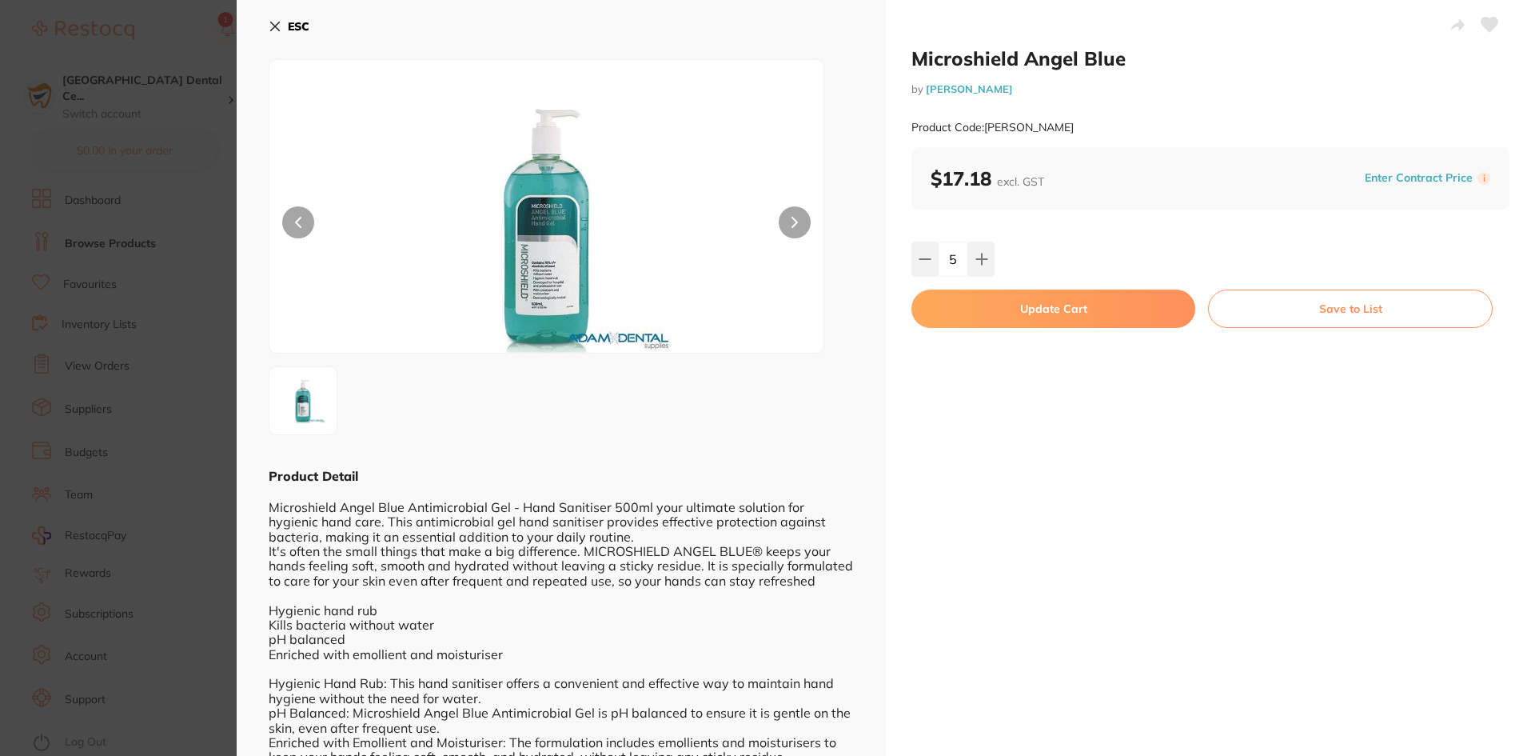
click at [987, 305] on button "Update Cart" at bounding box center [1054, 308] width 284 height 38
checkbox input "false"
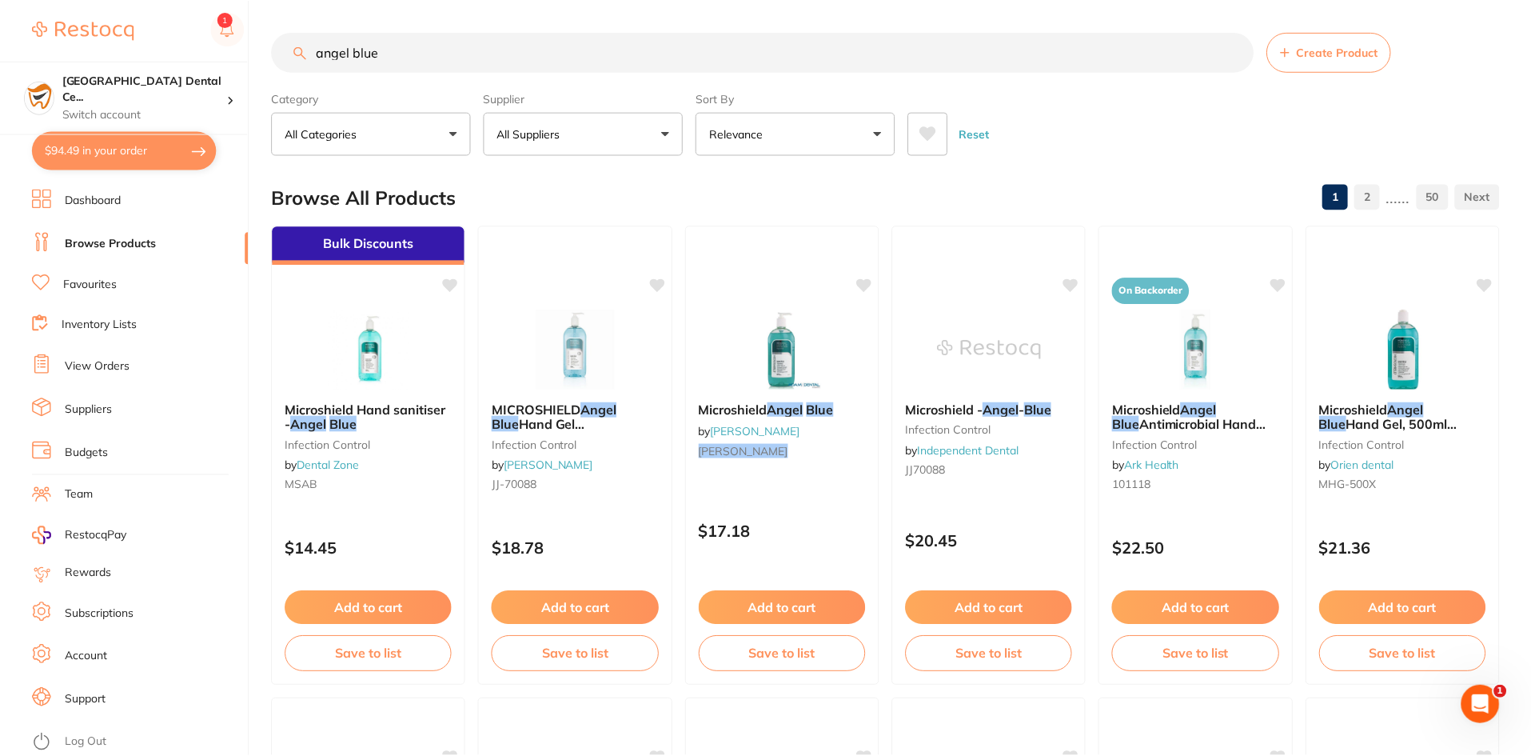
scroll to position [6, 0]
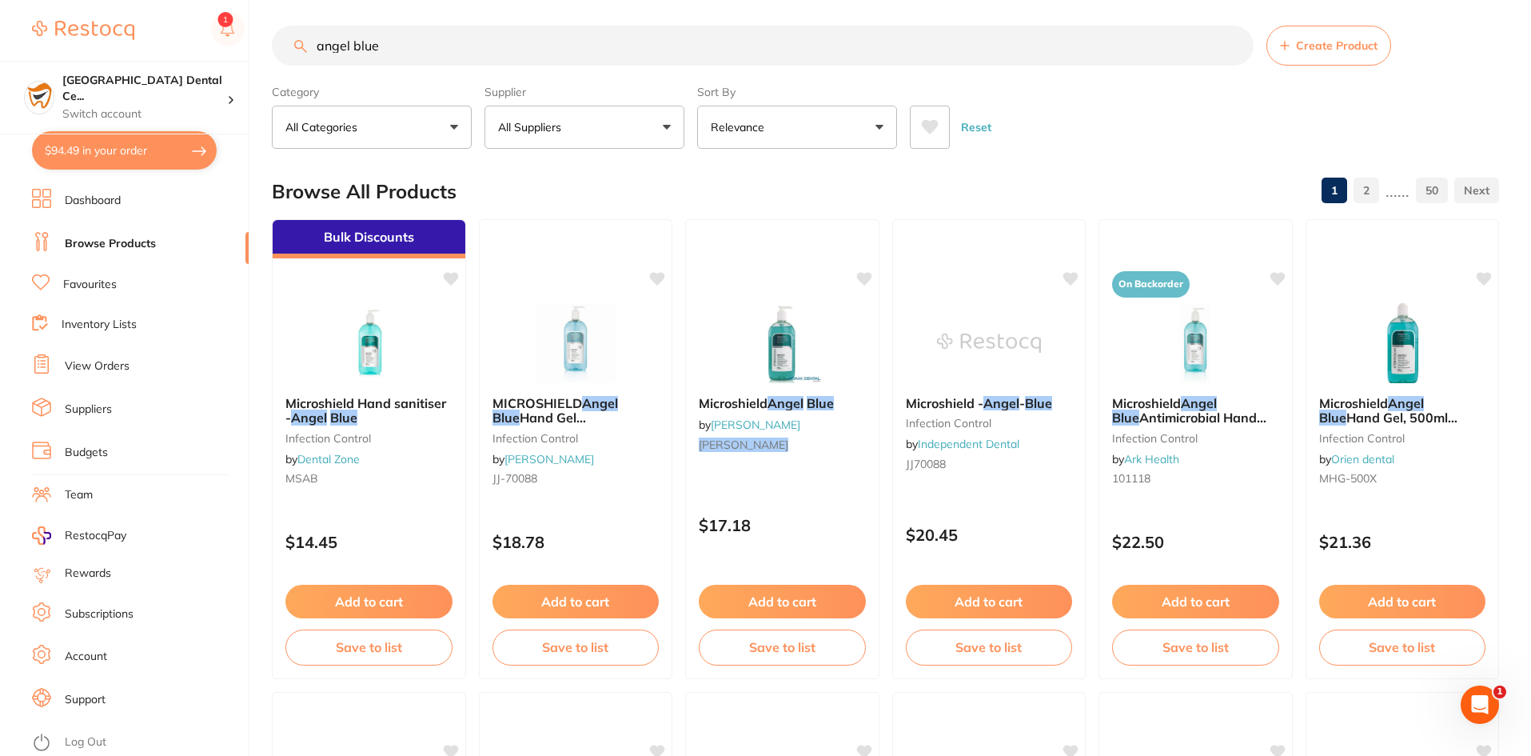
click at [403, 37] on input "angel blue" at bounding box center [763, 46] width 982 height 40
click at [406, 34] on input "angel blue" at bounding box center [763, 46] width 982 height 40
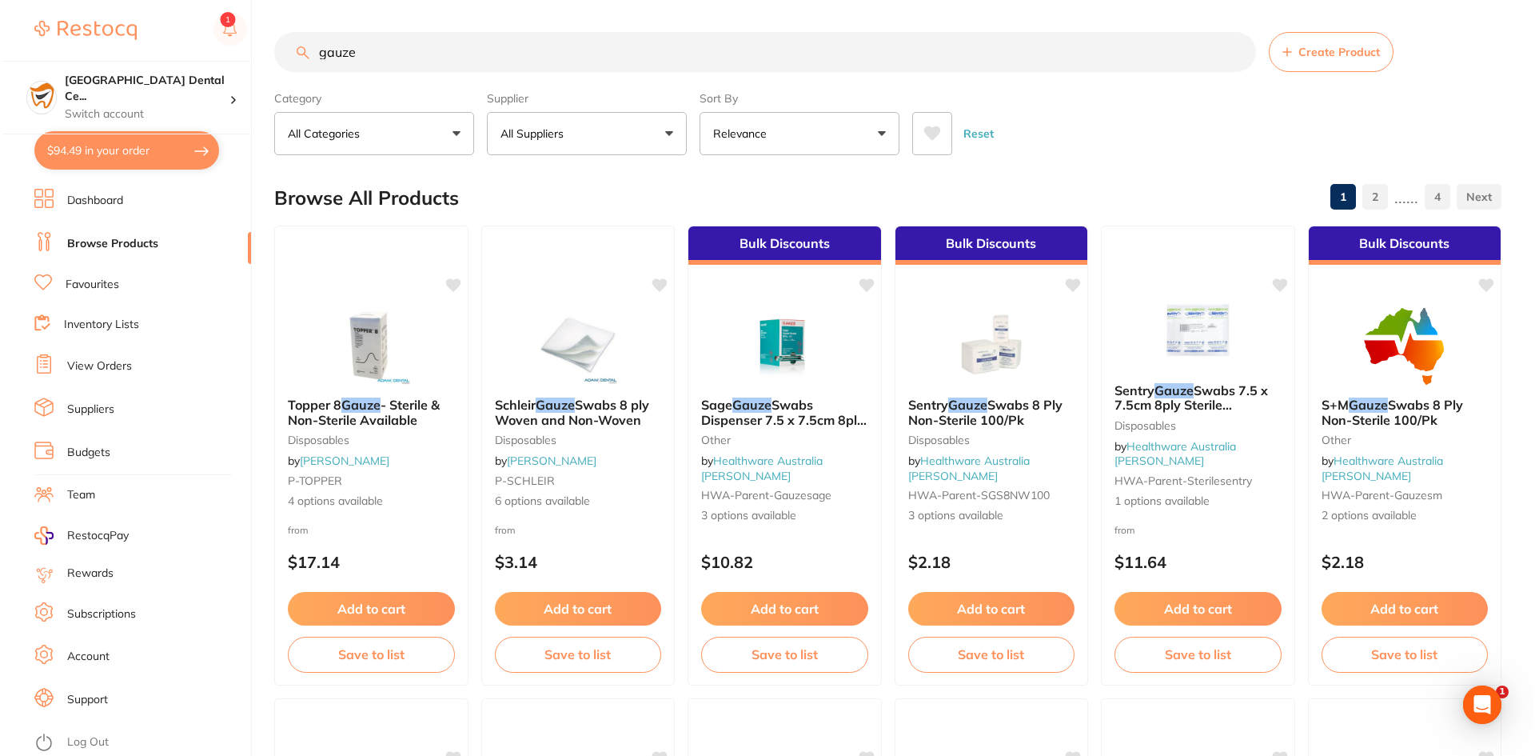
scroll to position [0, 0]
type input "gauze"
click at [565, 412] on span "Swabs 8 ply Woven and Non-Woven" at bounding box center [569, 412] width 156 height 31
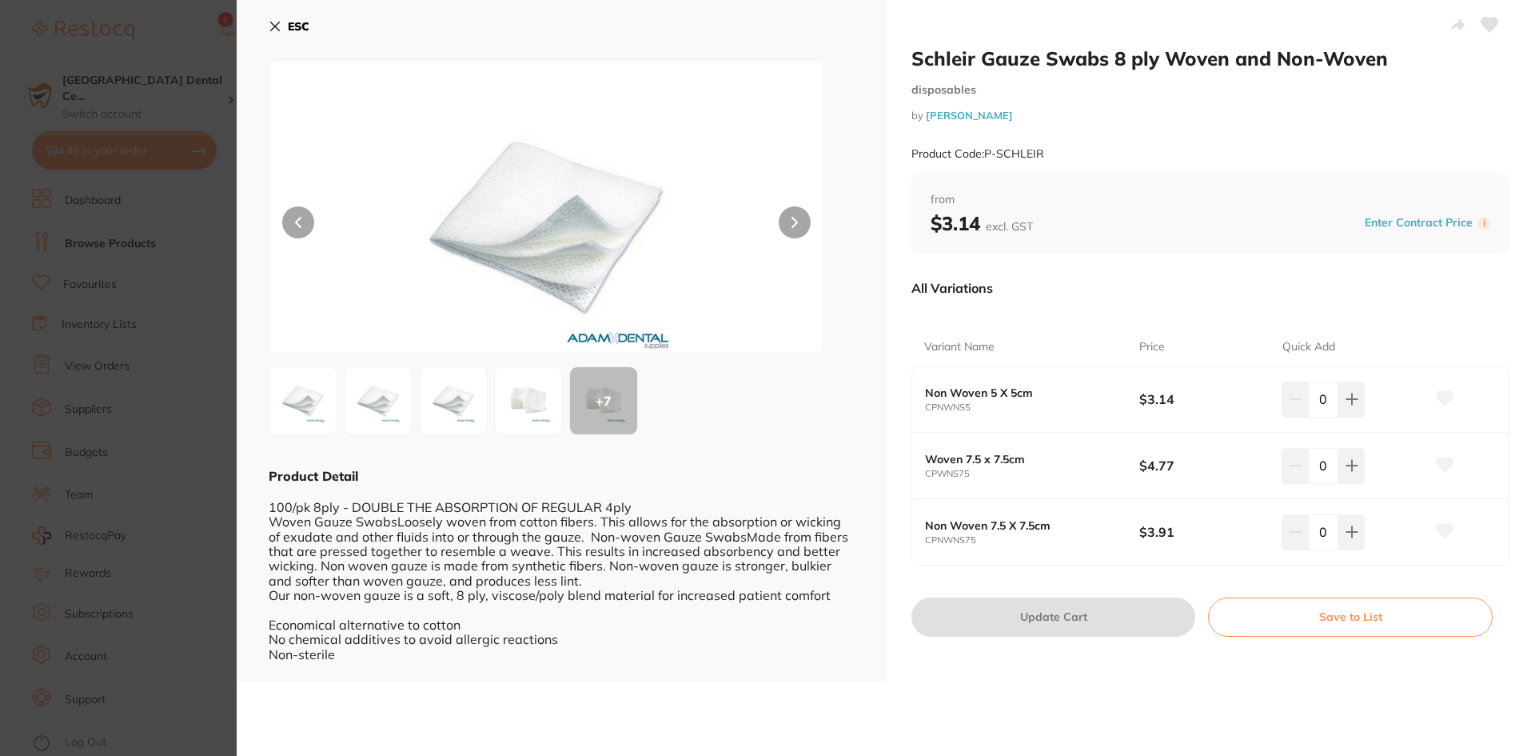
click at [307, 378] on img at bounding box center [303, 401] width 58 height 58
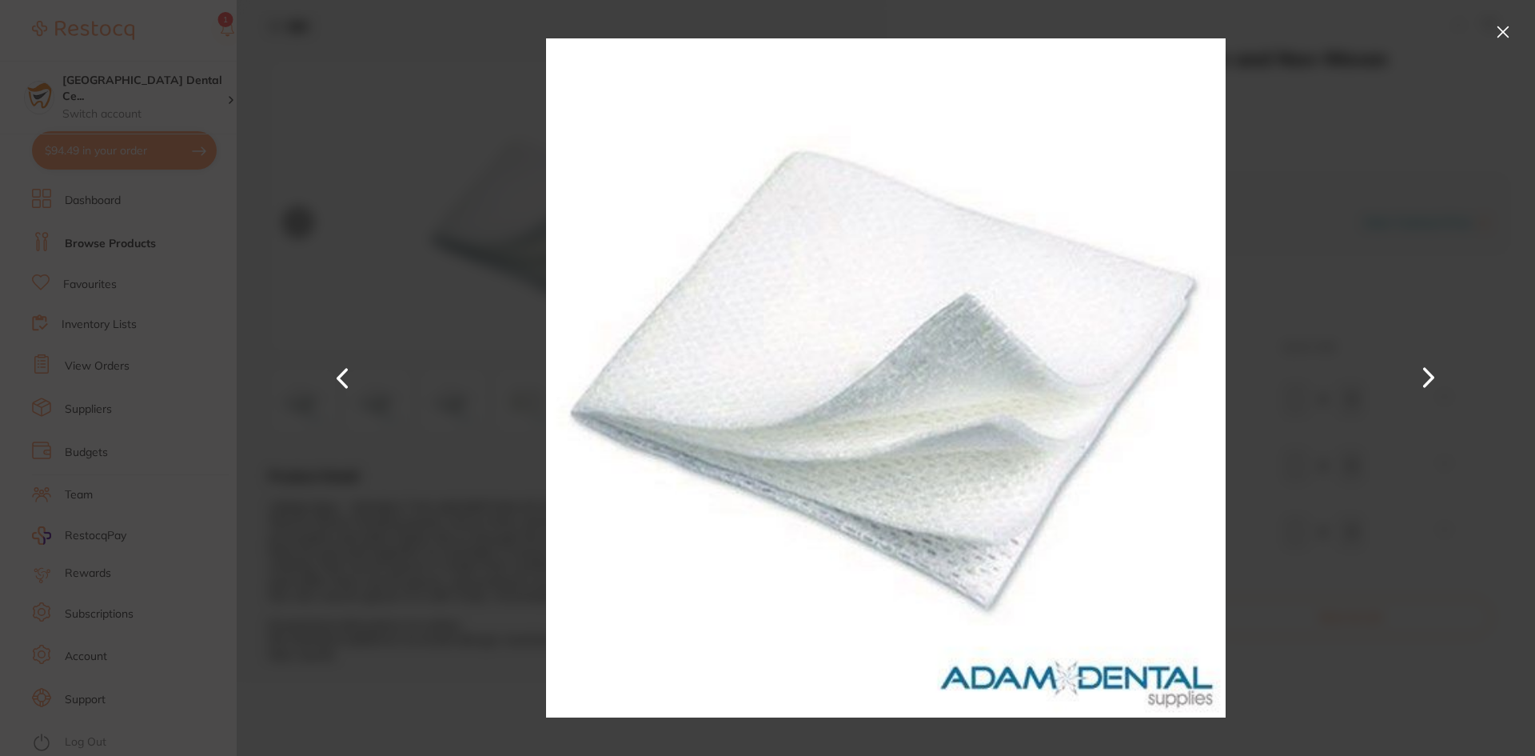
click at [1510, 25] on button at bounding box center [1504, 32] width 26 height 26
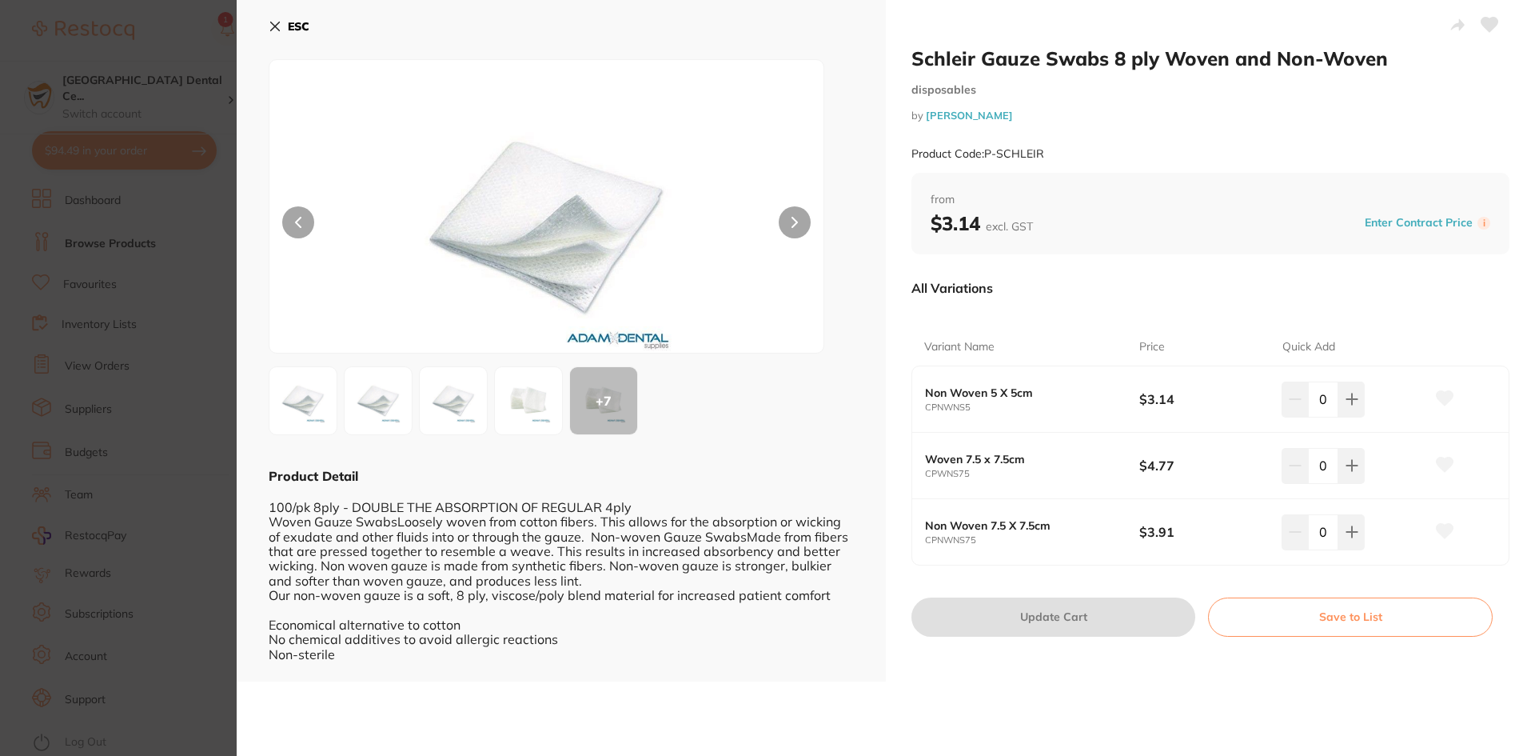
click at [513, 422] on img at bounding box center [529, 401] width 58 height 58
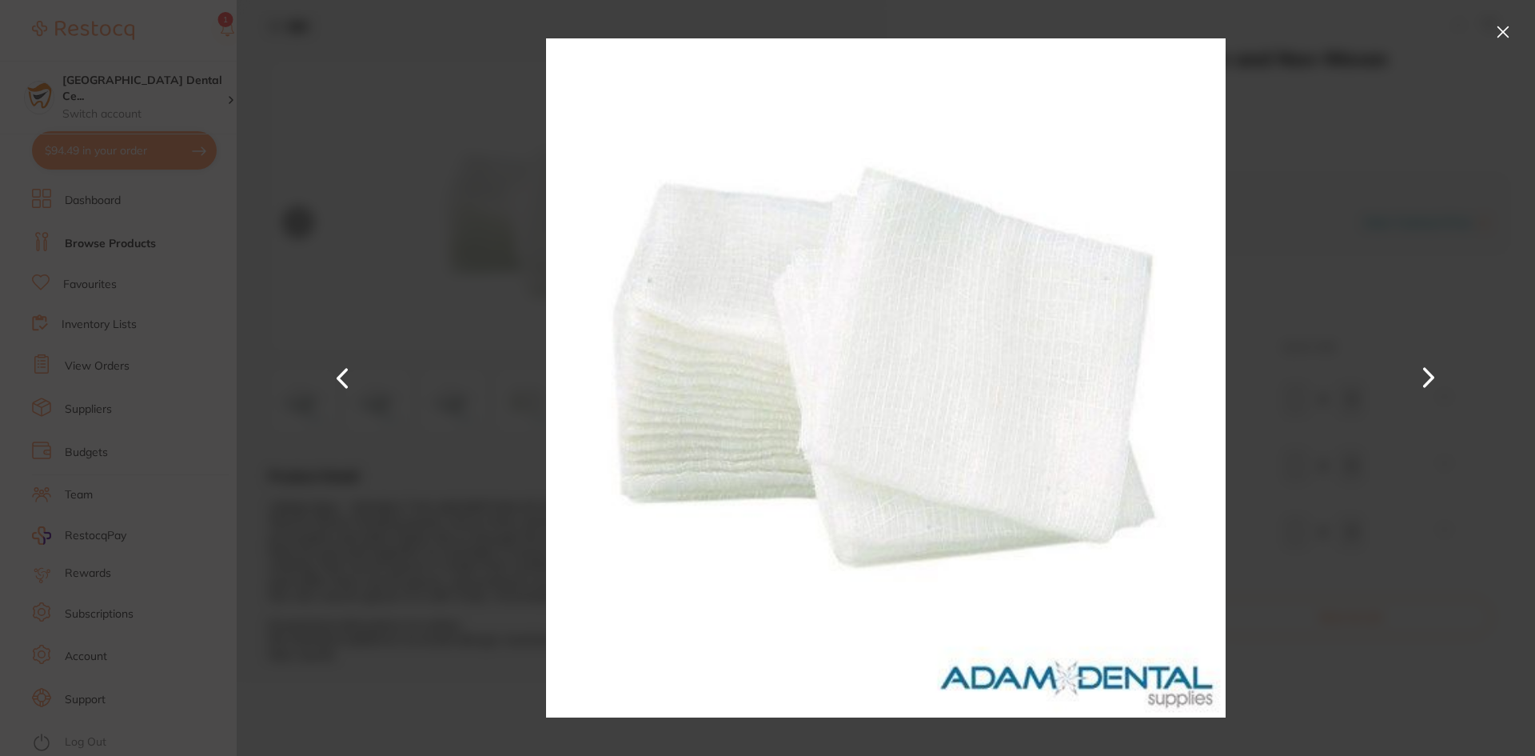
click at [1367, 377] on div at bounding box center [886, 378] width 1299 height 756
click at [1395, 365] on div at bounding box center [886, 378] width 1299 height 756
click at [1494, 36] on button at bounding box center [1504, 32] width 26 height 26
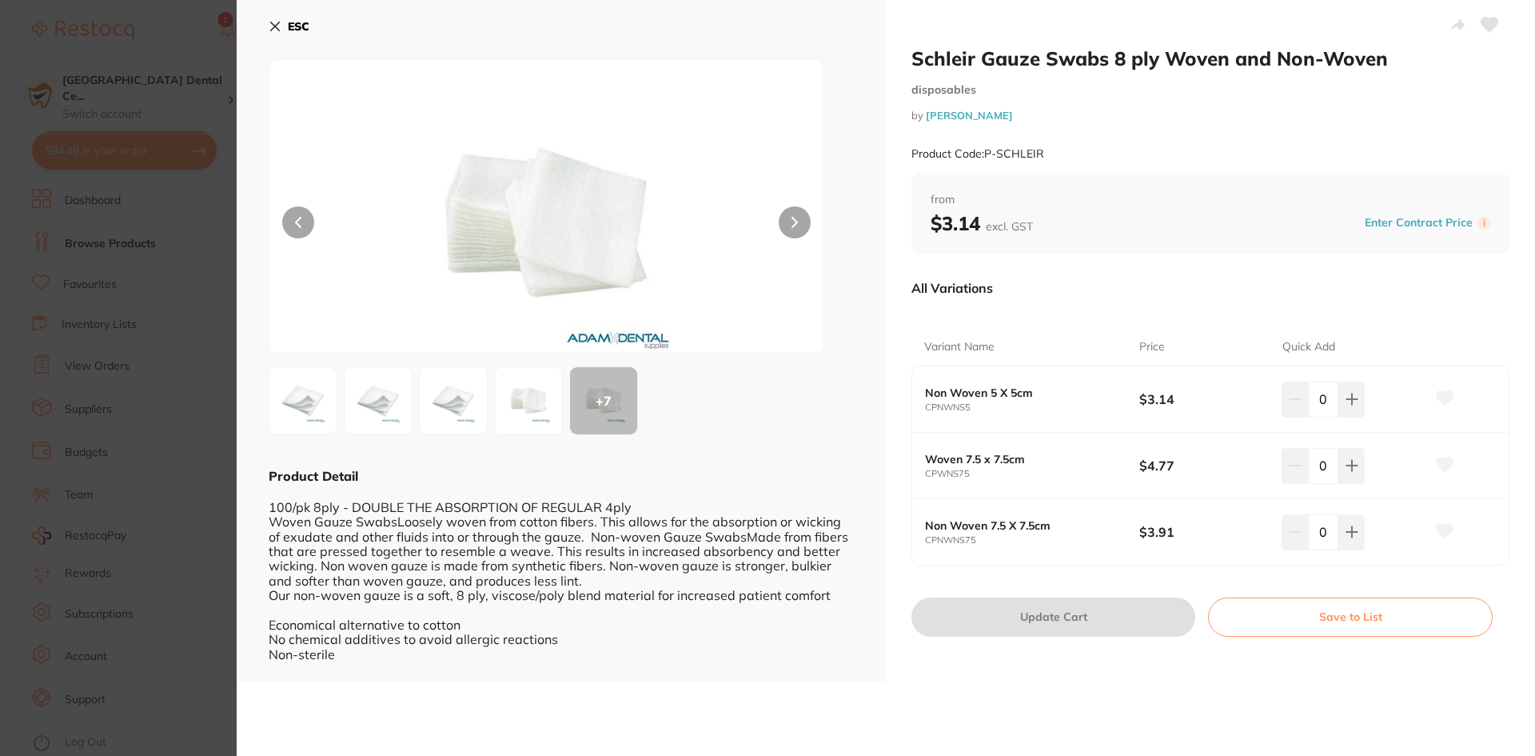
click at [1365, 531] on div "0" at bounding box center [1353, 531] width 143 height 35
click at [1363, 536] on div "0" at bounding box center [1353, 531] width 143 height 35
click at [1353, 539] on button at bounding box center [1352, 531] width 26 height 35
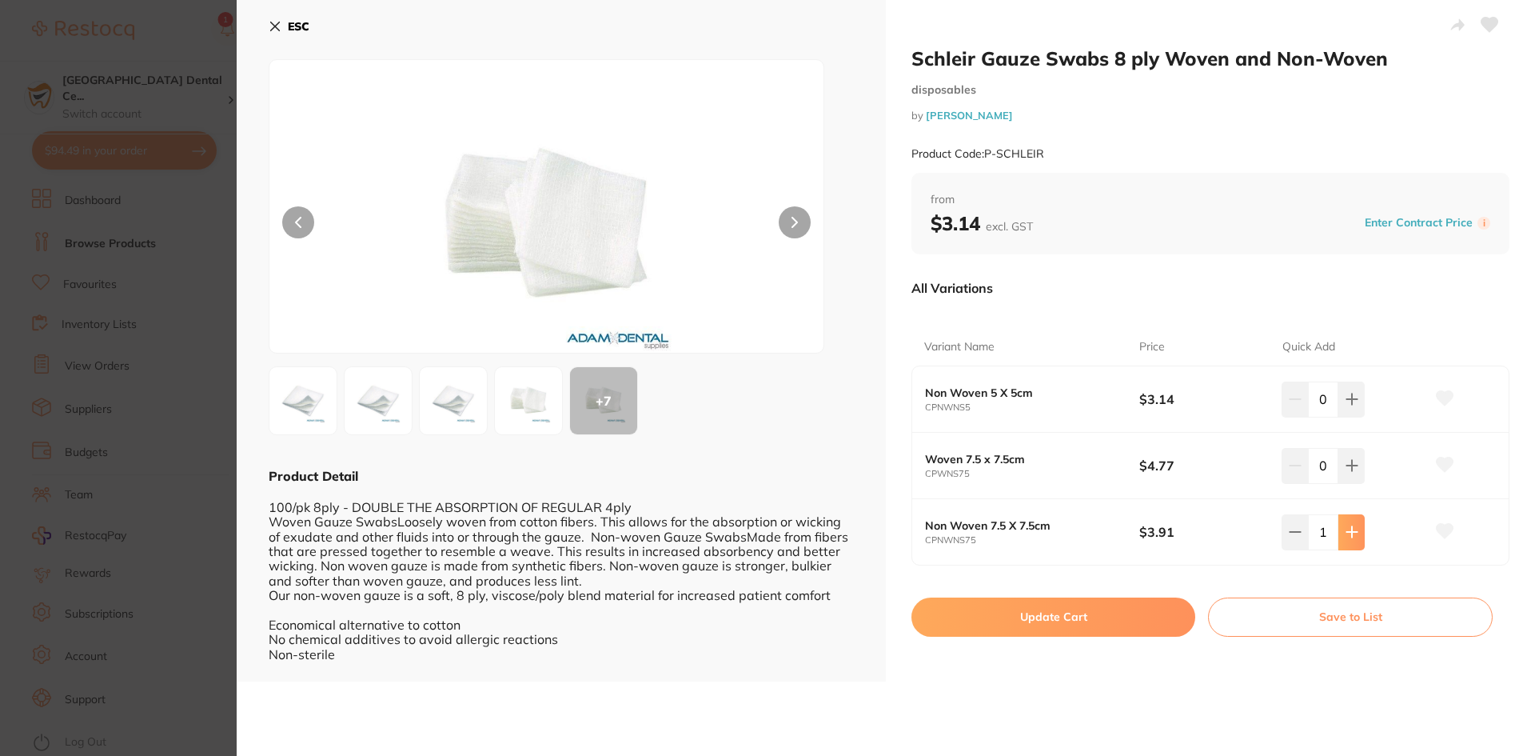
click at [1353, 539] on button at bounding box center [1352, 531] width 26 height 35
click at [1348, 536] on icon at bounding box center [1352, 532] width 10 height 10
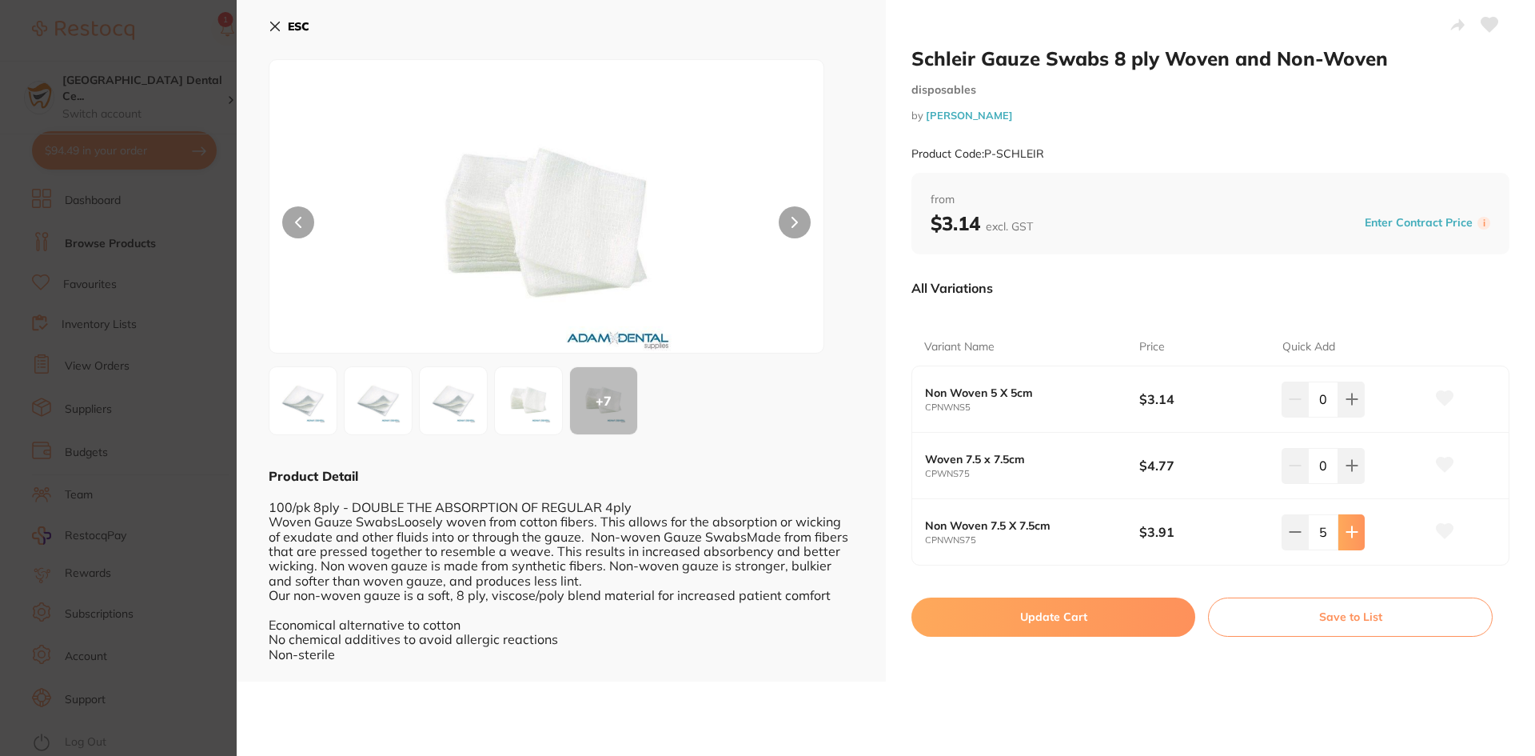
type input "6"
click at [1097, 621] on button "Update Cart" at bounding box center [1054, 616] width 284 height 38
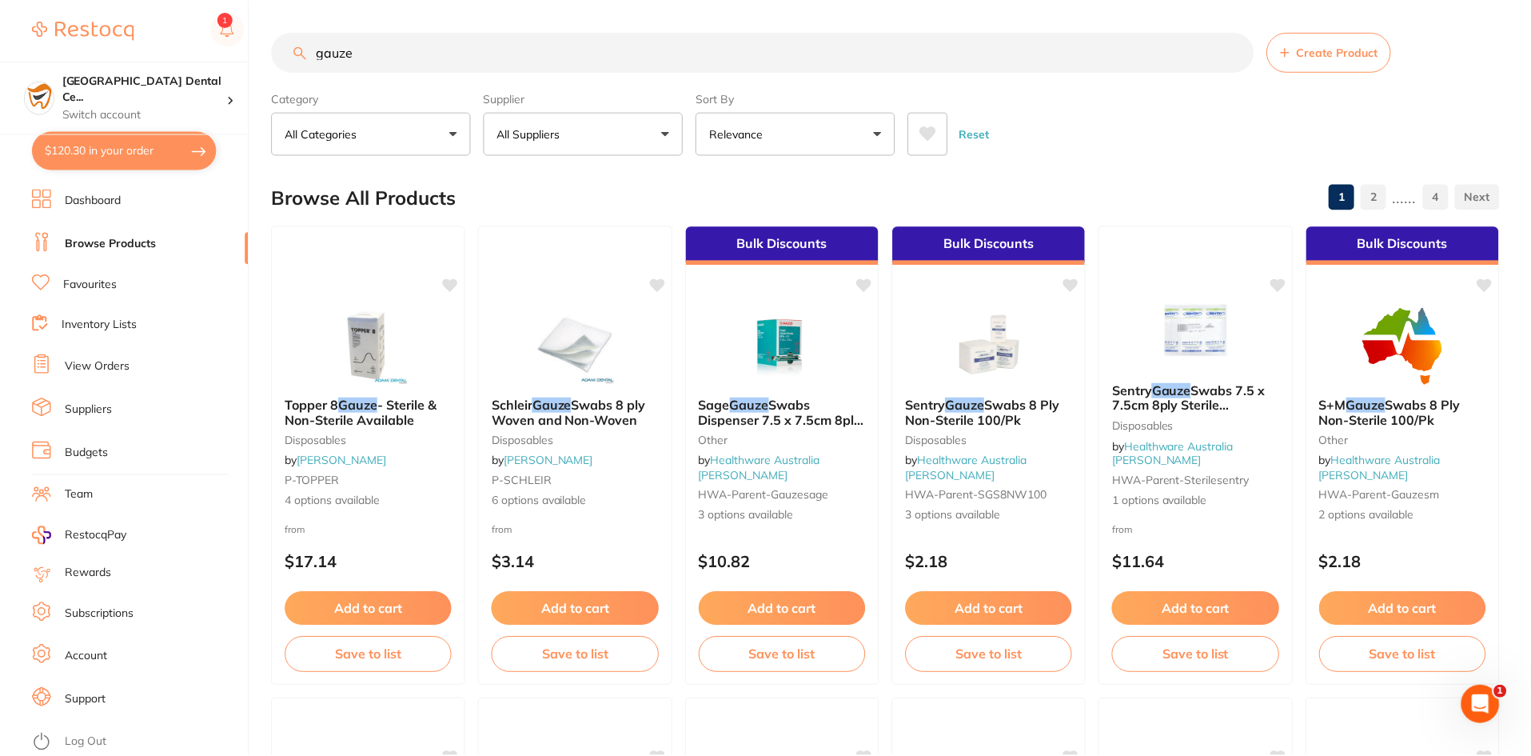
scroll to position [6, 0]
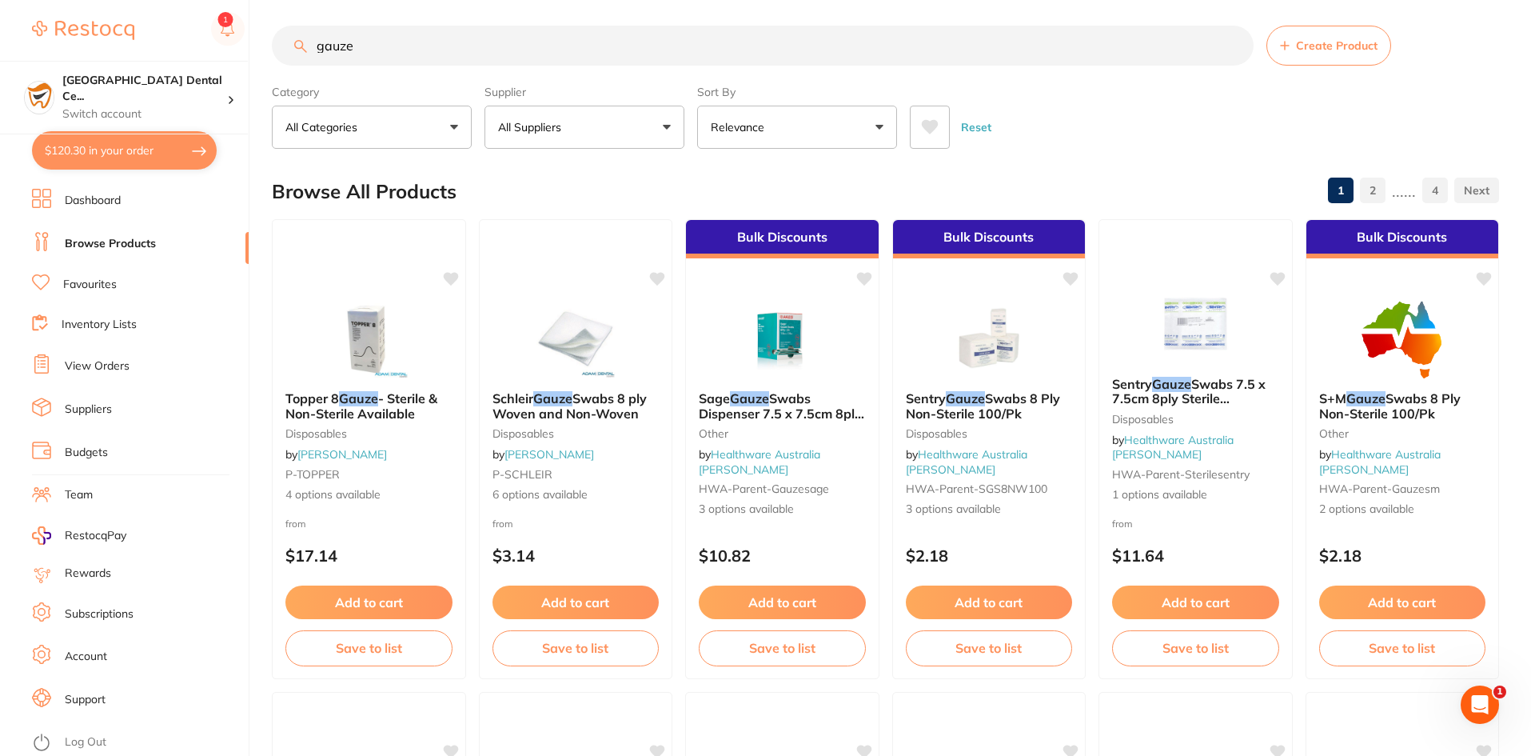
click at [397, 58] on input "gauze" at bounding box center [763, 46] width 982 height 40
click at [84, 363] on link "View Orders" at bounding box center [97, 366] width 65 height 16
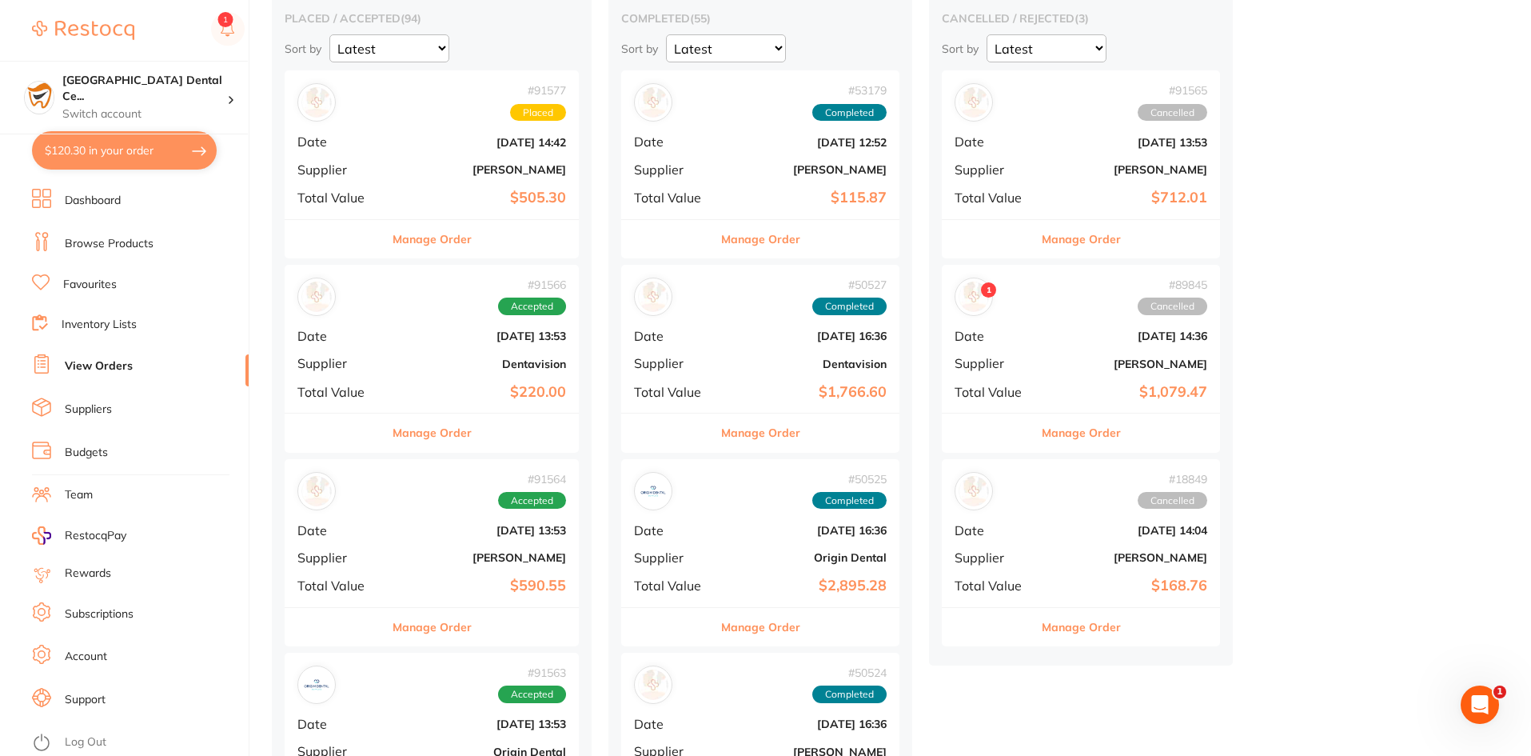
scroll to position [160, 0]
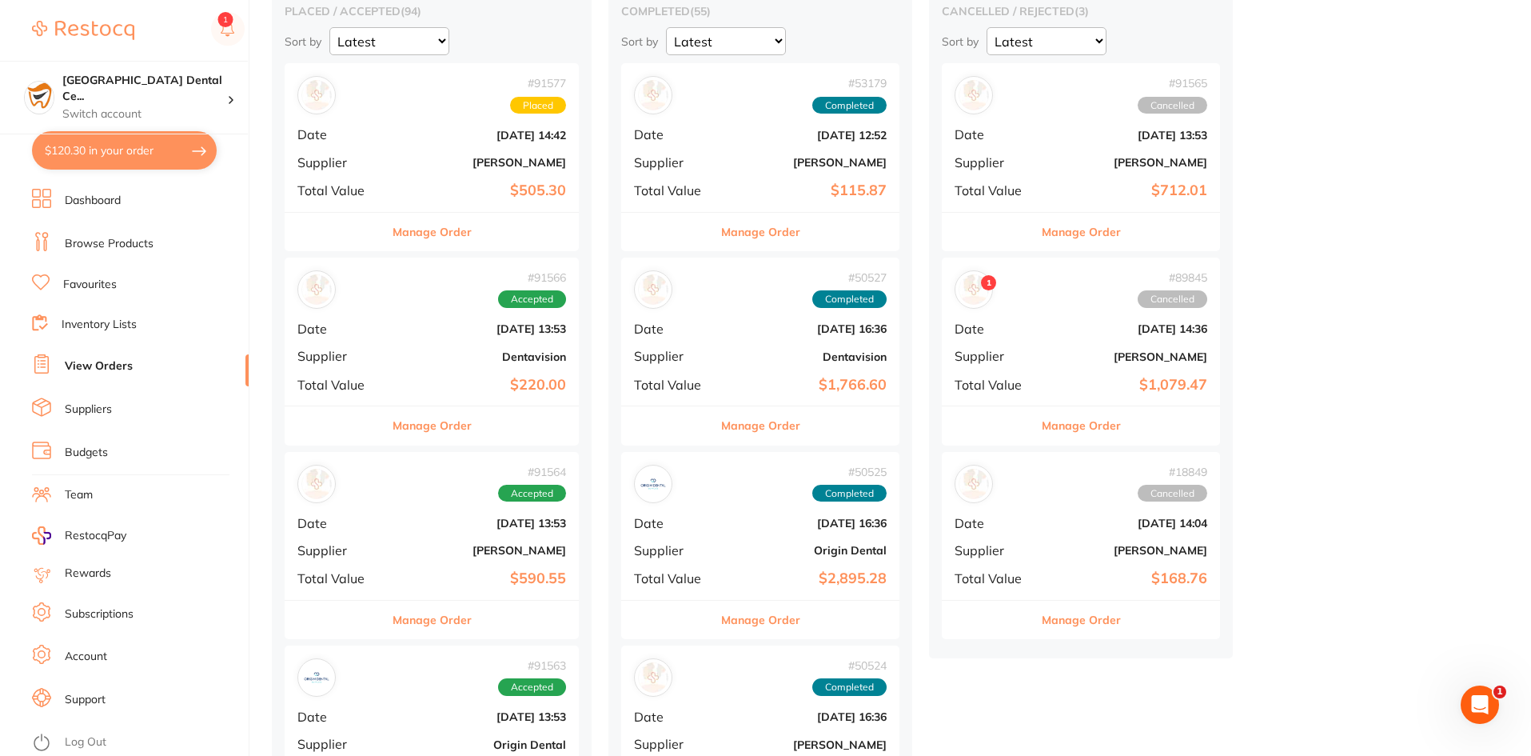
click at [423, 628] on button "Manage Order" at bounding box center [432, 620] width 79 height 38
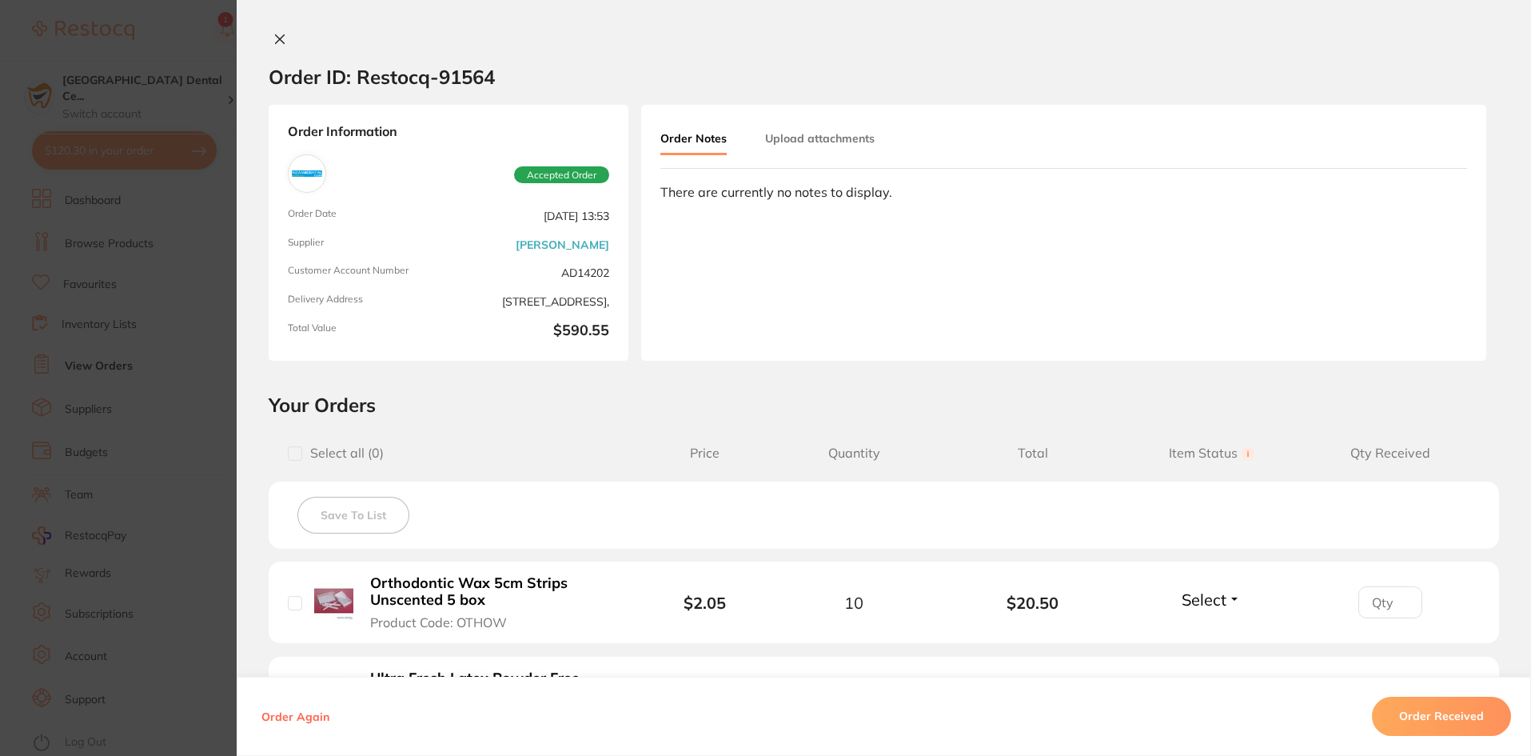
scroll to position [400, 0]
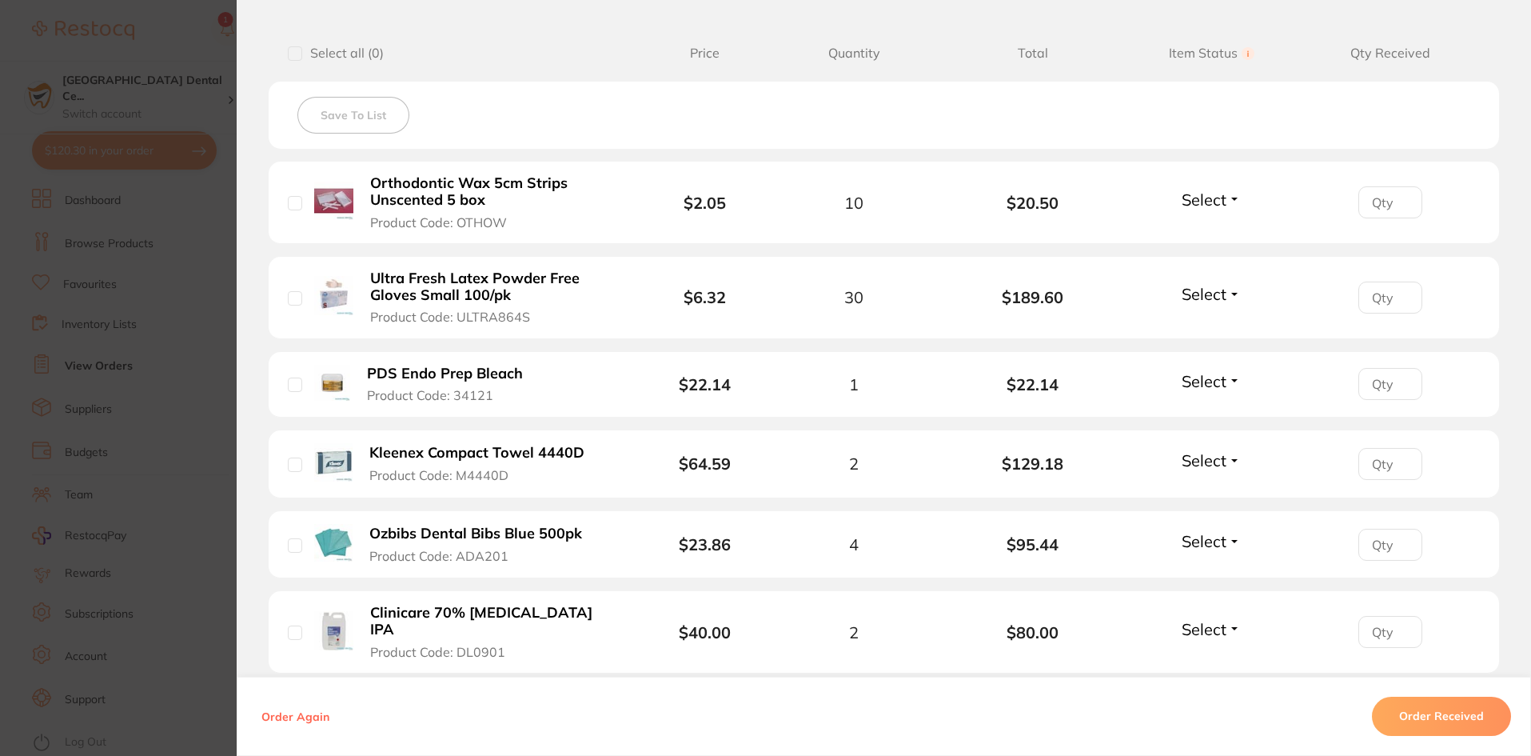
click at [146, 492] on section "Order ID: Restocq- 91564 Order Information Accepted Order Order Date Aug 27 202…" at bounding box center [765, 378] width 1531 height 756
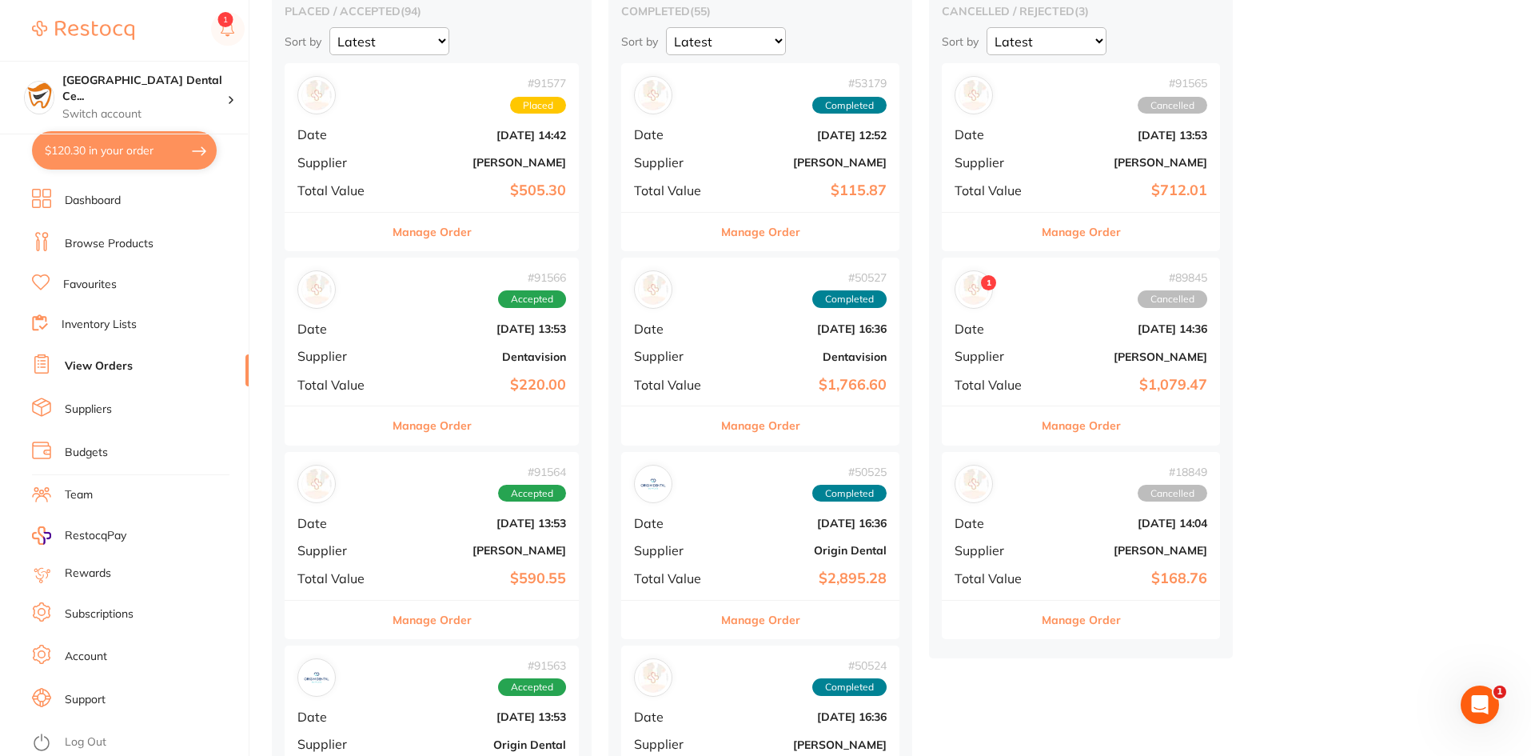
click at [166, 139] on button "$120.30 in your order" at bounding box center [124, 150] width 185 height 38
checkbox input "true"
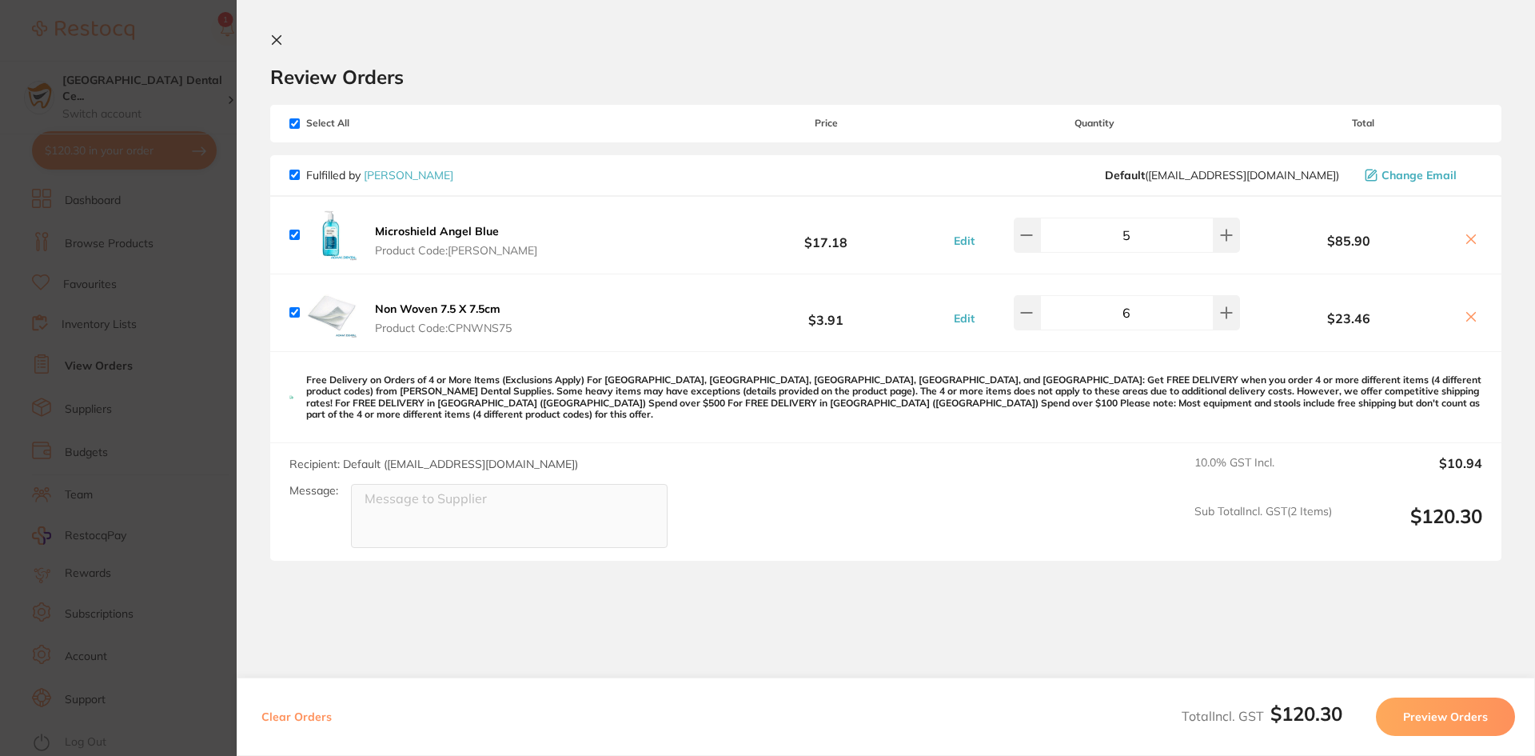
click at [70, 366] on section "Update RRP Set your pre negotiated price for this item. Item Agreed RRP (excl. …" at bounding box center [767, 378] width 1535 height 756
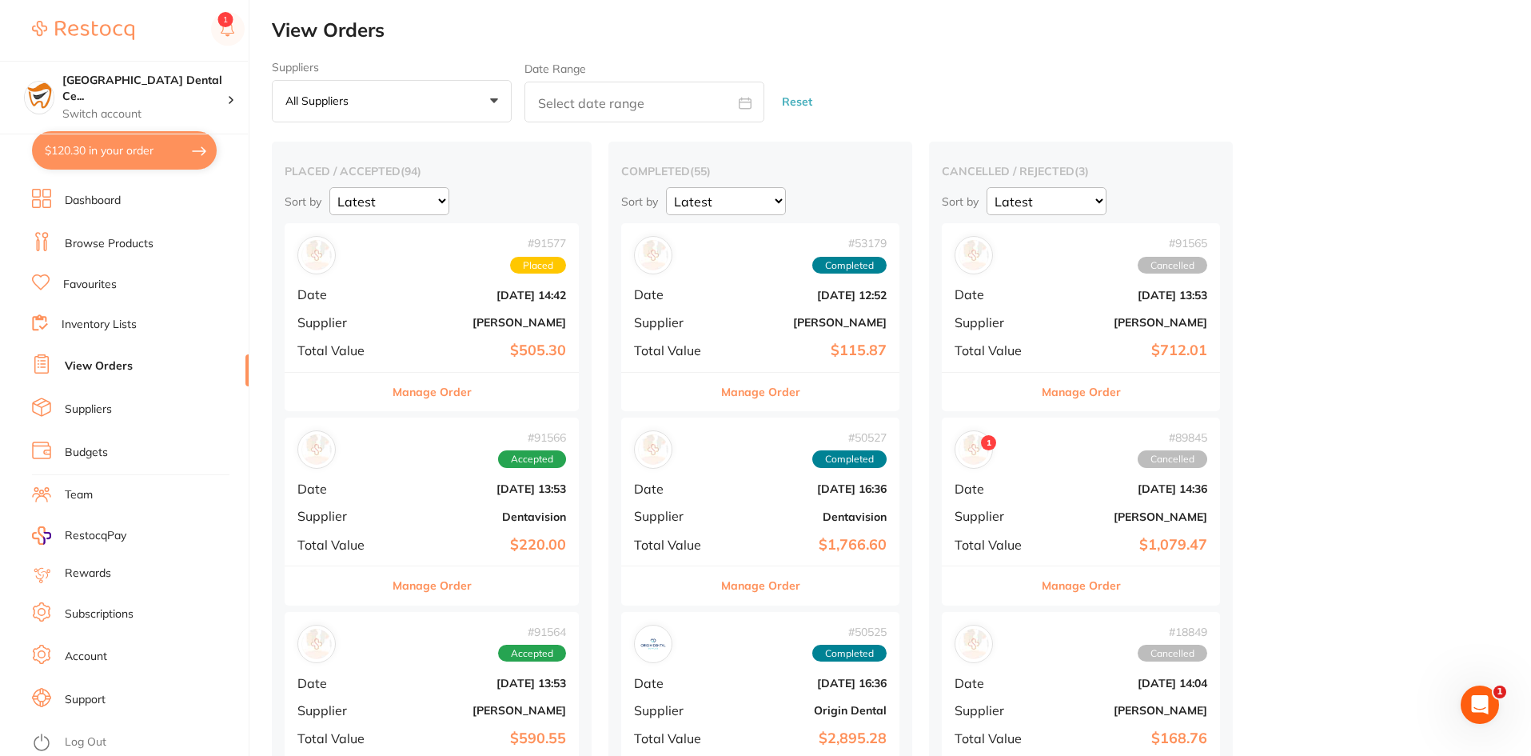
click at [79, 242] on link "Browse Products" at bounding box center [109, 244] width 89 height 16
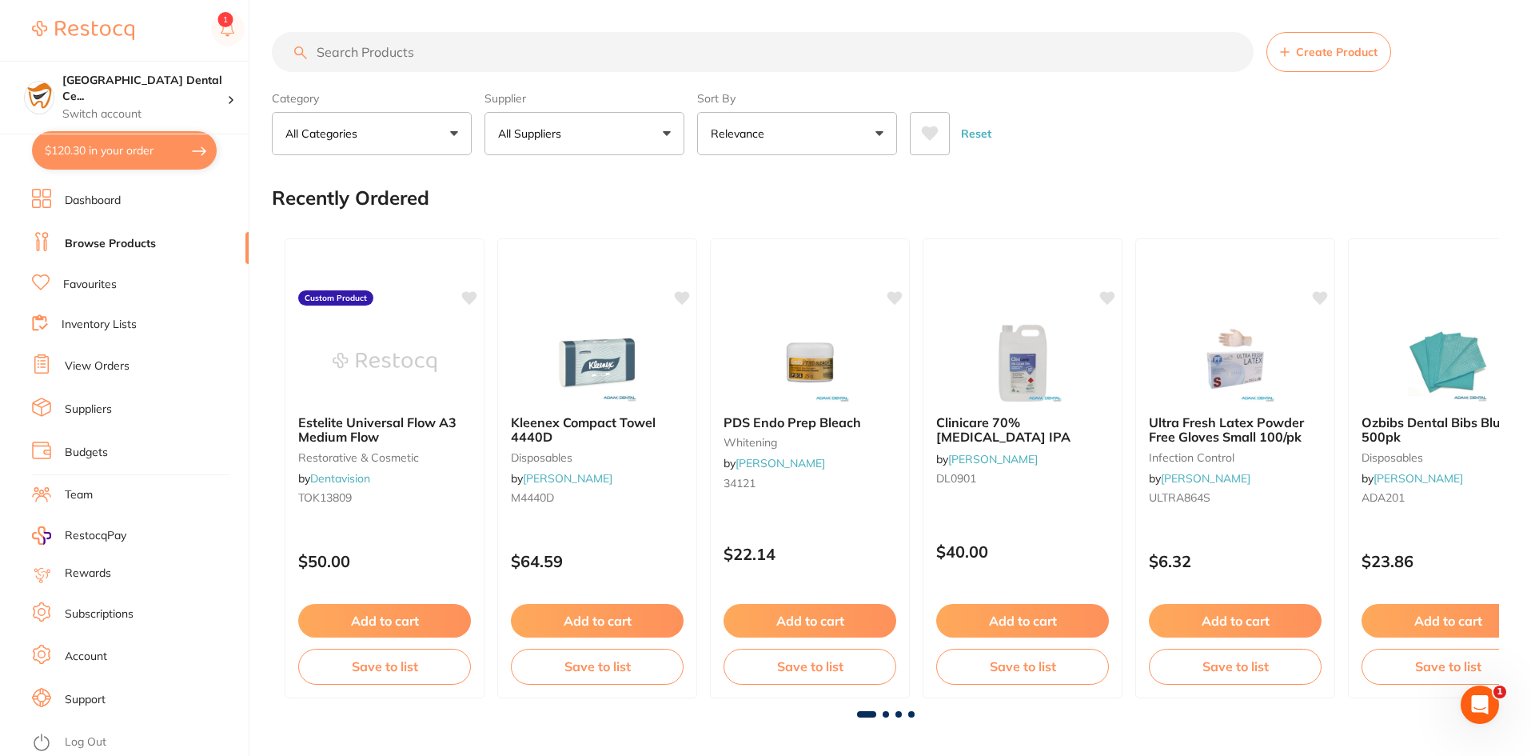
click at [349, 67] on input "search" at bounding box center [763, 52] width 982 height 40
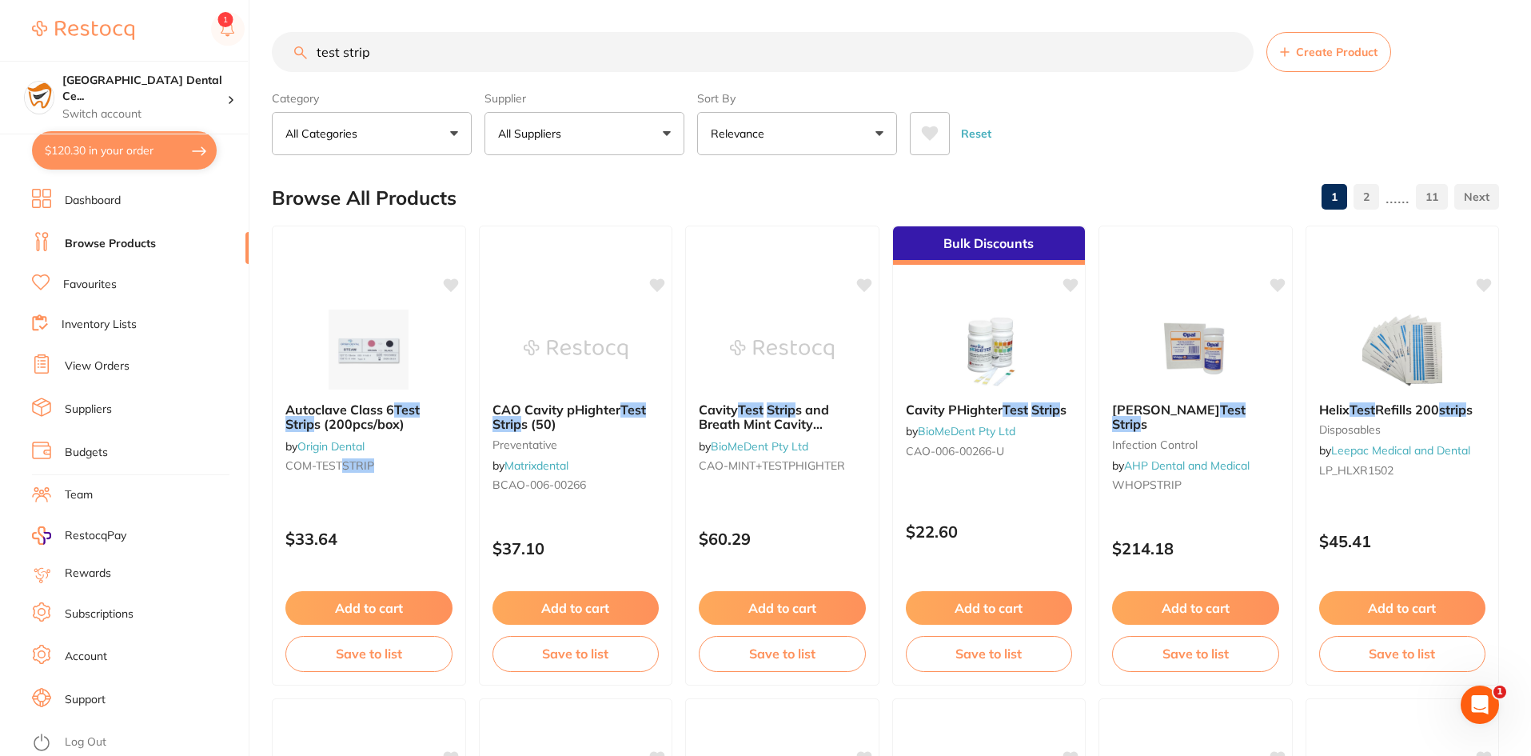
type input "test strip"
click at [557, 125] on button "All Suppliers" at bounding box center [585, 133] width 200 height 43
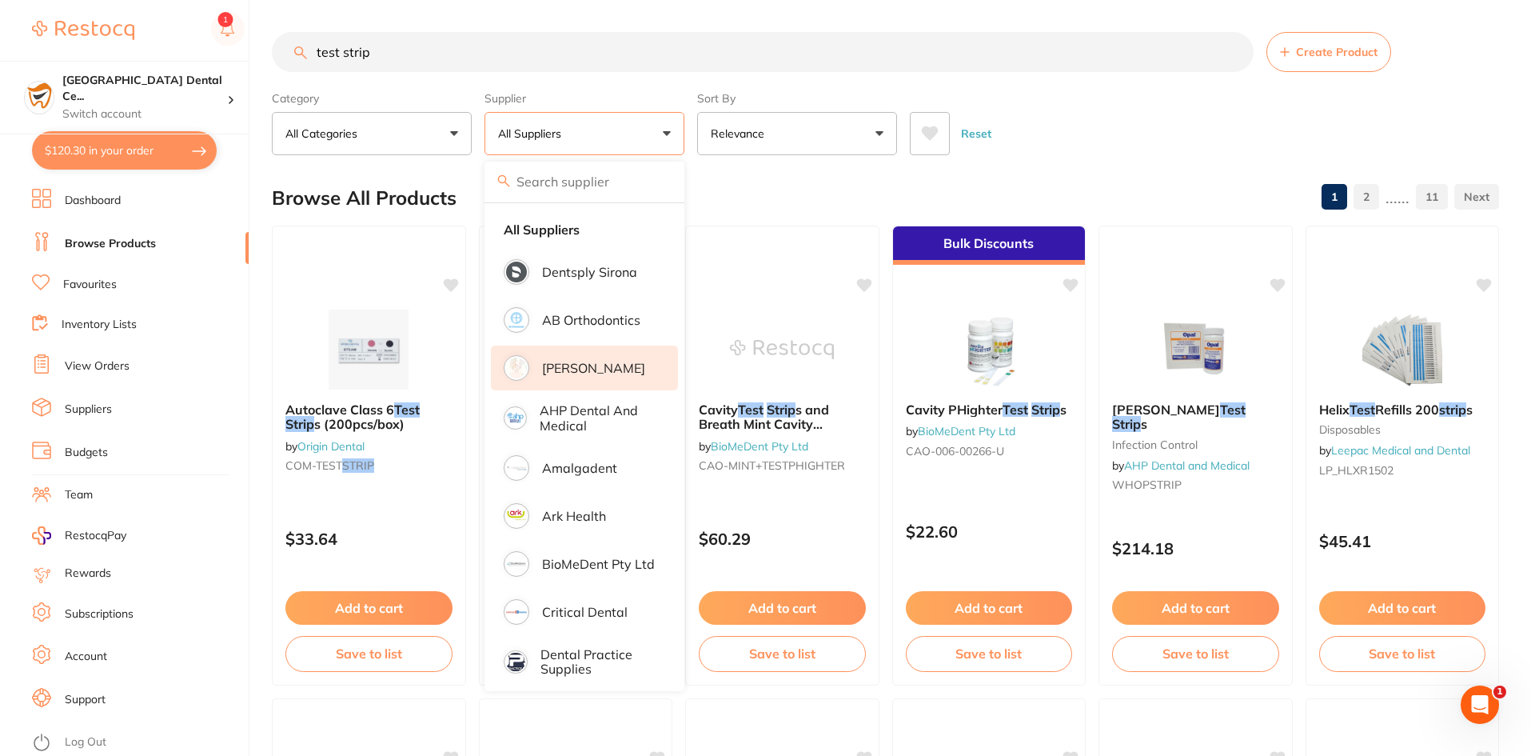
click at [591, 357] on li "[PERSON_NAME]" at bounding box center [584, 367] width 187 height 45
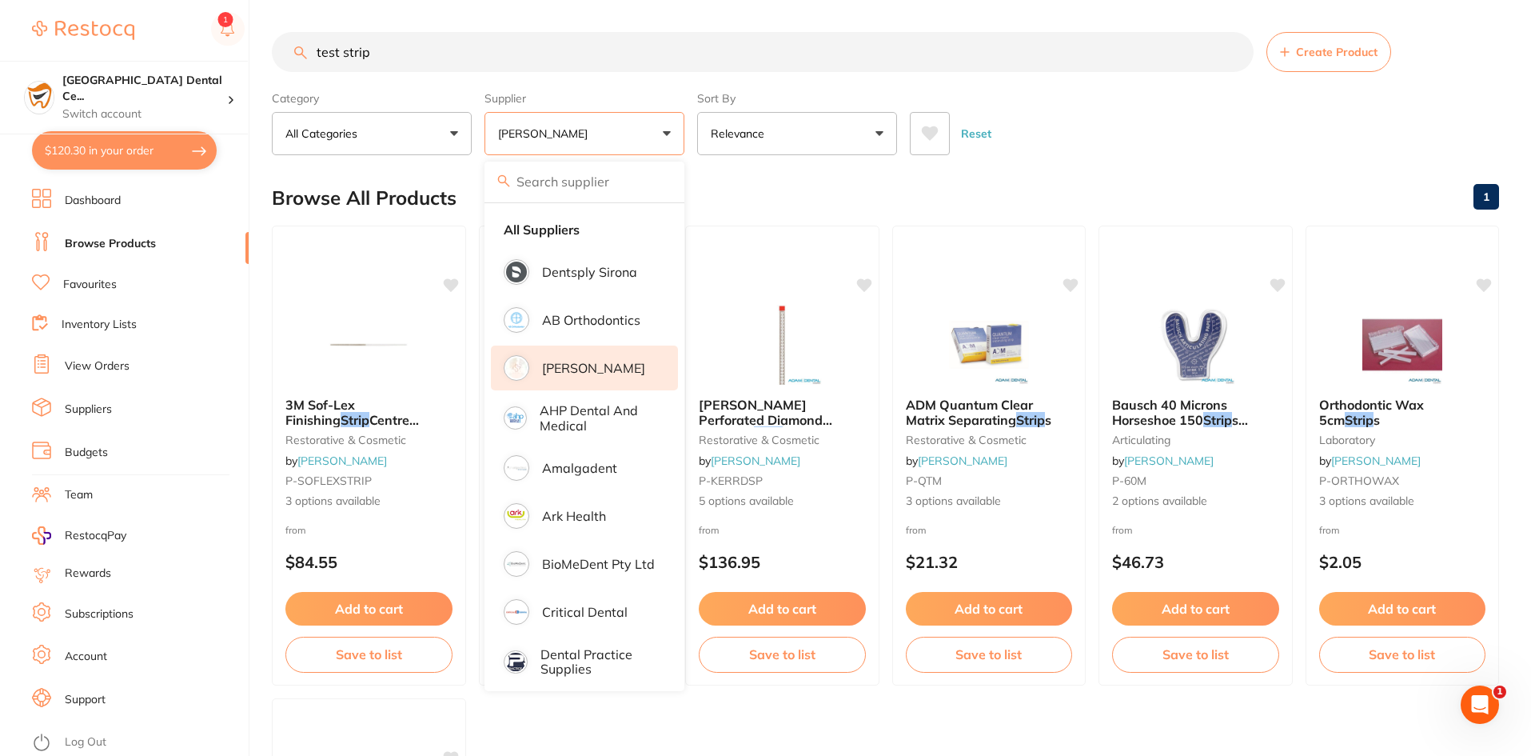
click at [1159, 140] on div "Reset" at bounding box center [1198, 127] width 577 height 56
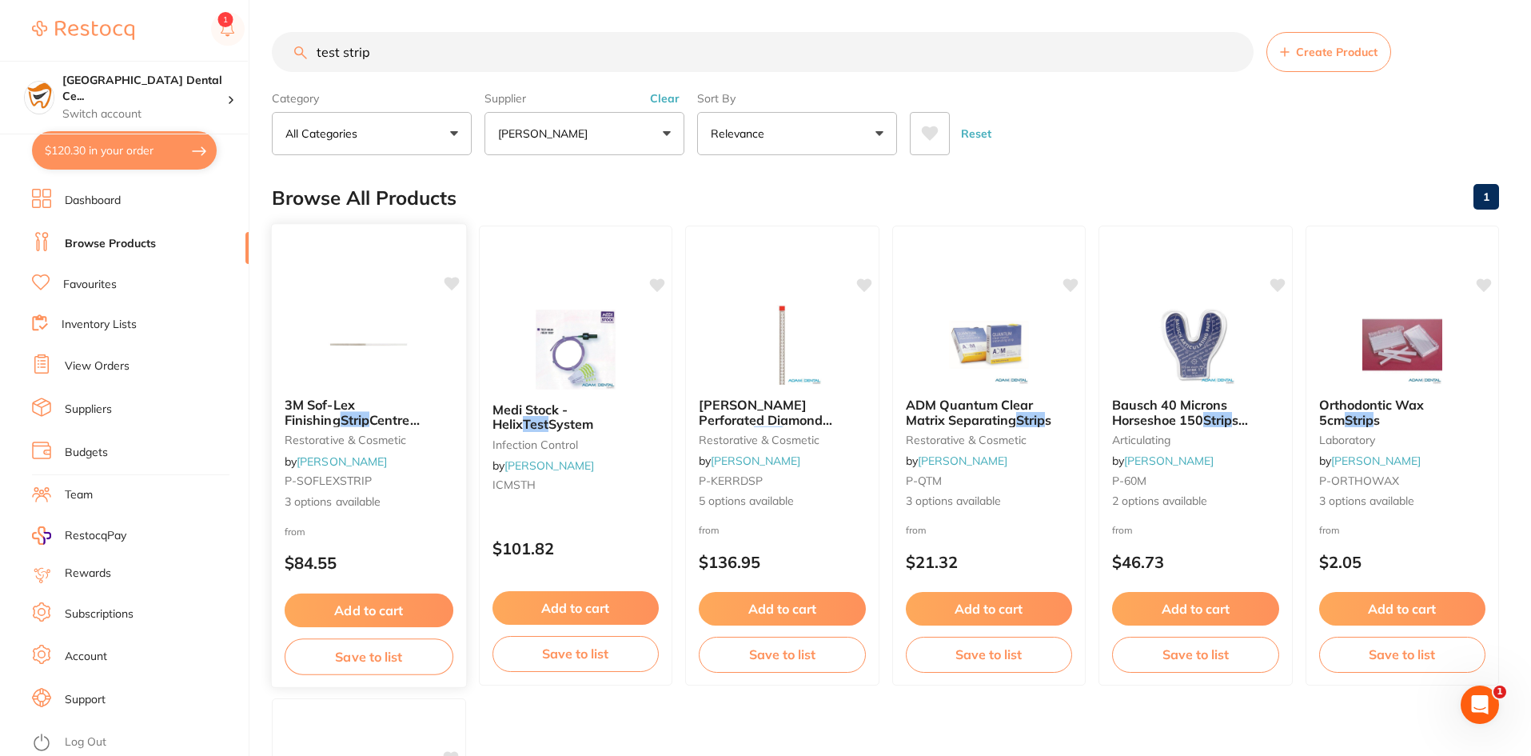
click at [355, 405] on span "3M Sof-Lex Finishing" at bounding box center [320, 412] width 70 height 31
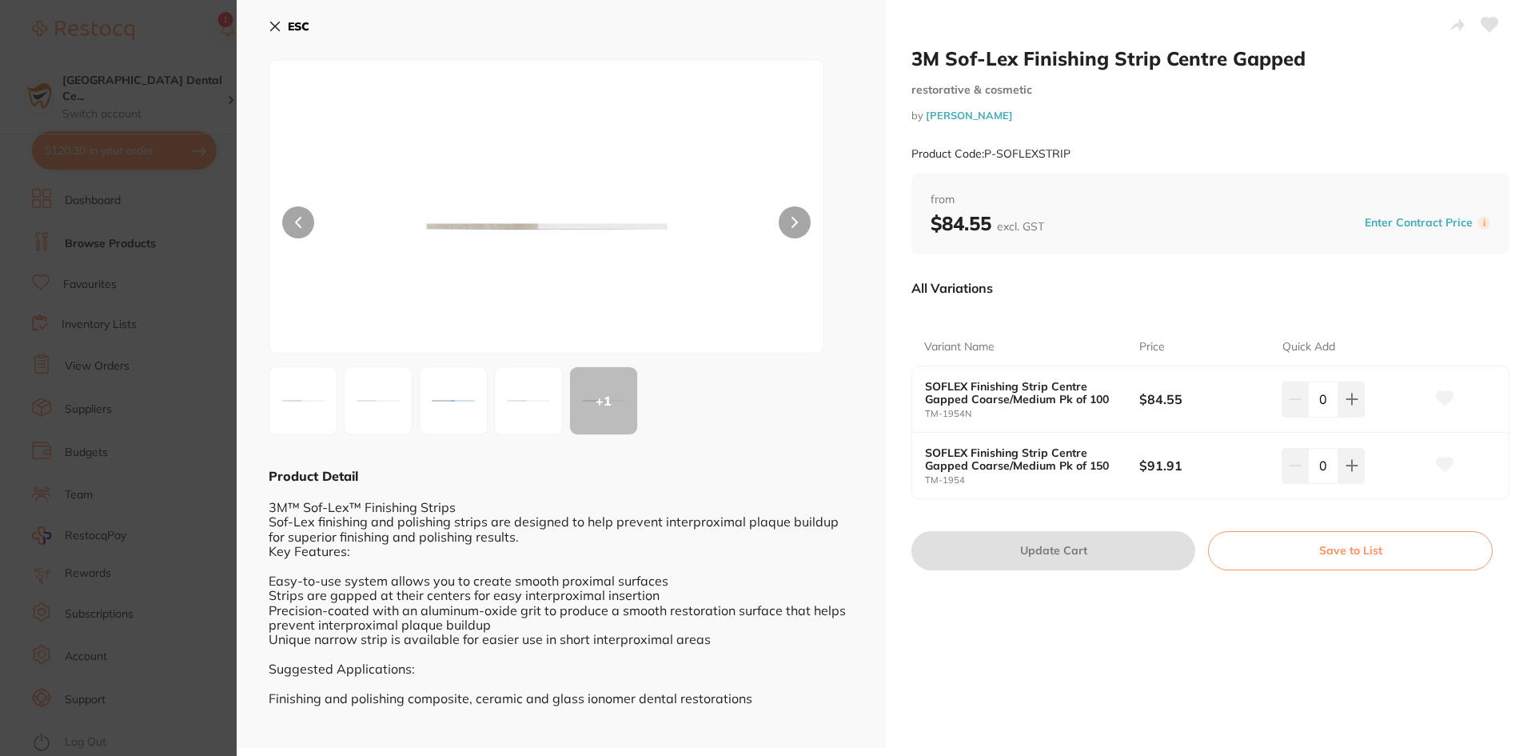
click at [282, 40] on div "ESC" at bounding box center [561, 36] width 585 height 46
click at [282, 34] on button "ESC" at bounding box center [289, 26] width 41 height 27
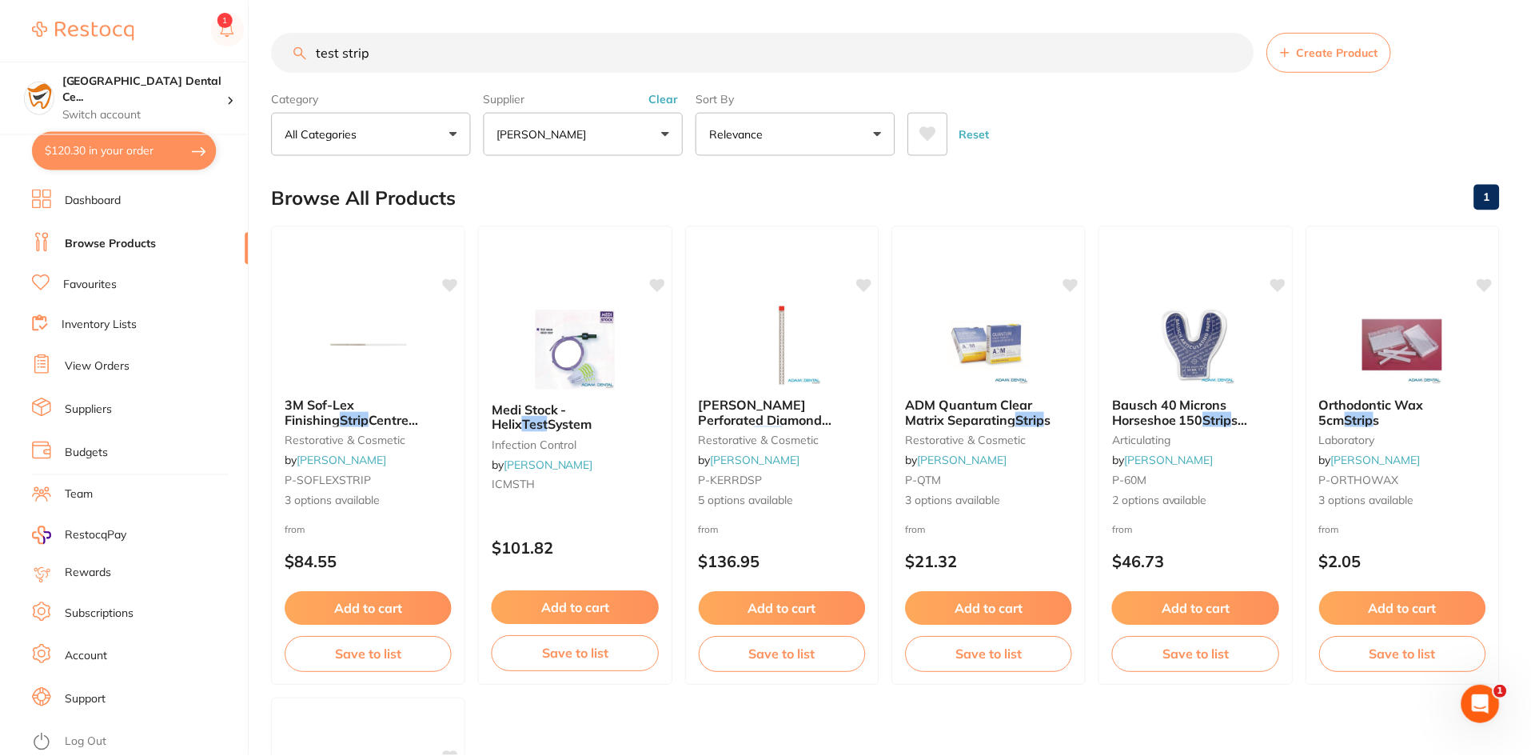
scroll to position [2, 0]
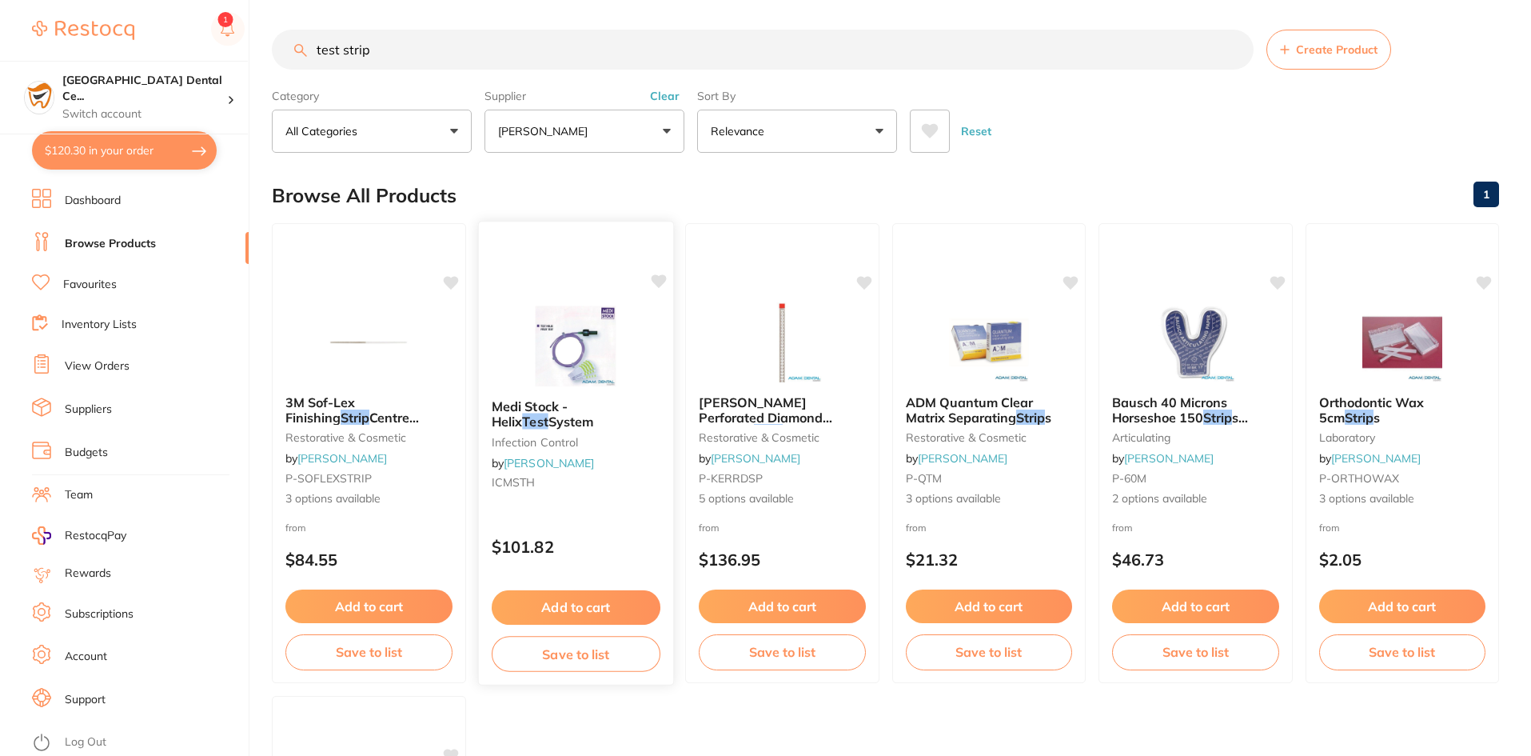
click at [574, 421] on b "Medi Stock - Helix Test System" at bounding box center [575, 414] width 169 height 30
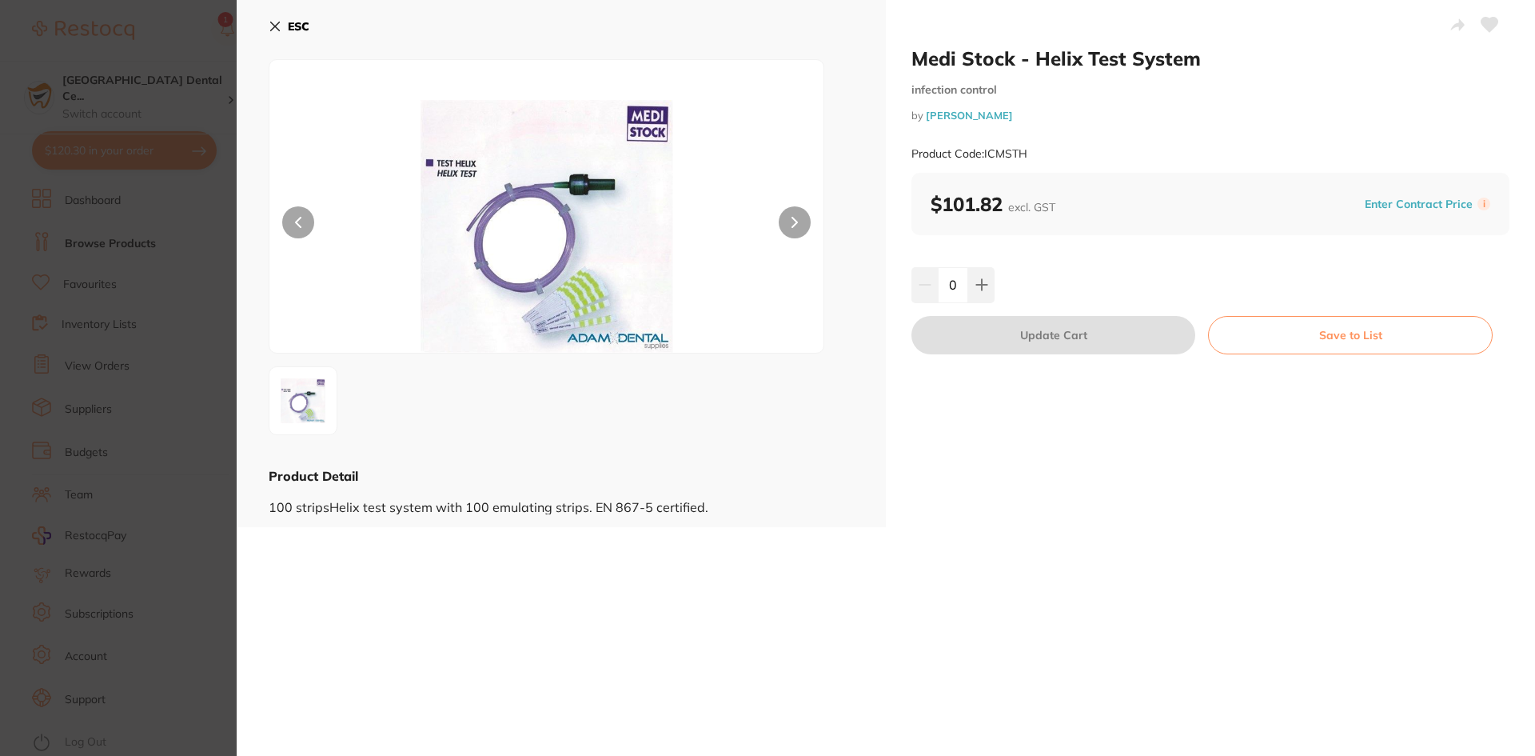
click at [533, 261] on img at bounding box center [547, 226] width 333 height 253
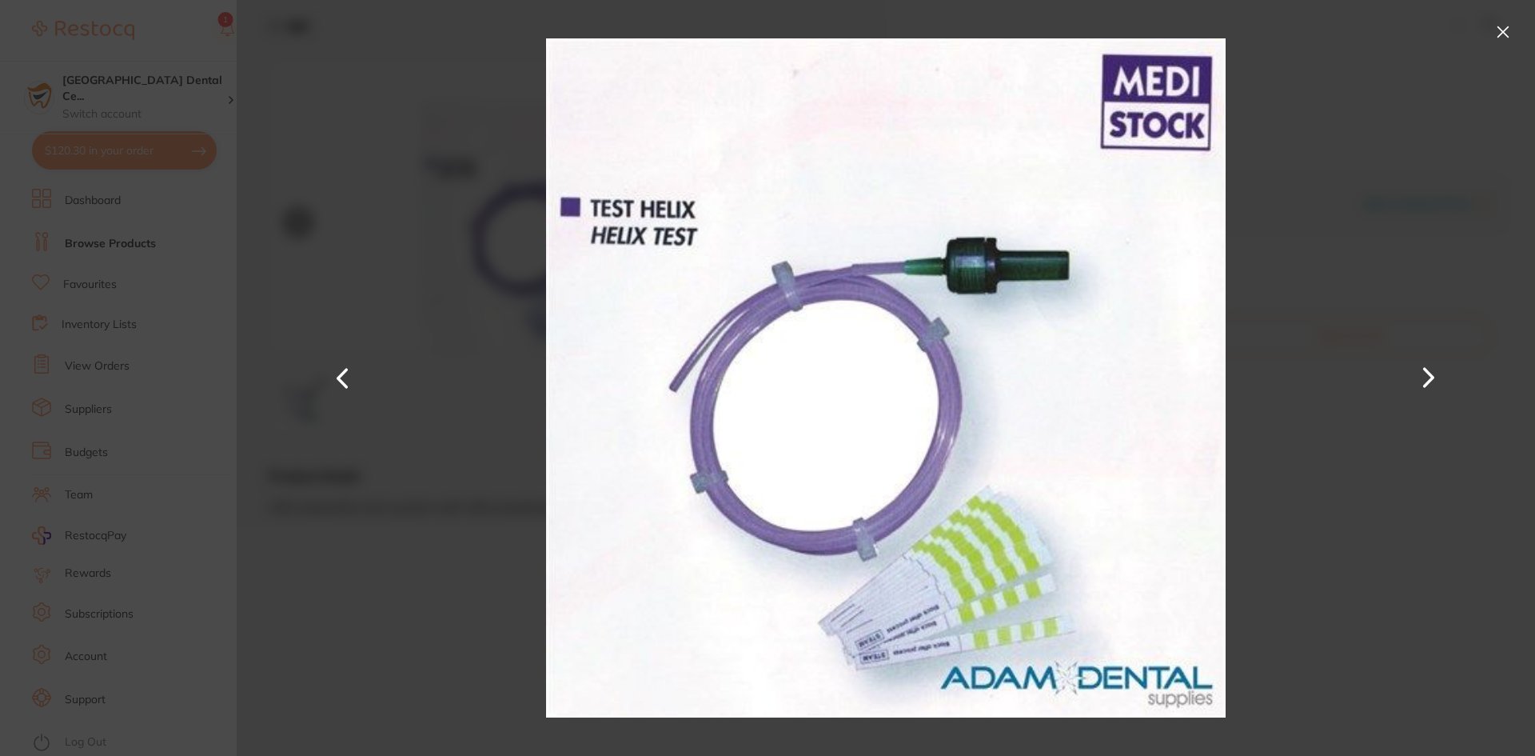
click at [1478, 24] on div at bounding box center [886, 378] width 1299 height 756
click at [1492, 31] on button at bounding box center [1504, 32] width 26 height 26
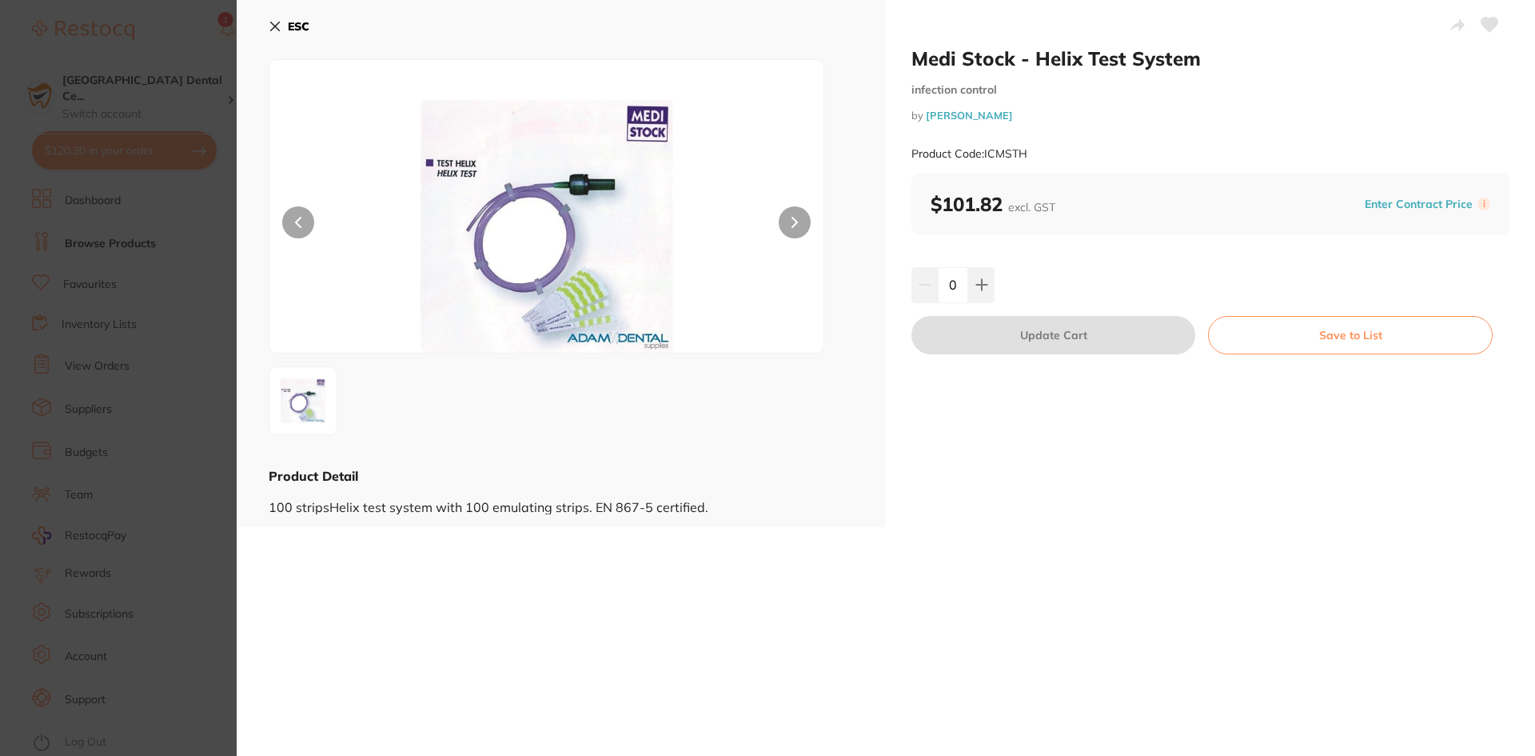
click at [285, 28] on button "ESC" at bounding box center [289, 26] width 41 height 27
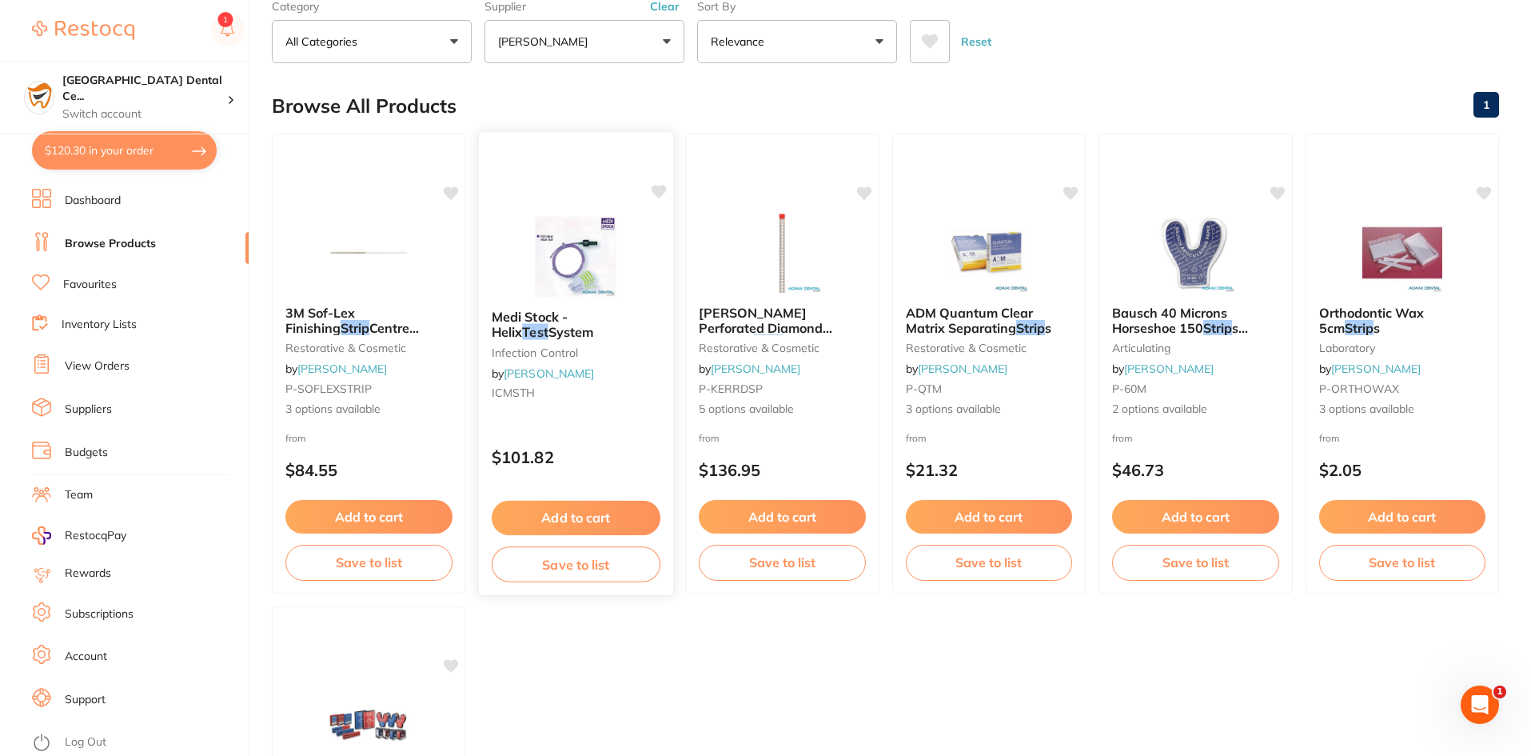
scroll to position [82, 0]
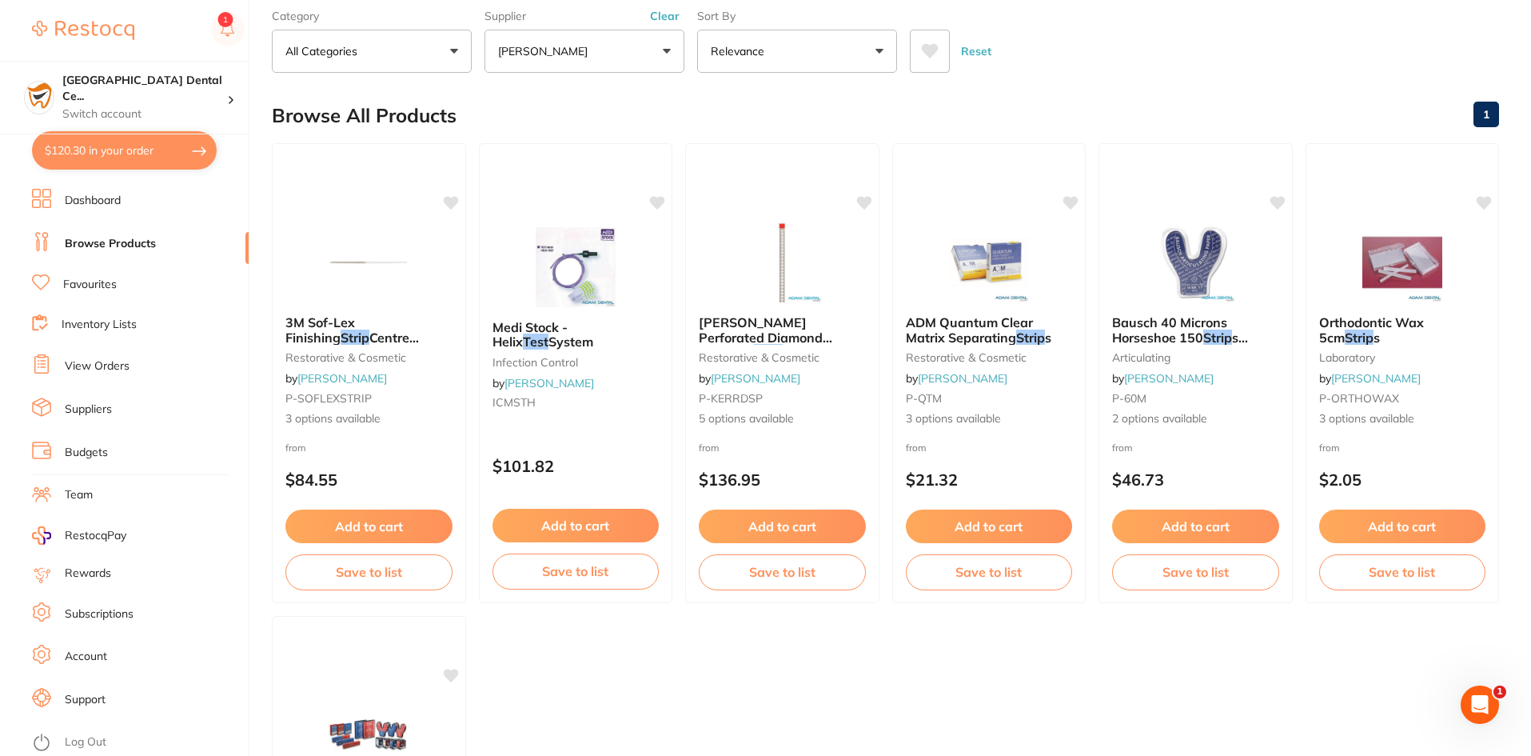
click at [678, 21] on button "Clear" at bounding box center [664, 16] width 39 height 14
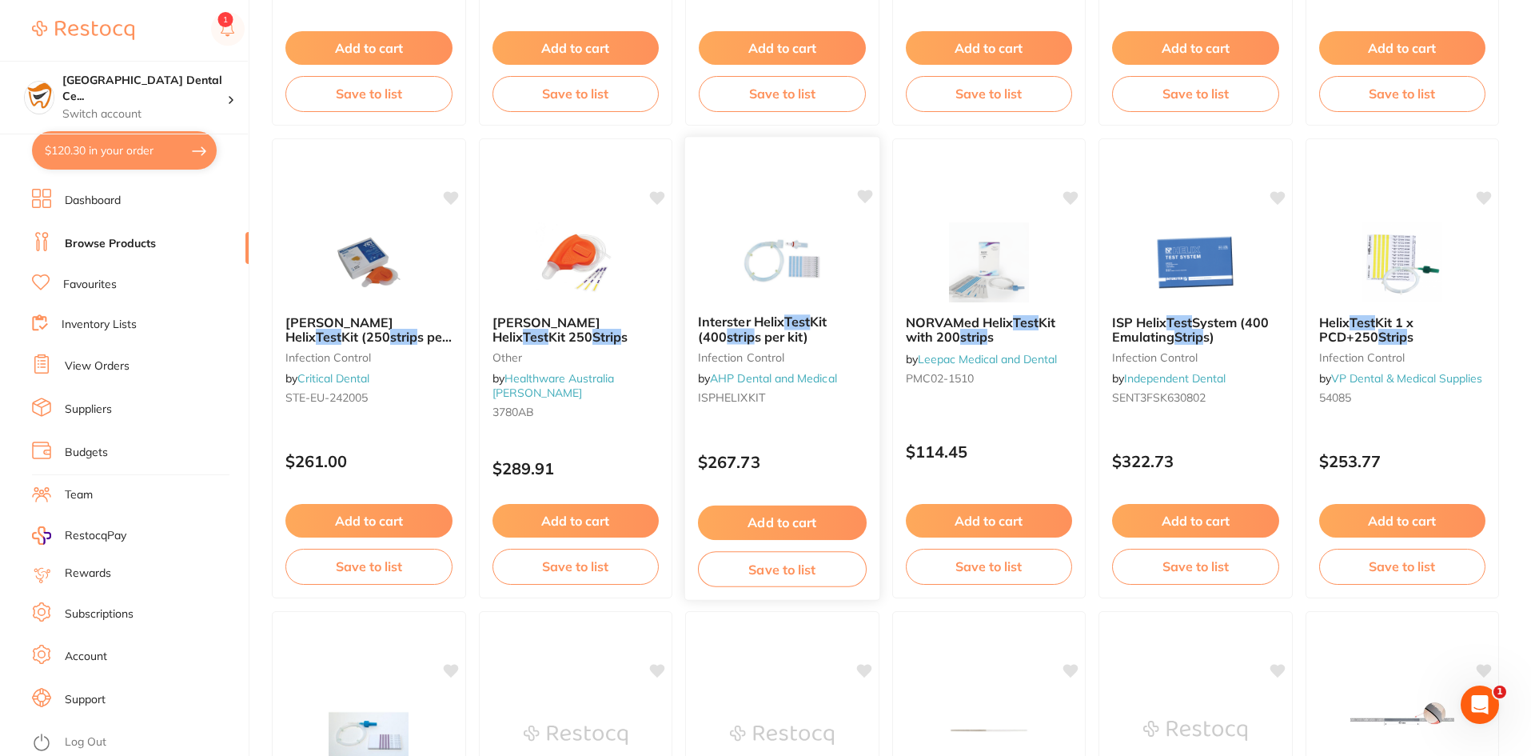
scroll to position [160, 0]
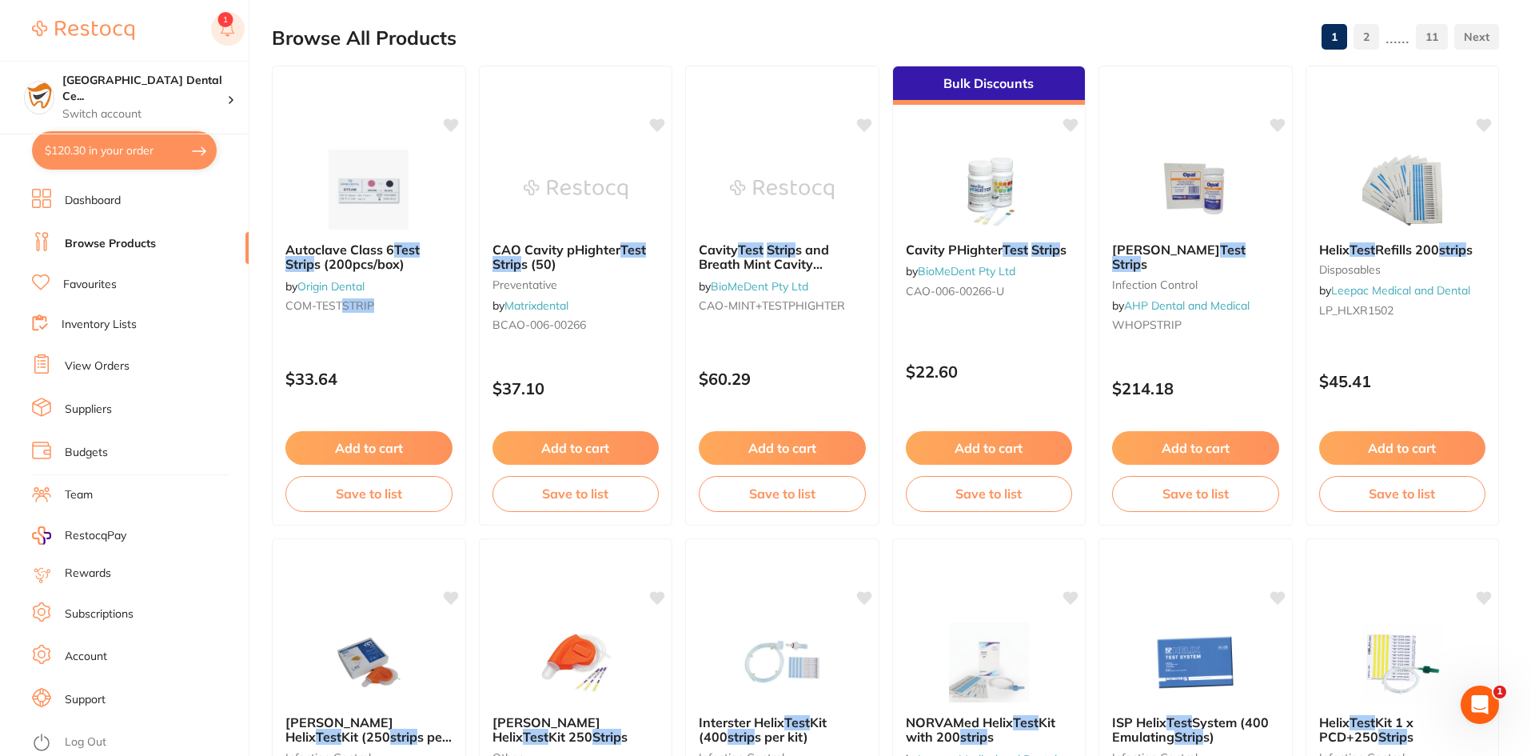
click at [233, 22] on rect at bounding box center [228, 29] width 34 height 34
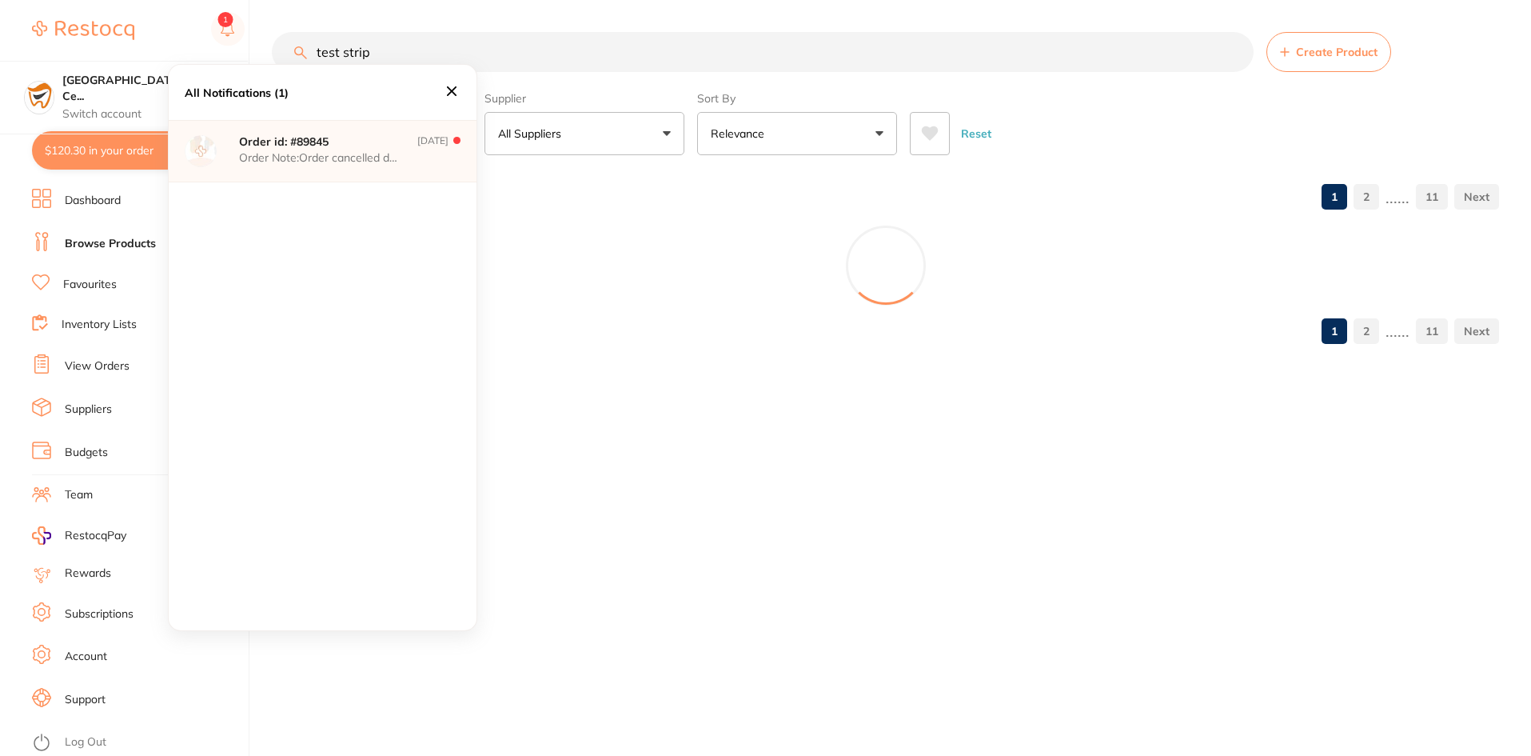
scroll to position [0, 0]
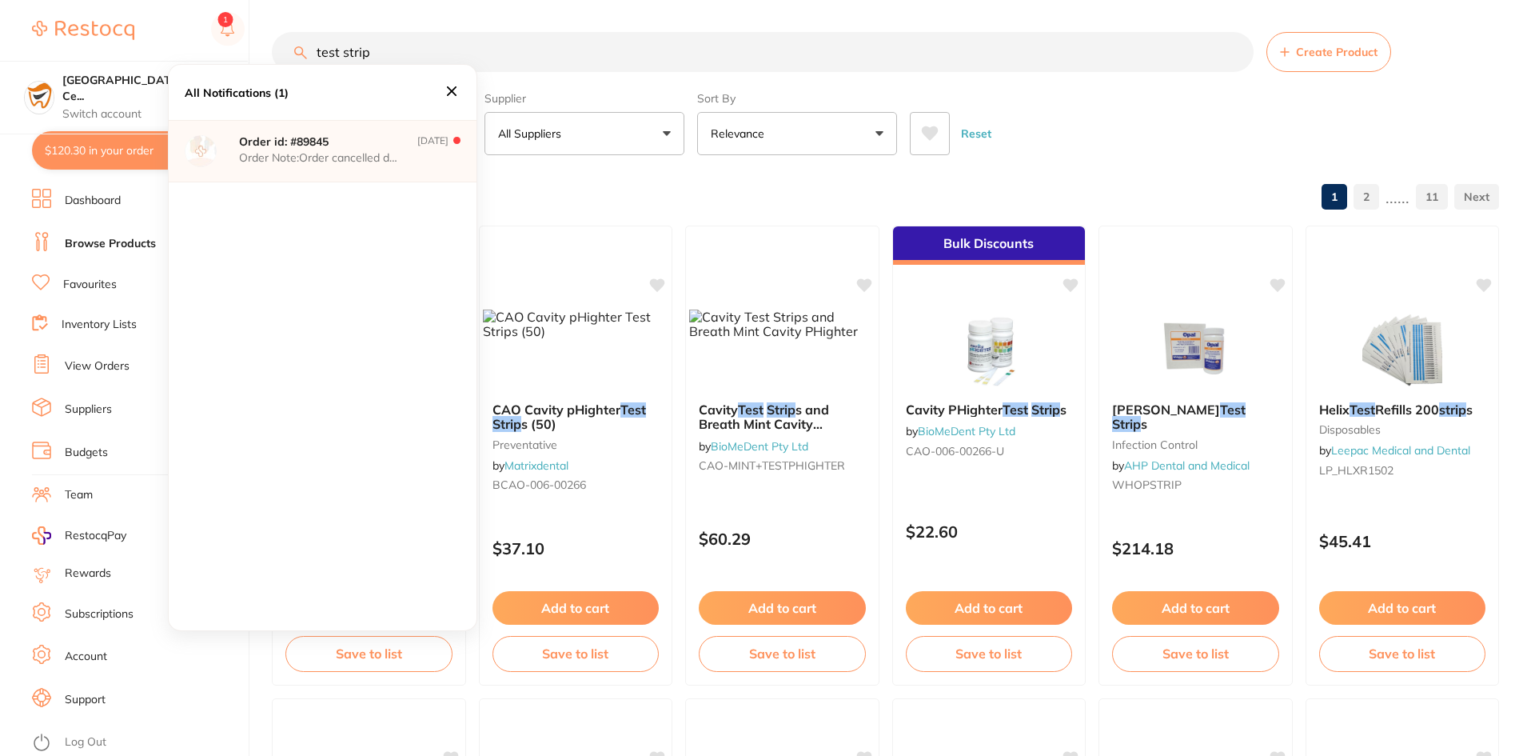
click at [245, 155] on p "Order Note: Order cancelled due to system" at bounding box center [319, 157] width 160 height 13
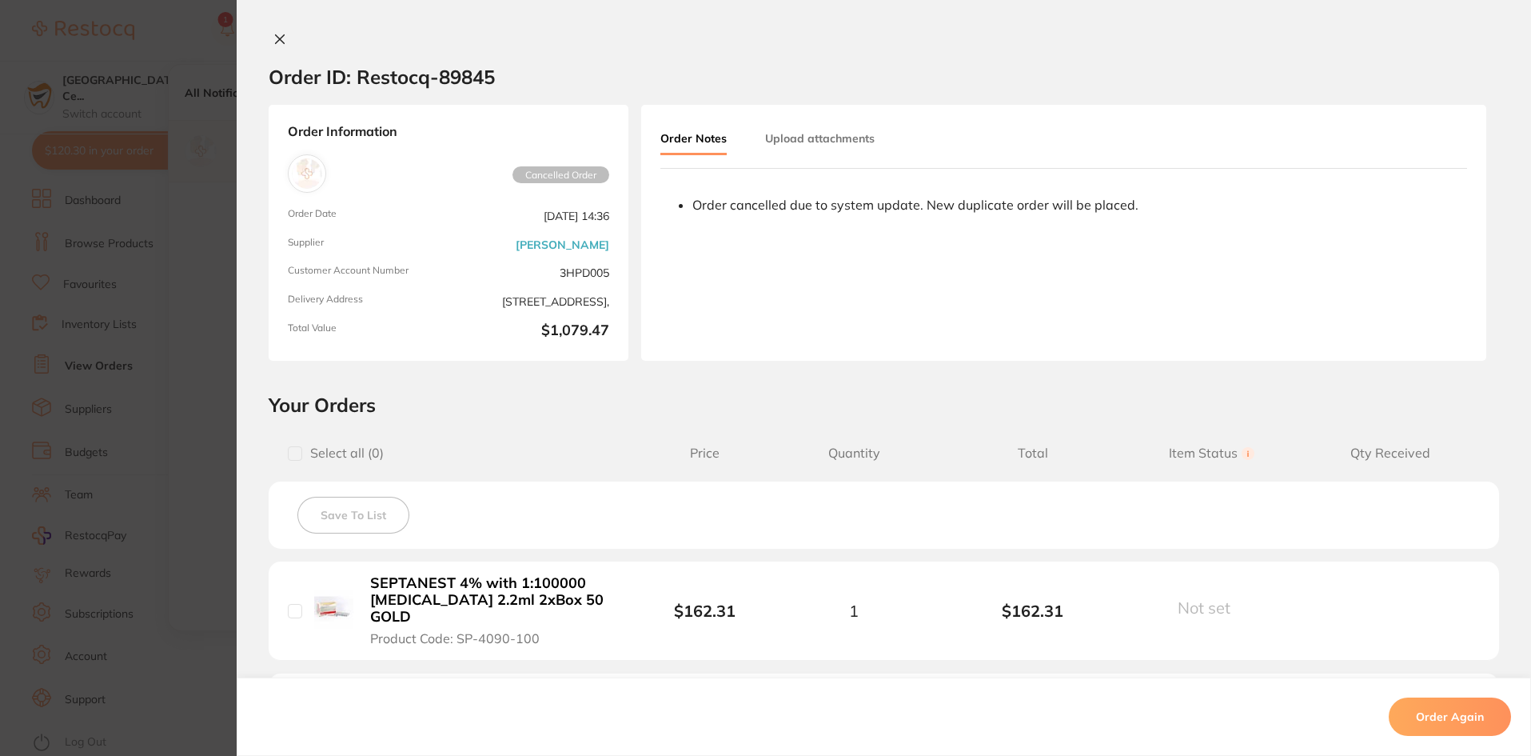
click at [273, 32] on button at bounding box center [280, 40] width 22 height 17
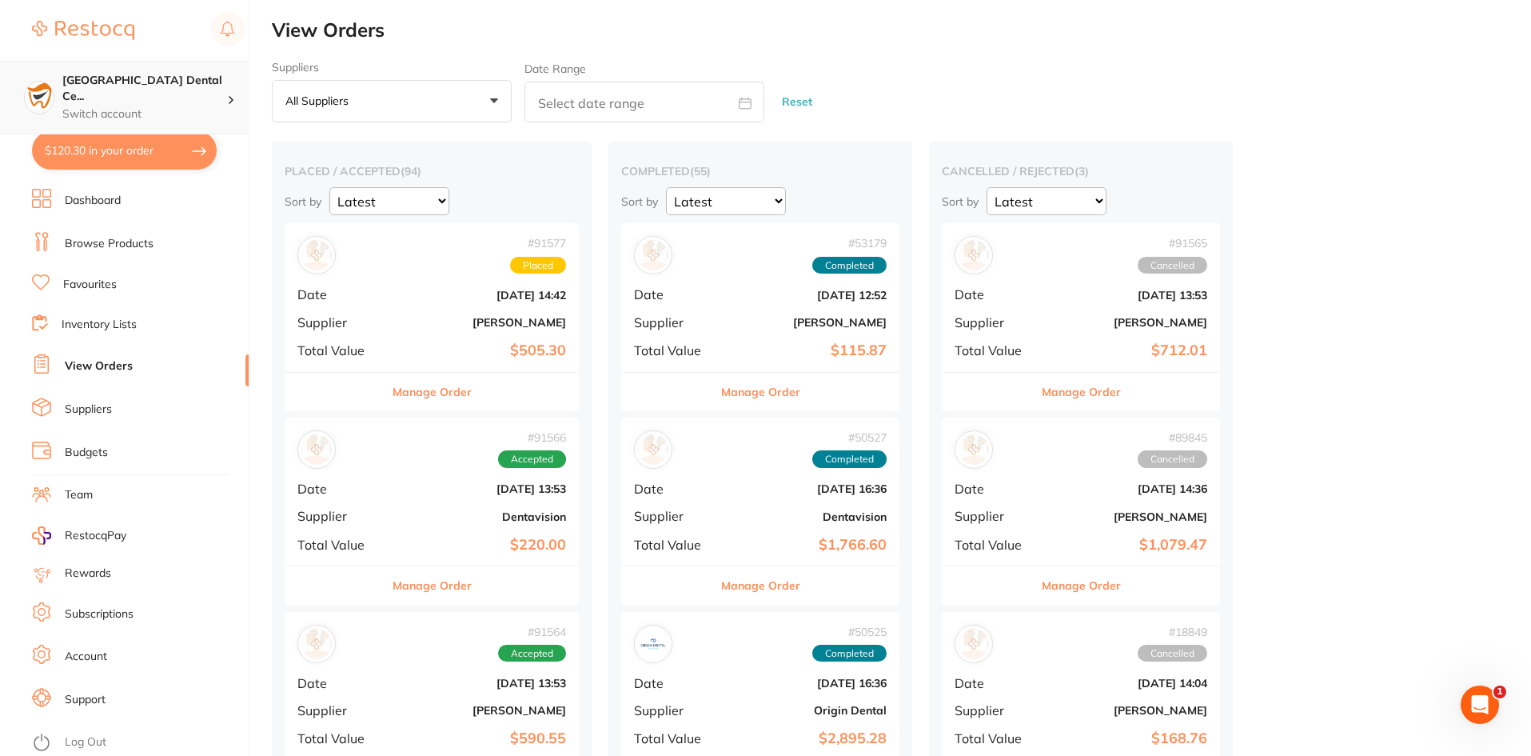
click at [167, 106] on p "Switch account" at bounding box center [144, 114] width 165 height 16
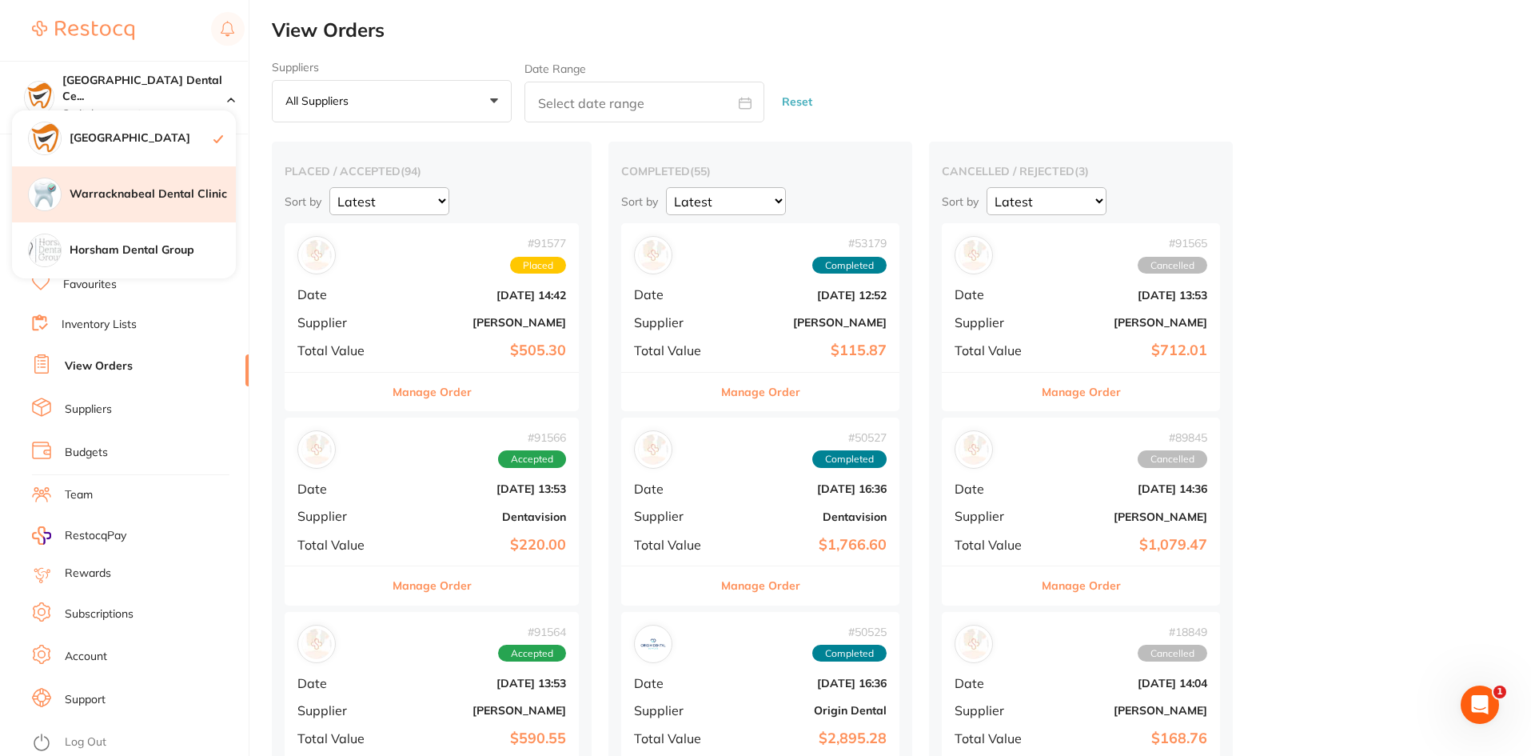
click at [158, 199] on h4 "Warracknabeal Dental Clinic" at bounding box center [153, 194] width 166 height 16
checkbox input "false"
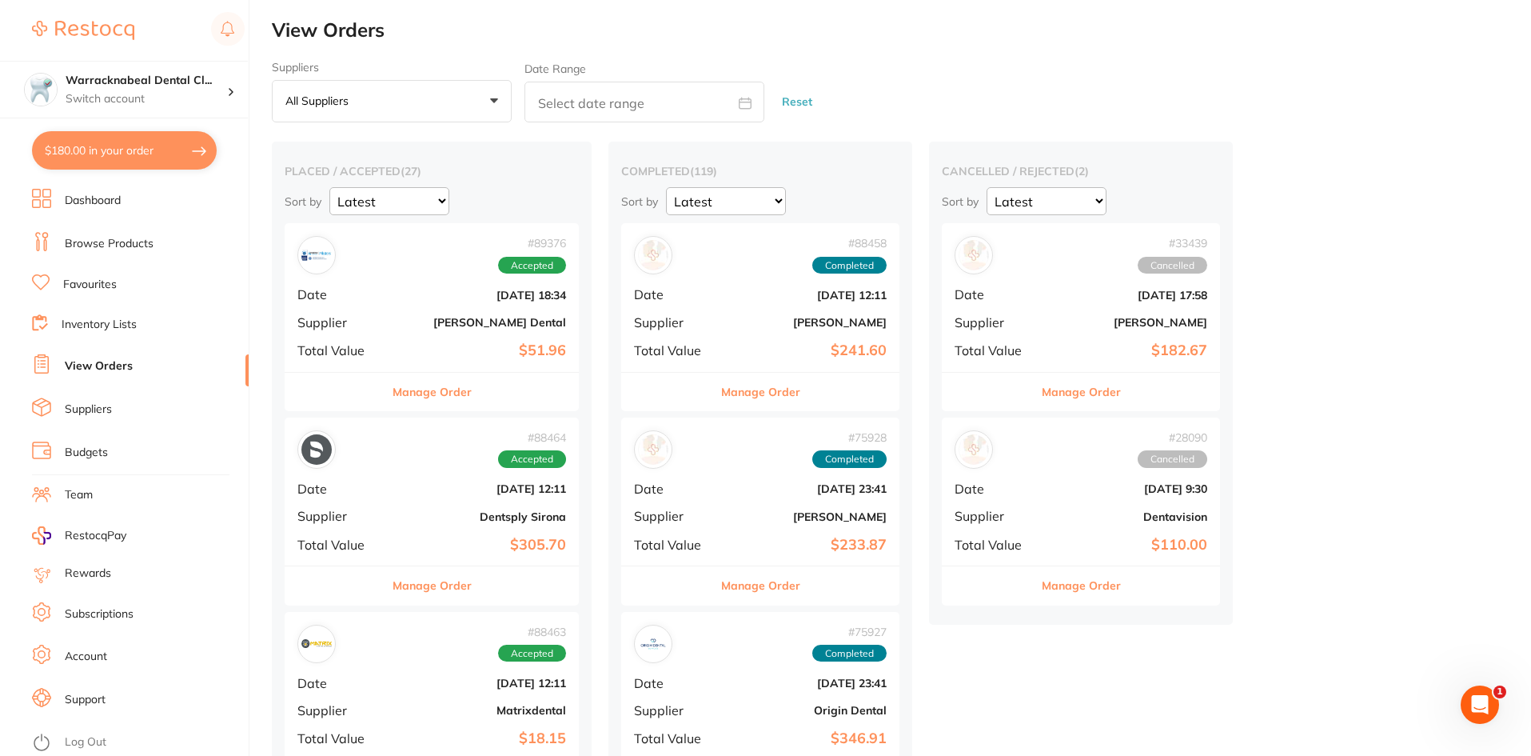
click at [163, 162] on button "$180.00 in your order" at bounding box center [124, 150] width 185 height 38
checkbox input "true"
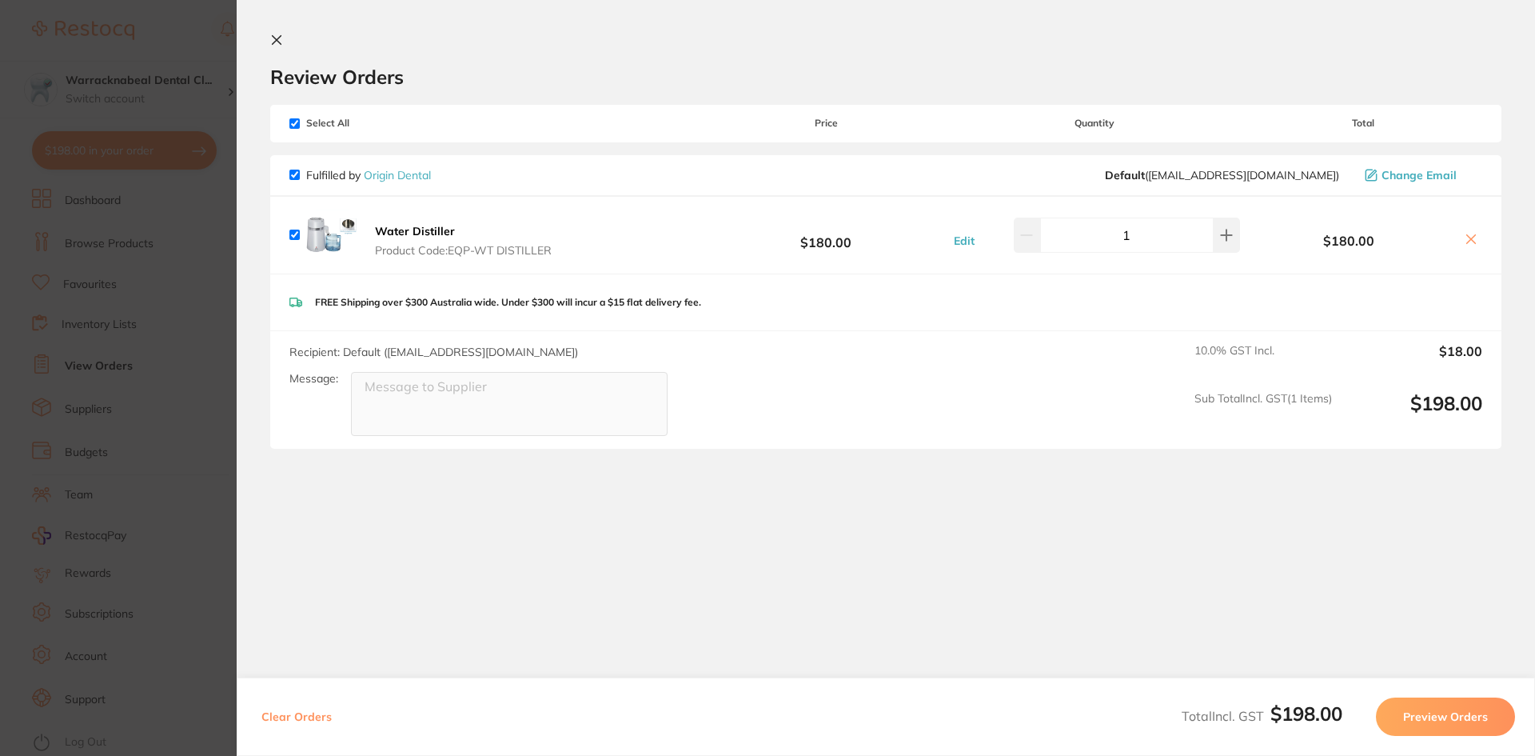
click at [197, 210] on section "Update RRP Set your pre negotiated price for this item. Item Agreed RRP (excl. …" at bounding box center [767, 378] width 1535 height 756
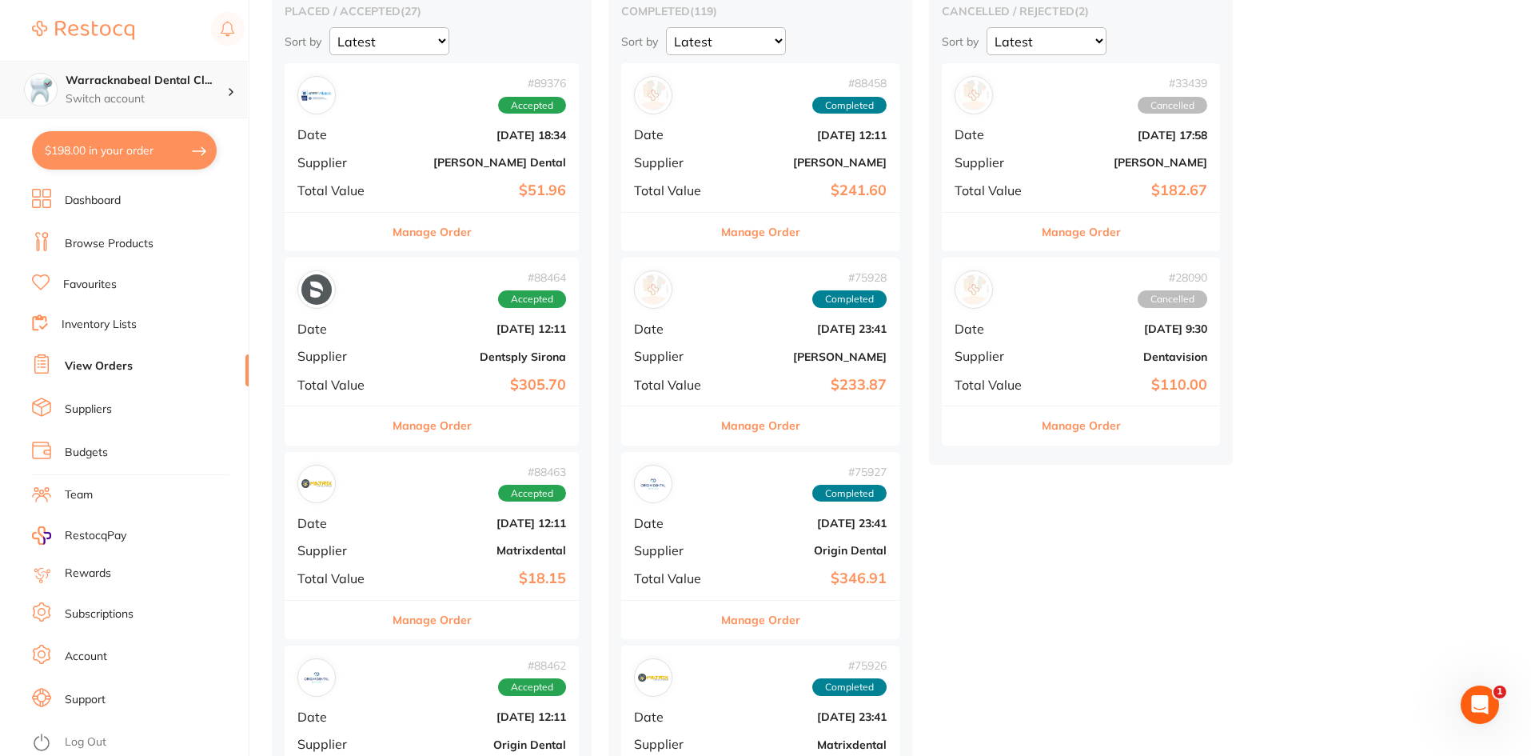
click at [216, 90] on div "Warracknabeal Dental Cl... Switch account" at bounding box center [147, 90] width 162 height 34
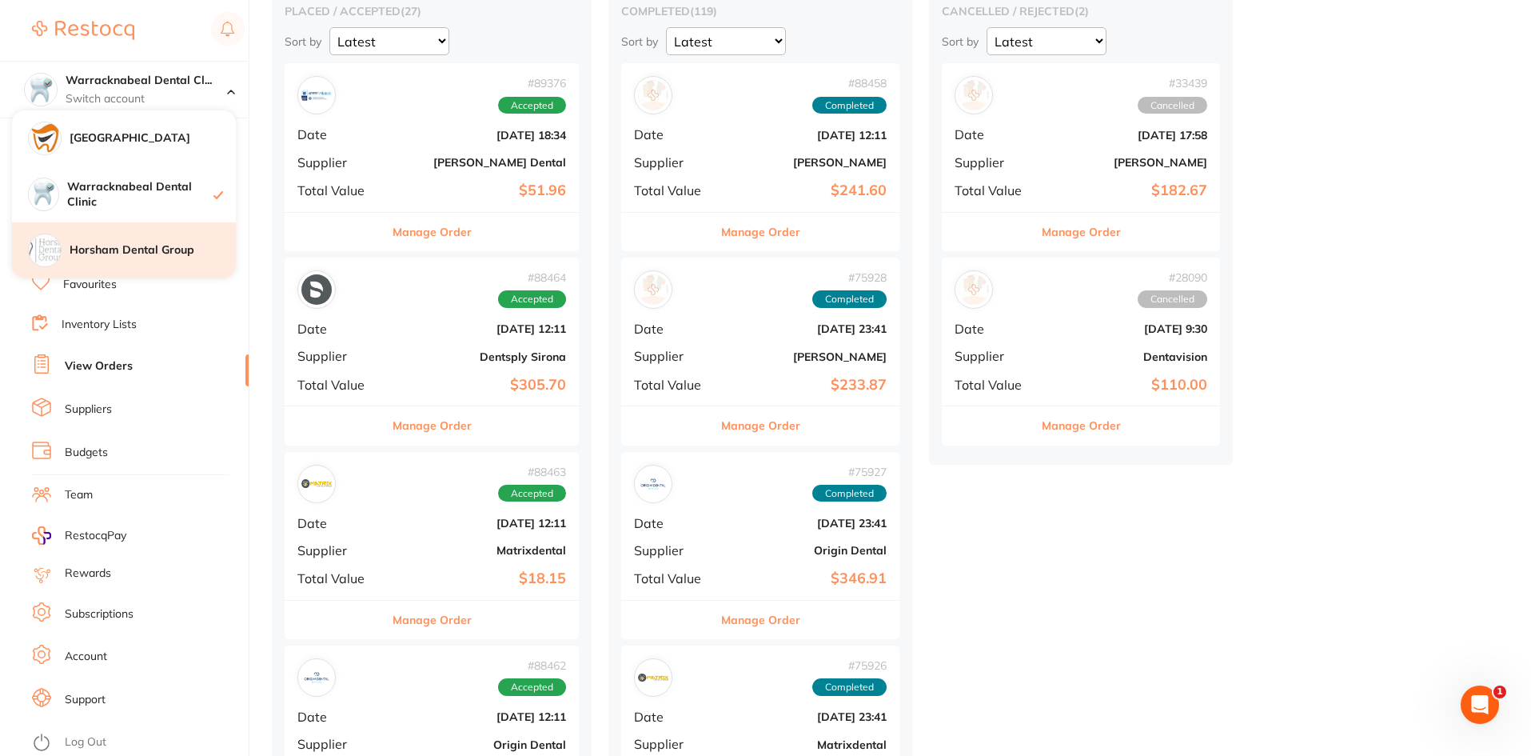
click at [175, 233] on div "Horsham Dental Group" at bounding box center [124, 250] width 224 height 56
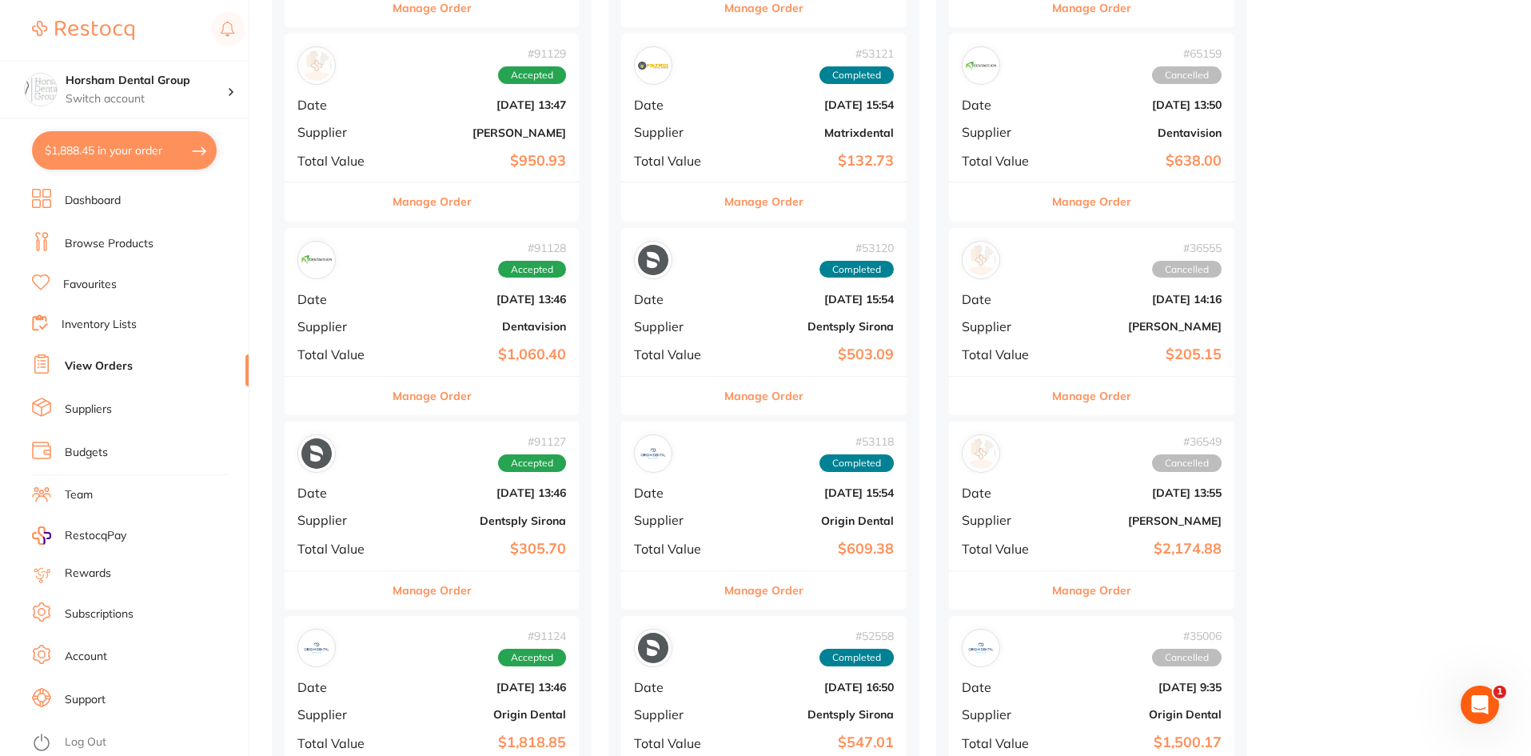
scroll to position [400, 0]
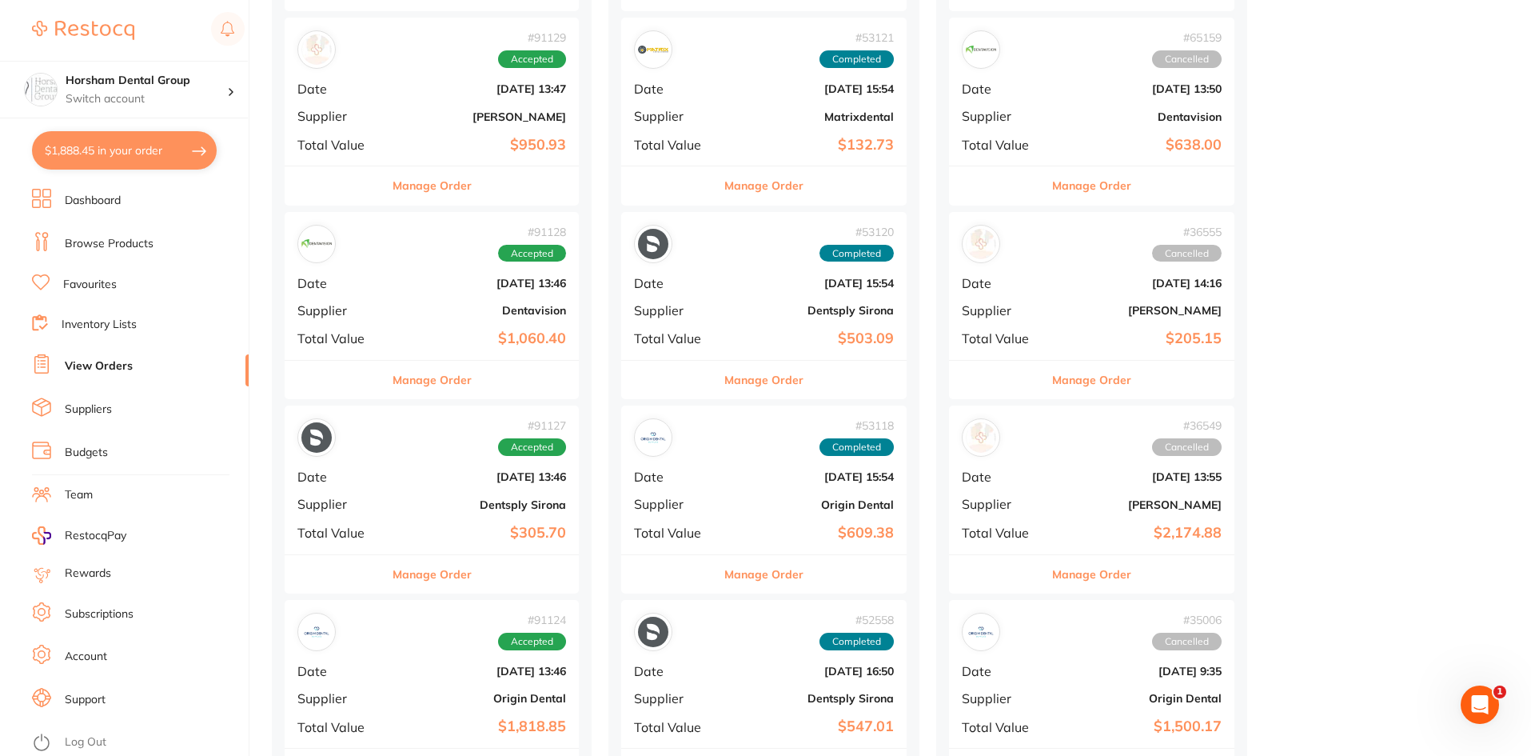
click at [804, 382] on button "Manage Order" at bounding box center [763, 380] width 79 height 38
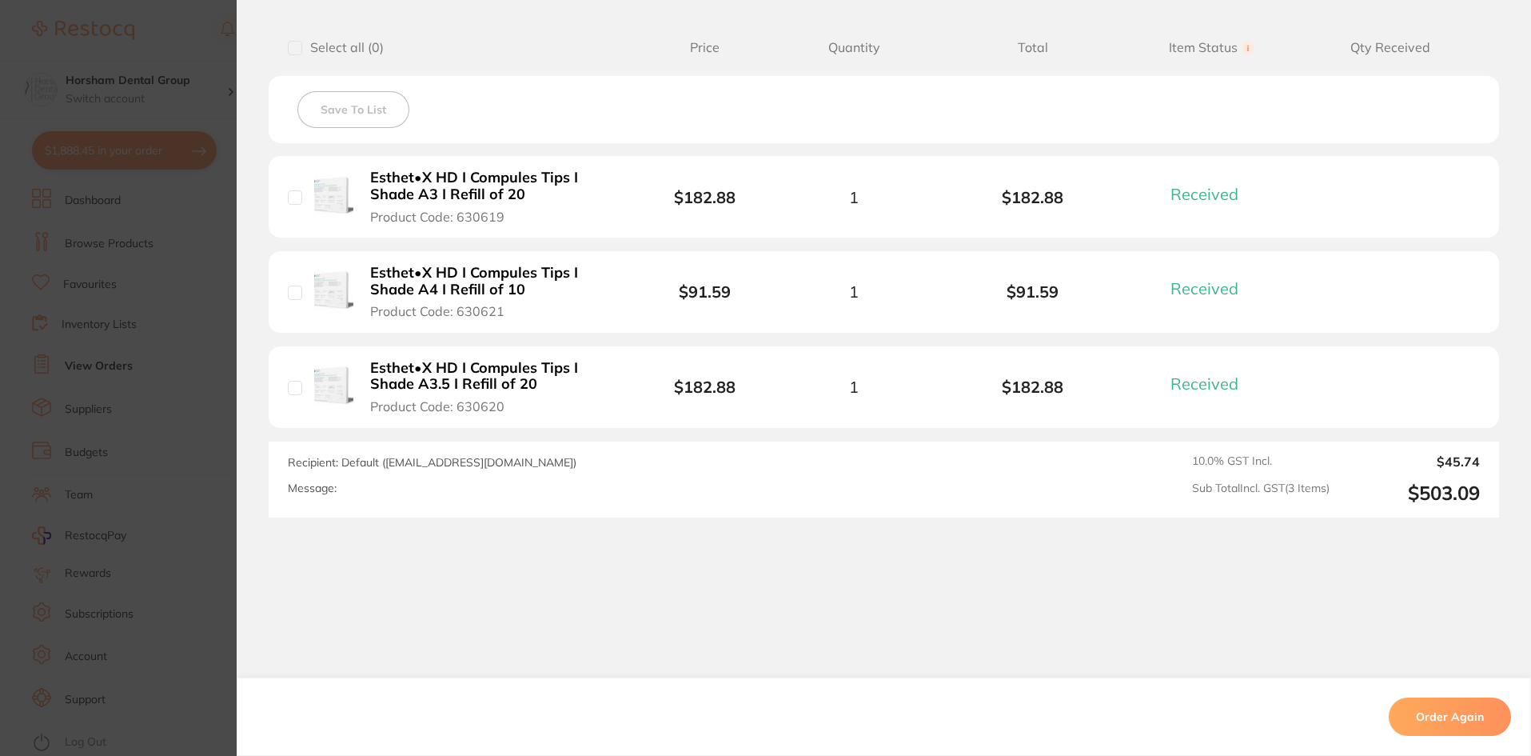
click at [51, 497] on section "Order ID: Restocq- 53120 Order Information 3 Received Completed Order Order Dat…" at bounding box center [765, 378] width 1531 height 756
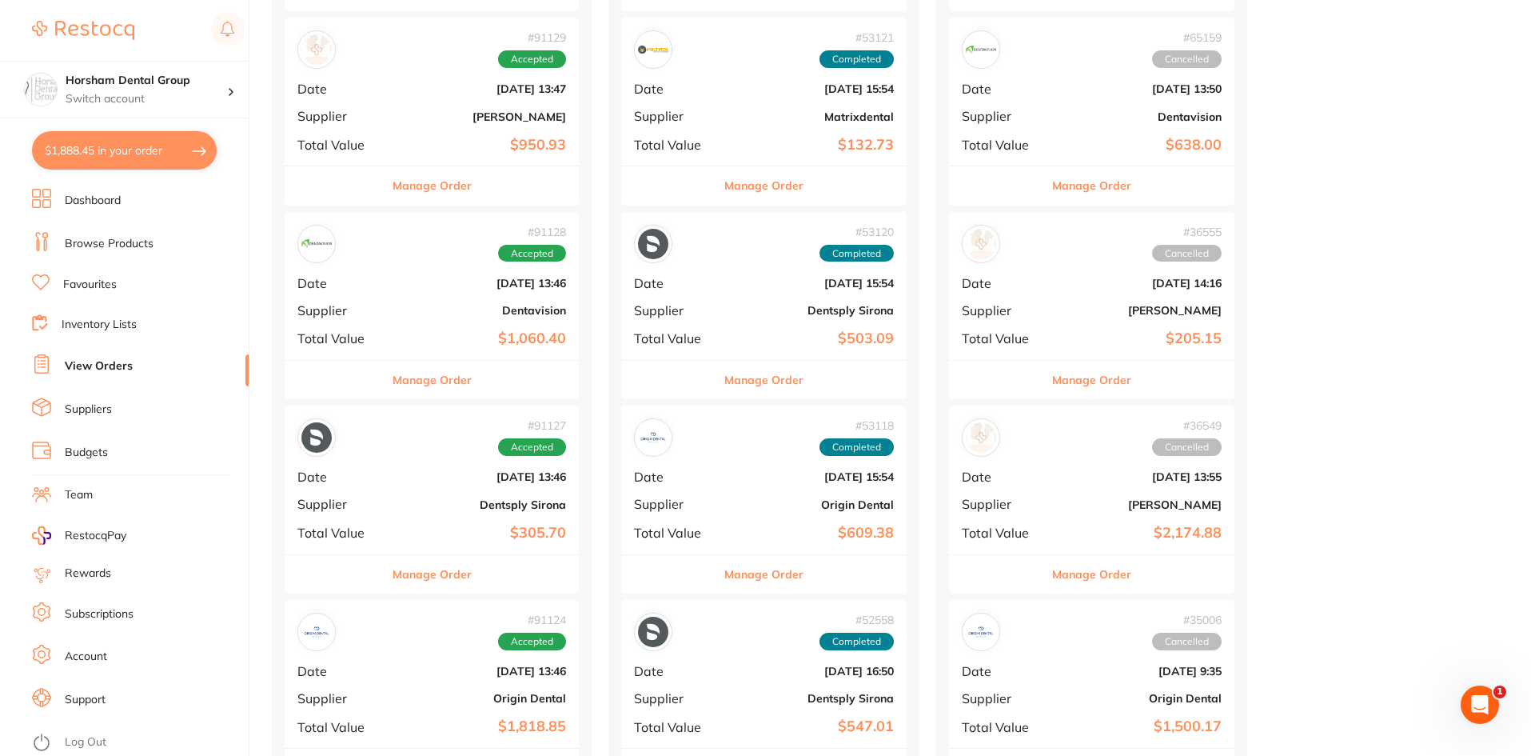
click at [716, 585] on div "Manage Order" at bounding box center [763, 573] width 285 height 39
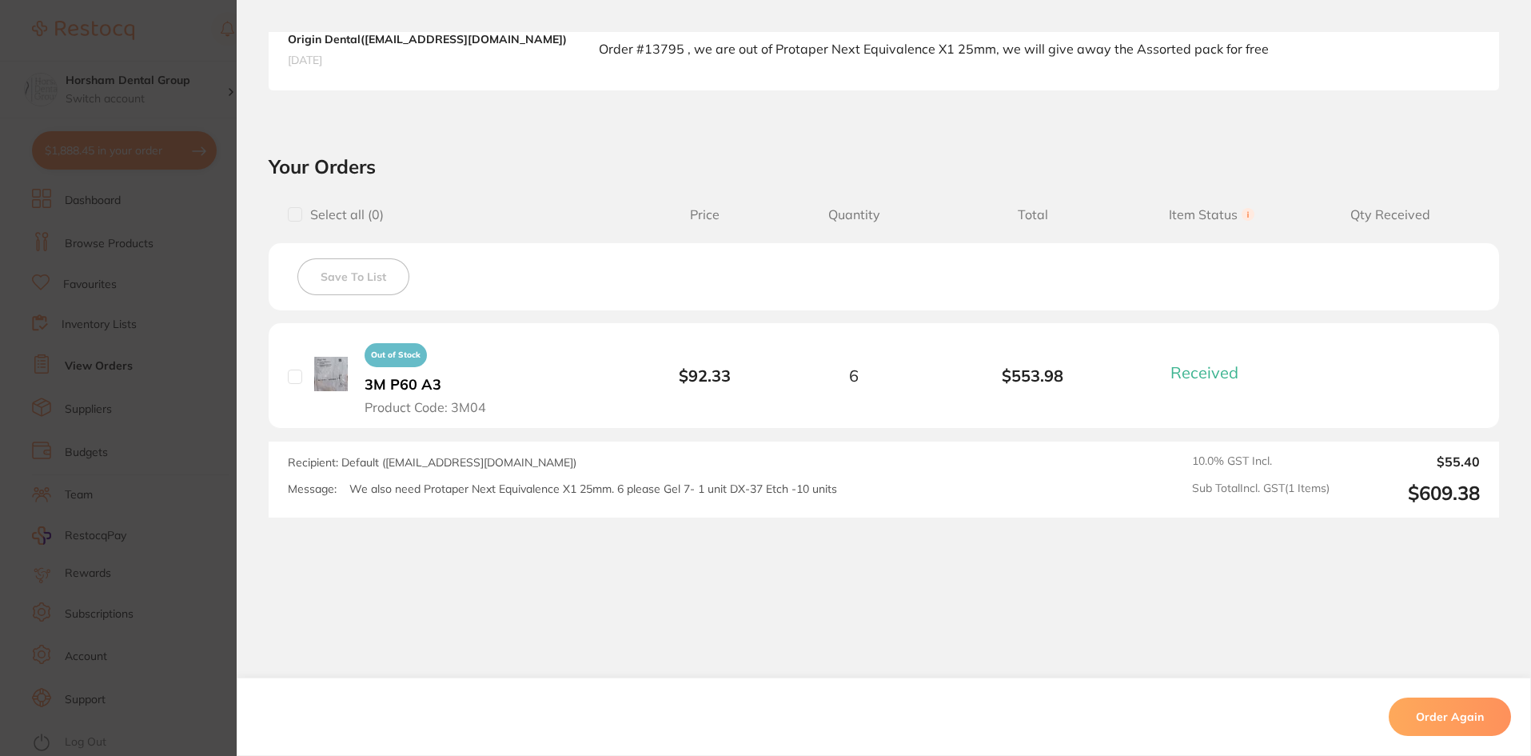
click at [158, 479] on section "Order ID: Restocq- 53118 Order Information 1 Received Completed Order Order Dat…" at bounding box center [765, 378] width 1531 height 756
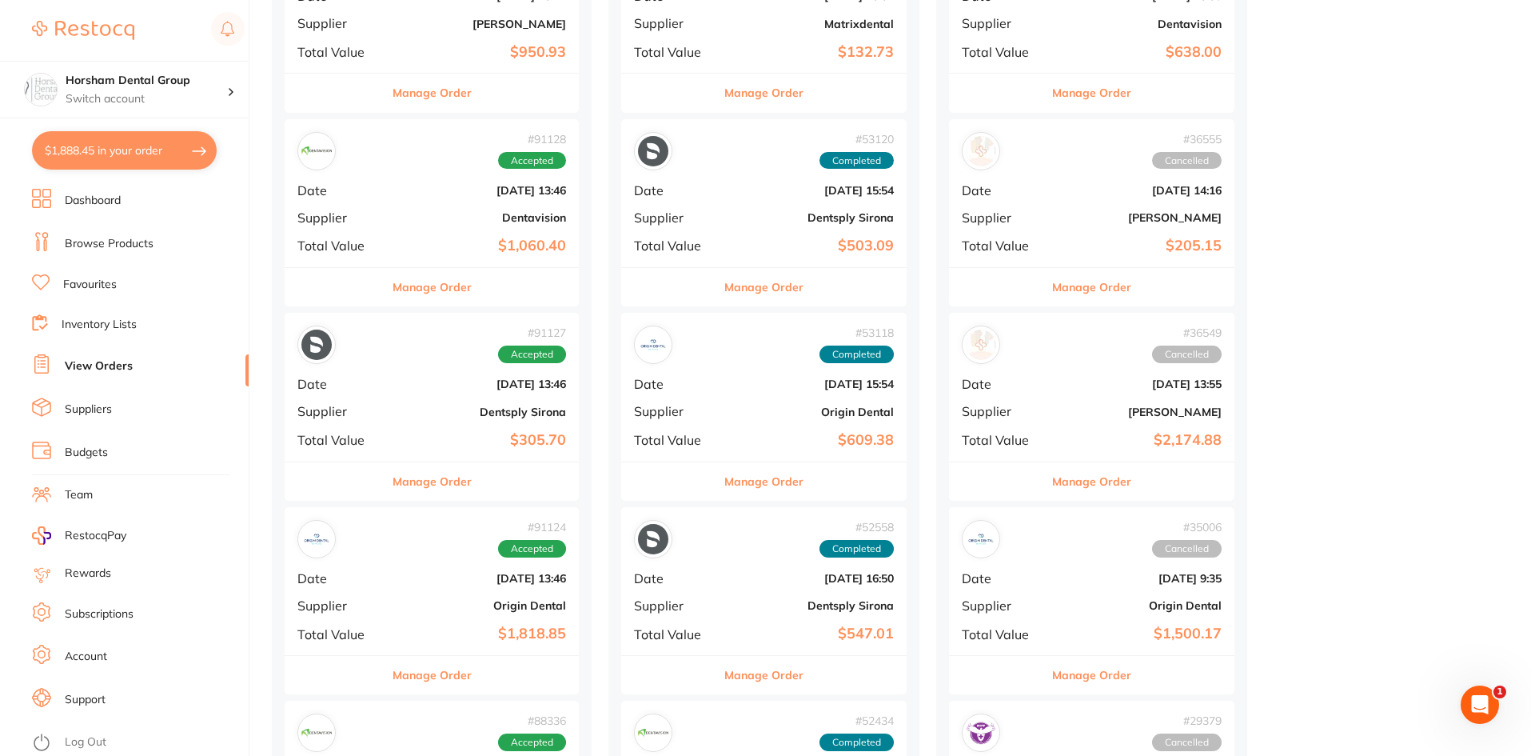
scroll to position [640, 0]
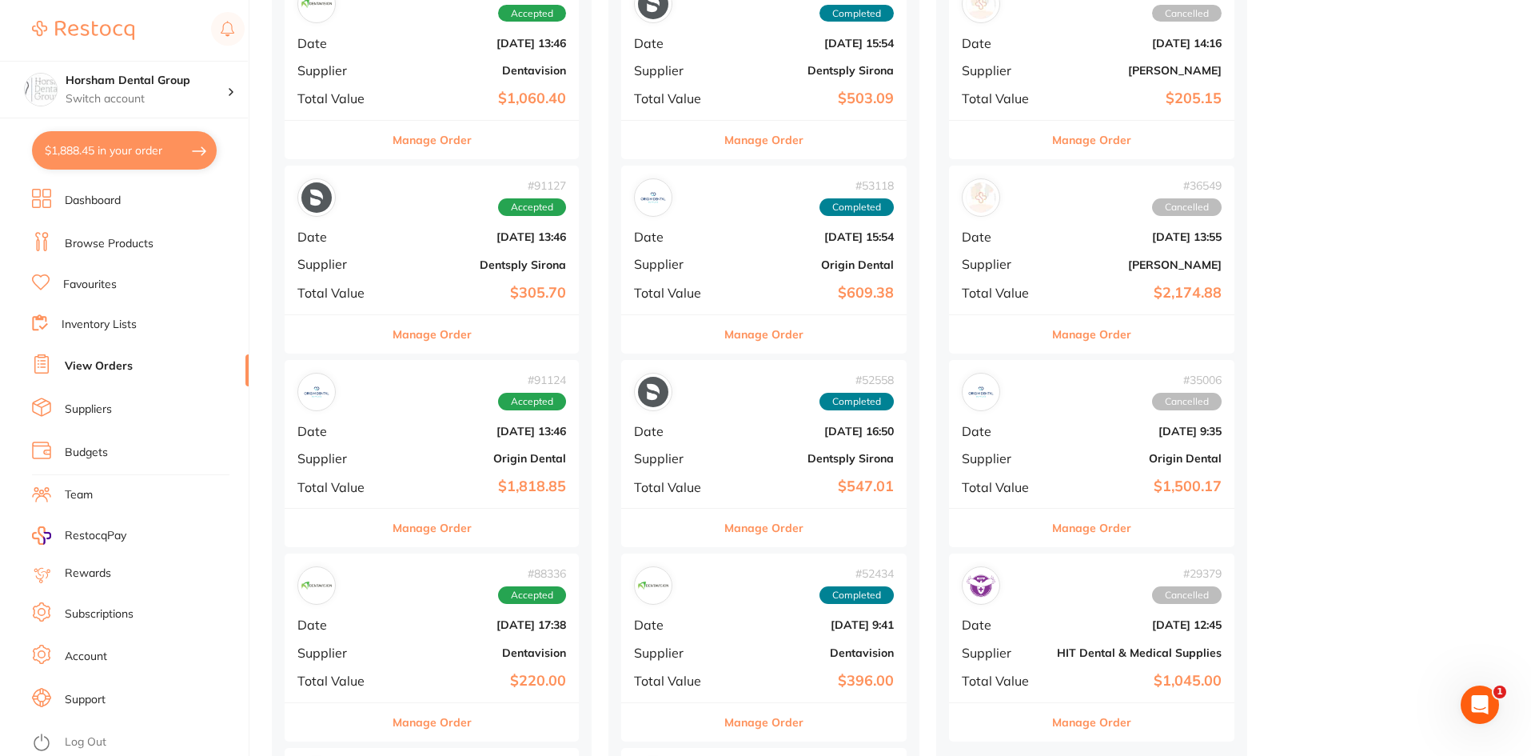
click at [749, 535] on button "Manage Order" at bounding box center [763, 528] width 79 height 38
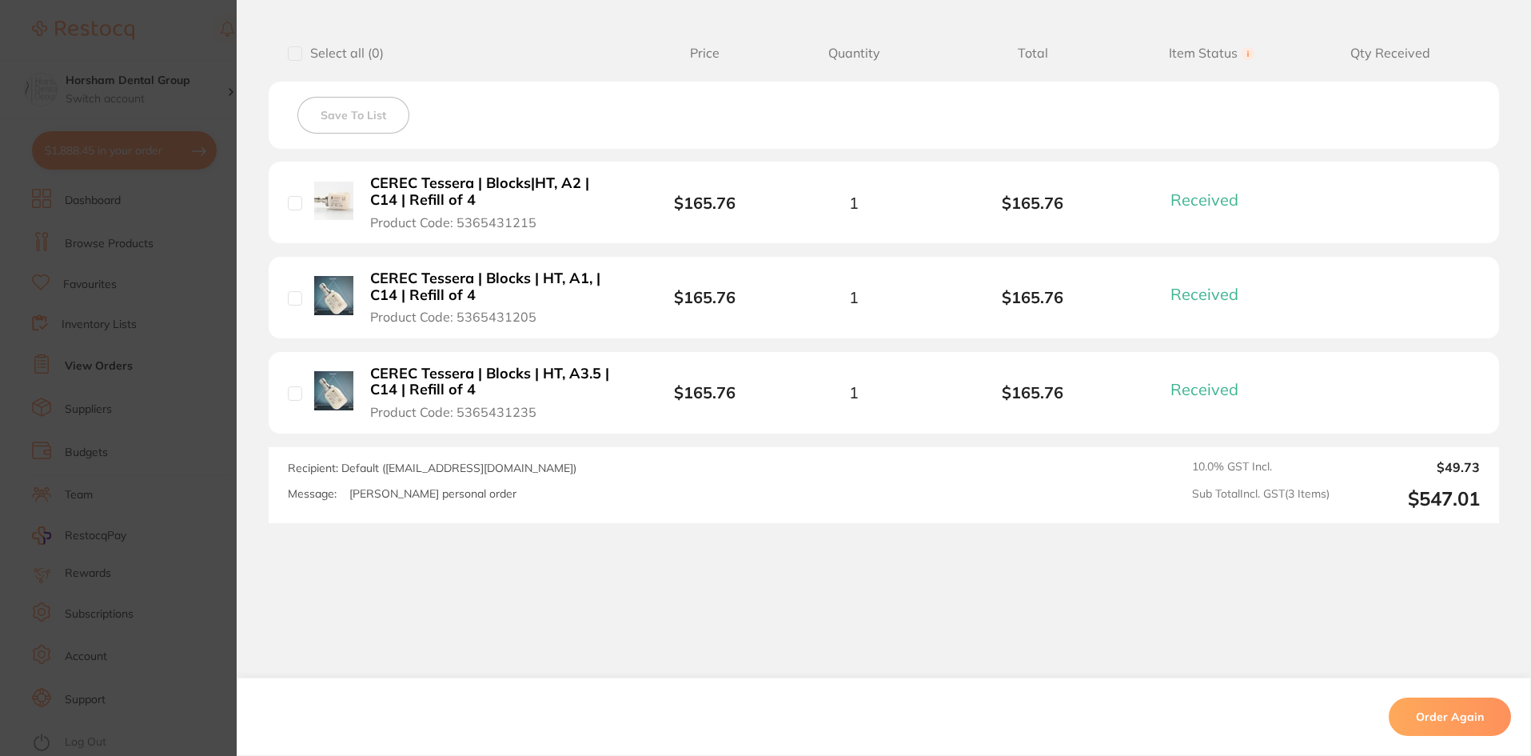
click at [207, 488] on section "Order ID: Restocq- 52558 Order Information 3 Received Completed Order Order Dat…" at bounding box center [765, 378] width 1531 height 756
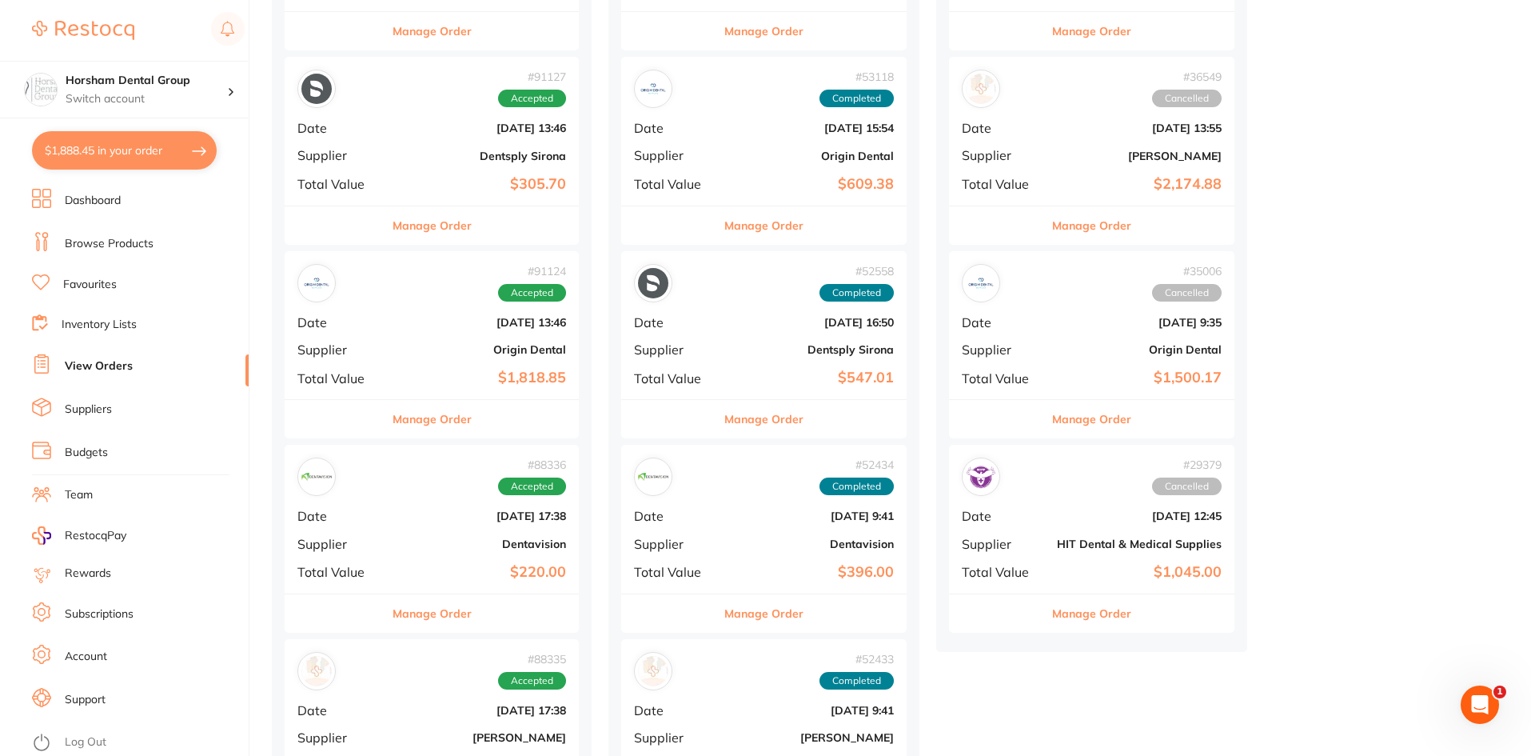
scroll to position [960, 0]
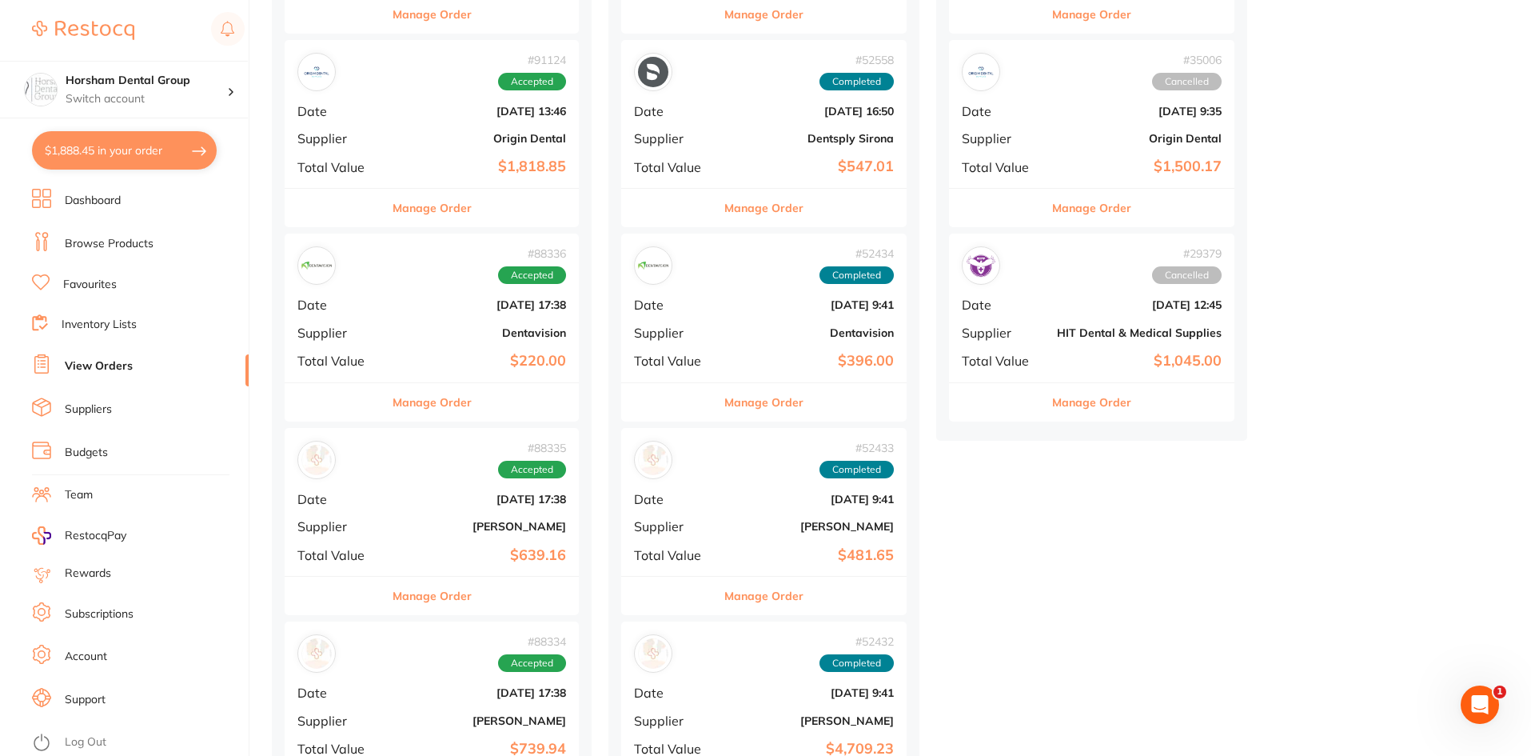
click at [813, 383] on div "Manage Order" at bounding box center [763, 401] width 285 height 39
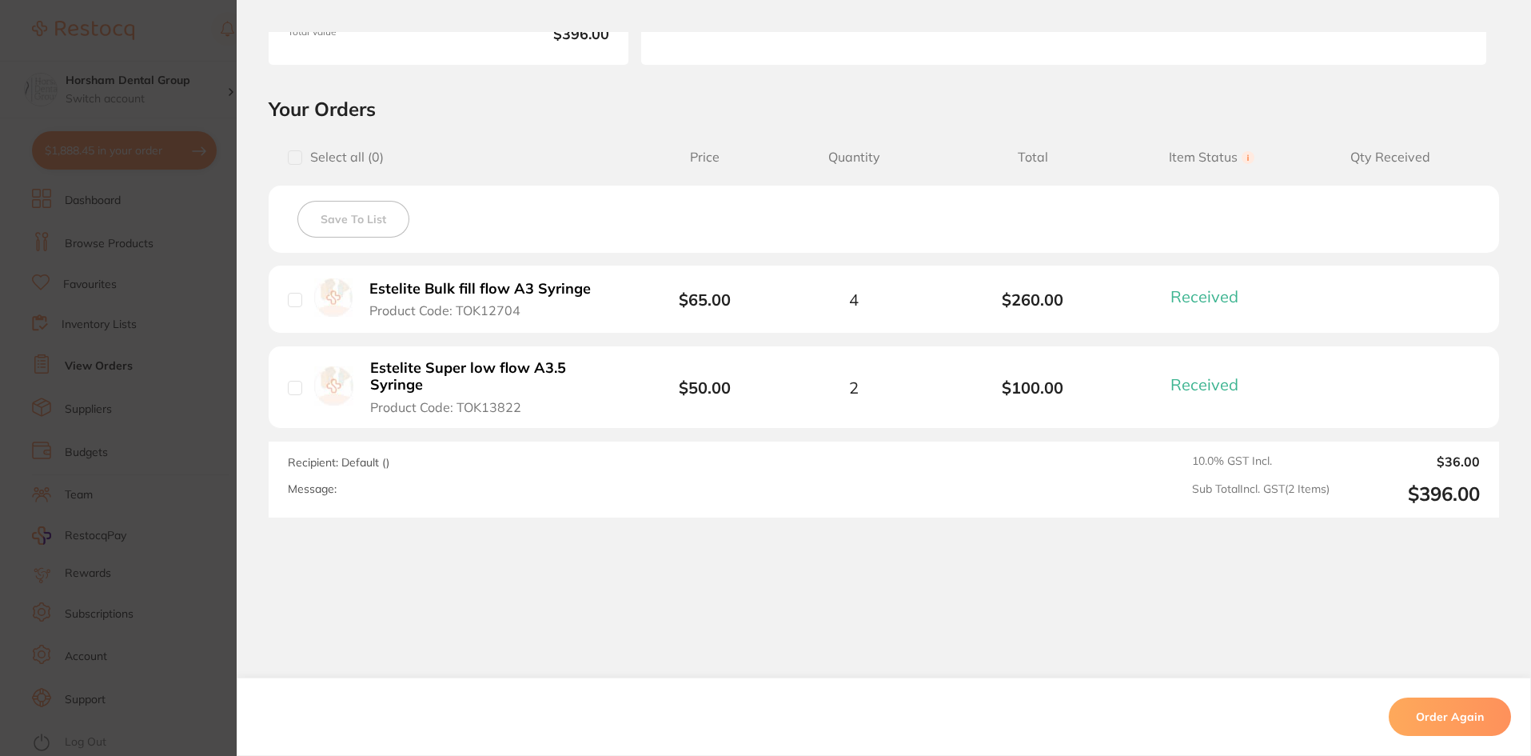
click at [206, 429] on section "Order ID: Restocq- 52434 Order Information 2 Received Completed Order Order Dat…" at bounding box center [765, 378] width 1531 height 756
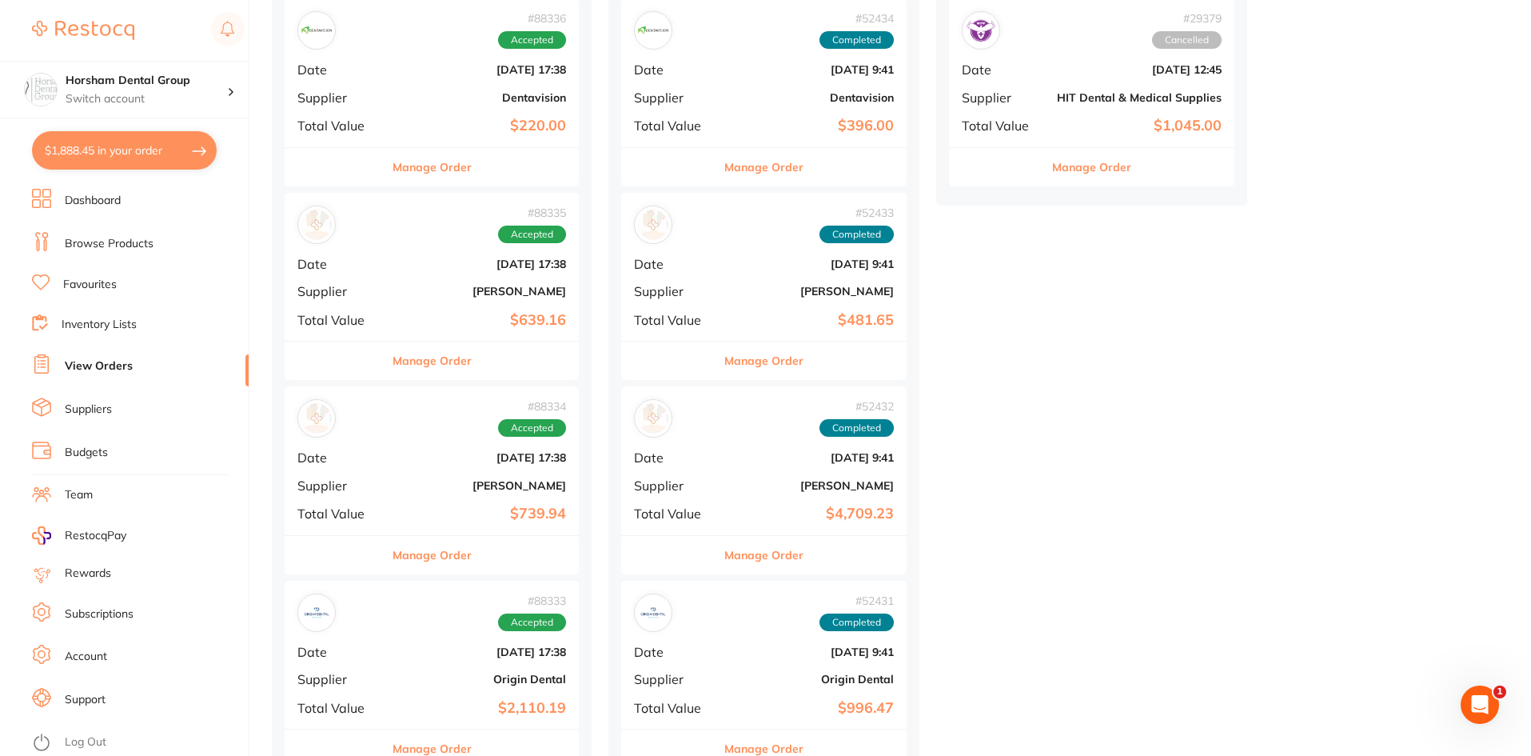
scroll to position [1199, 0]
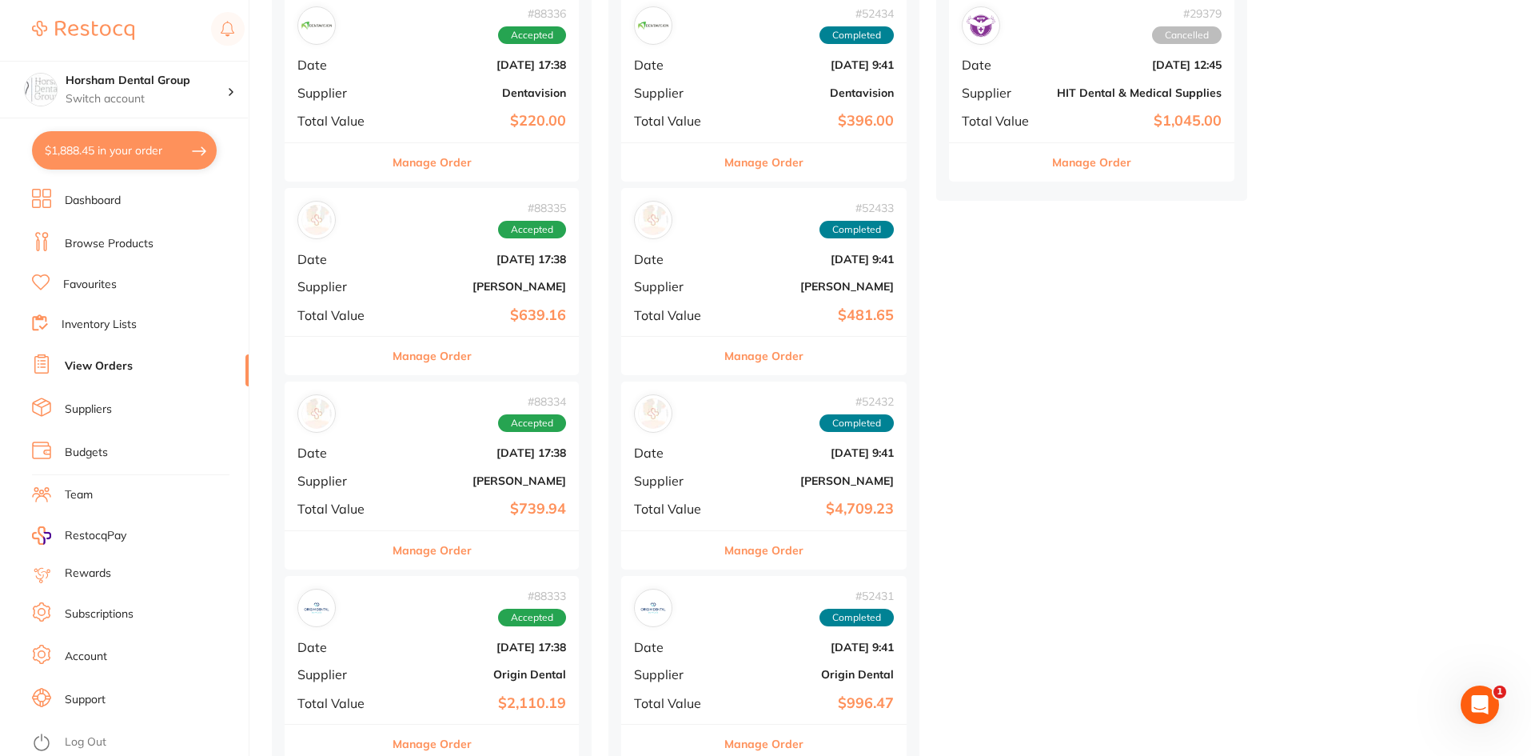
click at [814, 521] on div "# 52432 Completed Date [DATE] 9:41 Supplier [PERSON_NAME] Total Value $4,709.23" at bounding box center [763, 455] width 285 height 148
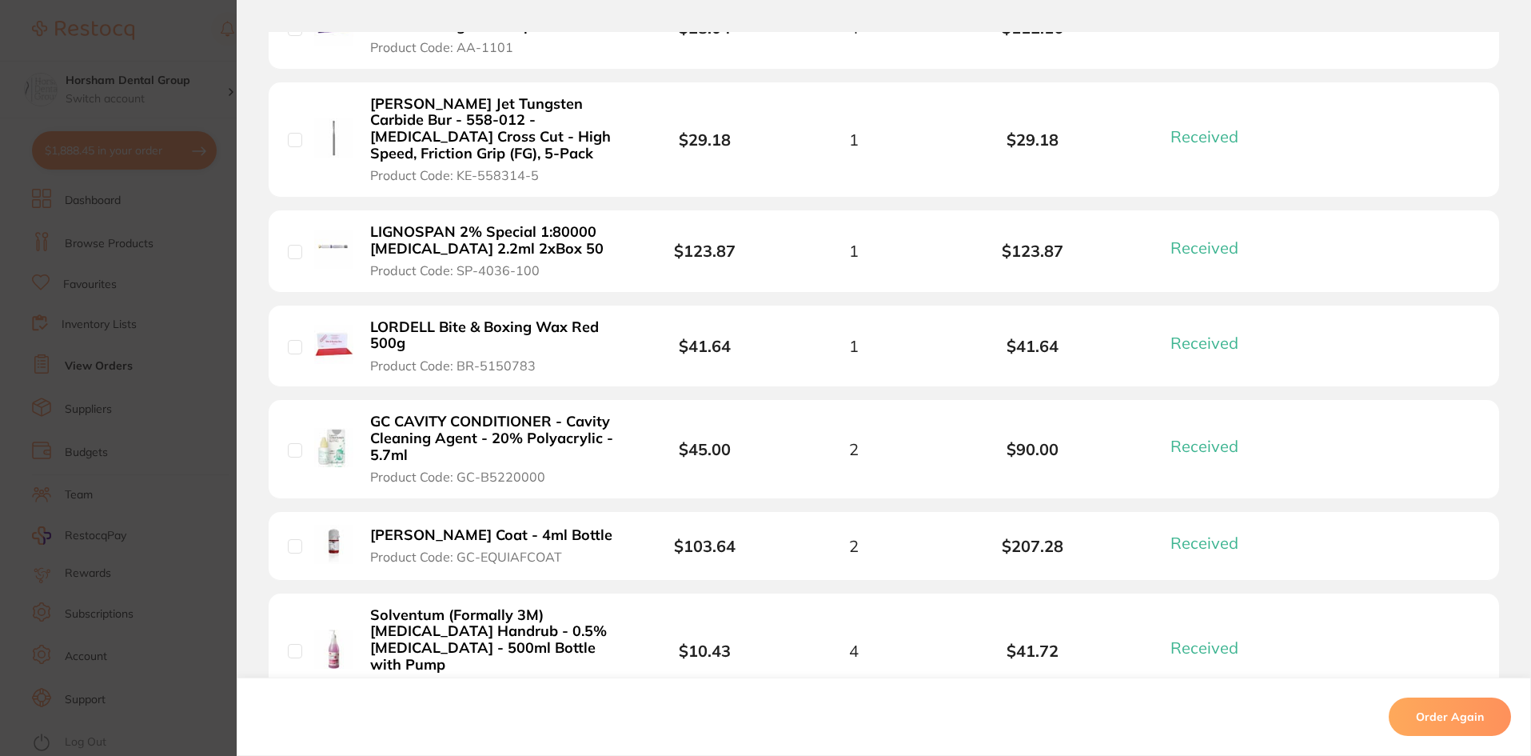
scroll to position [720, 0]
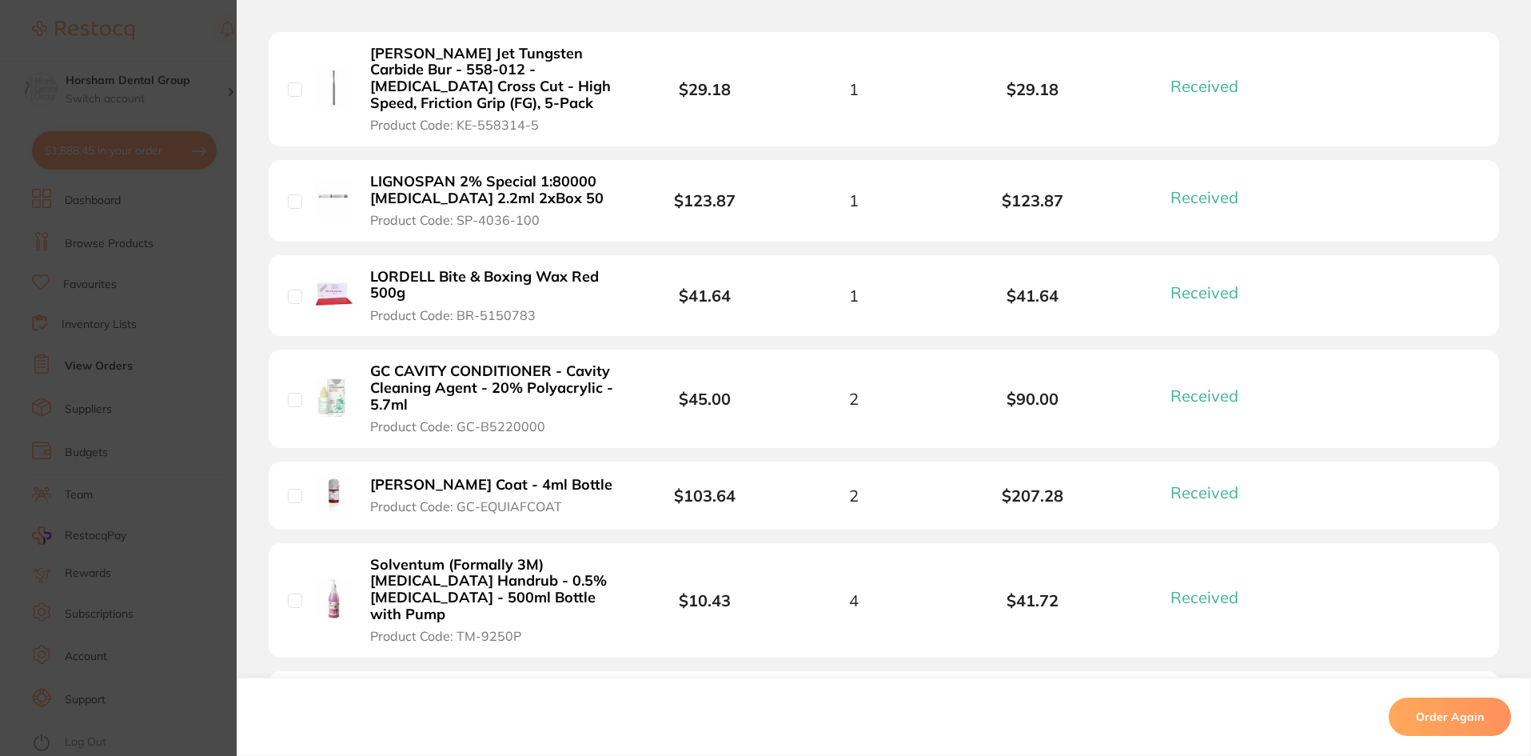
click at [497, 499] on span "Product Code: GC-EQUIAFCOAT" at bounding box center [466, 506] width 192 height 14
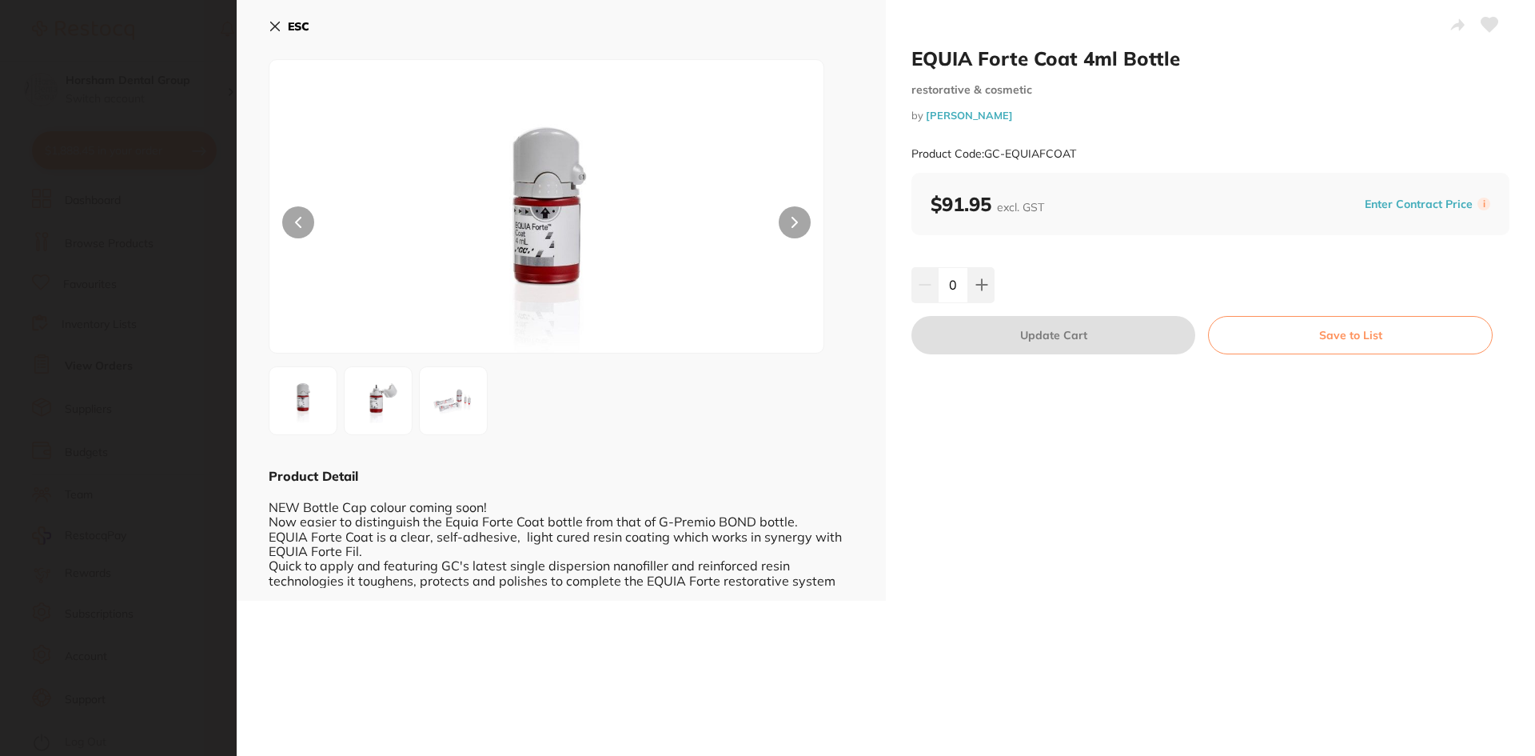
scroll to position [0, 0]
click at [387, 417] on img at bounding box center [378, 401] width 58 height 58
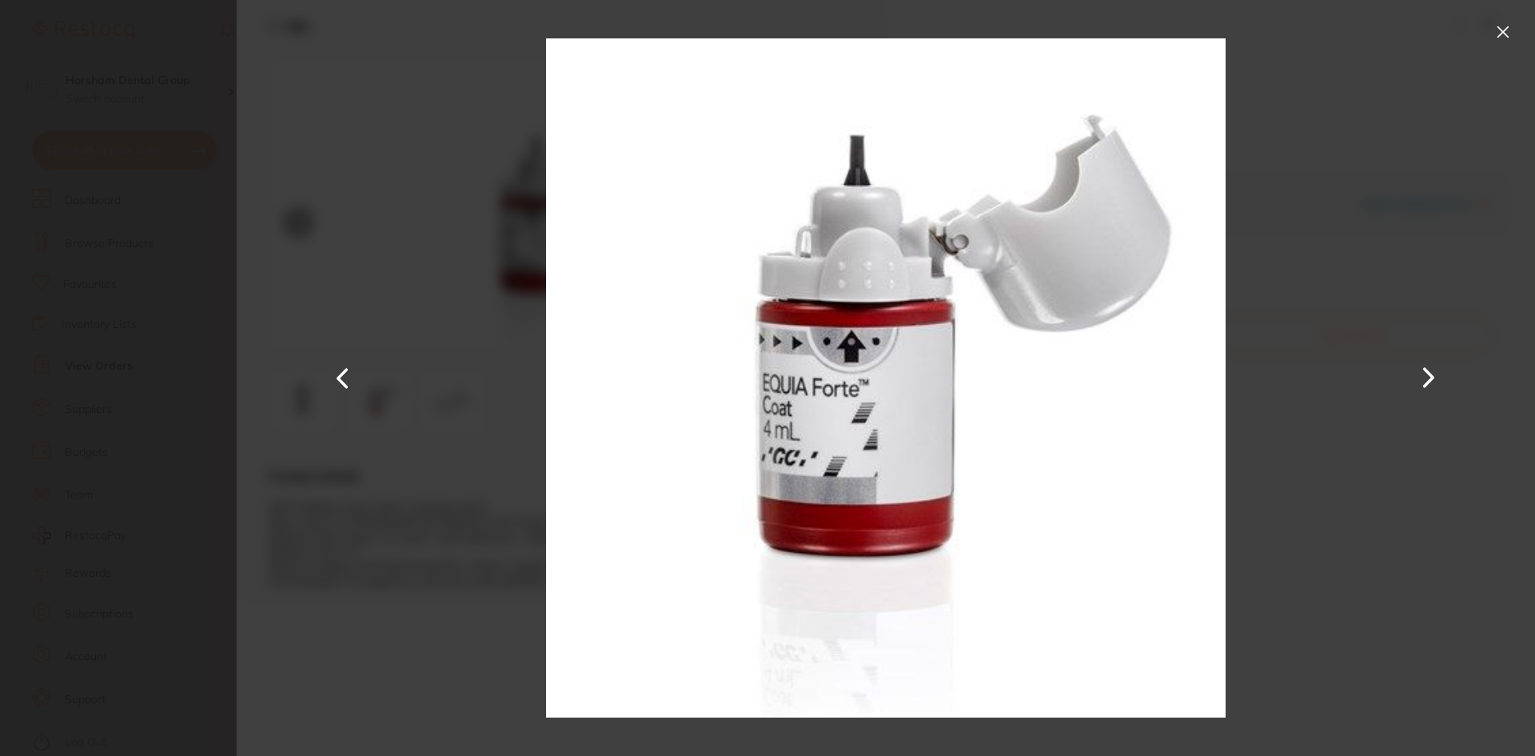
click at [1411, 356] on button at bounding box center [1429, 378] width 38 height 378
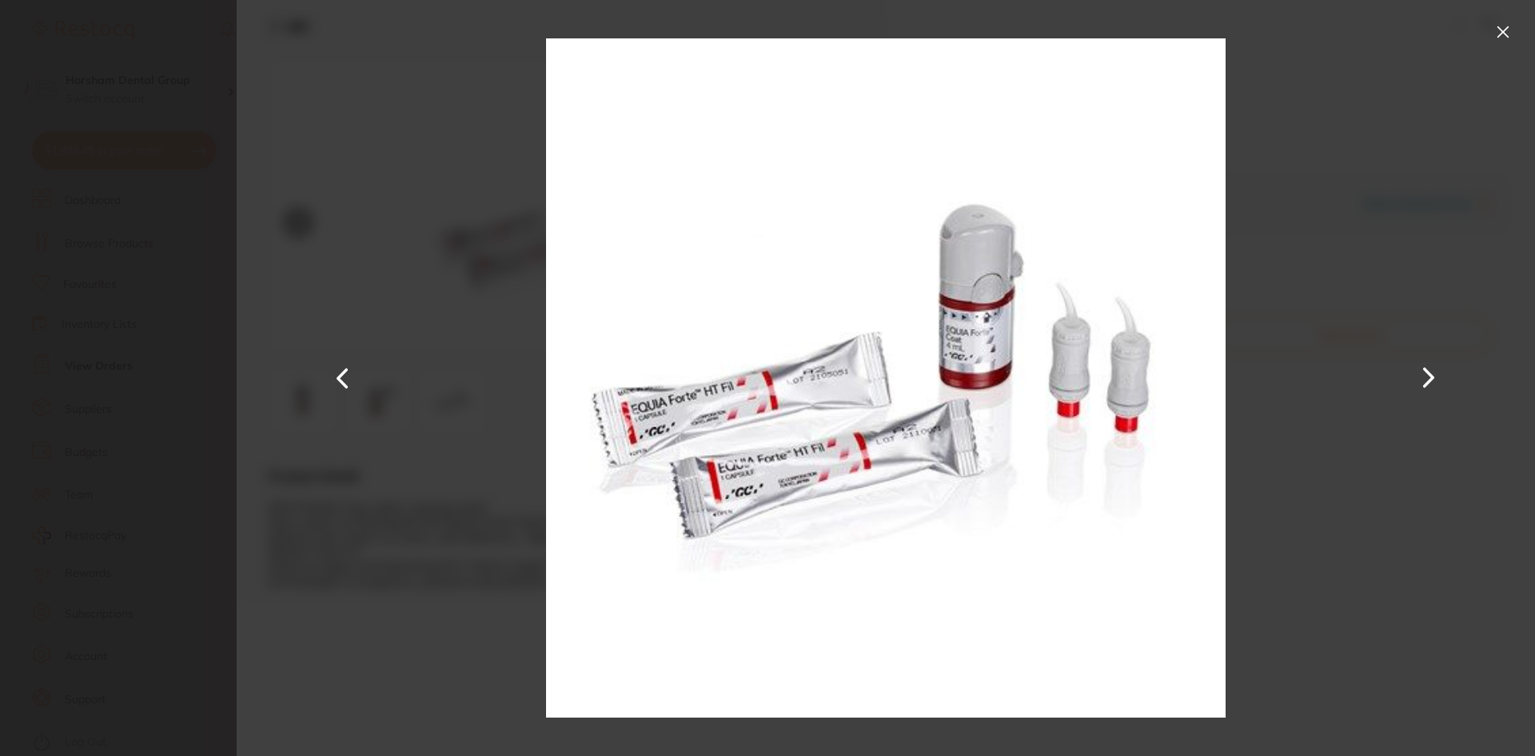
click at [1459, 28] on div at bounding box center [886, 378] width 1299 height 756
click at [1510, 52] on div at bounding box center [886, 378] width 1299 height 756
click at [1510, 38] on button at bounding box center [1504, 32] width 26 height 26
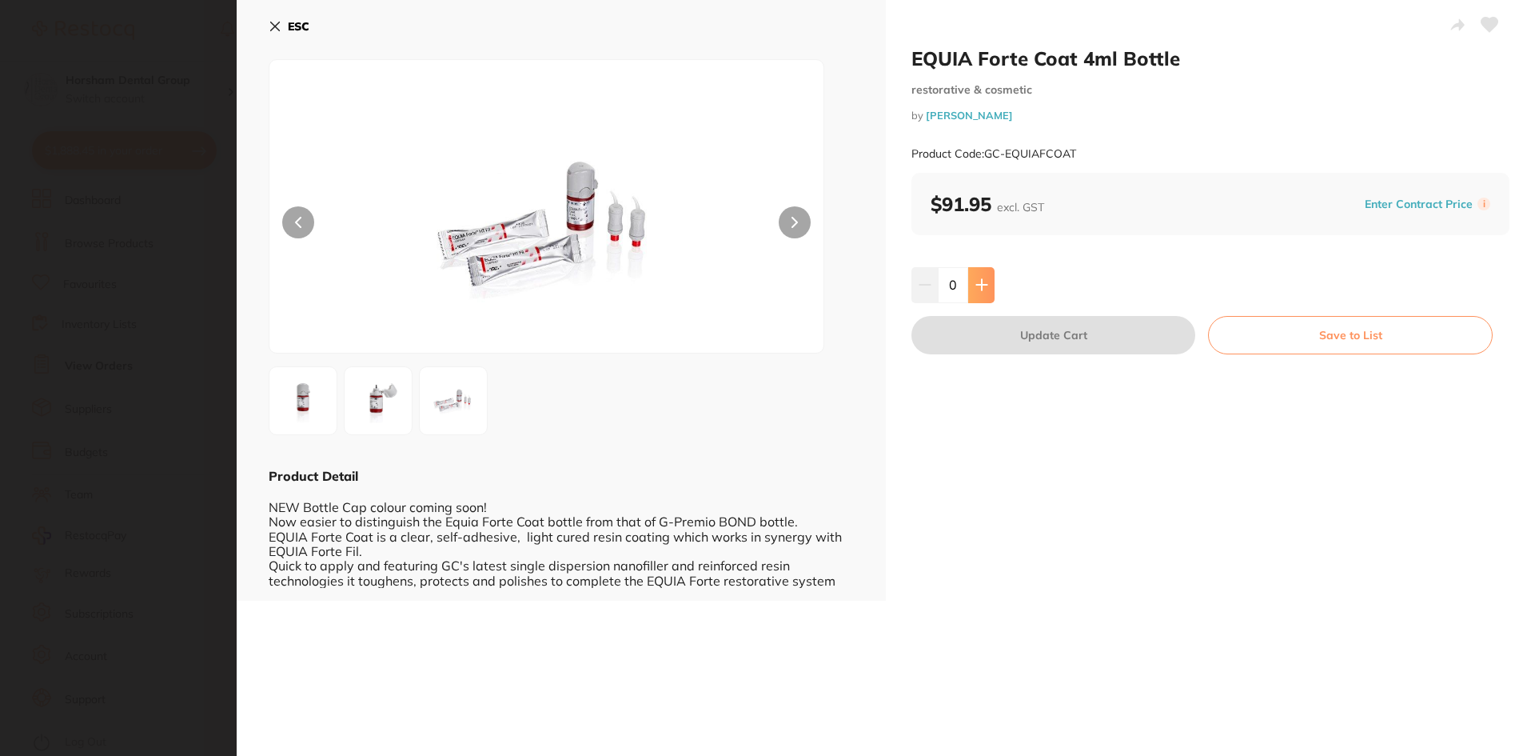
click at [984, 284] on icon at bounding box center [982, 284] width 13 height 13
type input "1"
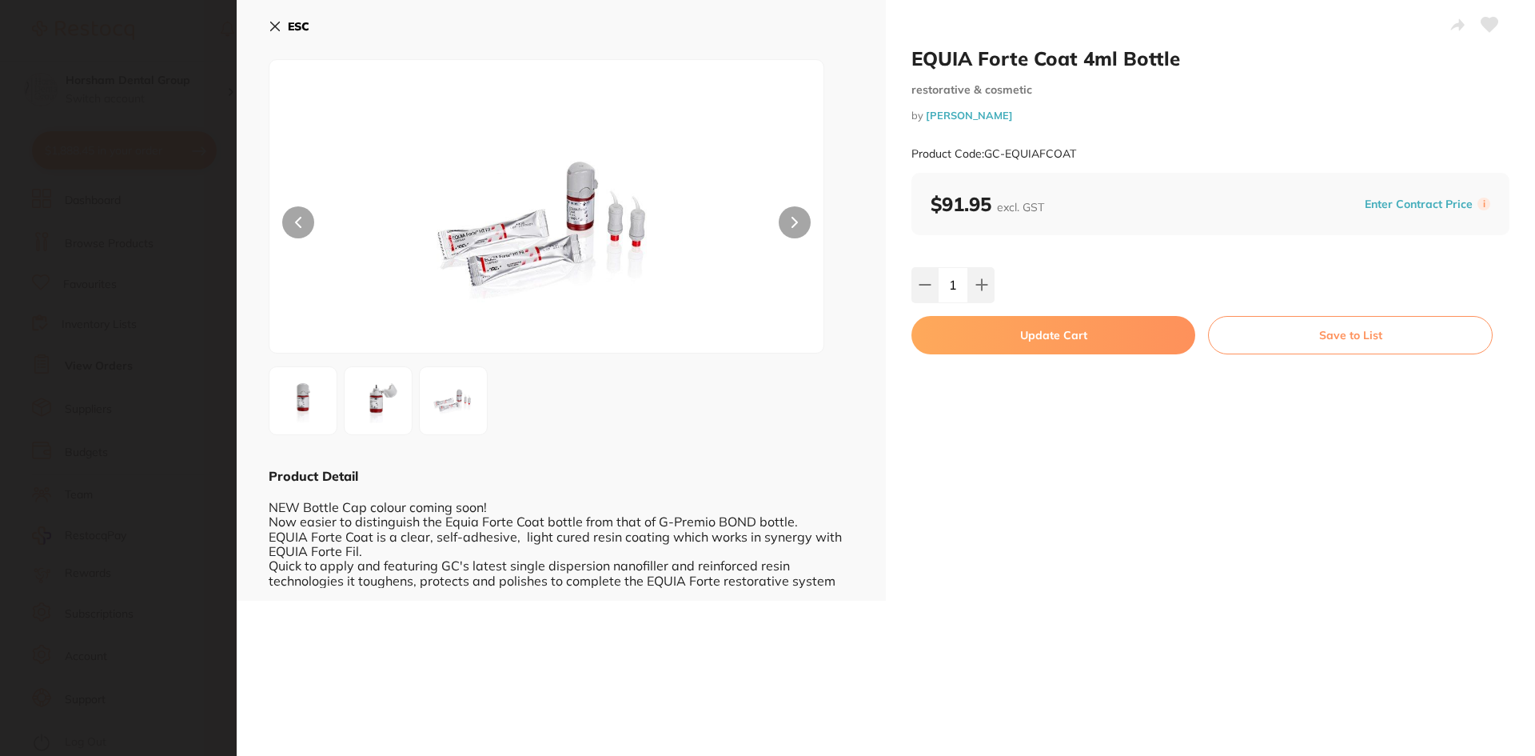
click at [984, 330] on button "Update Cart" at bounding box center [1054, 335] width 284 height 38
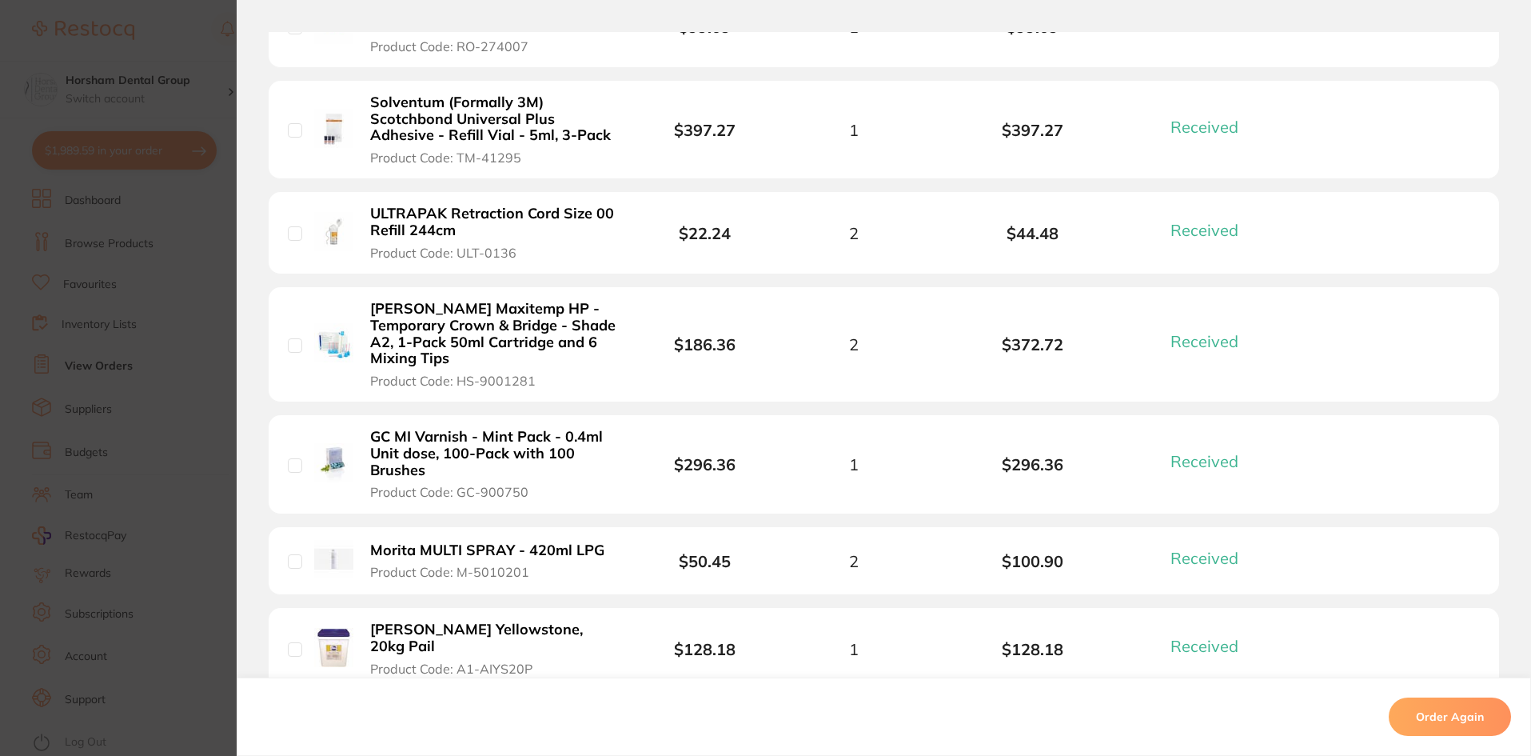
scroll to position [1519, 0]
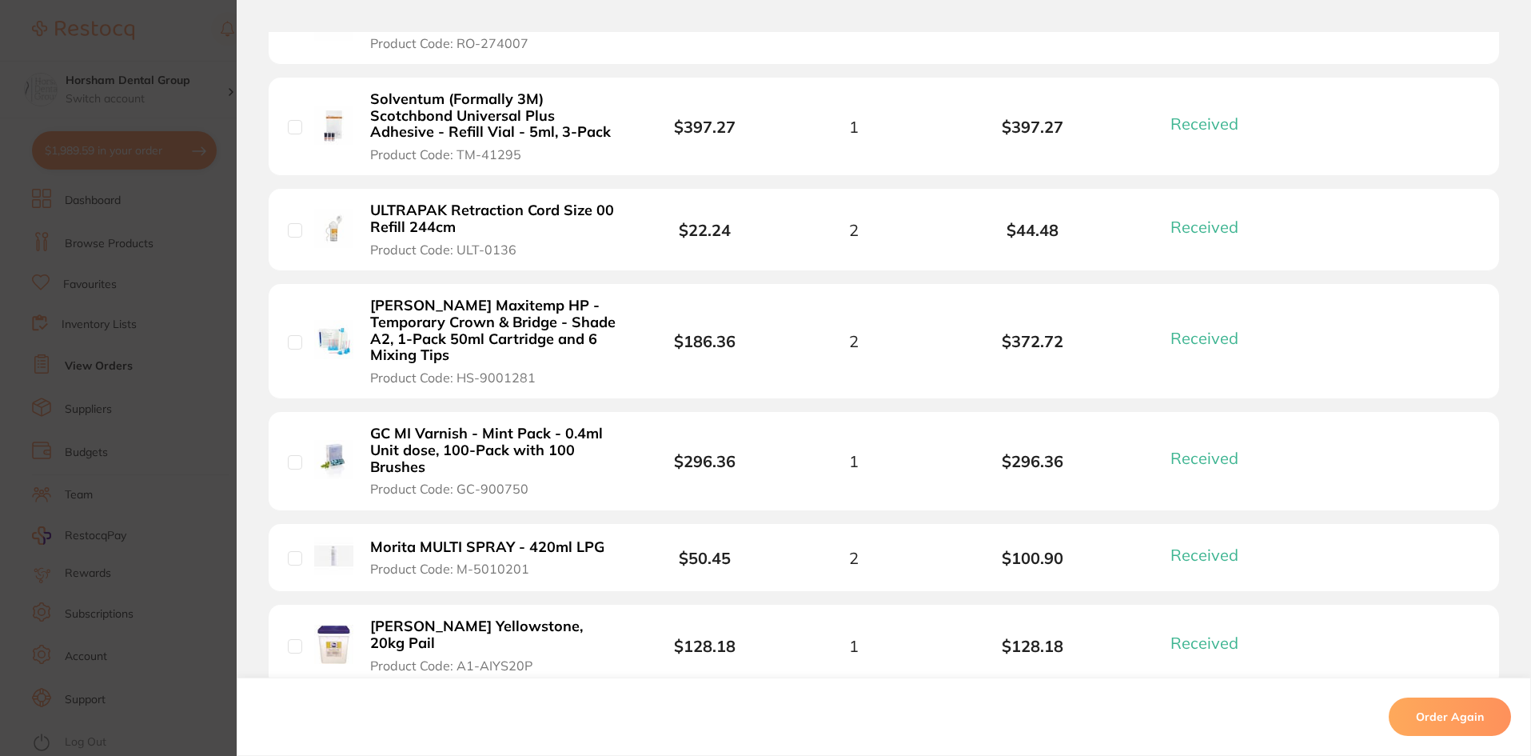
click at [491, 425] on b "GC MI Varnish - Mint Pack - 0.4ml Unit dose, 100-Pack with 100 Brushes" at bounding box center [493, 450] width 247 height 50
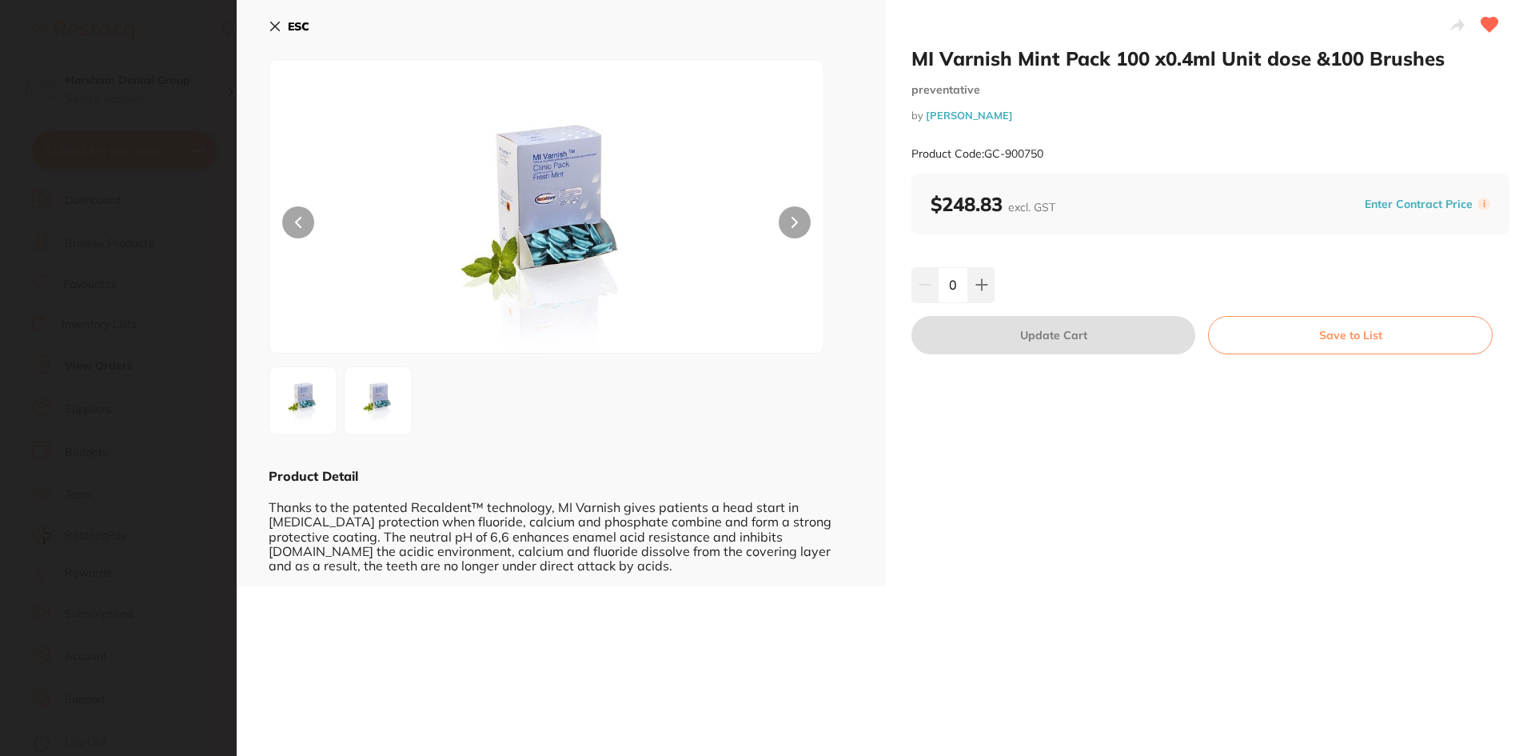
scroll to position [0, 0]
click at [987, 282] on button at bounding box center [981, 284] width 26 height 35
type input "1"
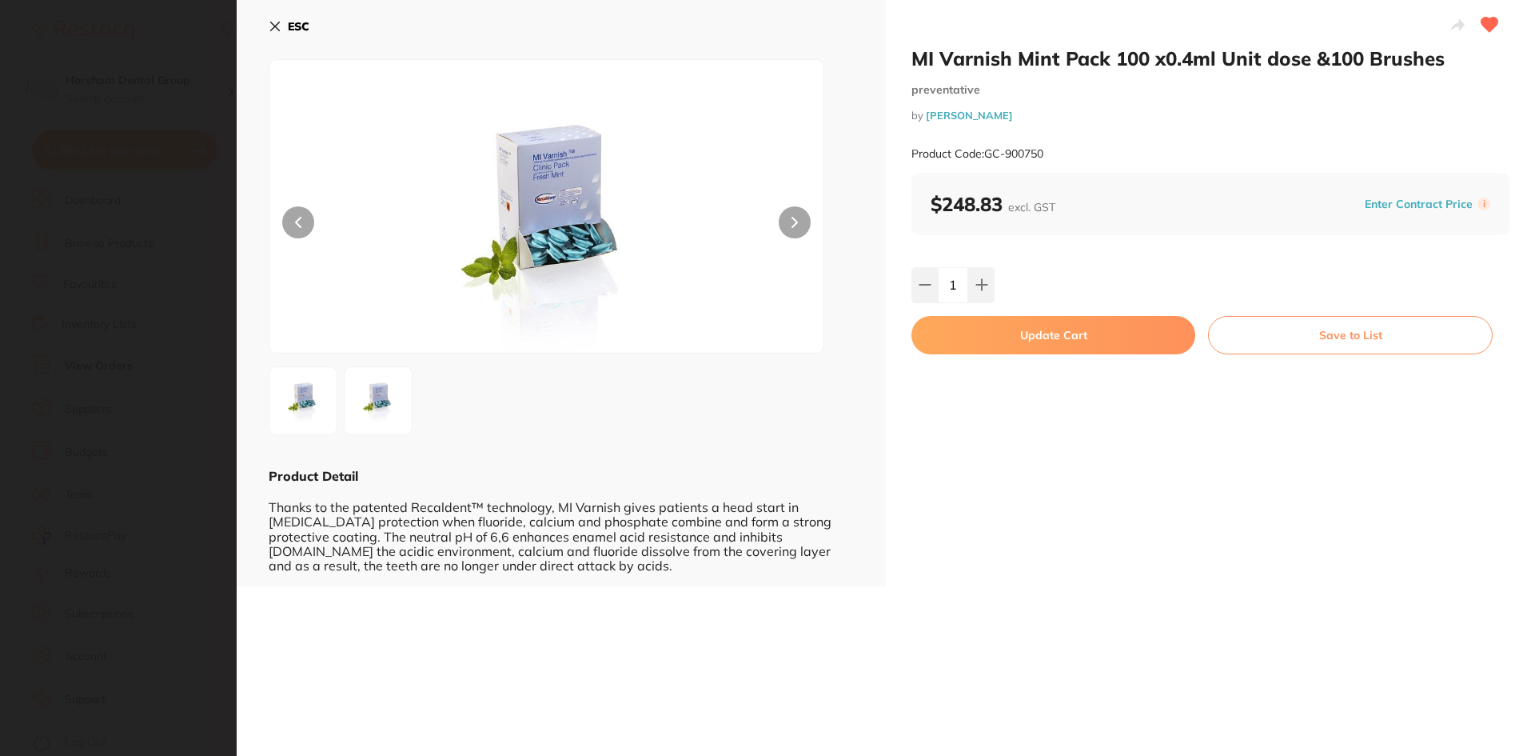
click at [1000, 343] on button "Update Cart" at bounding box center [1054, 335] width 284 height 38
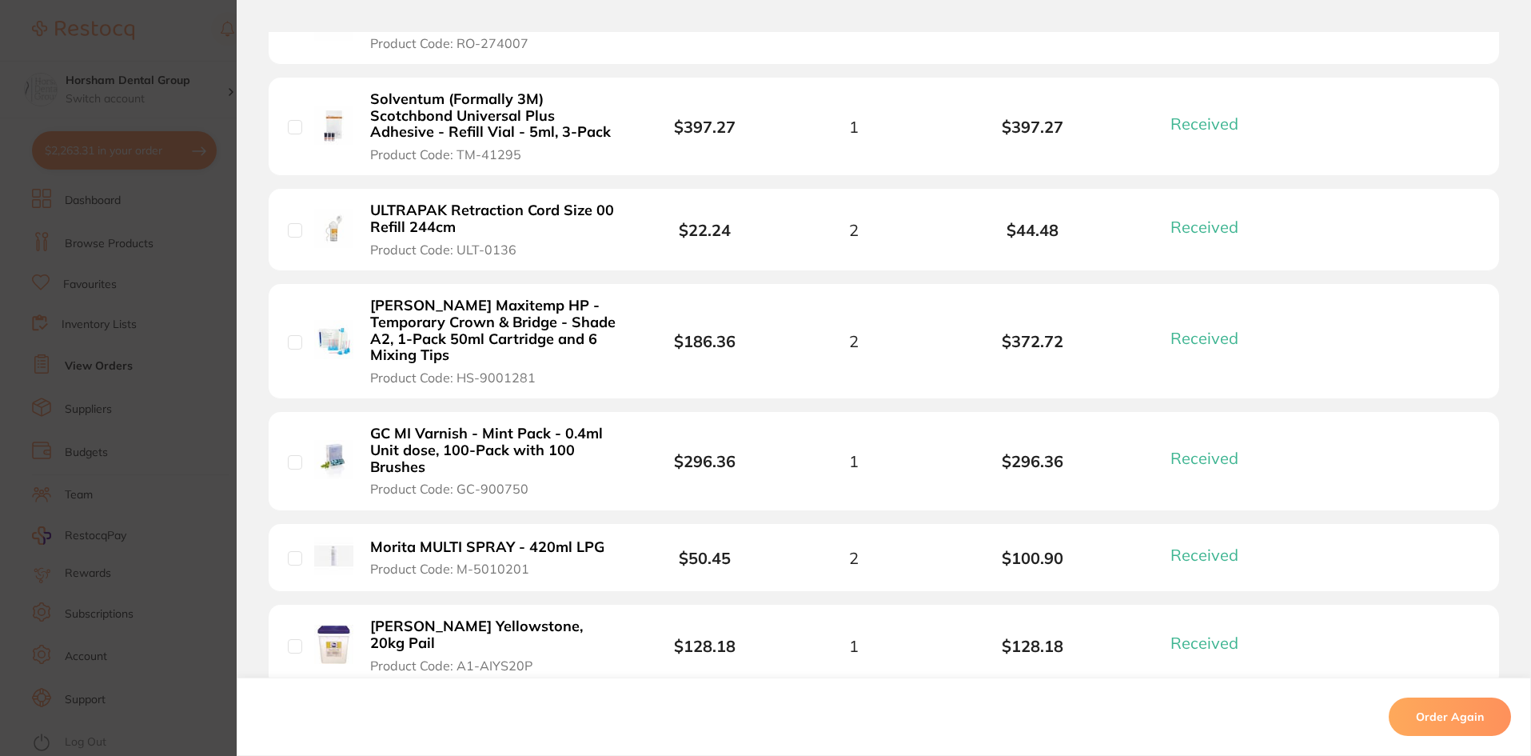
scroll to position [1679, 0]
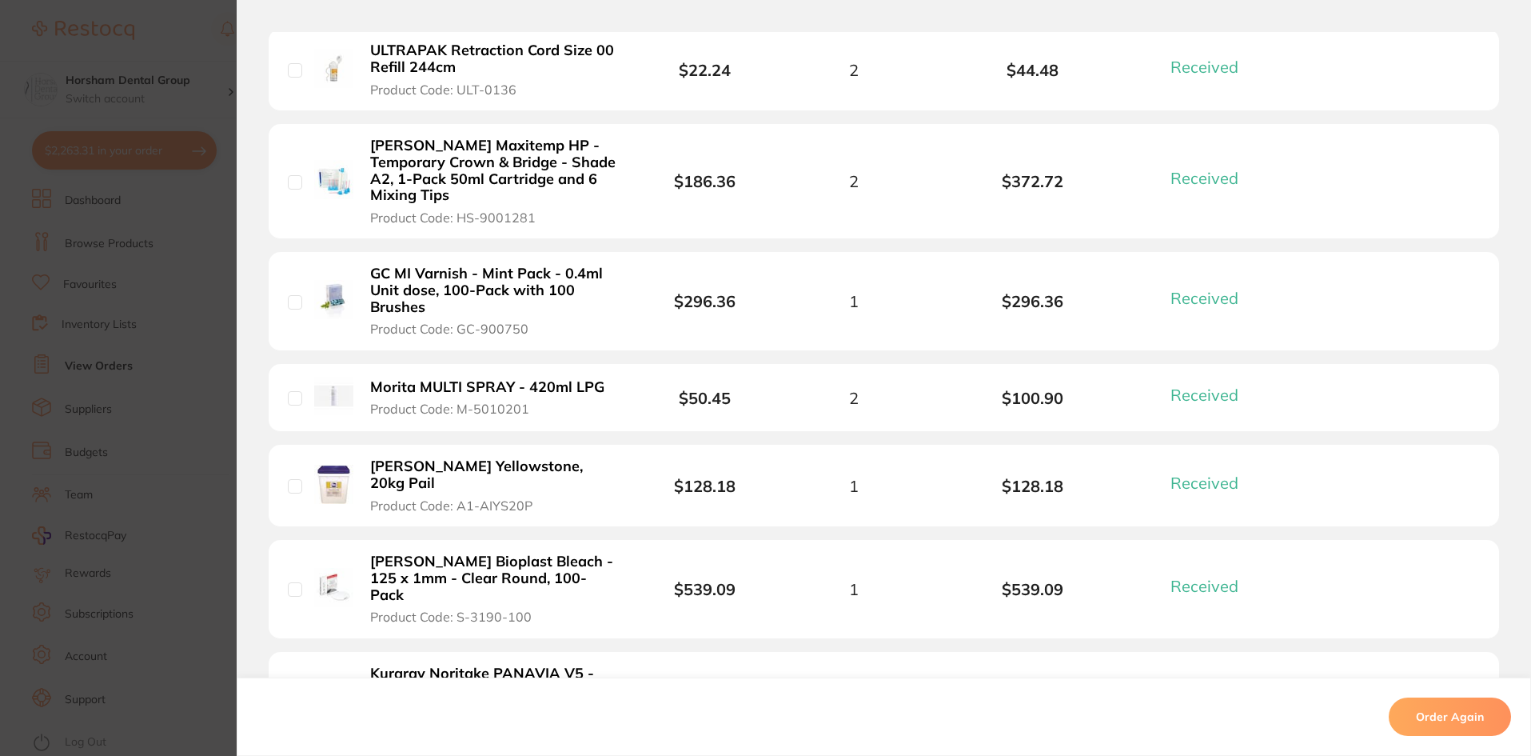
click at [543, 379] on b "Morita MULTI SPRAY - 420ml LPG" at bounding box center [487, 387] width 234 height 17
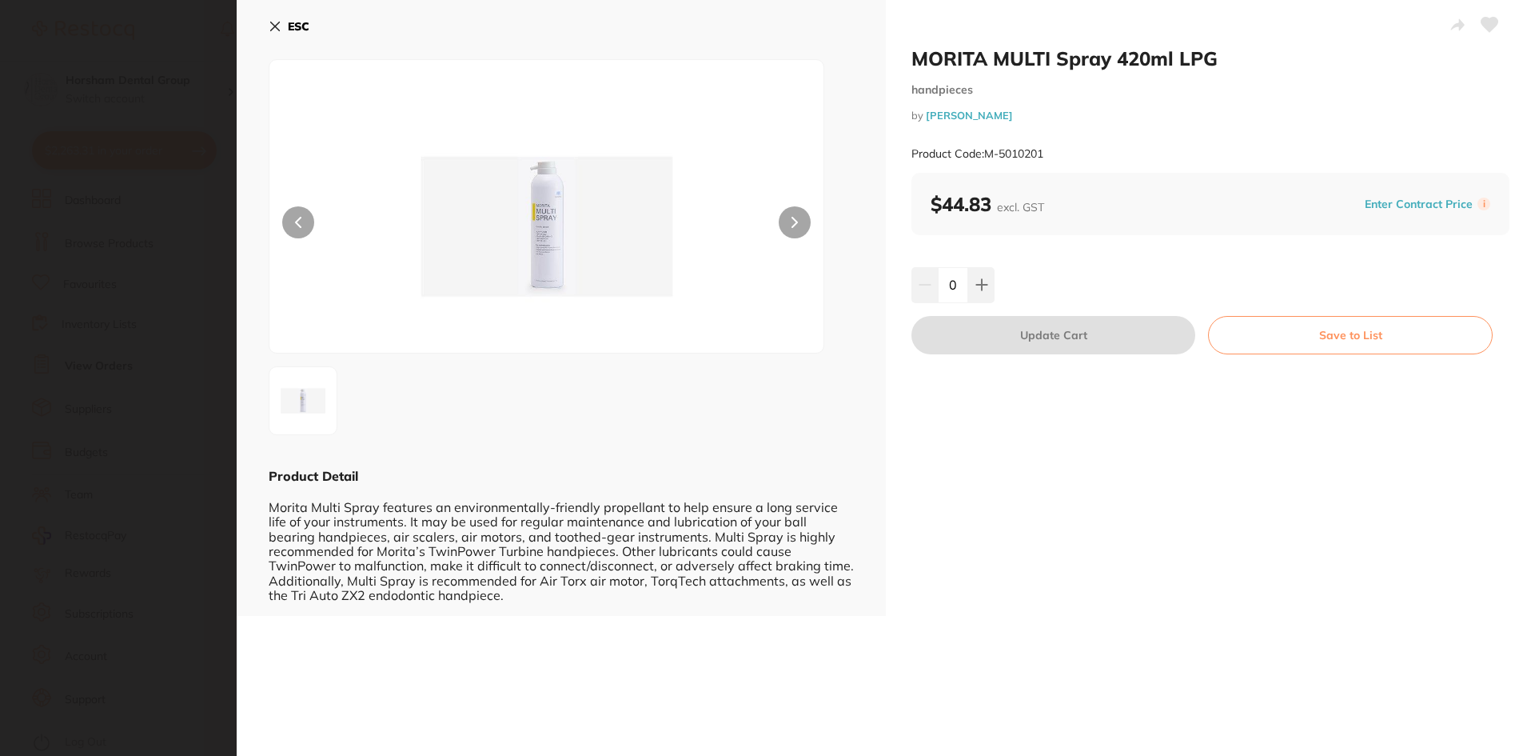
scroll to position [0, 0]
click at [297, 7] on div "ESC Product Detail Morita Multi Spray features an environmentally-friendly prop…" at bounding box center [561, 308] width 649 height 616
click at [271, 26] on icon at bounding box center [275, 26] width 13 height 13
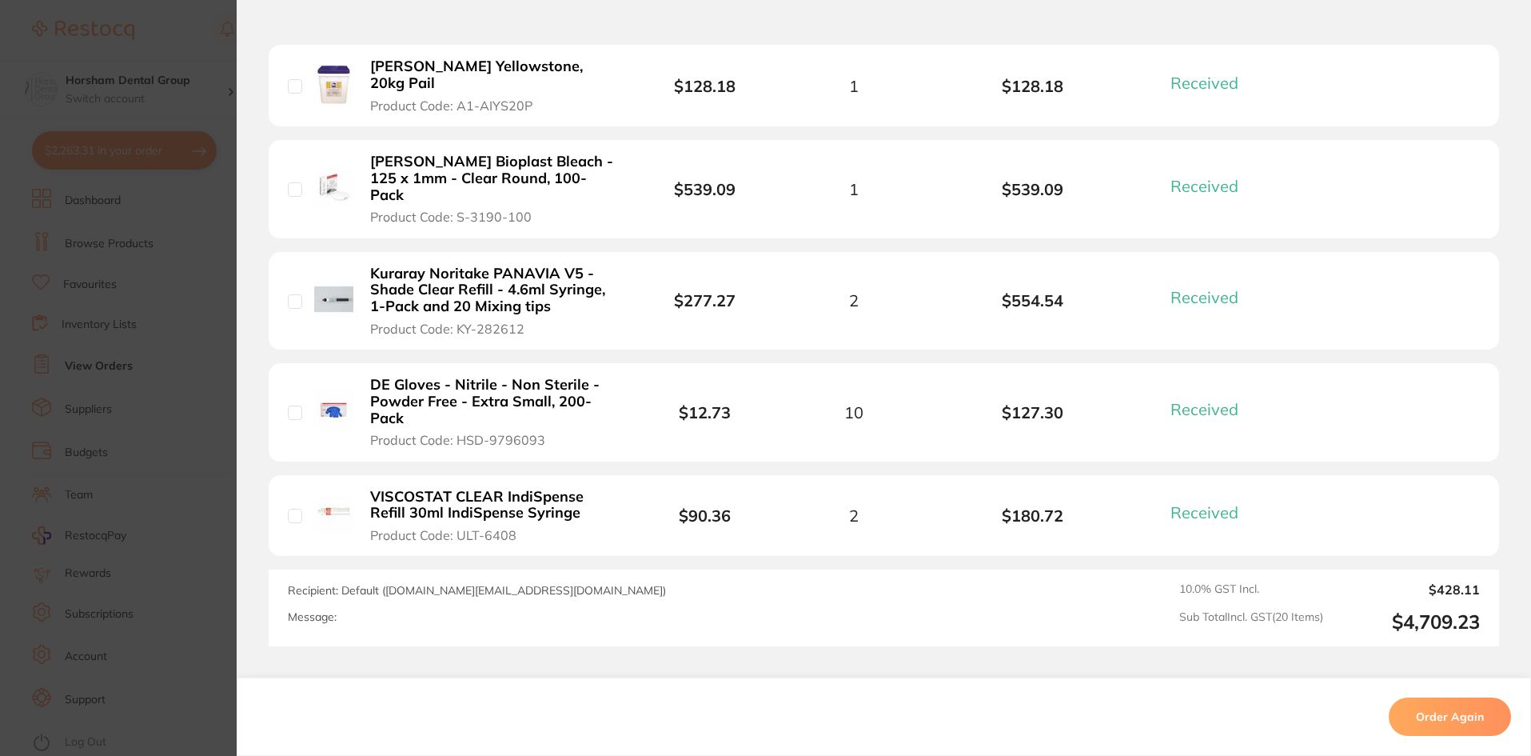
click at [217, 196] on section "Order ID: Restocq- 52432 Order Information 20 Received Completed Order Order Da…" at bounding box center [765, 378] width 1531 height 756
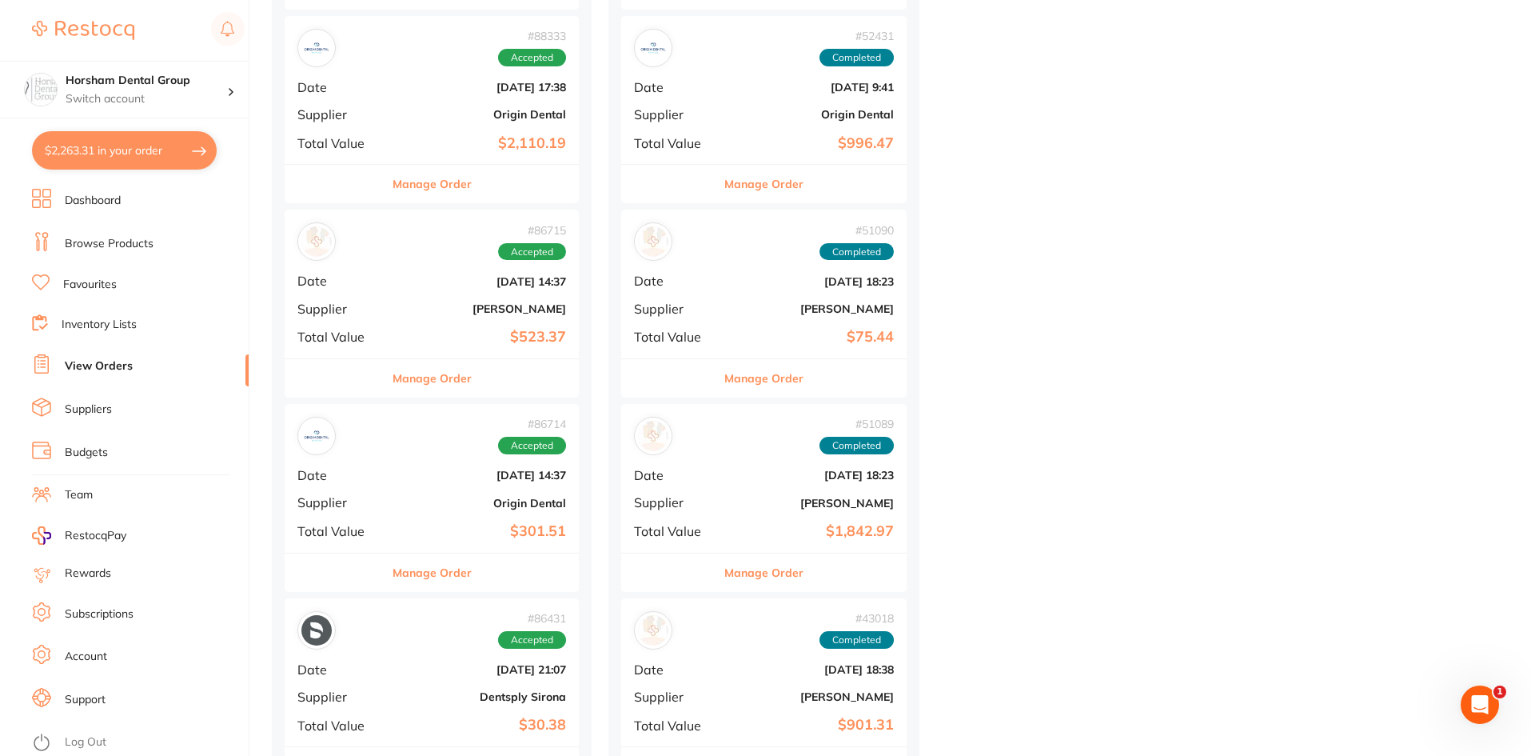
click at [456, 363] on button "Manage Order" at bounding box center [432, 378] width 79 height 38
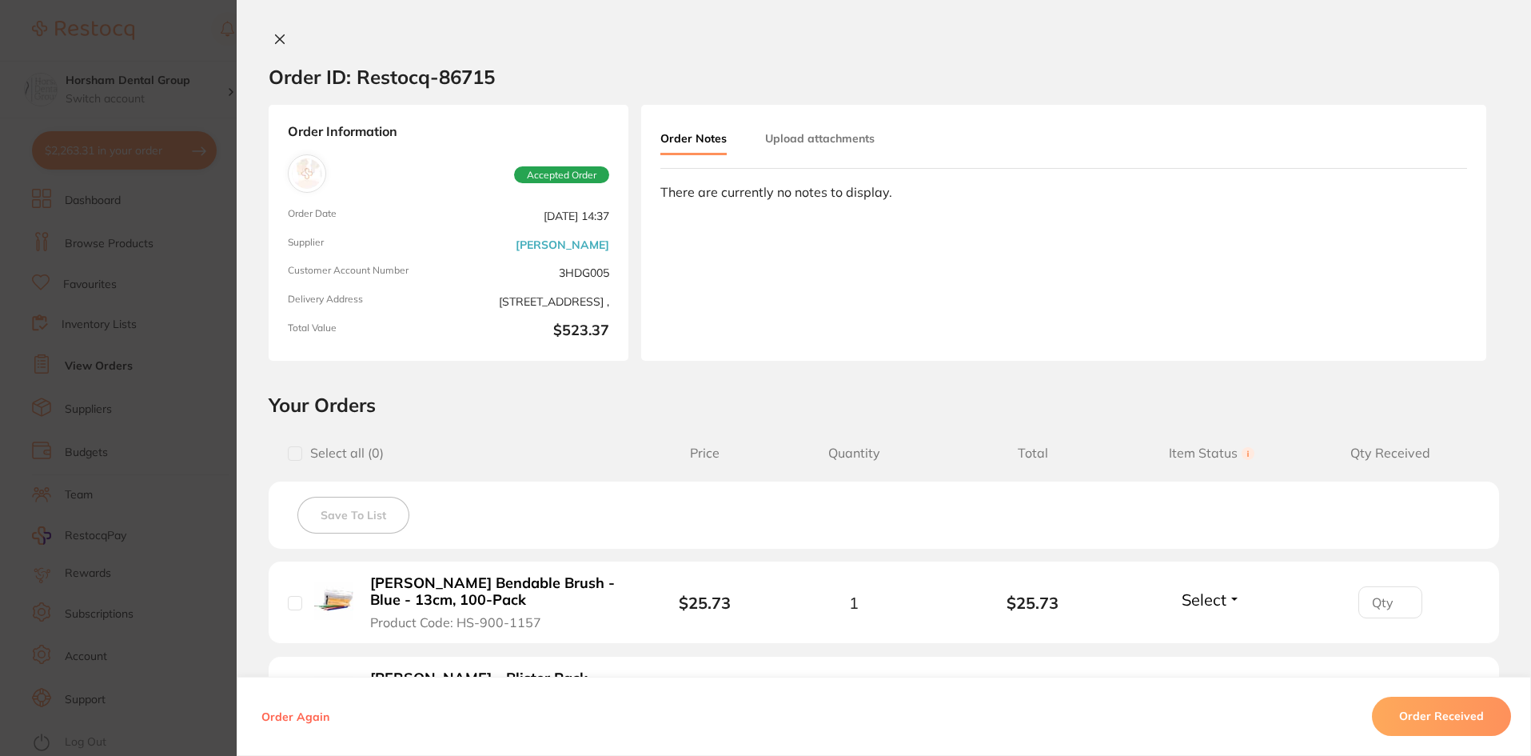
scroll to position [2399, 0]
click at [200, 511] on section "Order ID: Restocq- 86715 Order Information Accepted Order Order Date [DATE] 14:…" at bounding box center [765, 378] width 1531 height 756
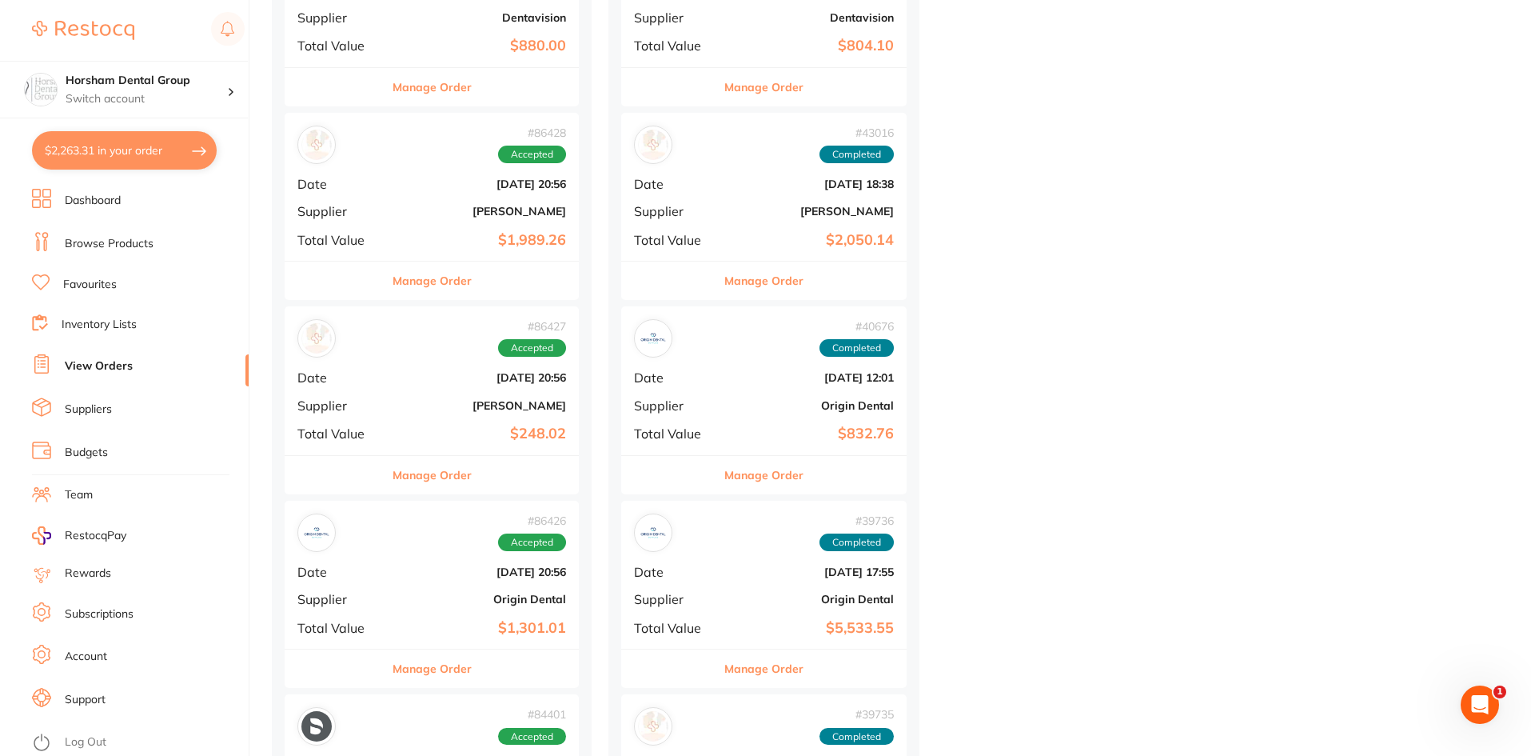
scroll to position [2639, 0]
